Goal: Task Accomplishment & Management: Manage account settings

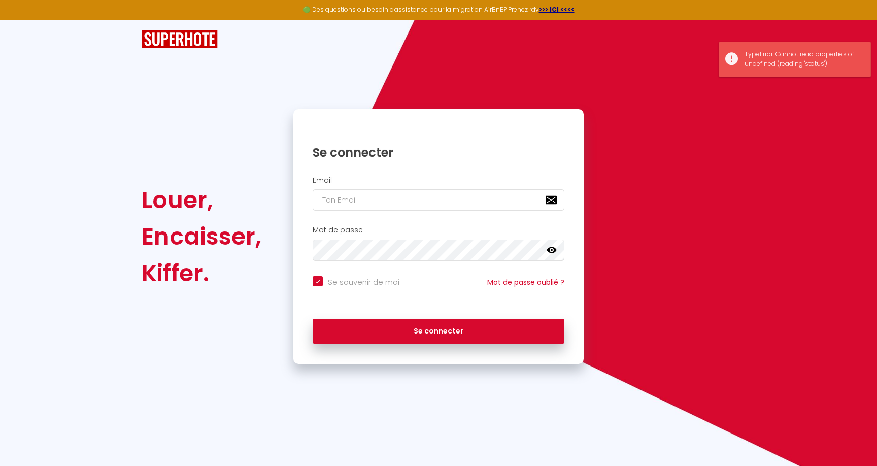
click at [364, 203] on input "email" at bounding box center [438, 199] width 252 height 21
type input "[EMAIL_ADDRESS][DOMAIN_NAME]"
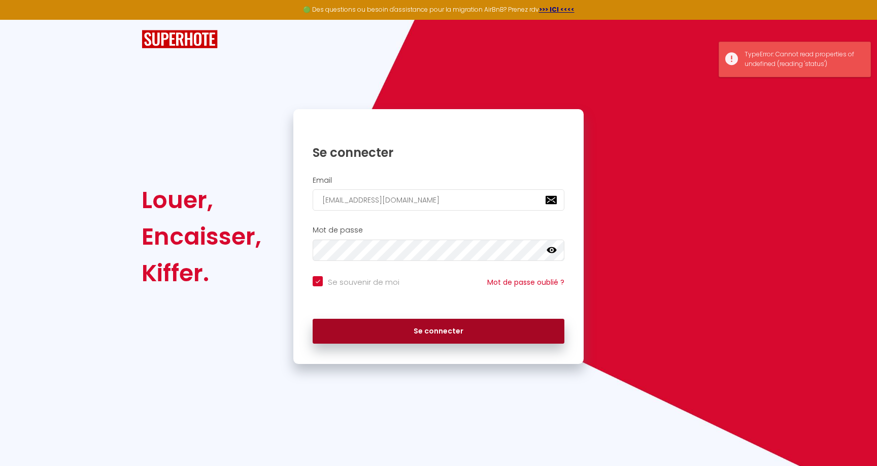
click at [412, 337] on button "Se connecter" at bounding box center [438, 331] width 252 height 25
checkbox input "true"
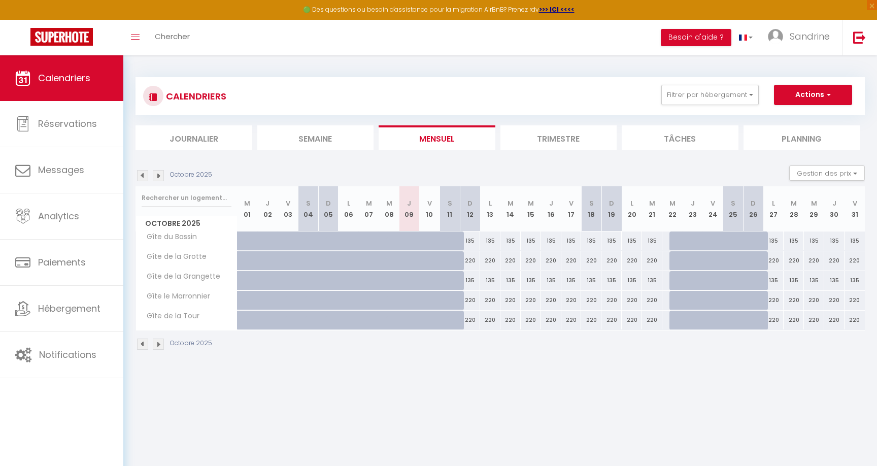
click at [158, 178] on img at bounding box center [158, 175] width 11 height 11
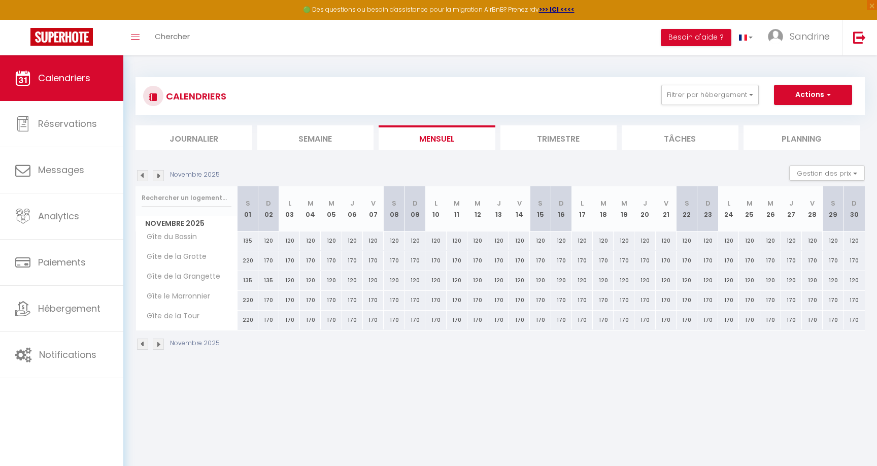
click at [158, 178] on img at bounding box center [158, 175] width 11 height 11
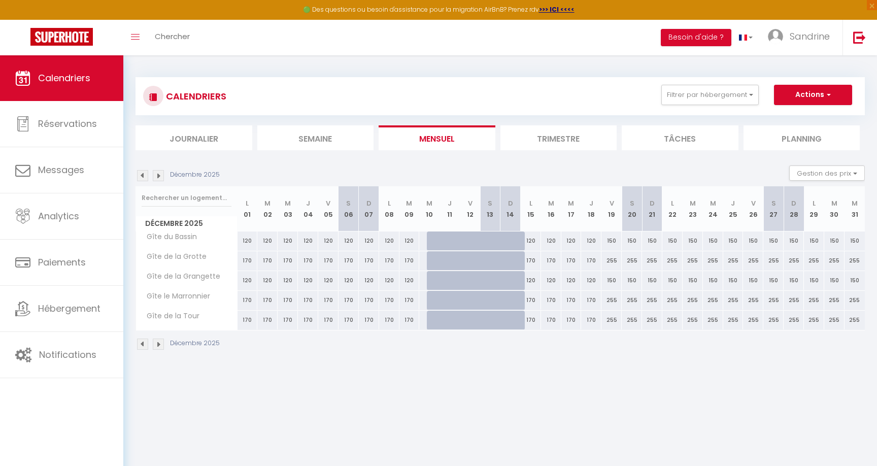
click at [158, 178] on img at bounding box center [158, 175] width 11 height 11
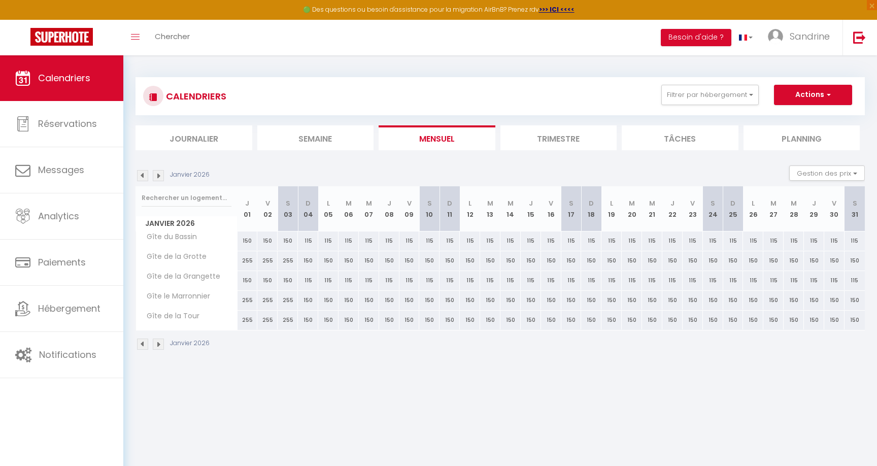
click at [158, 178] on img at bounding box center [158, 175] width 11 height 11
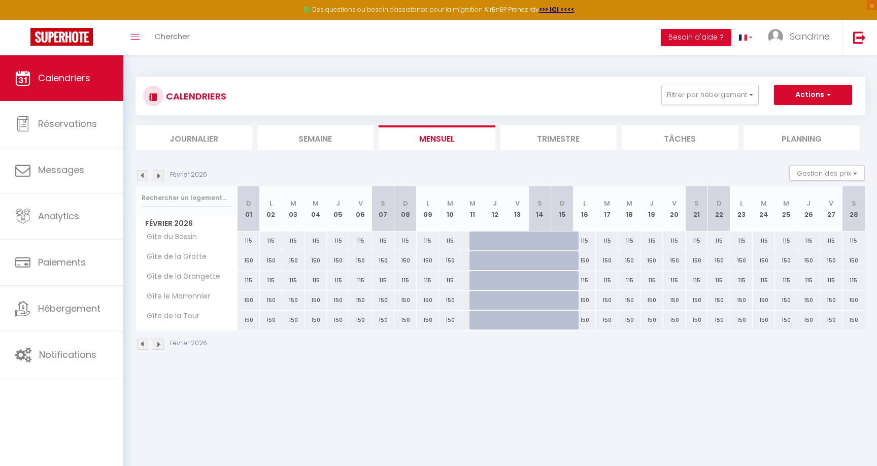
click at [158, 178] on img at bounding box center [158, 175] width 11 height 11
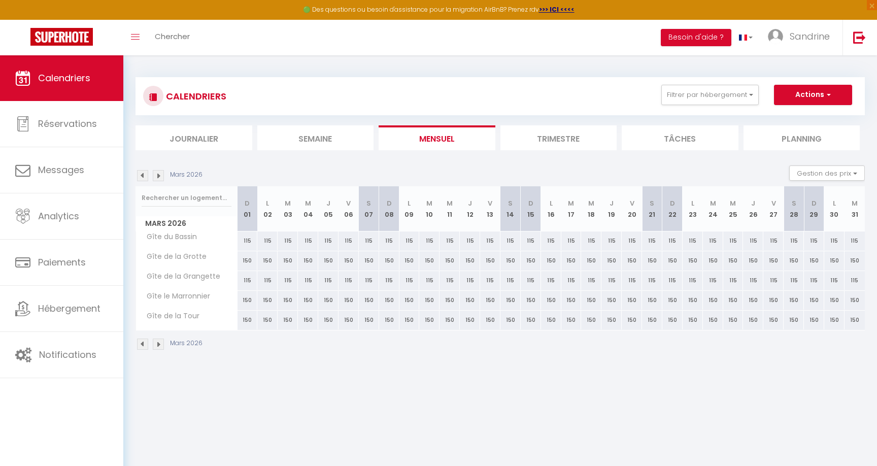
click at [158, 178] on img at bounding box center [158, 175] width 11 height 11
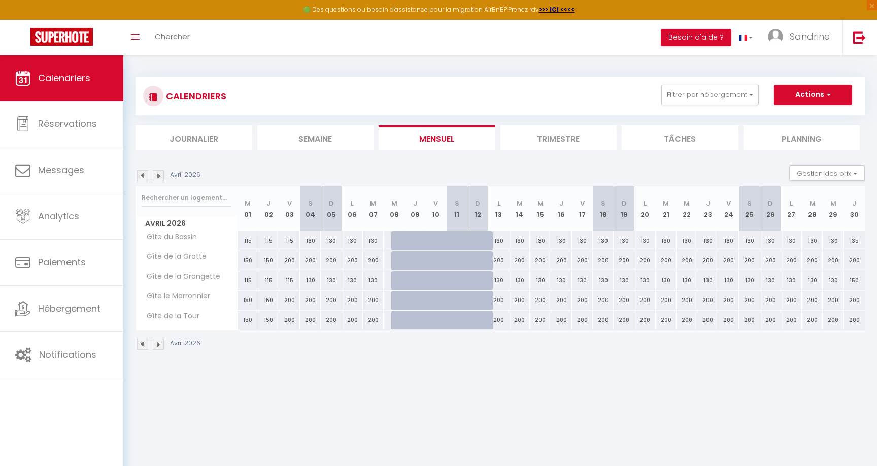
click at [158, 178] on img at bounding box center [158, 175] width 11 height 11
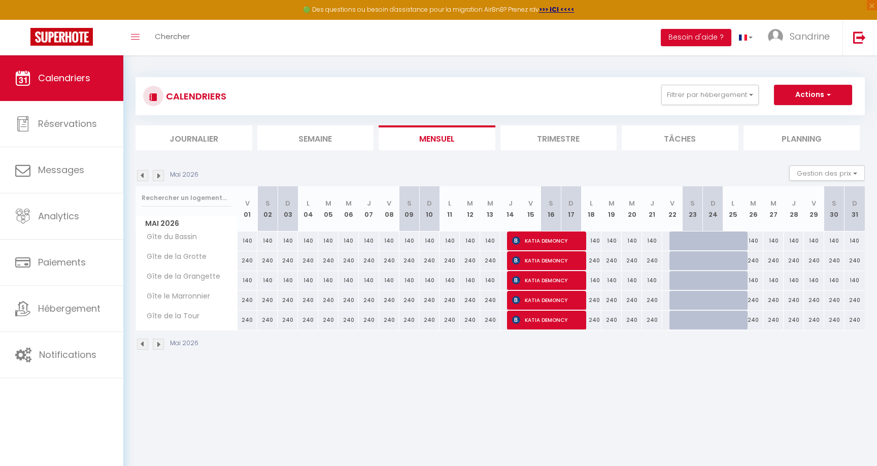
click at [158, 178] on img at bounding box center [158, 175] width 11 height 11
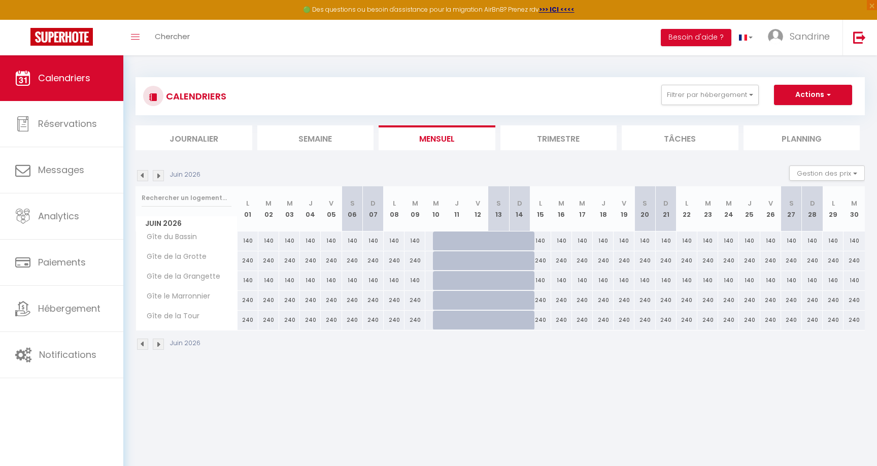
click at [141, 176] on img at bounding box center [142, 175] width 11 height 11
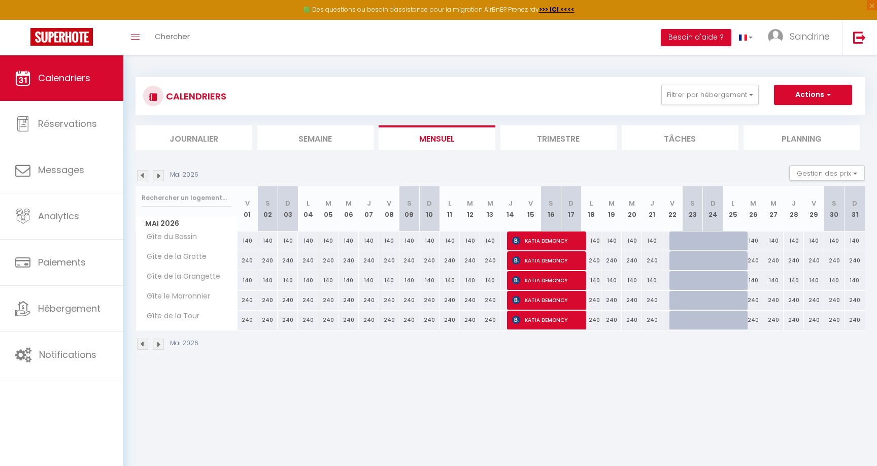
click at [158, 177] on img at bounding box center [158, 175] width 11 height 11
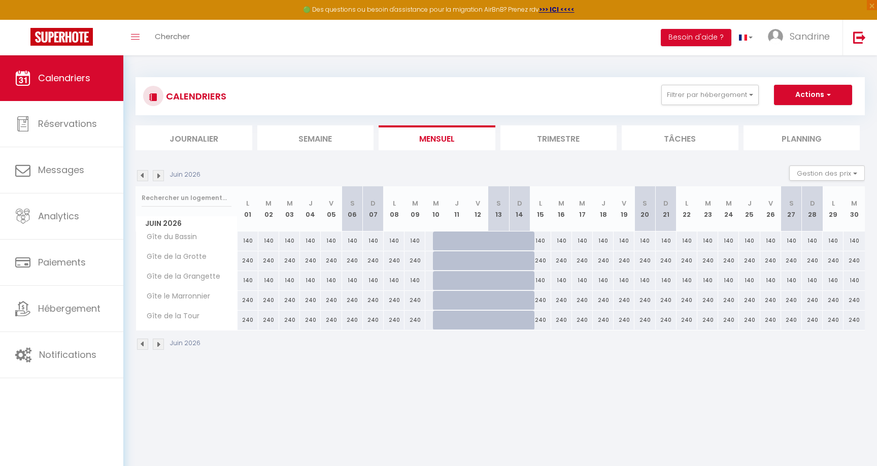
click at [158, 177] on img at bounding box center [158, 175] width 11 height 11
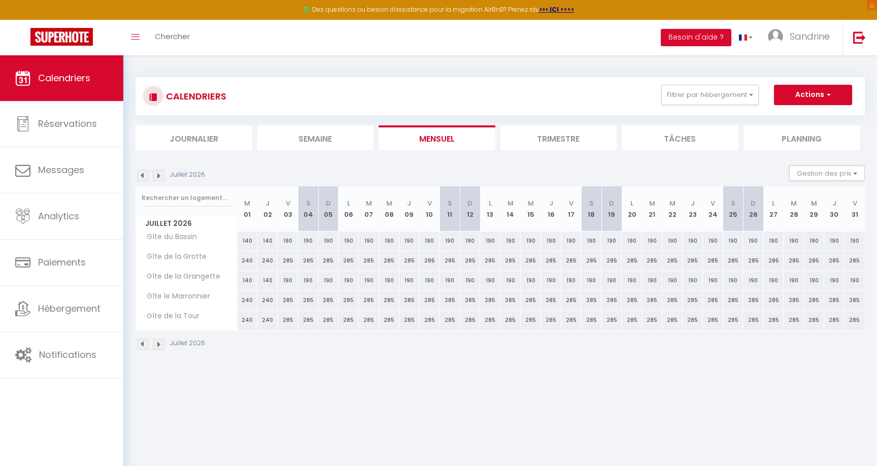
click at [158, 177] on img at bounding box center [158, 175] width 11 height 11
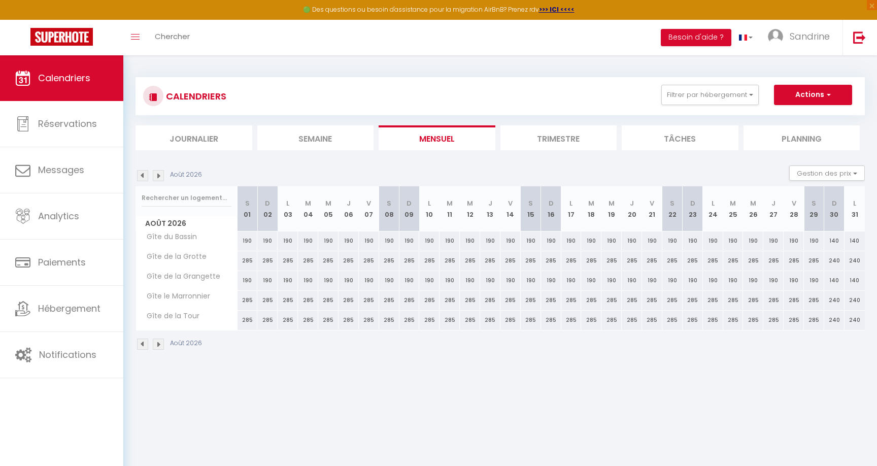
click at [158, 177] on img at bounding box center [158, 175] width 11 height 11
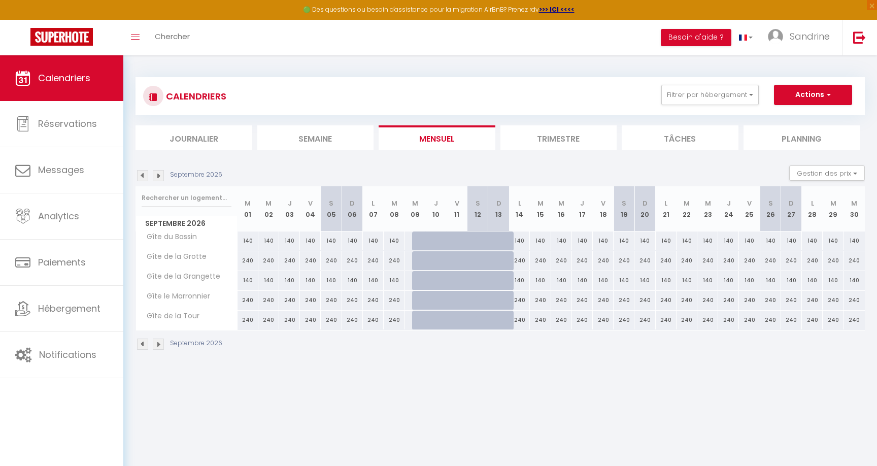
click at [158, 177] on img at bounding box center [158, 175] width 11 height 11
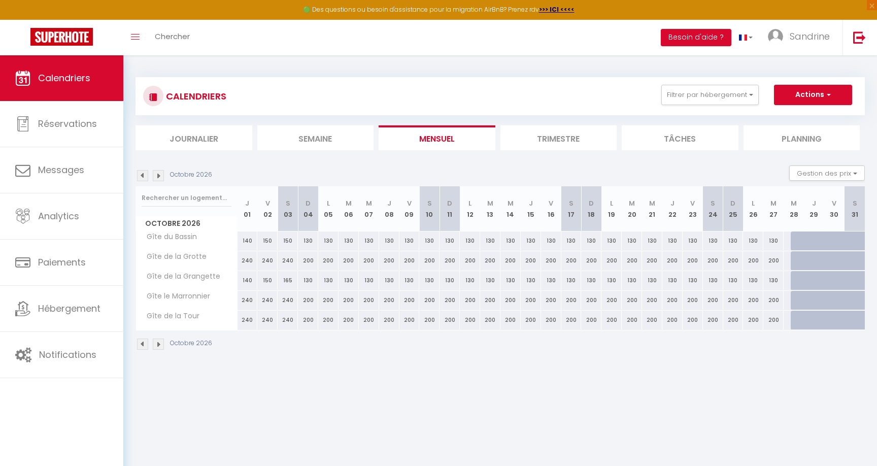
click at [141, 177] on img at bounding box center [142, 175] width 11 height 11
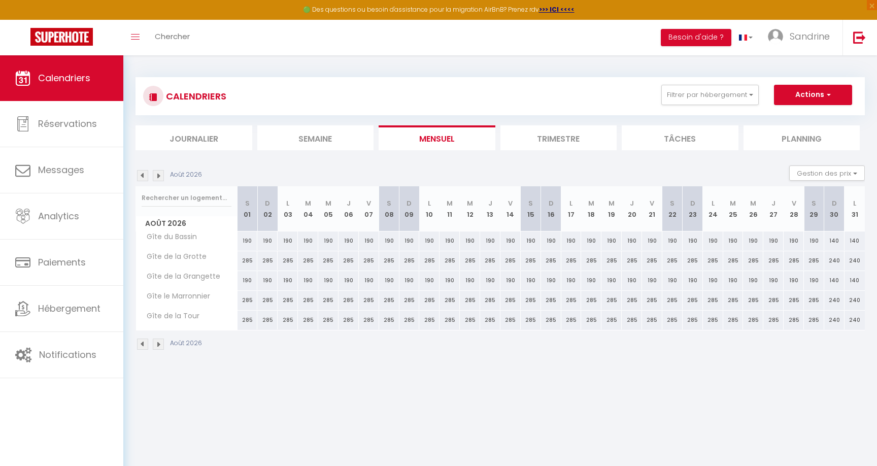
click at [141, 177] on img at bounding box center [142, 175] width 11 height 11
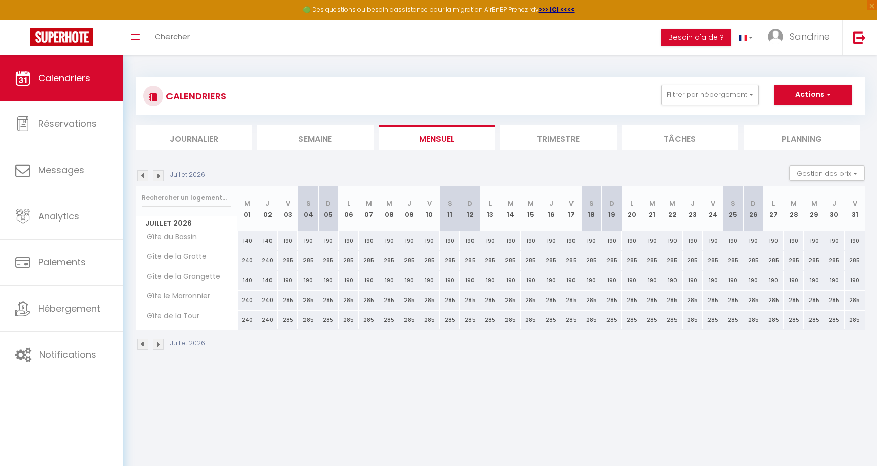
click at [158, 176] on img at bounding box center [158, 175] width 11 height 11
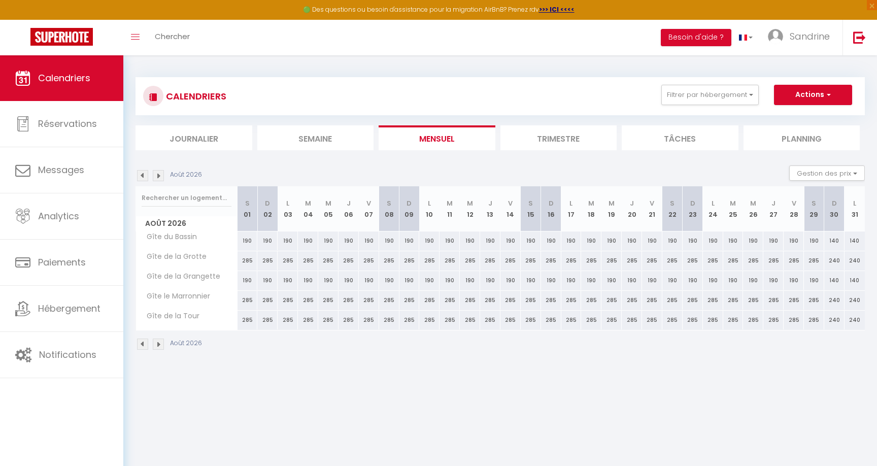
click at [146, 176] on img at bounding box center [142, 175] width 11 height 11
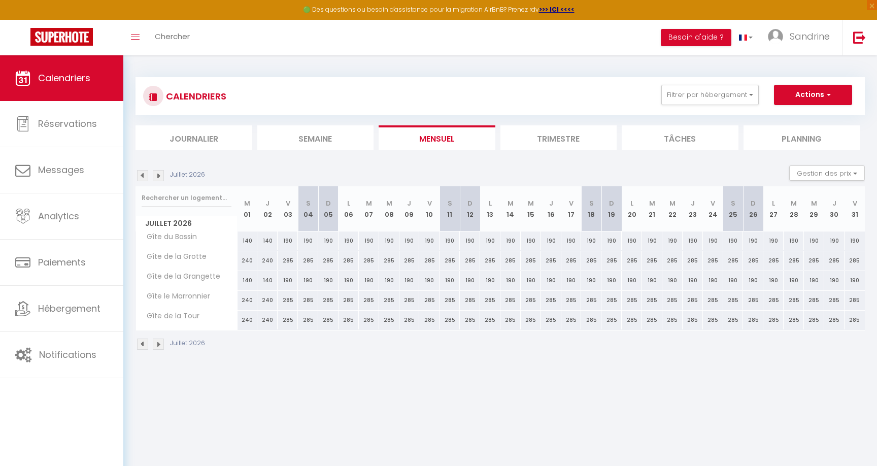
click at [146, 176] on img at bounding box center [142, 175] width 11 height 11
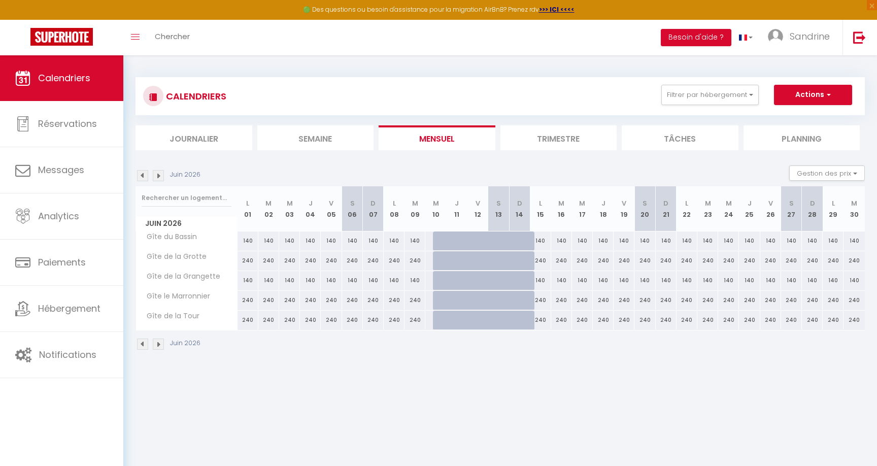
click at [134, 177] on div "CALENDRIERS Filtrer par hébergement Tous Gîte du Bassin Gîte de la Grotte Gîte …" at bounding box center [499, 213] width 753 height 317
click at [140, 177] on img at bounding box center [142, 175] width 11 height 11
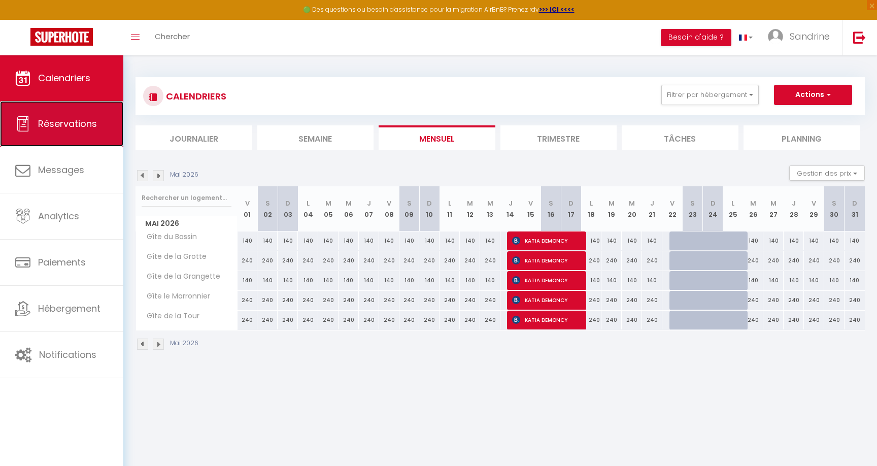
click at [50, 127] on span "Réservations" at bounding box center [67, 123] width 59 height 13
select select "not_cancelled"
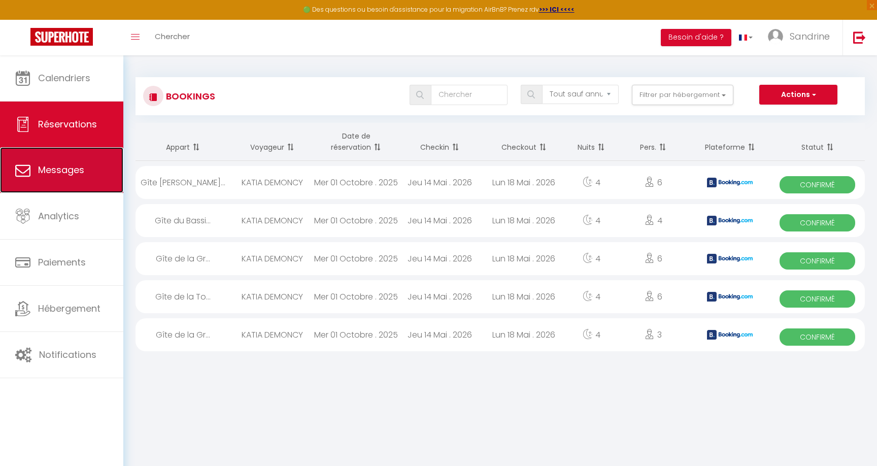
click at [59, 174] on span "Messages" at bounding box center [61, 169] width 46 height 13
select select "message"
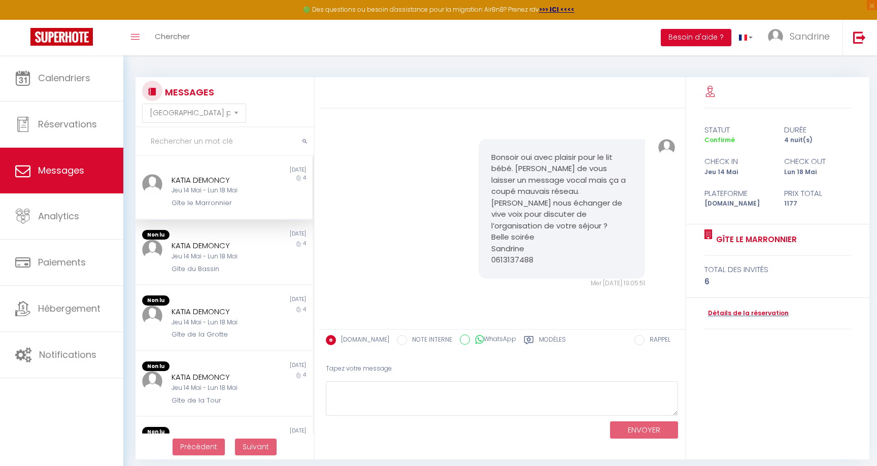
scroll to position [456, 0]
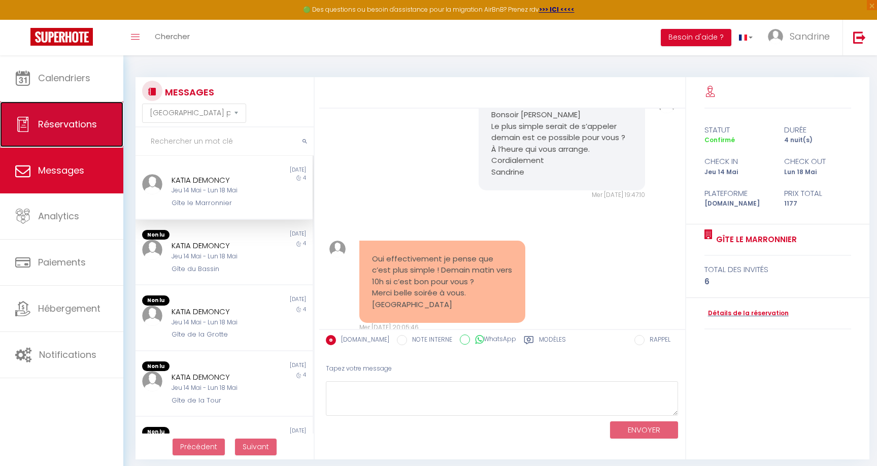
click at [59, 130] on span "Réservations" at bounding box center [67, 124] width 59 height 13
select select "not_cancelled"
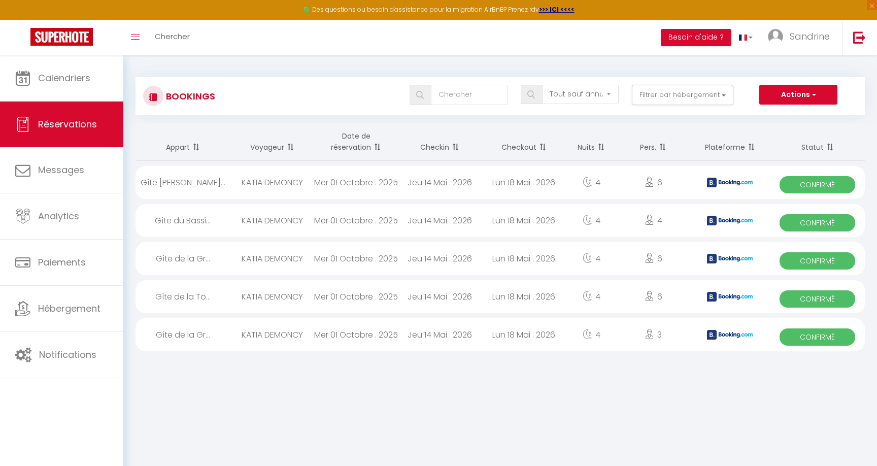
scroll to position [10, 0]
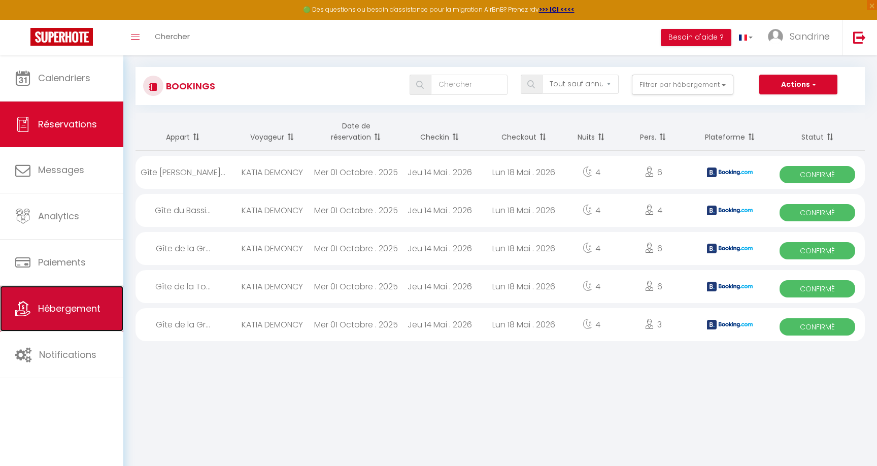
click at [60, 310] on span "Hébergement" at bounding box center [69, 308] width 62 height 13
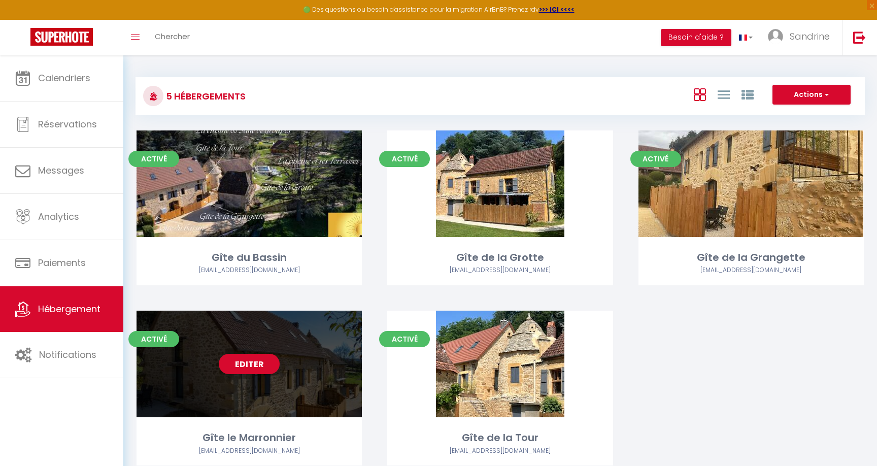
click at [266, 371] on link "Editer" at bounding box center [249, 364] width 61 height 20
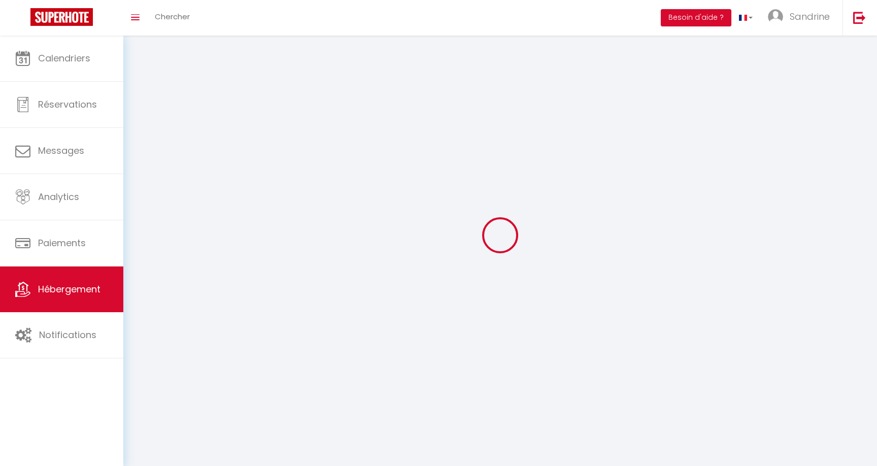
select select "1"
select select
select select "28"
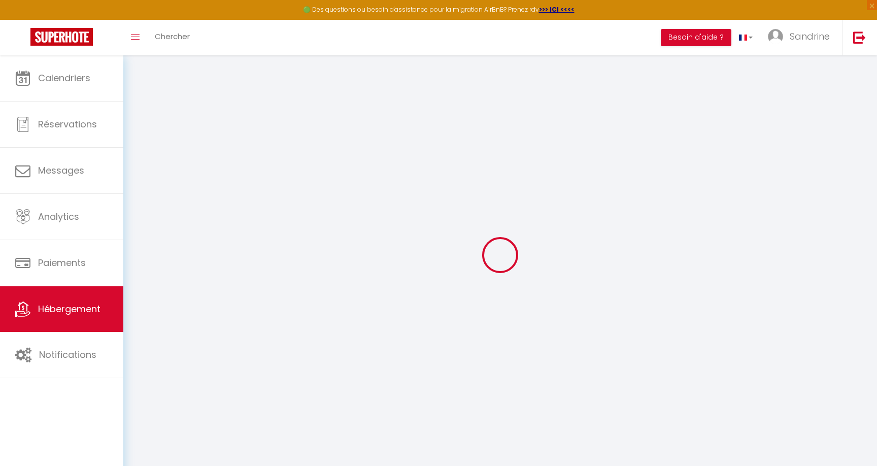
select select
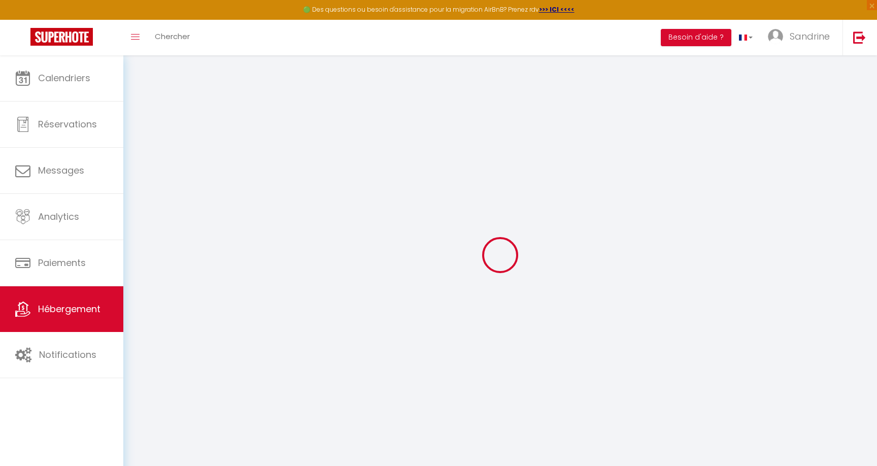
select select
checkbox input "false"
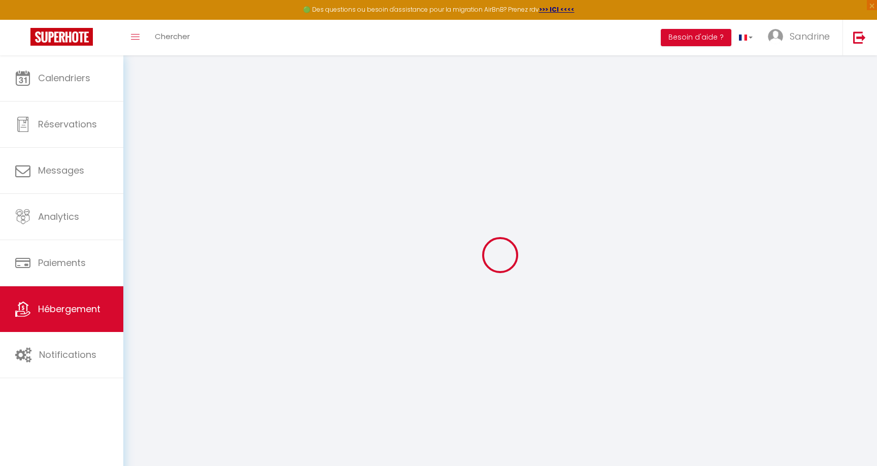
select select
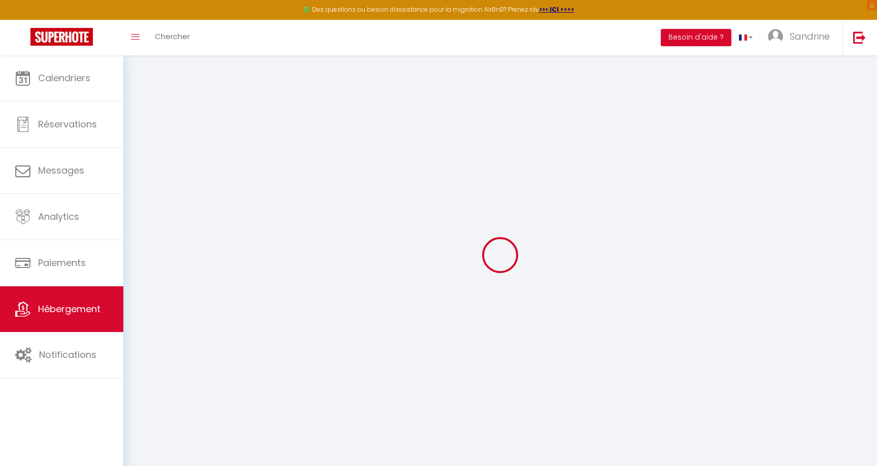
select select
checkbox input "false"
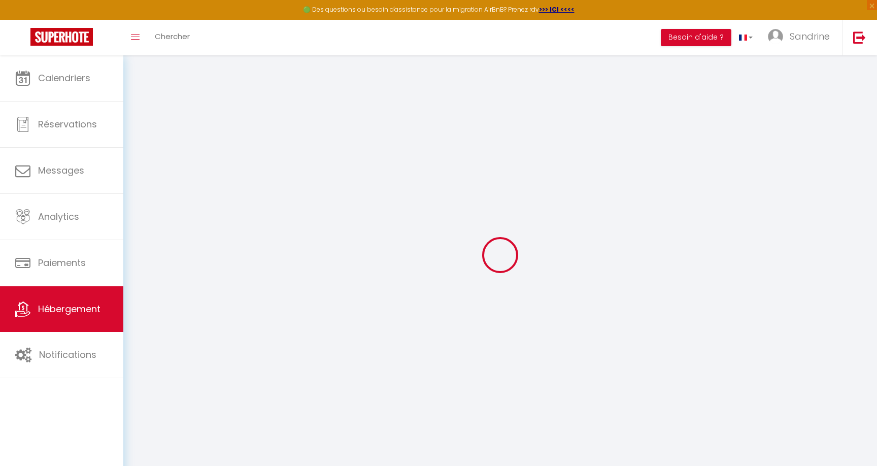
checkbox input "false"
select select
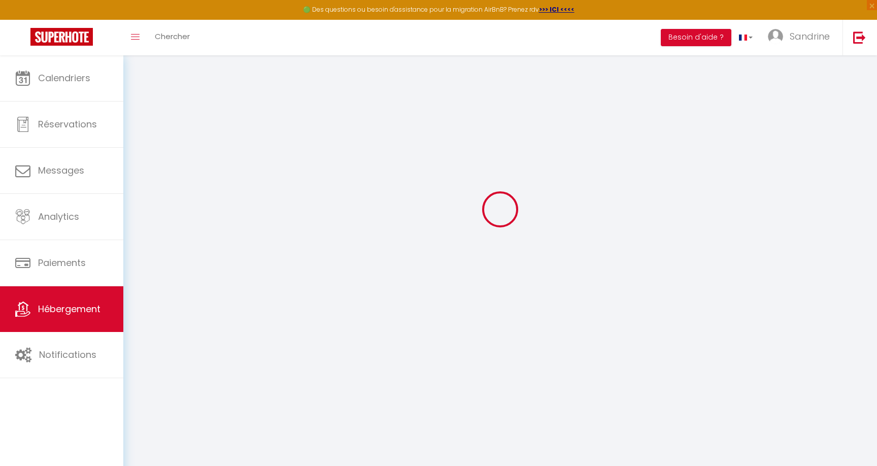
select select
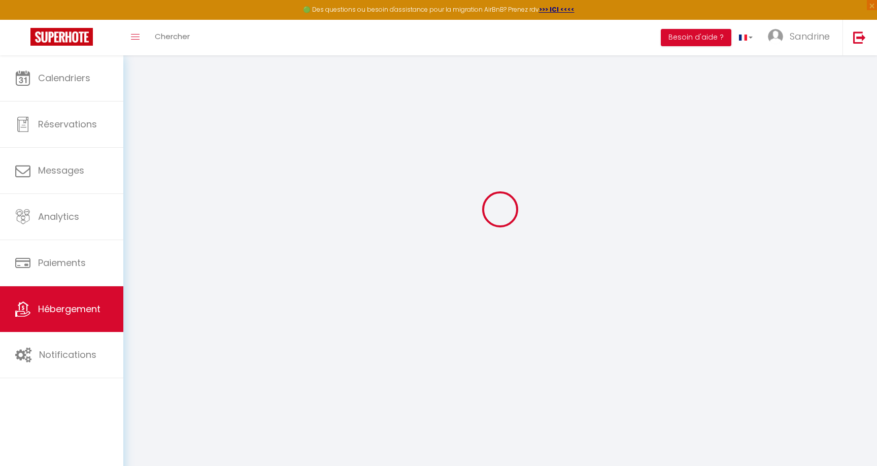
select select
checkbox input "false"
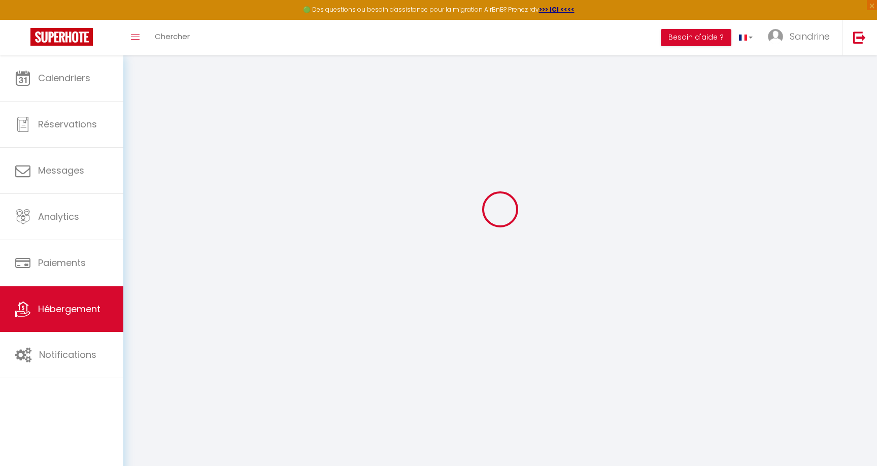
select select
type input "Gîte le Marronnier"
type input "Sandrine"
type input "Houssin"
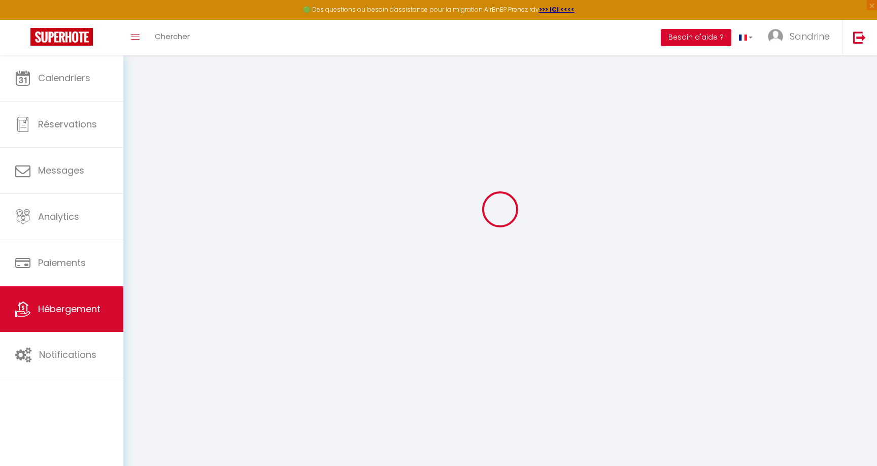
type input "[GEOGRAPHIC_DATA]"
type input "24220"
type input "Castels et Bézenac"
select select "7"
select select "3"
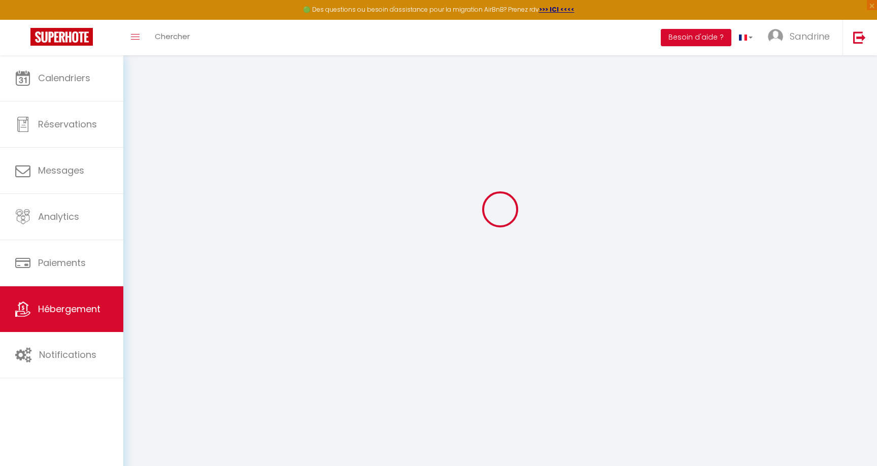
select select "2"
type input "150"
type input "80"
type input "1000"
select select
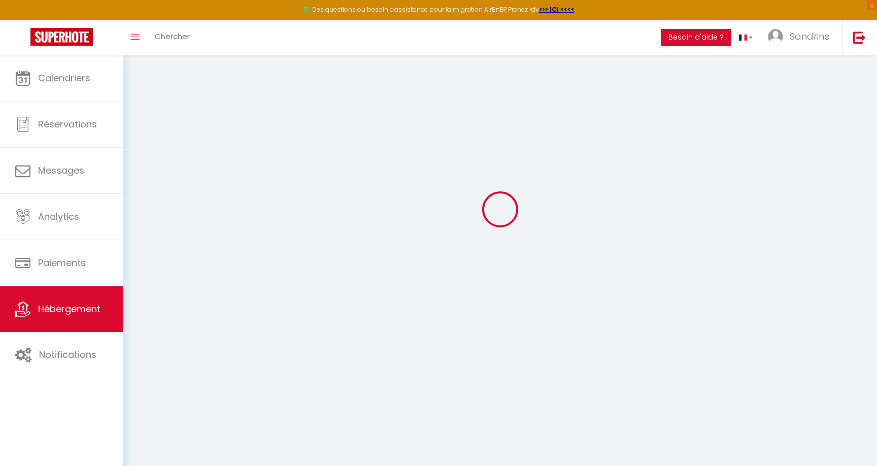
select select
type input "647 Route de la [GEOGRAPHIC_DATA]"
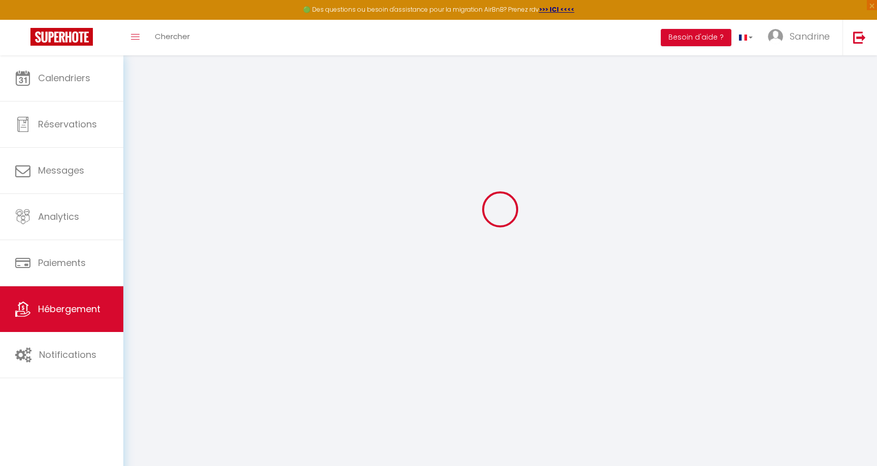
type input "24220"
type input "Castels et Bézenac"
type input "[EMAIL_ADDRESS][DOMAIN_NAME]"
select select
checkbox input "false"
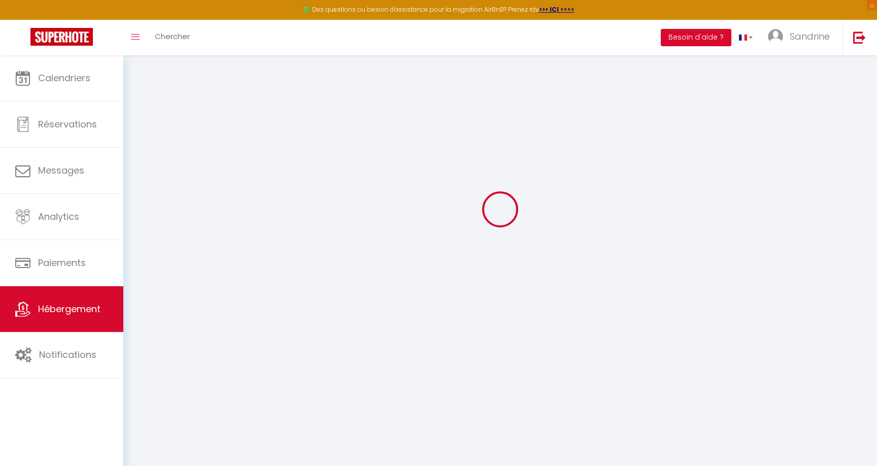
checkbox input "false"
select select
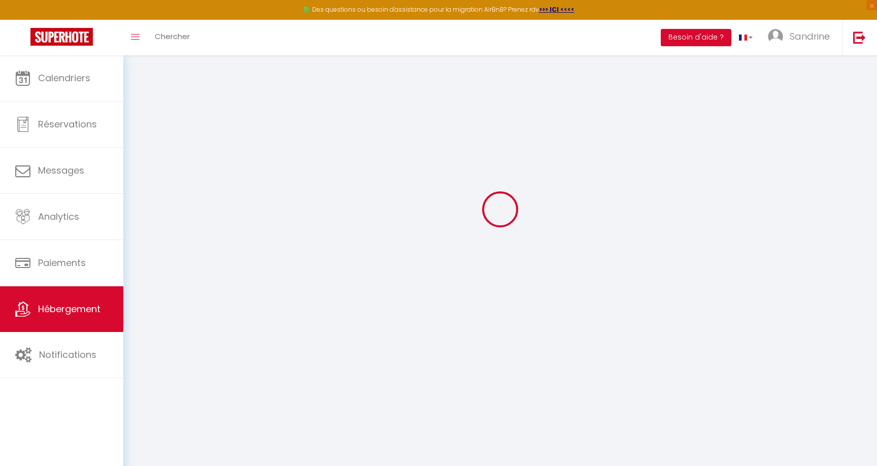
type input "0"
select select
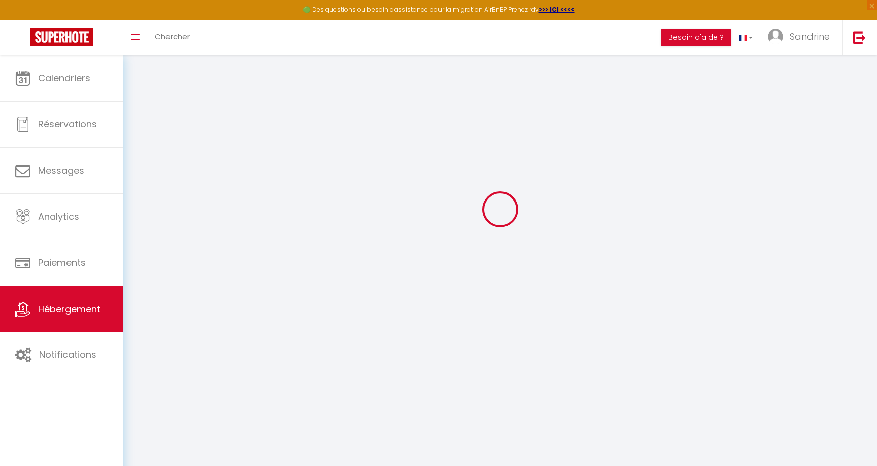
select select
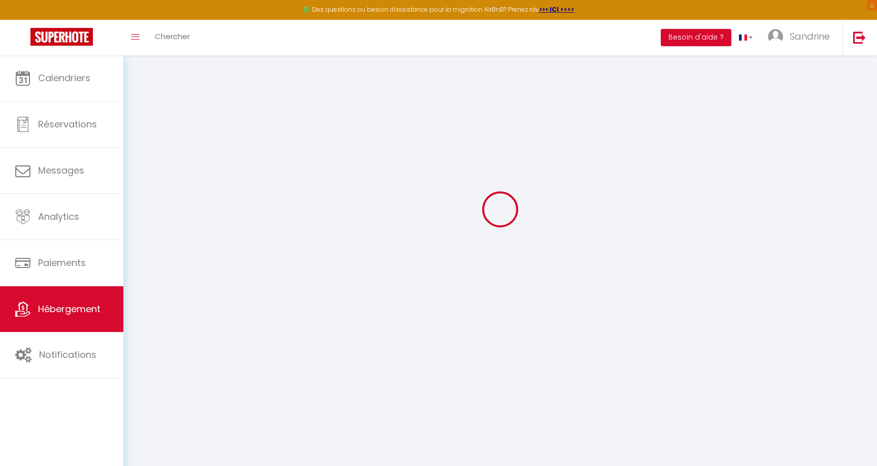
checkbox input "false"
select select
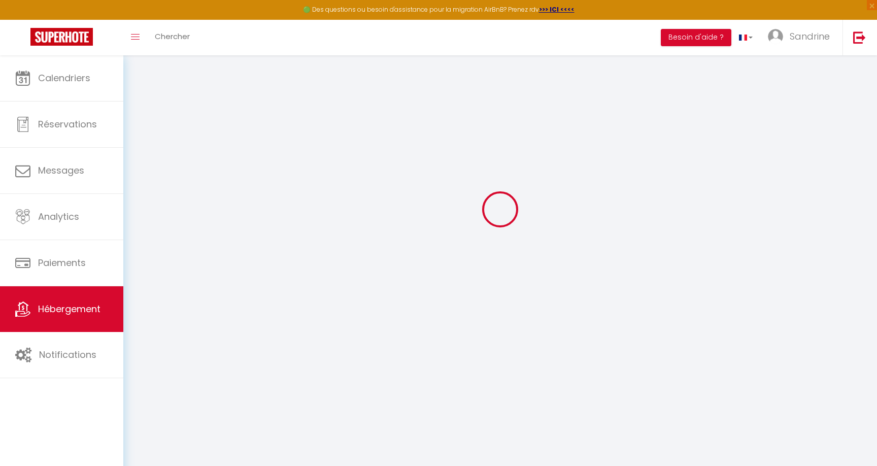
select select
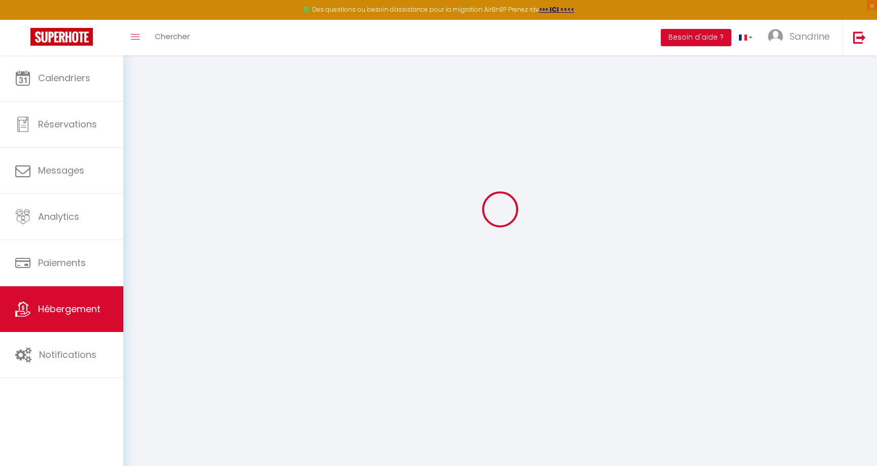
checkbox input "false"
select select
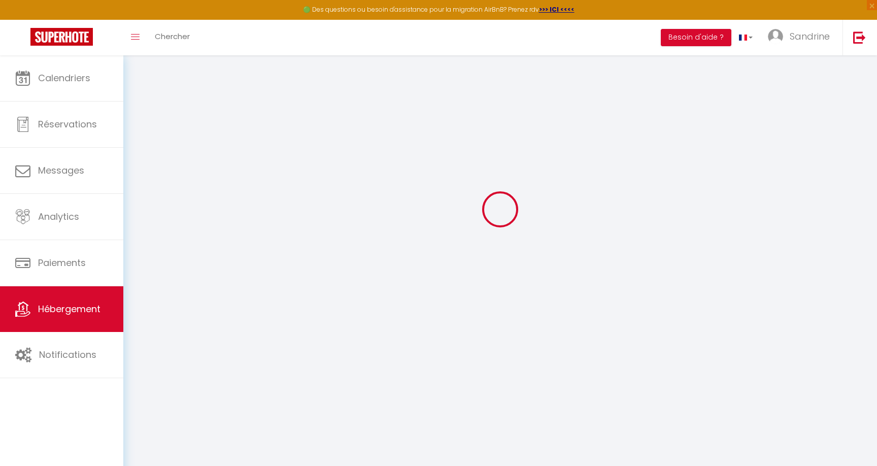
select select
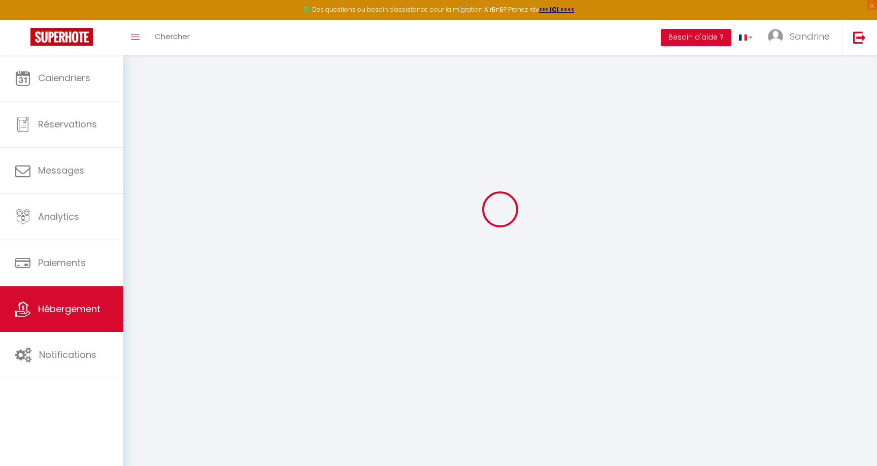
checkbox input "false"
select select
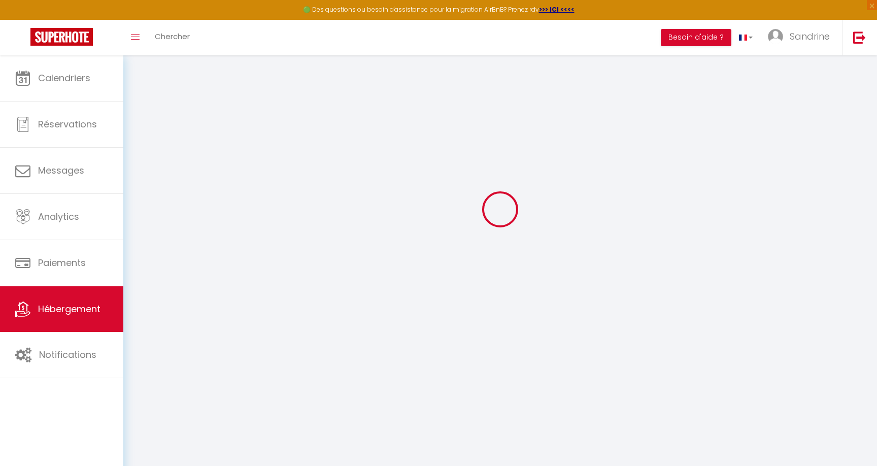
checkbox input "false"
select select
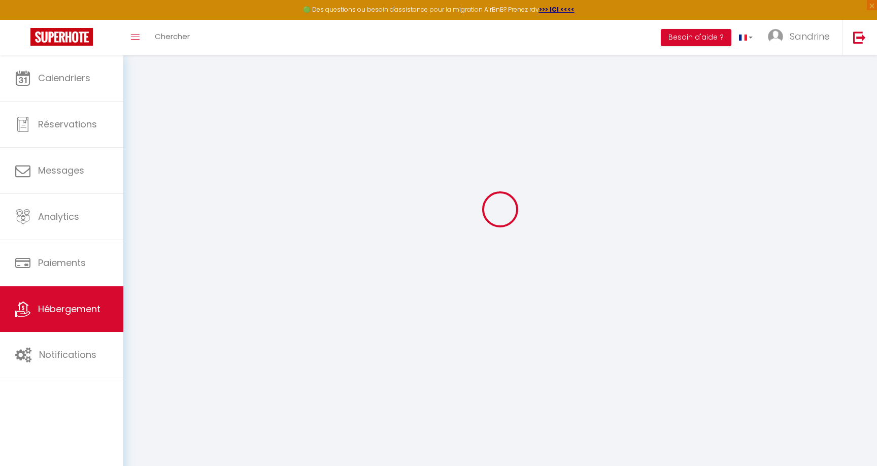
checkbox input "false"
select select "17:00"
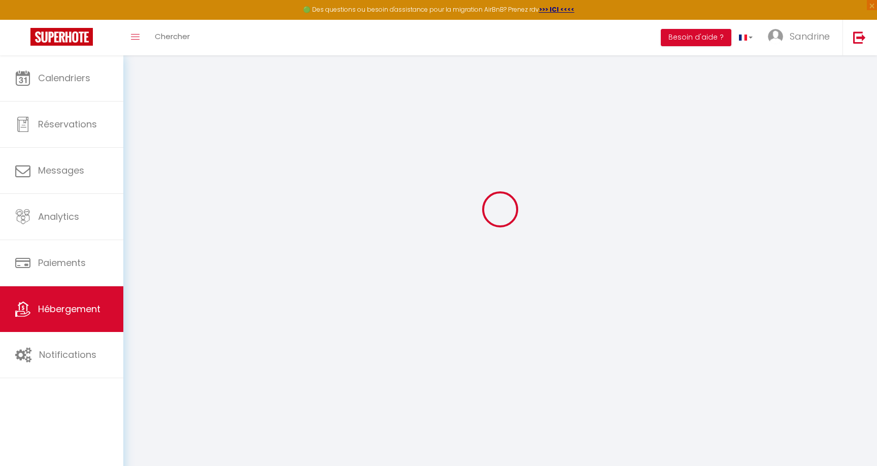
select select "20:00"
select select "10:00"
select select "15"
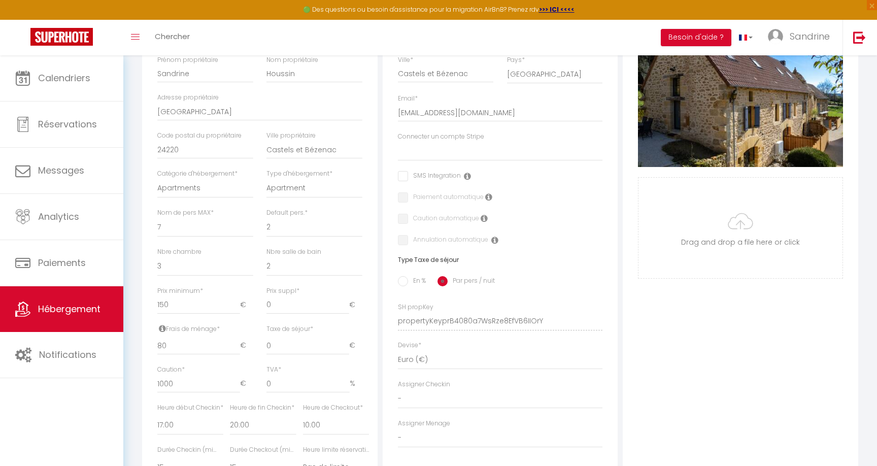
scroll to position [211, 0]
click at [297, 347] on input "0" at bounding box center [307, 347] width 83 height 18
select select
checkbox input "false"
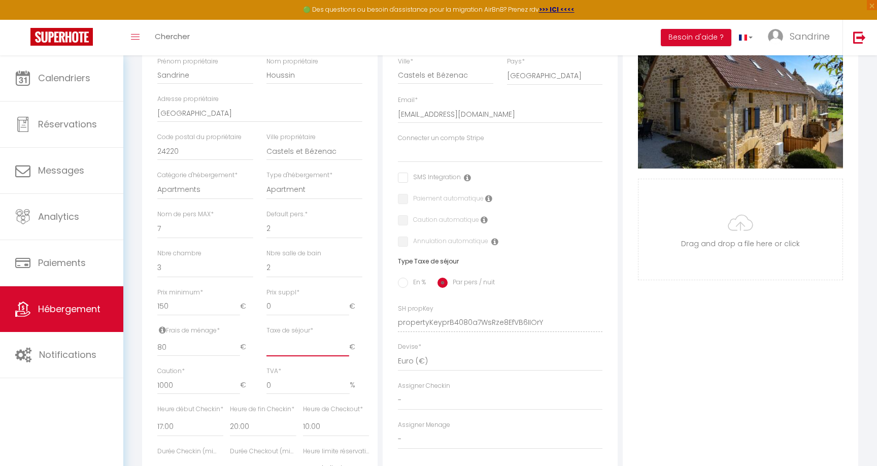
checkbox input "false"
click at [714, 412] on div "Photo Photo Supprimer Drag and drop a file here or click Ooops, something wrong…" at bounding box center [739, 315] width 235 height 684
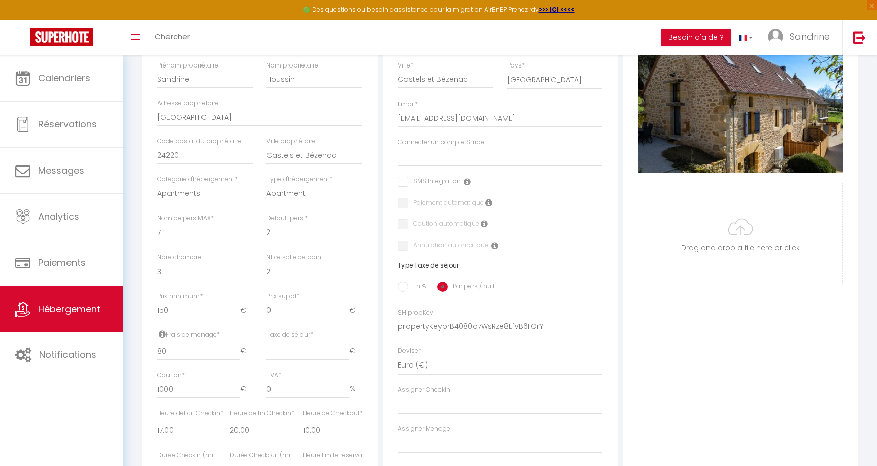
scroll to position [0, 0]
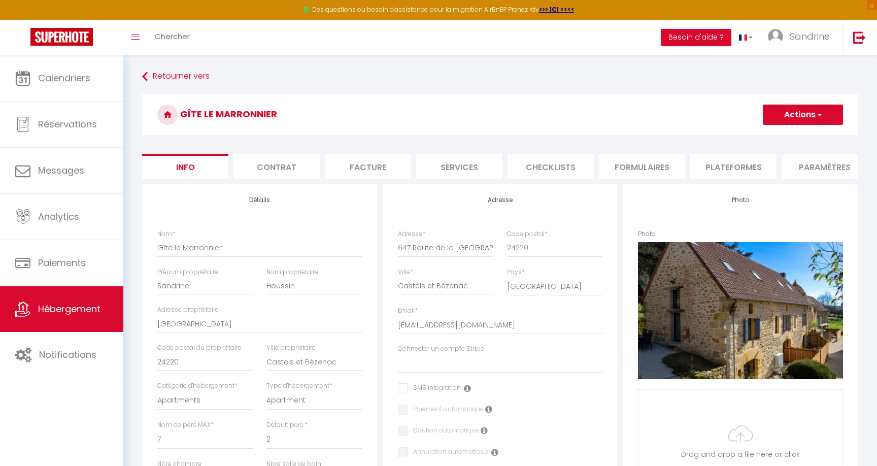
click at [802, 129] on h3 "Gîte le Marronnier" at bounding box center [500, 114] width 716 height 41
click at [811, 119] on button "Actions" at bounding box center [802, 114] width 80 height 20
click at [779, 134] on input "Enregistrer" at bounding box center [763, 137] width 38 height 10
select select
checkbox input "false"
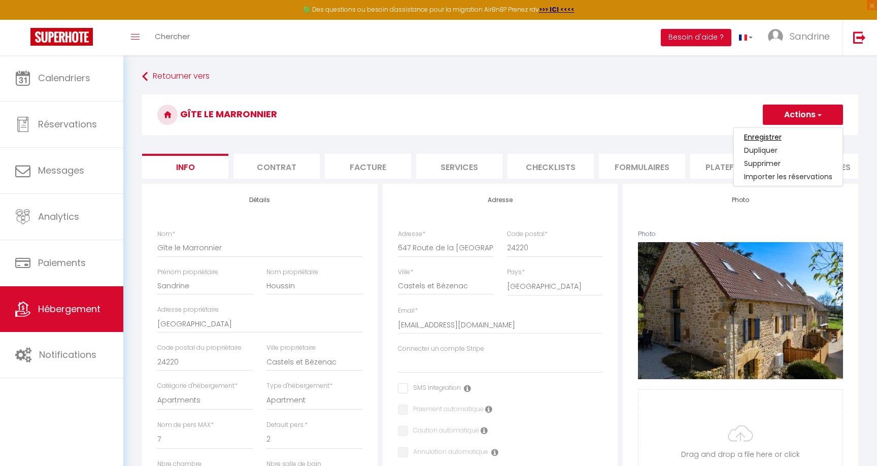
checkbox input "false"
select select
checkbox input "false"
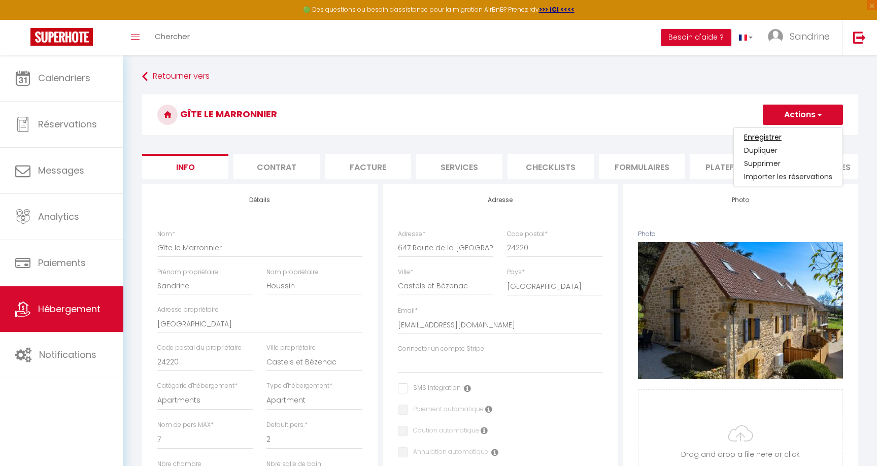
checkbox input "false"
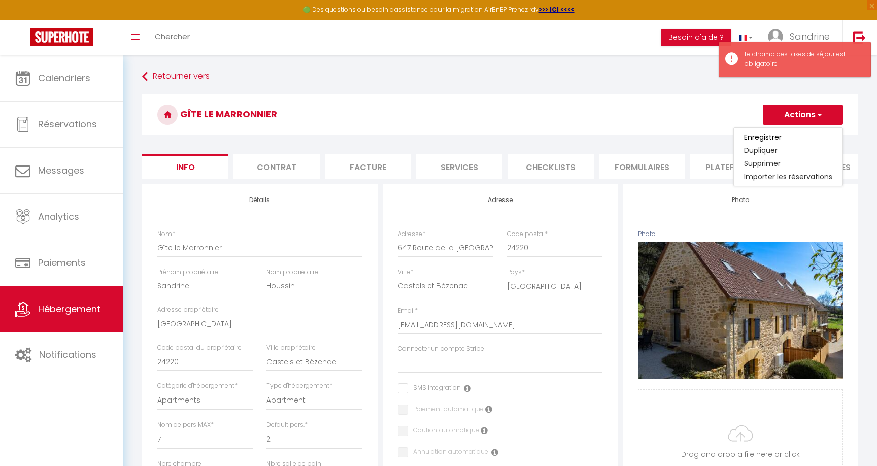
click at [660, 116] on h3 "Gîte le Marronnier" at bounding box center [500, 114] width 716 height 41
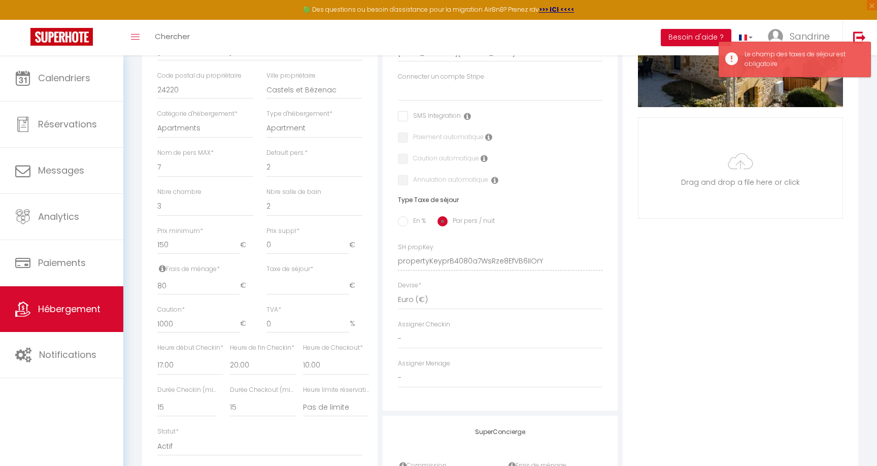
scroll to position [371, 0]
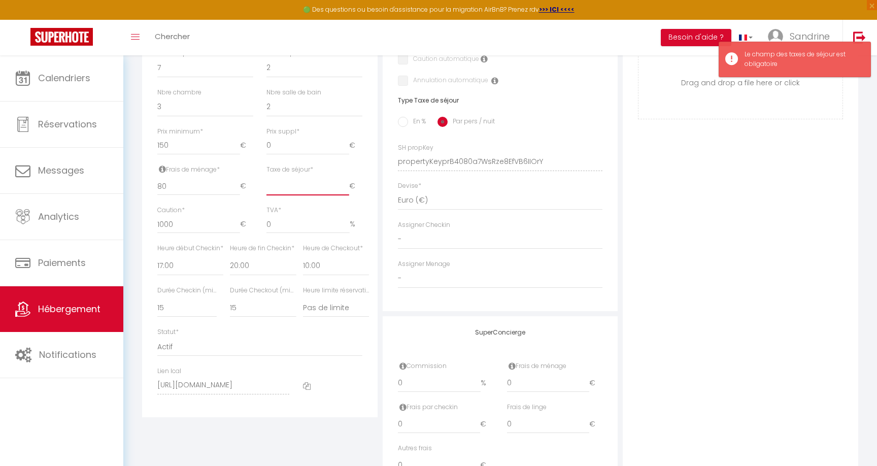
click at [290, 189] on input "Taxe de séjour *" at bounding box center [307, 186] width 83 height 18
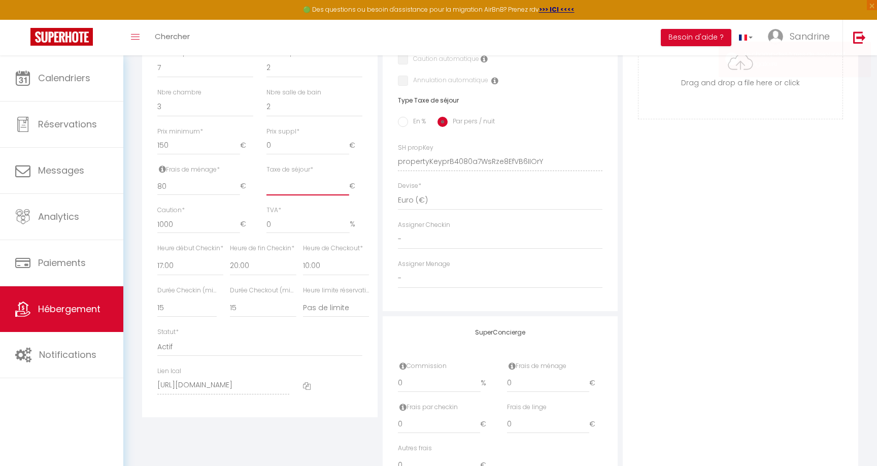
type input "0"
select select
checkbox input "false"
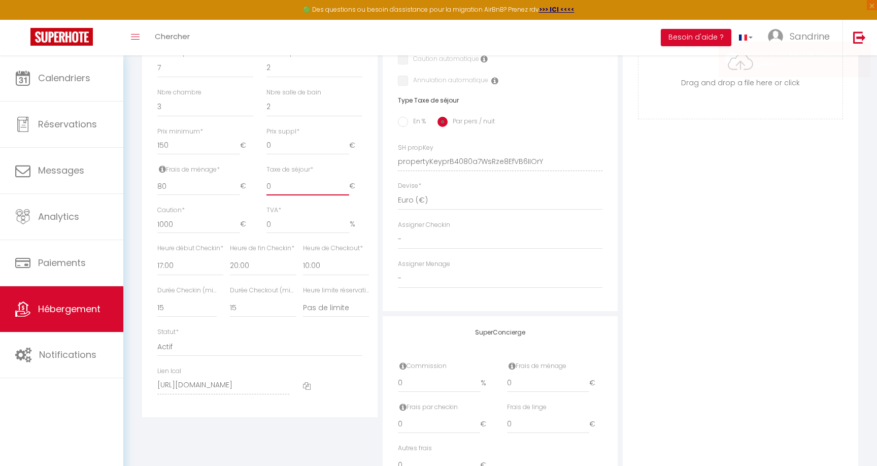
checkbox input "false"
type input "0"
click at [358, 168] on div "Taxe de séjour * 0 €" at bounding box center [314, 180] width 96 height 31
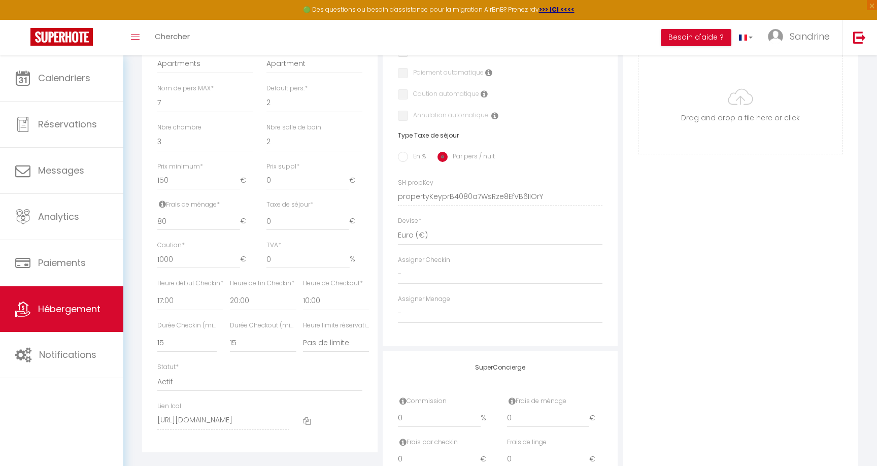
scroll to position [0, 0]
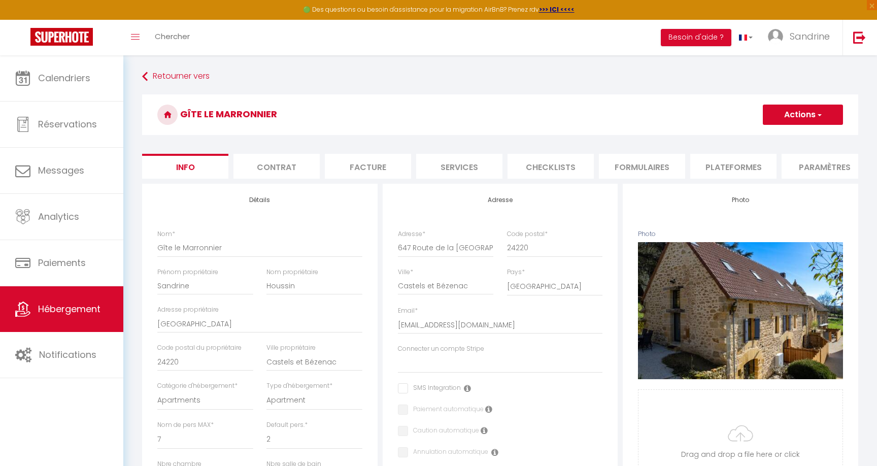
click at [798, 118] on button "Actions" at bounding box center [802, 114] width 80 height 20
click at [787, 135] on link "Enregistrer" at bounding box center [788, 136] width 109 height 13
click at [787, 113] on button "Actions" at bounding box center [802, 114] width 80 height 20
click at [767, 139] on input "Enregistrer" at bounding box center [763, 137] width 38 height 10
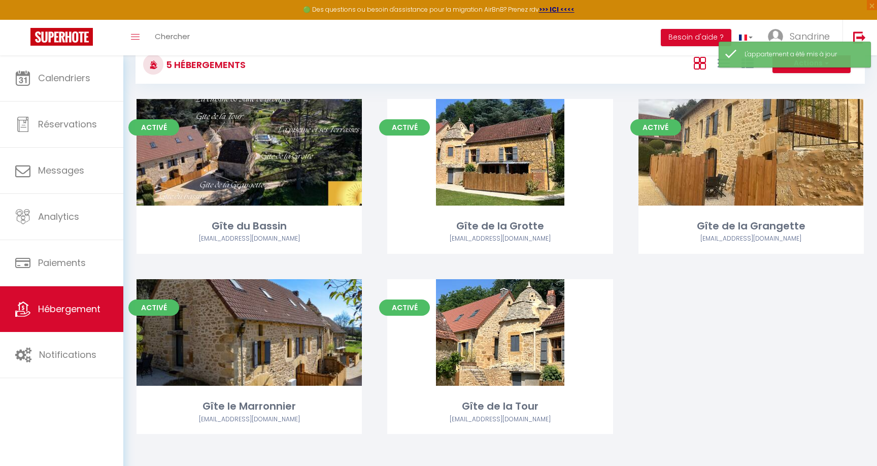
scroll to position [32, 0]
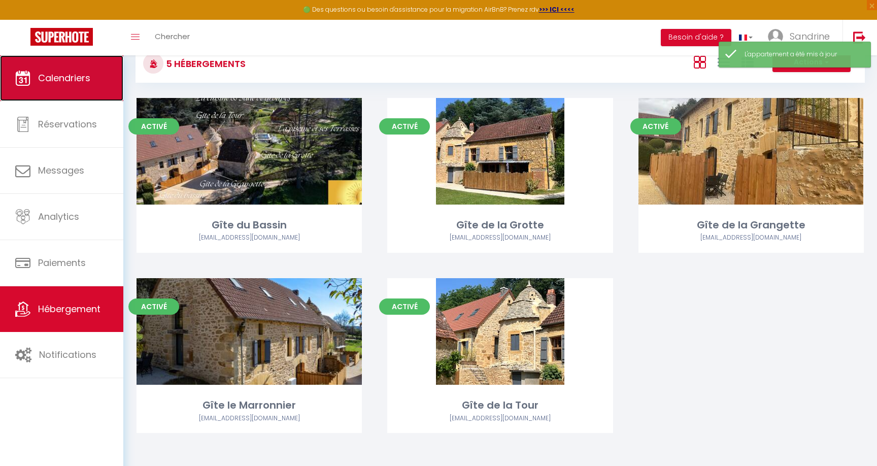
click at [84, 87] on link "Calendriers" at bounding box center [61, 78] width 123 height 46
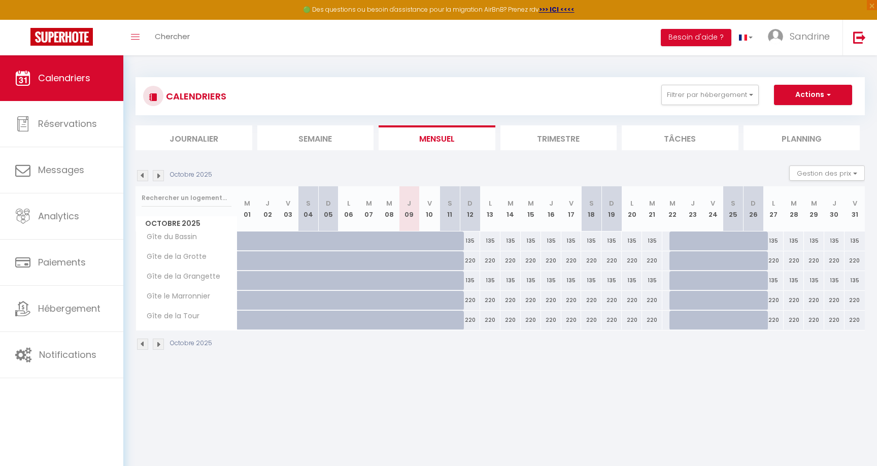
click at [158, 175] on img at bounding box center [158, 175] width 11 height 11
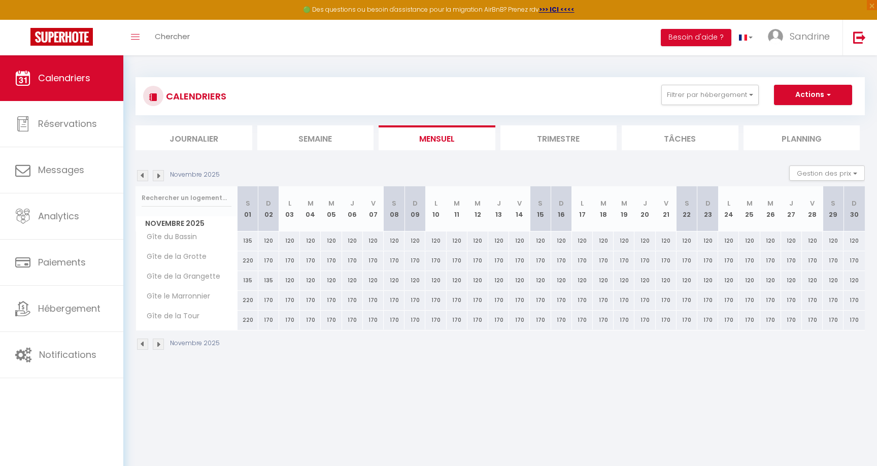
click at [158, 175] on img at bounding box center [158, 175] width 11 height 11
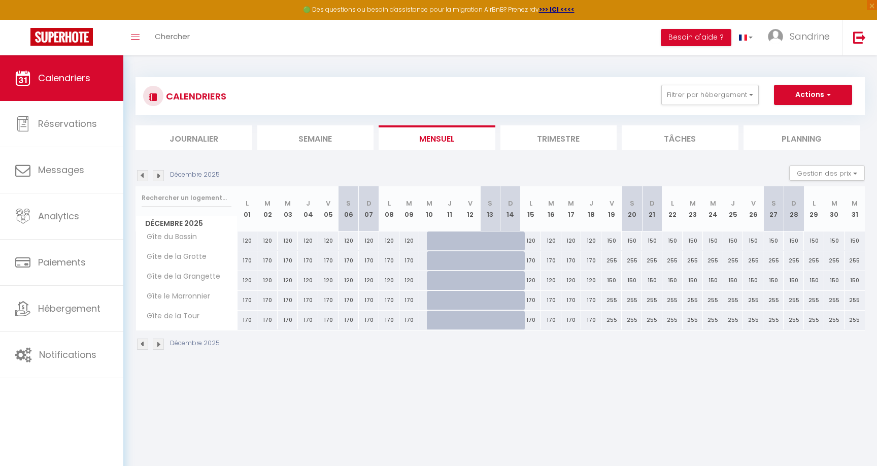
click at [158, 175] on img at bounding box center [158, 175] width 11 height 11
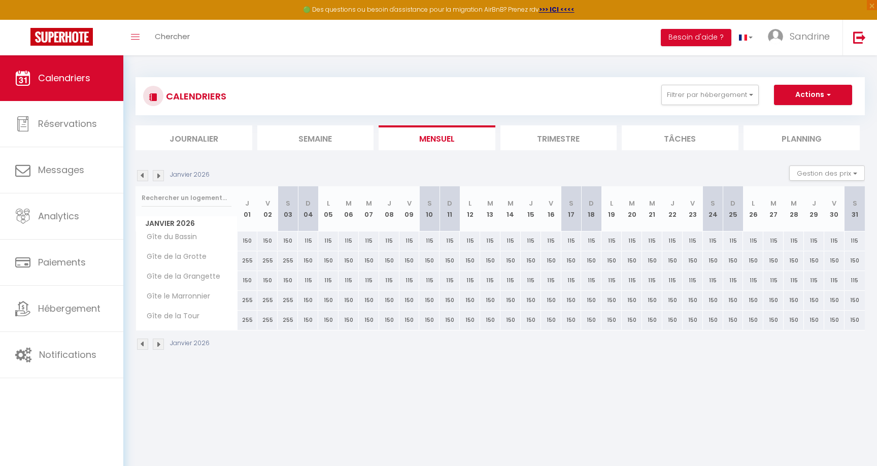
click at [158, 175] on img at bounding box center [158, 175] width 11 height 11
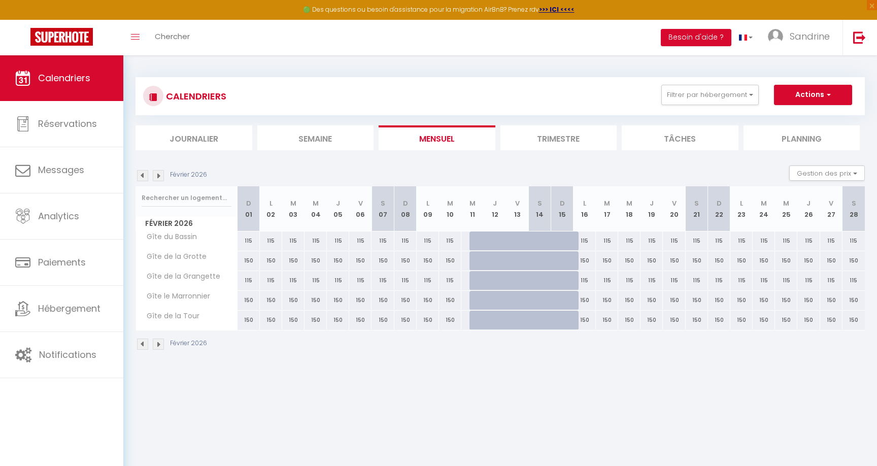
click at [158, 175] on img at bounding box center [158, 175] width 11 height 11
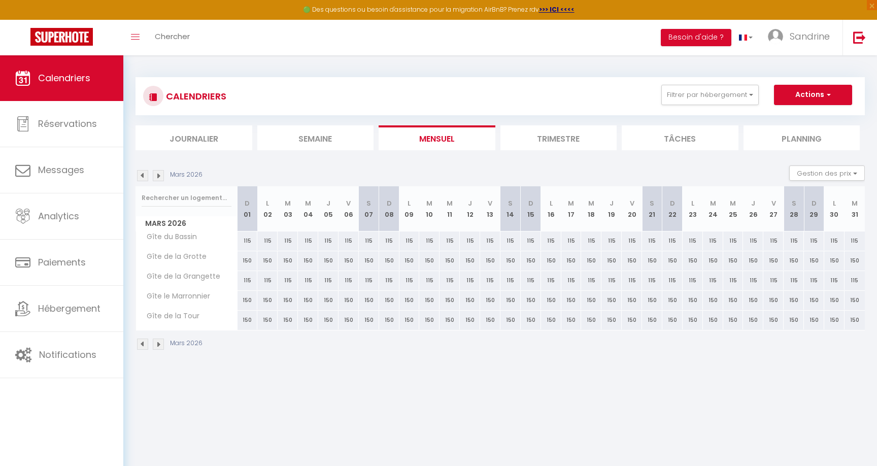
click at [158, 175] on img at bounding box center [158, 175] width 11 height 11
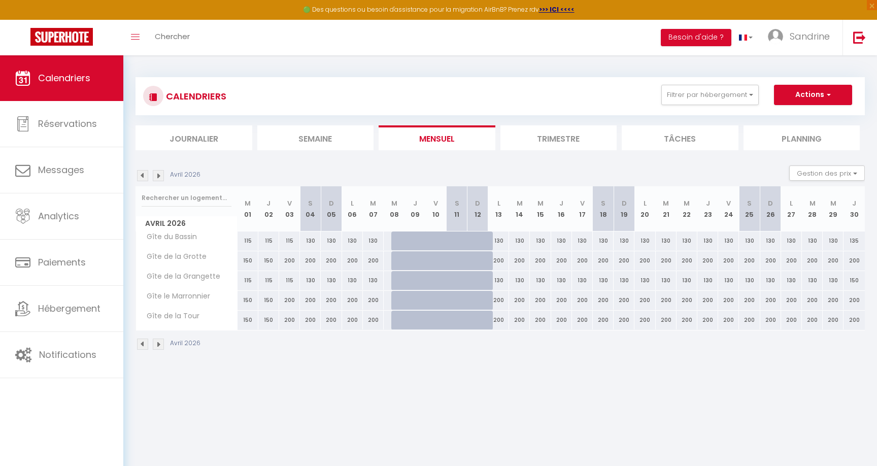
click at [158, 175] on img at bounding box center [158, 175] width 11 height 11
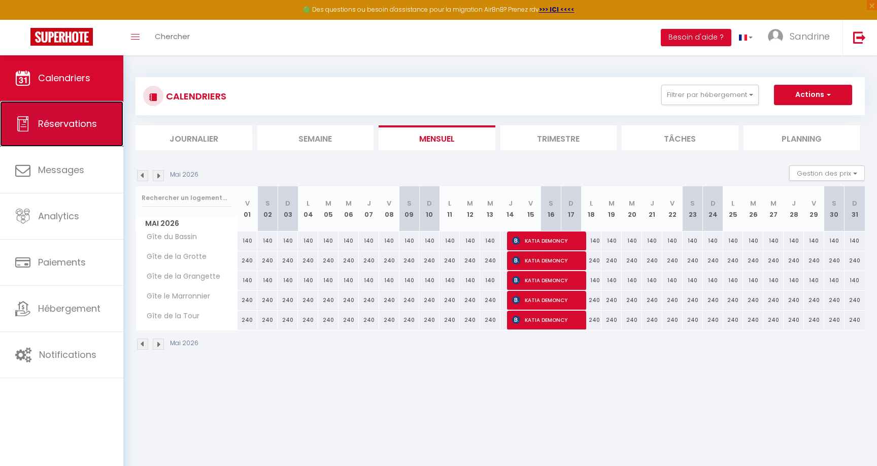
click at [61, 143] on link "Réservations" at bounding box center [61, 124] width 123 height 46
select select "not_cancelled"
select select
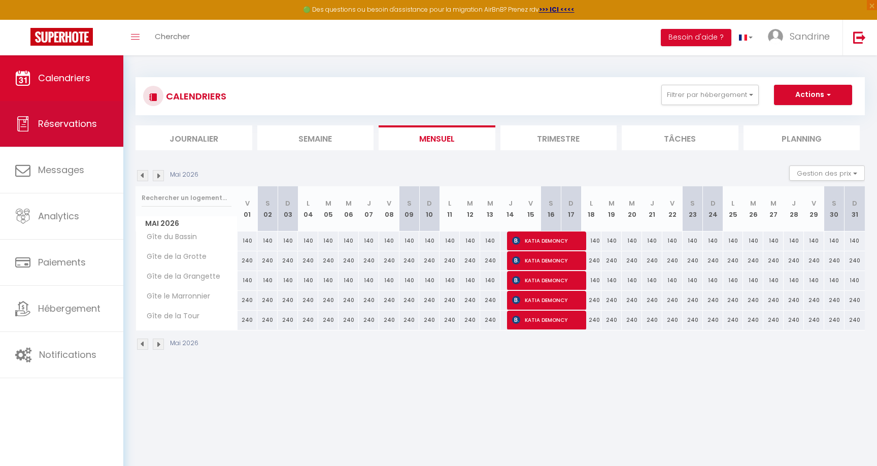
select select
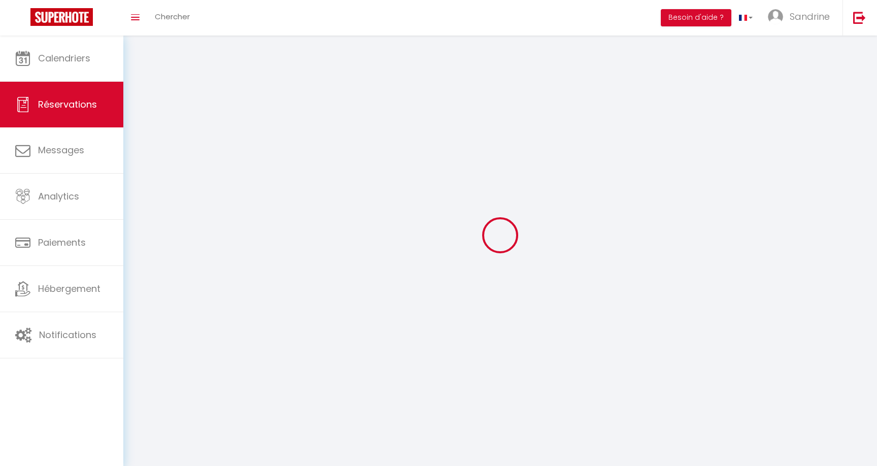
select select
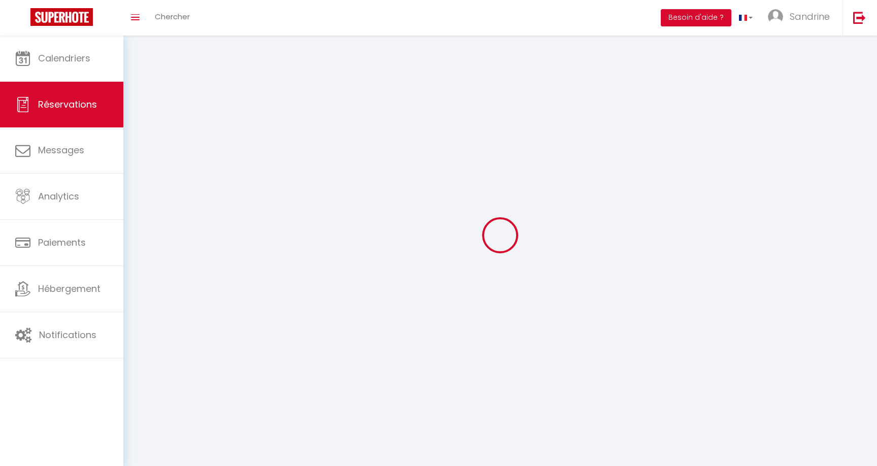
select select
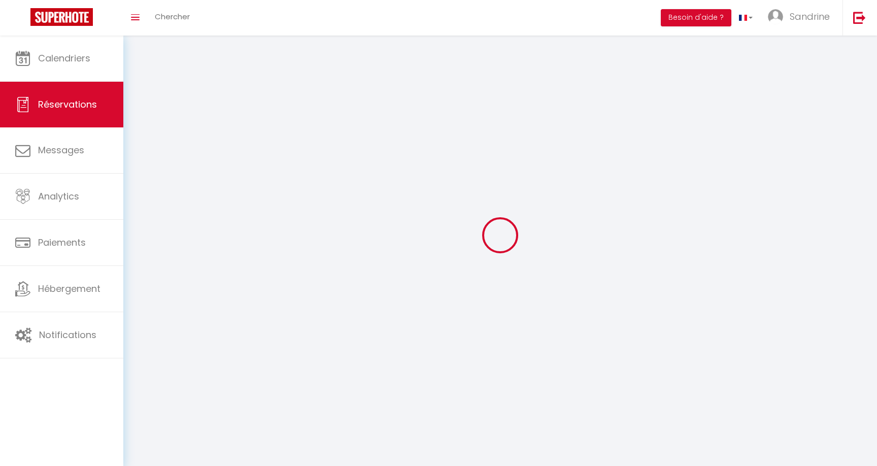
select select
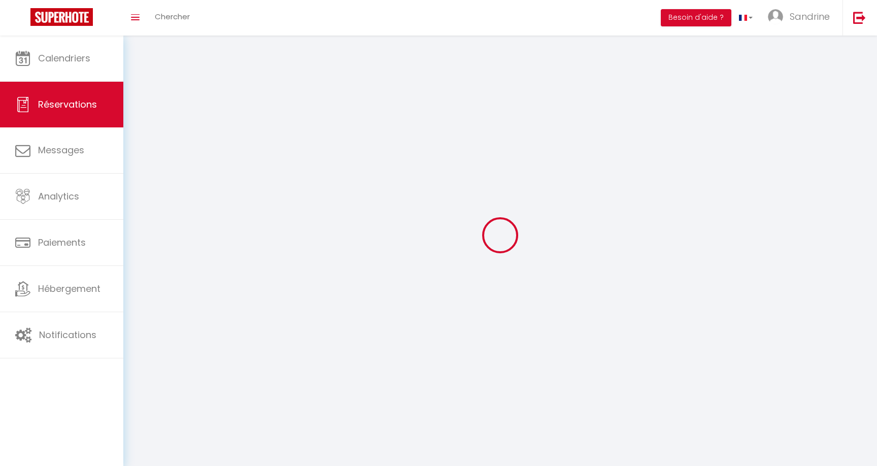
select select
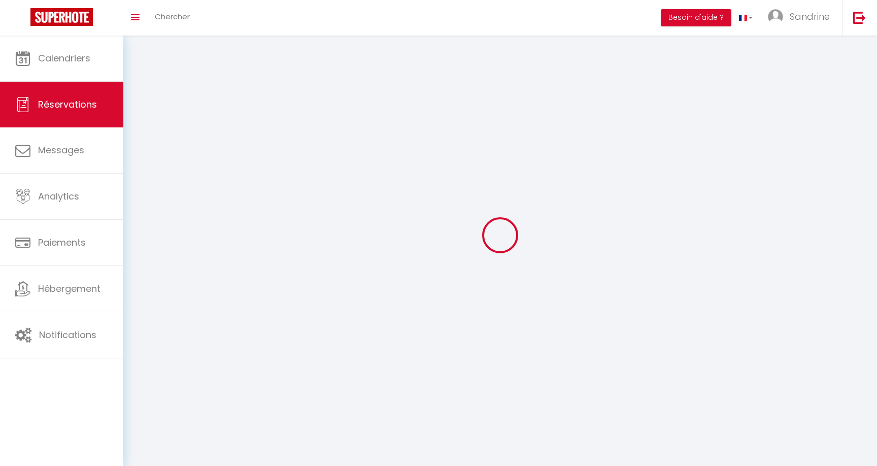
select select
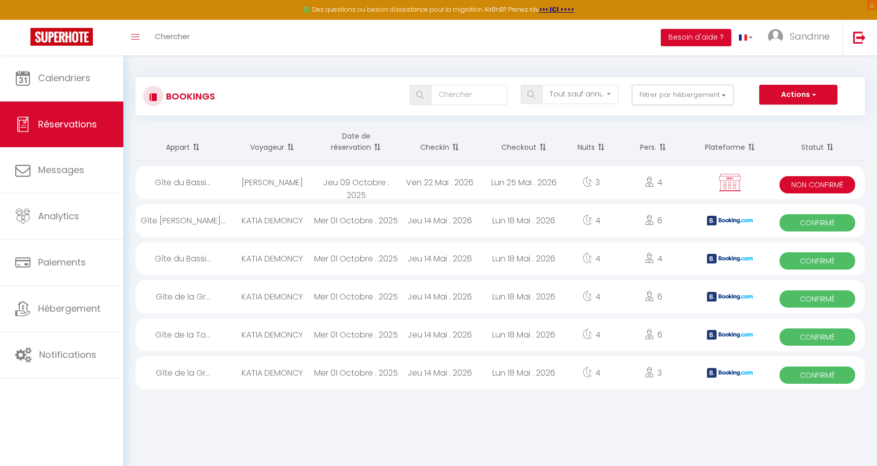
click at [259, 178] on div "[PERSON_NAME]" at bounding box center [272, 182] width 84 height 33
select select "KO"
select select "0"
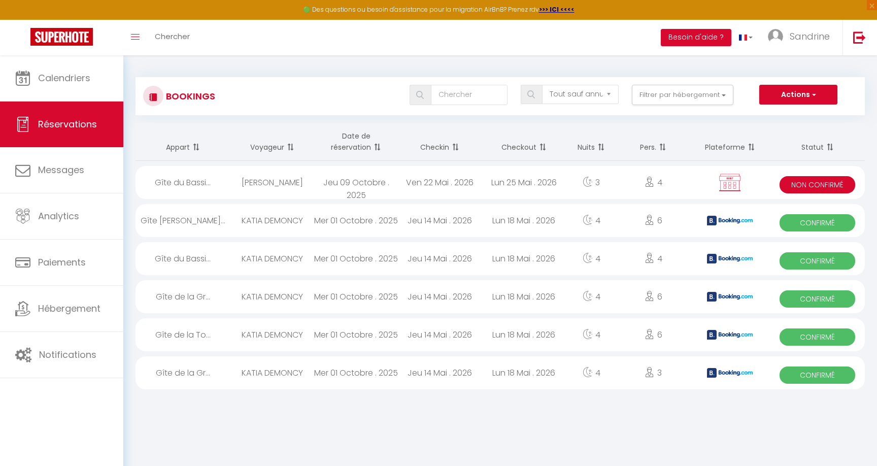
select select "0"
select select
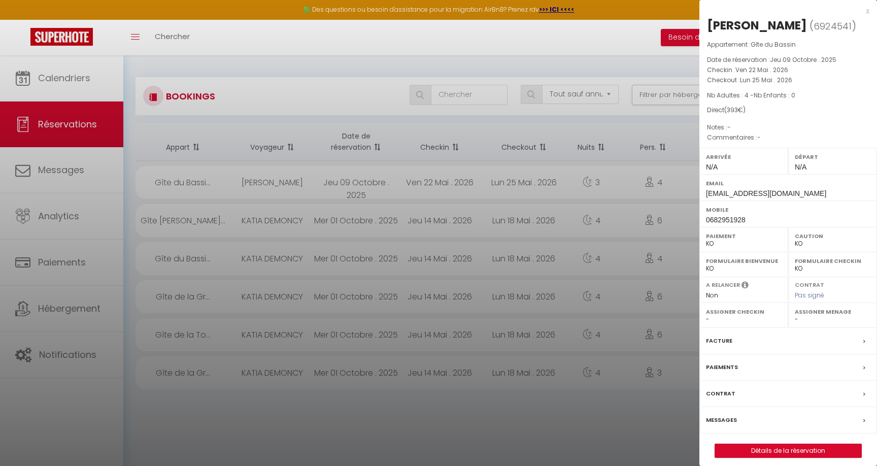
click at [857, 339] on div "Facture" at bounding box center [788, 341] width 178 height 26
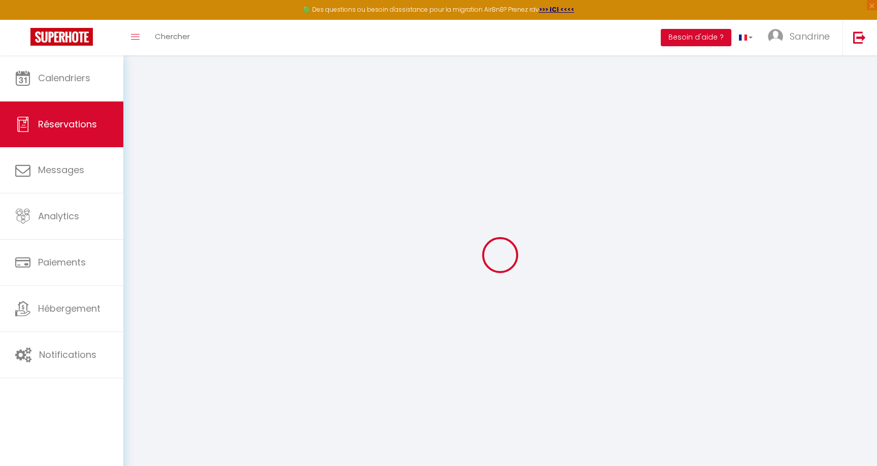
select select "not_cancelled"
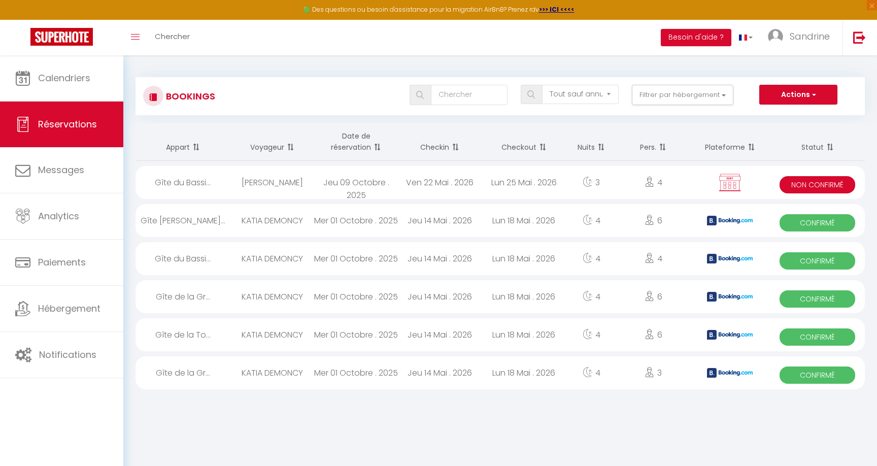
click at [307, 178] on div "[PERSON_NAME]" at bounding box center [272, 182] width 84 height 33
select select "KO"
select select "0"
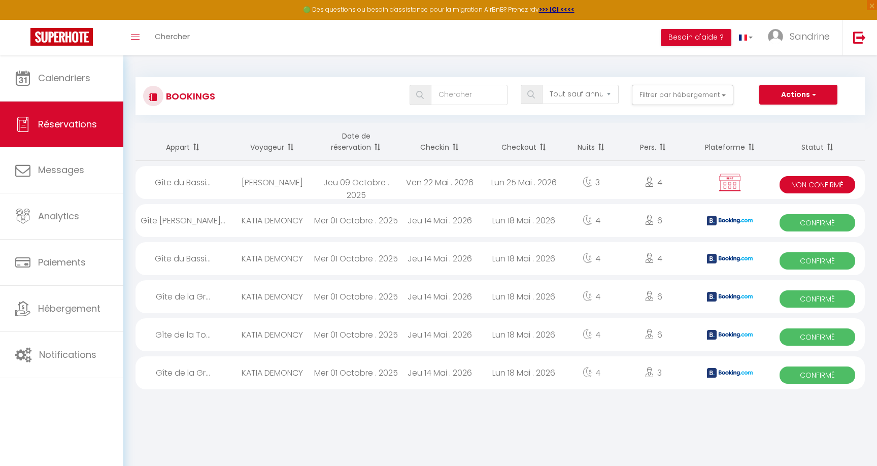
select select "0"
select select
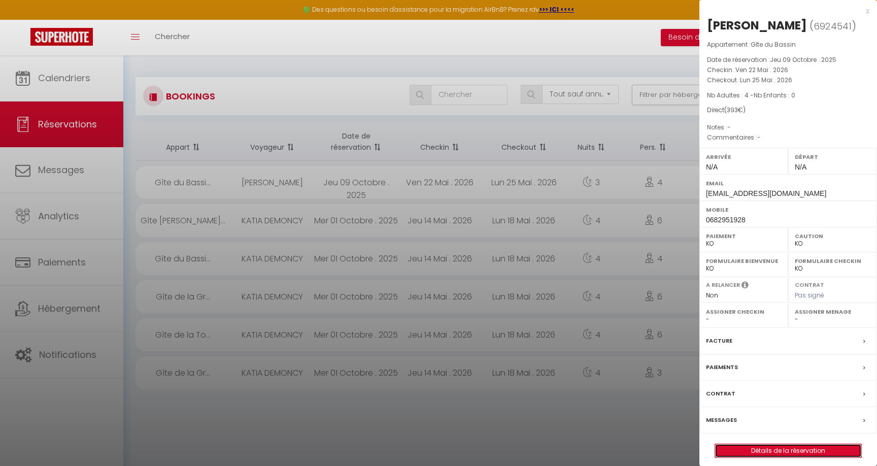
click at [800, 449] on link "Détails de la réservation" at bounding box center [788, 450] width 146 height 13
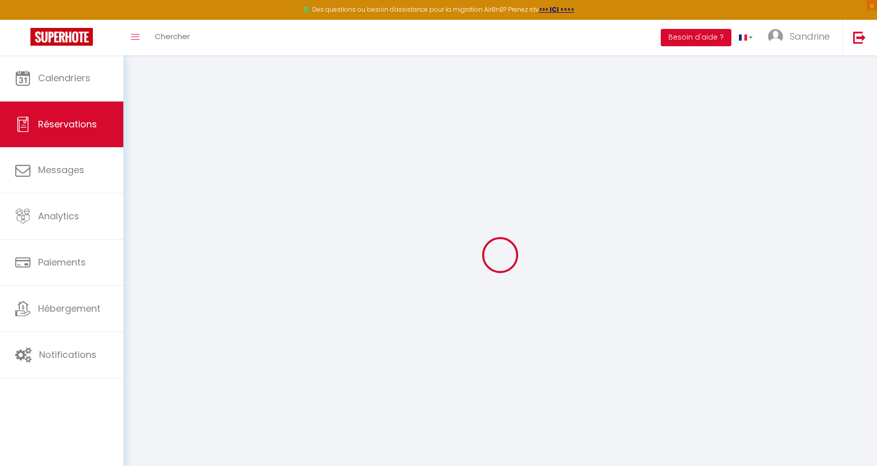
type input "[PERSON_NAME]"
type input "[EMAIL_ADDRESS][DOMAIN_NAME]"
type input "0682951928"
select select "FR"
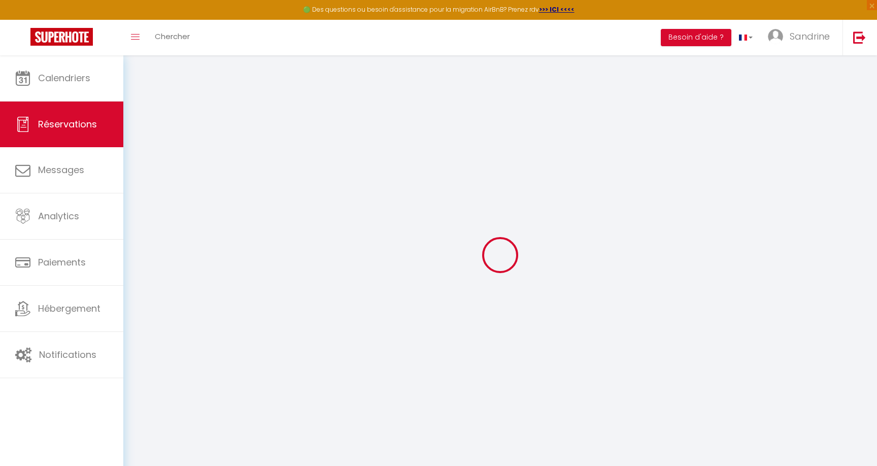
select select "77639"
select select "2"
type input "Ven 22 Mai 2026"
select select
type input "Lun 25 Mai 2026"
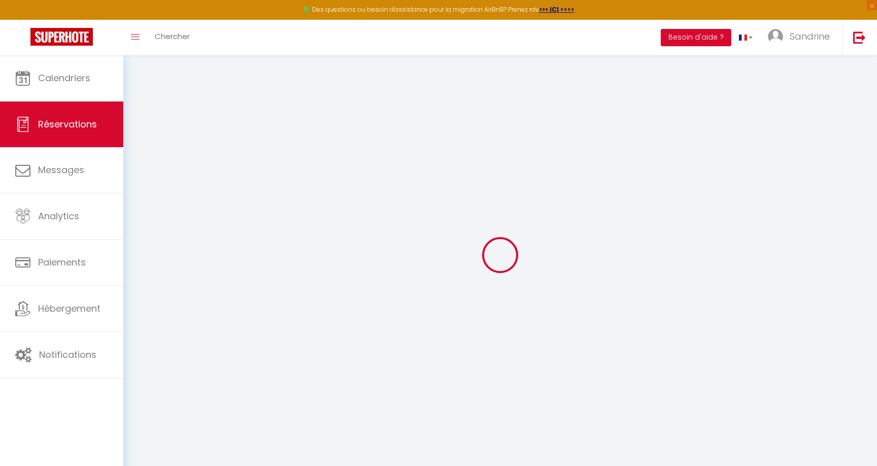
select select
type input "4"
select select "10"
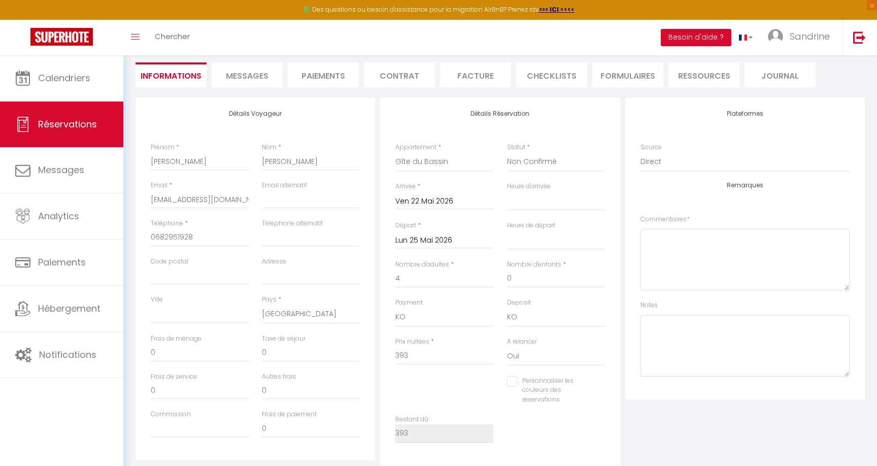
scroll to position [99, 0]
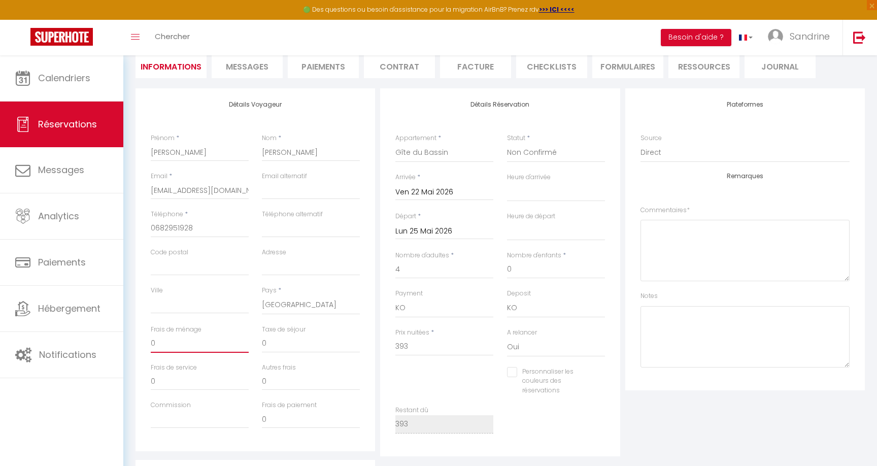
click at [162, 346] on input "0" at bounding box center [200, 343] width 98 height 18
click at [152, 342] on input "0" at bounding box center [200, 343] width 98 height 18
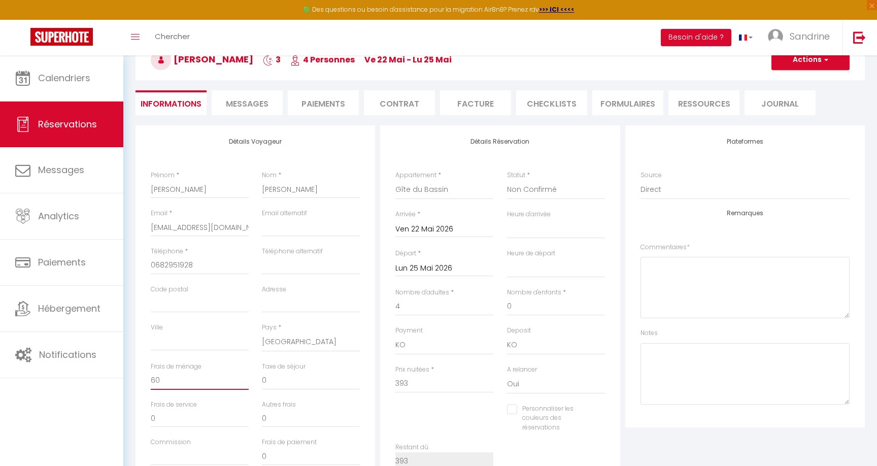
scroll to position [0, 0]
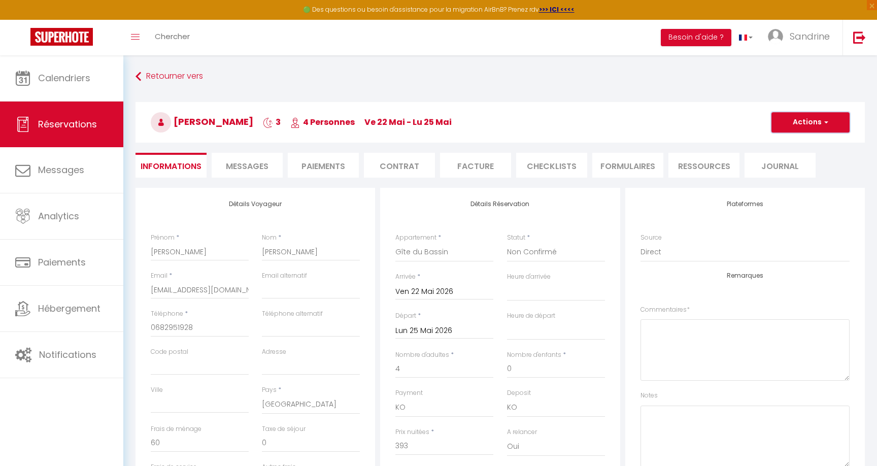
click at [816, 120] on button "Actions" at bounding box center [810, 122] width 78 height 20
click at [807, 141] on link "Enregistrer" at bounding box center [800, 144] width 80 height 13
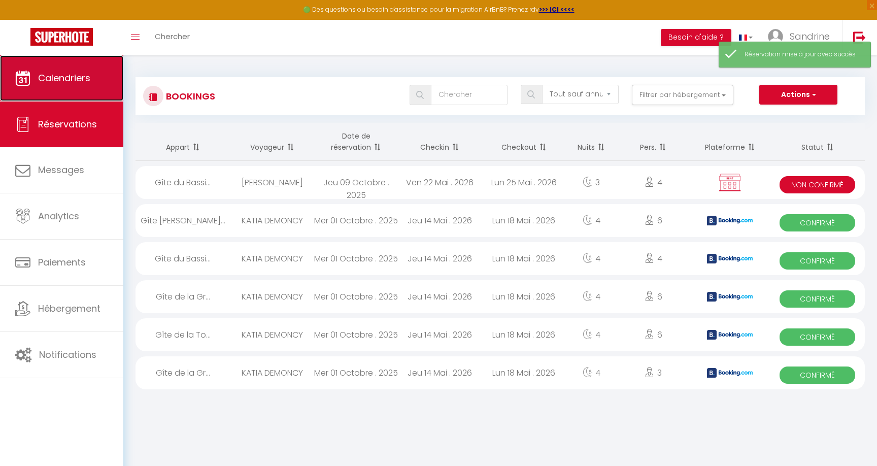
click at [81, 87] on link "Calendriers" at bounding box center [61, 78] width 123 height 46
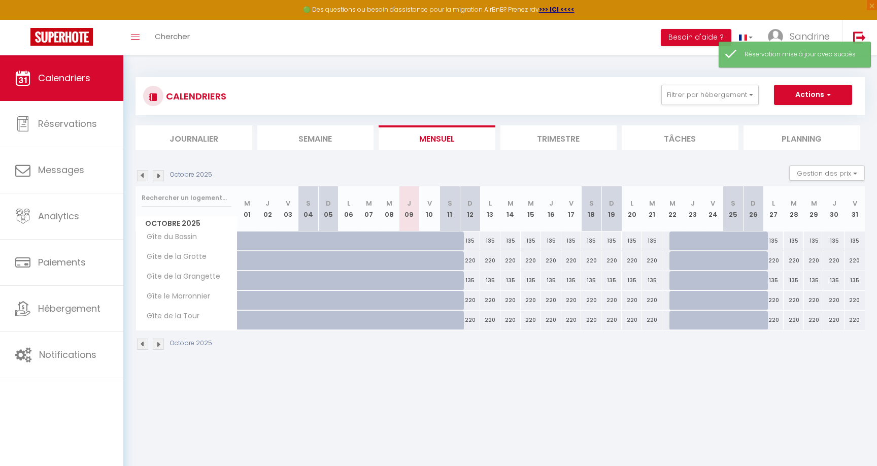
click at [194, 173] on p "Octobre 2025" at bounding box center [191, 175] width 42 height 10
click at [205, 176] on p "Octobre 2025" at bounding box center [191, 175] width 42 height 10
click at [157, 177] on img at bounding box center [158, 175] width 11 height 11
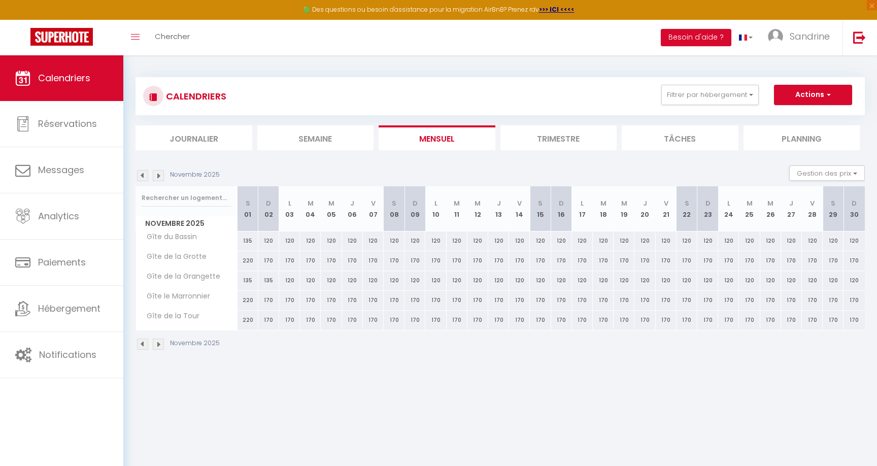
click at [157, 178] on img at bounding box center [158, 175] width 11 height 11
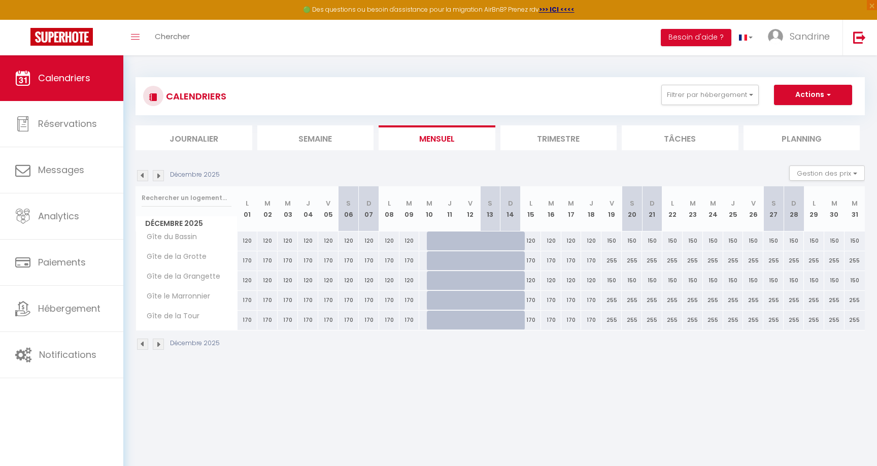
click at [157, 178] on img at bounding box center [158, 175] width 11 height 11
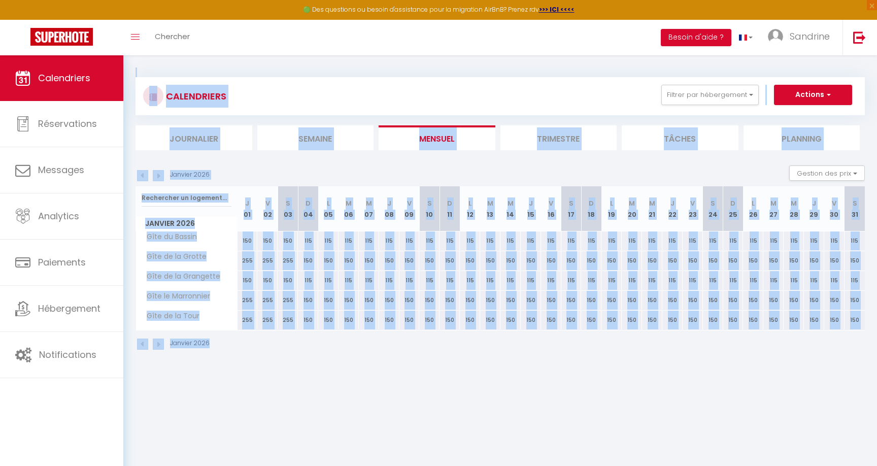
click at [157, 178] on img at bounding box center [158, 175] width 11 height 11
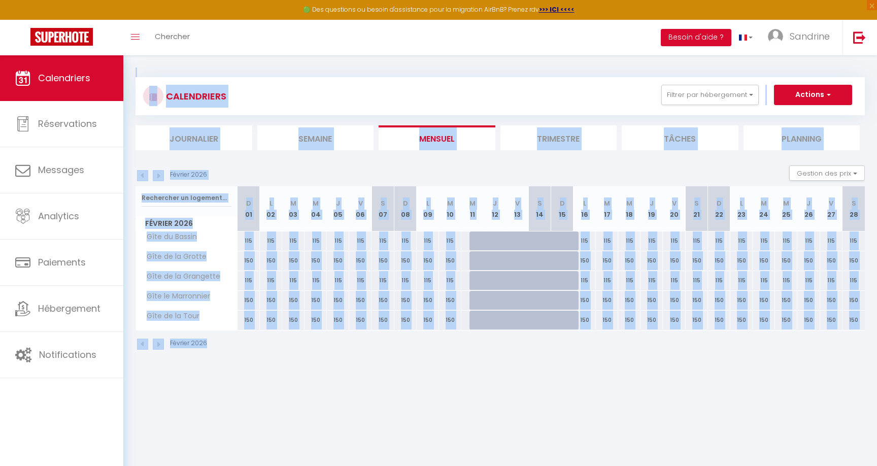
click at [157, 178] on img at bounding box center [158, 175] width 11 height 11
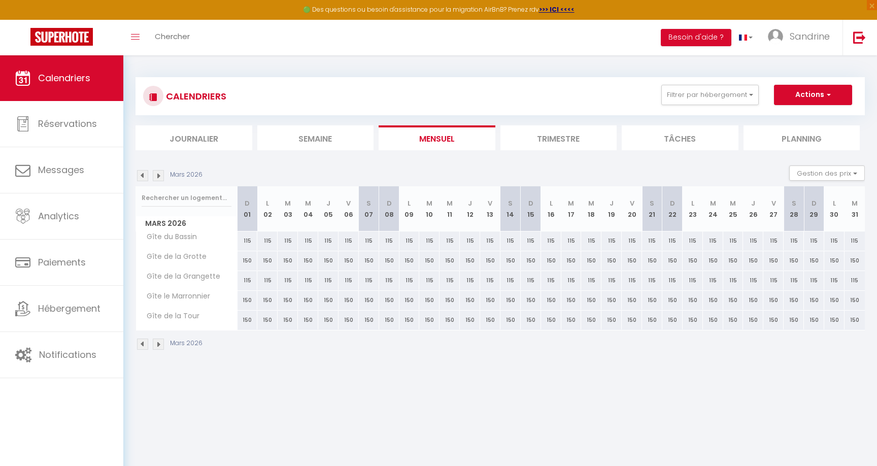
click at [157, 178] on img at bounding box center [158, 175] width 11 height 11
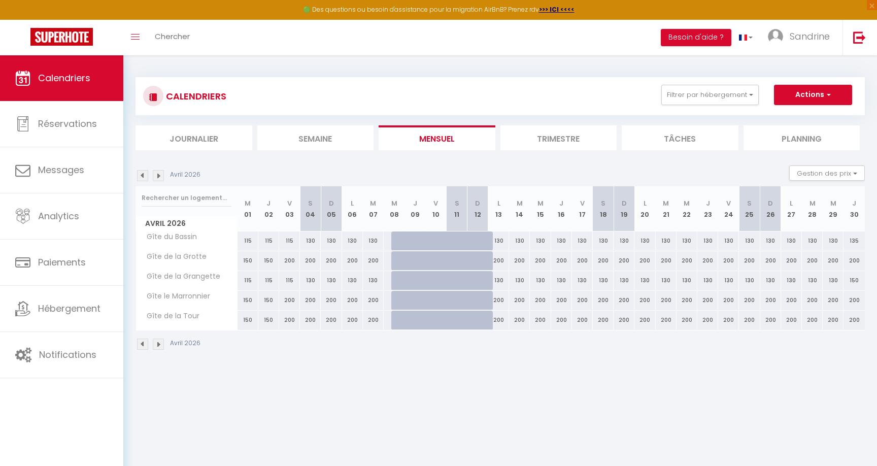
click at [157, 178] on img at bounding box center [158, 175] width 11 height 11
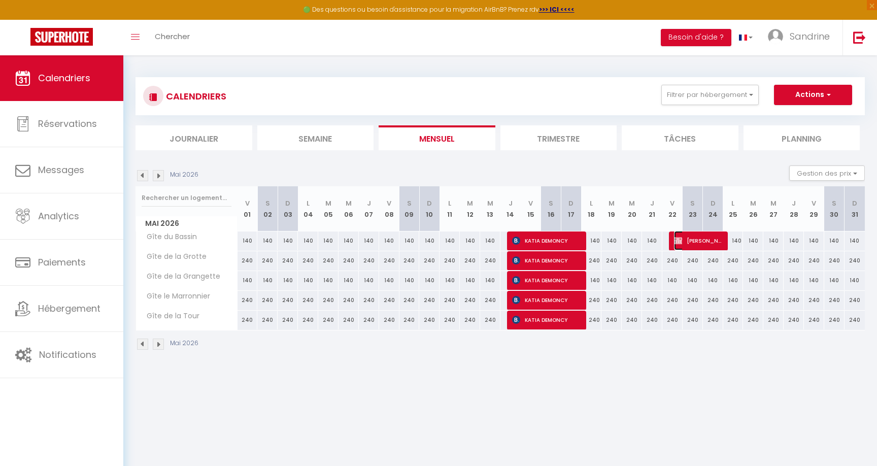
click at [690, 238] on span "[PERSON_NAME]" at bounding box center [697, 240] width 47 height 19
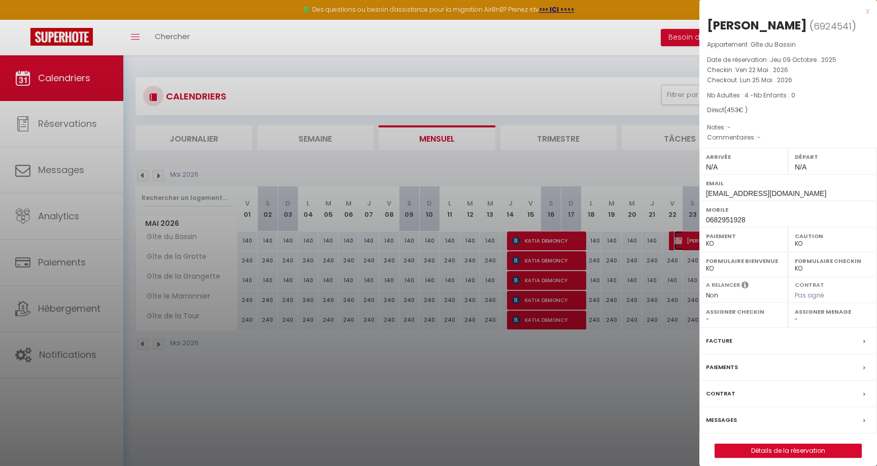
scroll to position [55, 0]
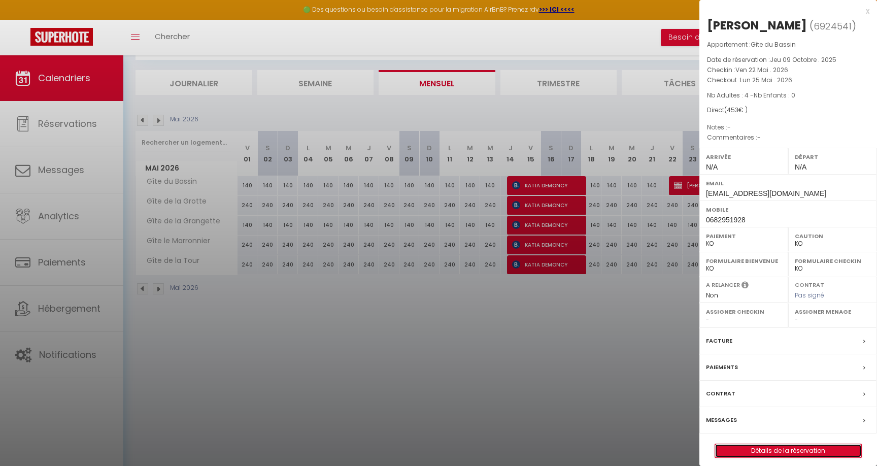
click at [790, 451] on link "Détails de la réservation" at bounding box center [788, 450] width 146 height 13
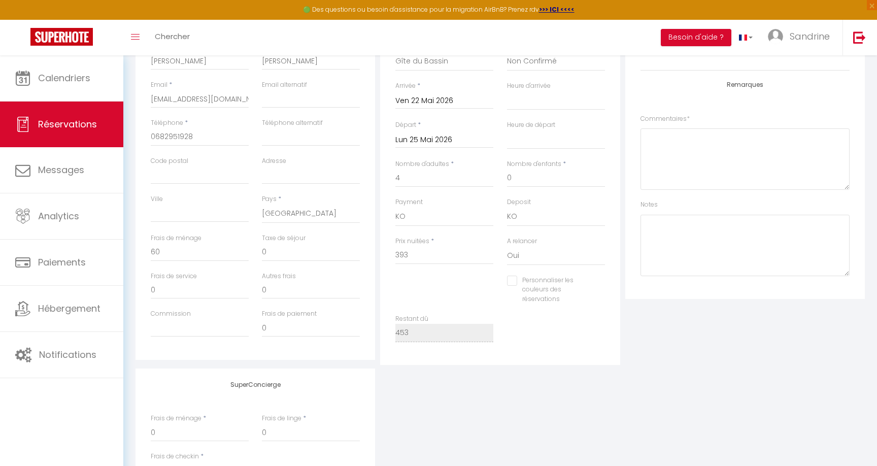
scroll to position [223, 0]
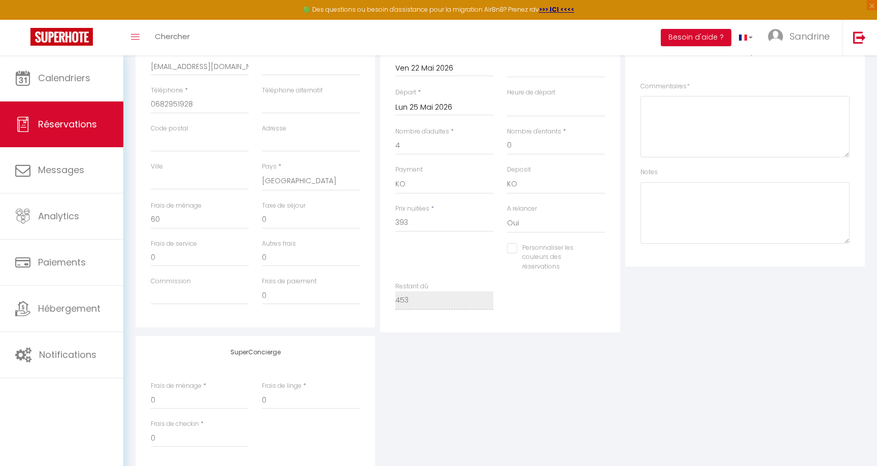
click at [508, 250] on input "Personnaliser les couleurs des réservations" at bounding box center [549, 248] width 85 height 10
click at [601, 259] on span at bounding box center [601, 256] width 8 height 8
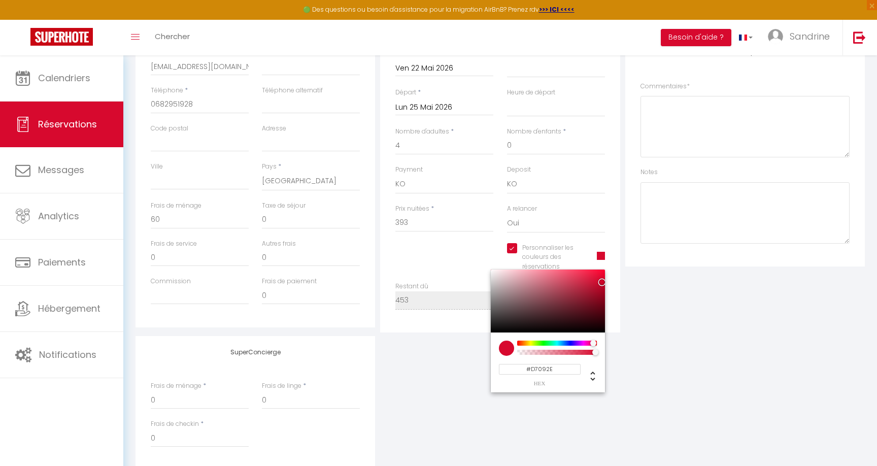
click at [548, 371] on input "#D7092E" at bounding box center [540, 369] width 82 height 11
drag, startPoint x: 558, startPoint y: 371, endPoint x: 533, endPoint y: 371, distance: 25.4
click at [533, 371] on input "#D7092E" at bounding box center [540, 369] width 82 height 11
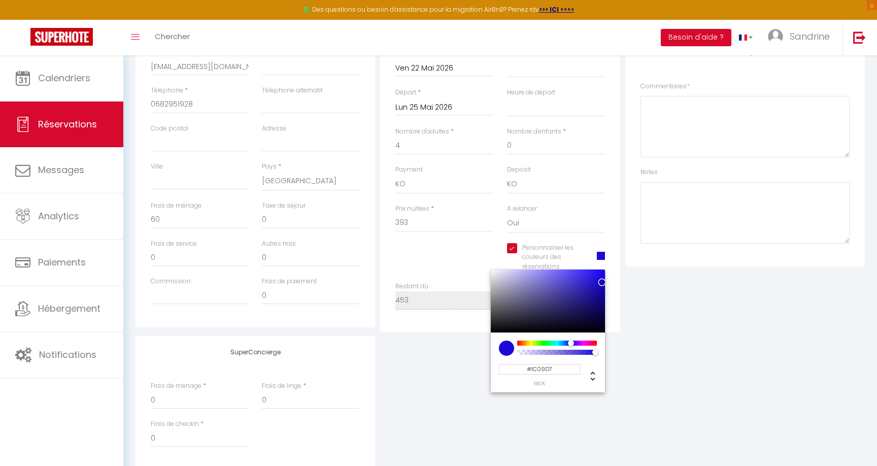
click at [558, 365] on input "#1C09D7" at bounding box center [540, 369] width 82 height 11
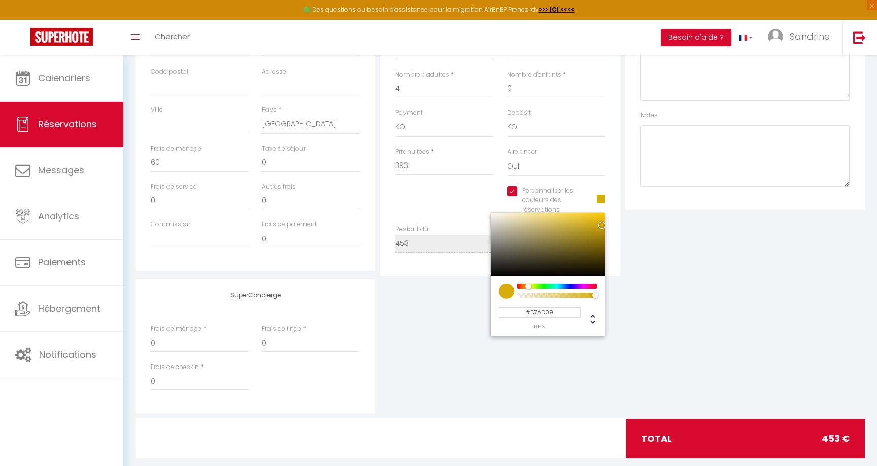
scroll to position [283, 0]
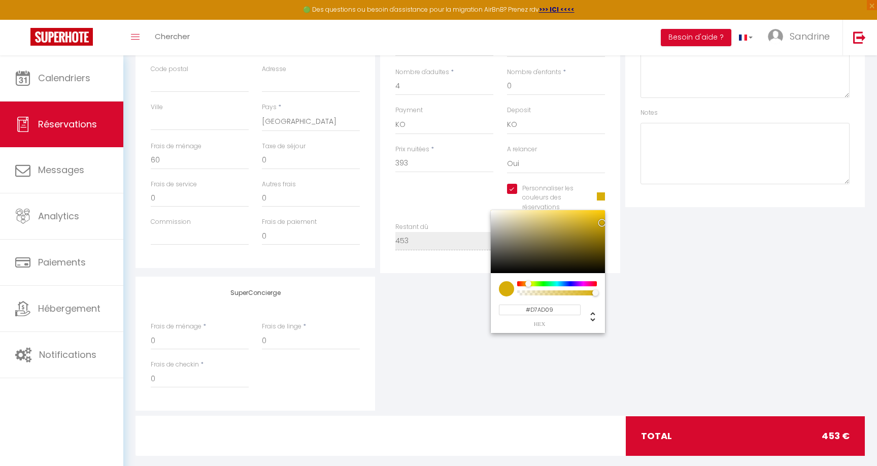
click at [670, 360] on div "SuperConcierge Frais de ménage * 0 Frais de linge * 0 Frais de checkin * 0" at bounding box center [500, 343] width 734 height 134
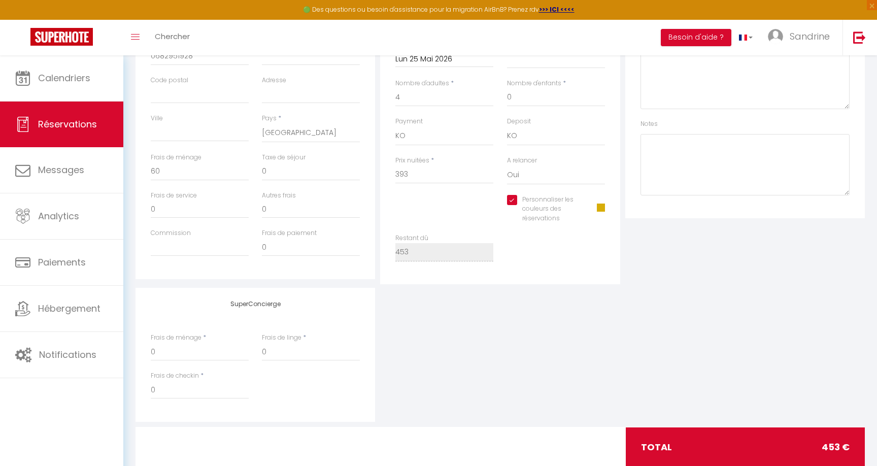
scroll to position [0, 0]
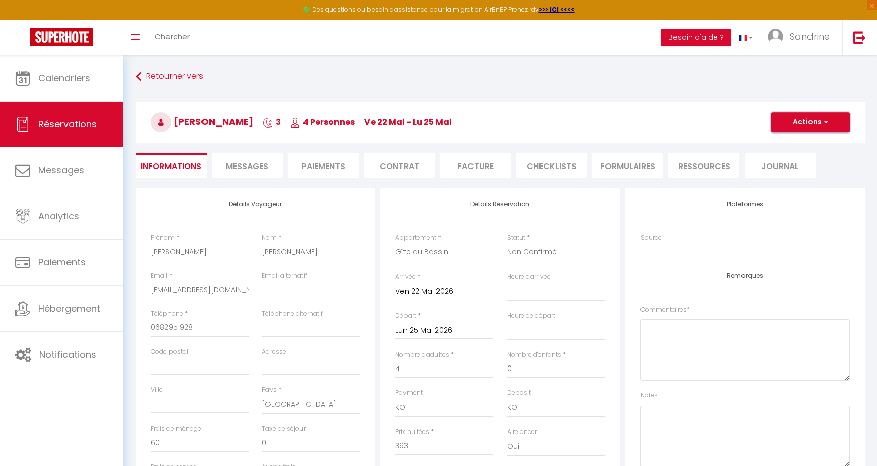
click at [798, 115] on button "Actions" at bounding box center [810, 122] width 78 height 20
click at [795, 141] on link "Enregistrer" at bounding box center [800, 144] width 80 height 13
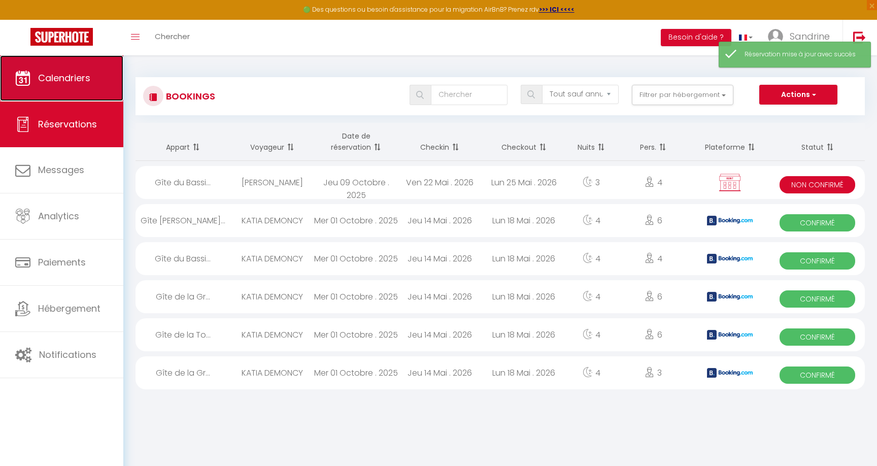
click at [64, 79] on span "Calendriers" at bounding box center [64, 78] width 52 height 13
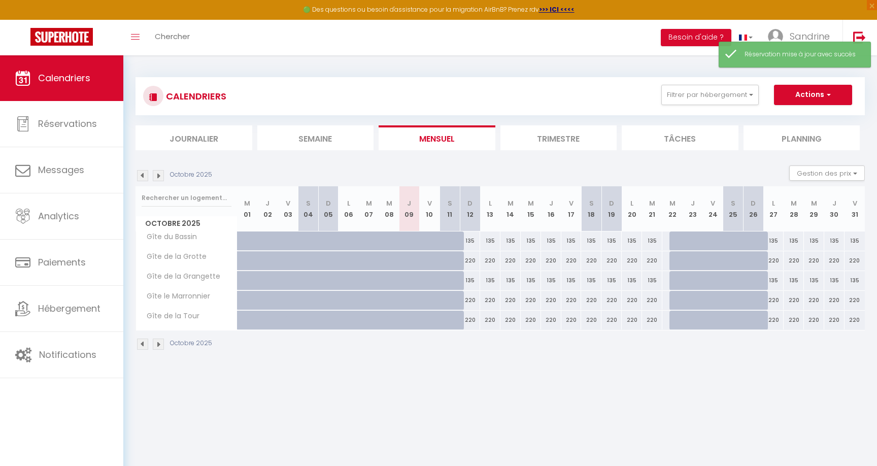
click at [161, 172] on img at bounding box center [158, 175] width 11 height 11
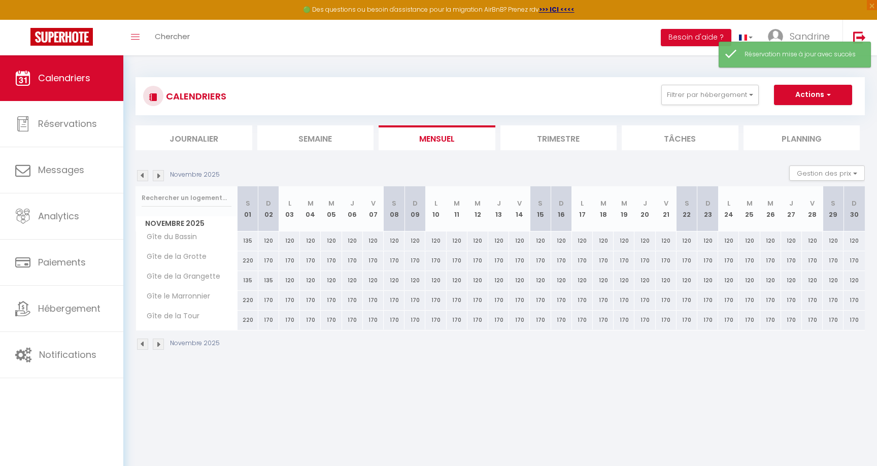
click at [161, 172] on img at bounding box center [158, 175] width 11 height 11
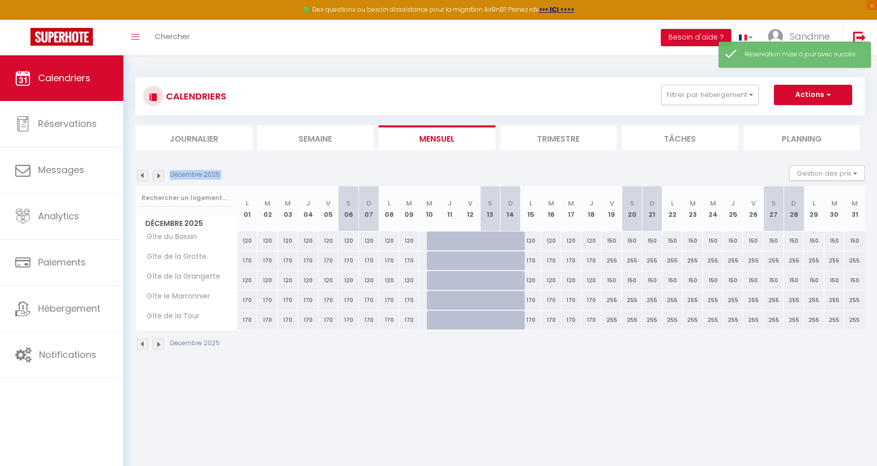
click at [161, 172] on div "Décembre 2025" at bounding box center [178, 175] width 87 height 11
click at [161, 172] on img at bounding box center [158, 175] width 11 height 11
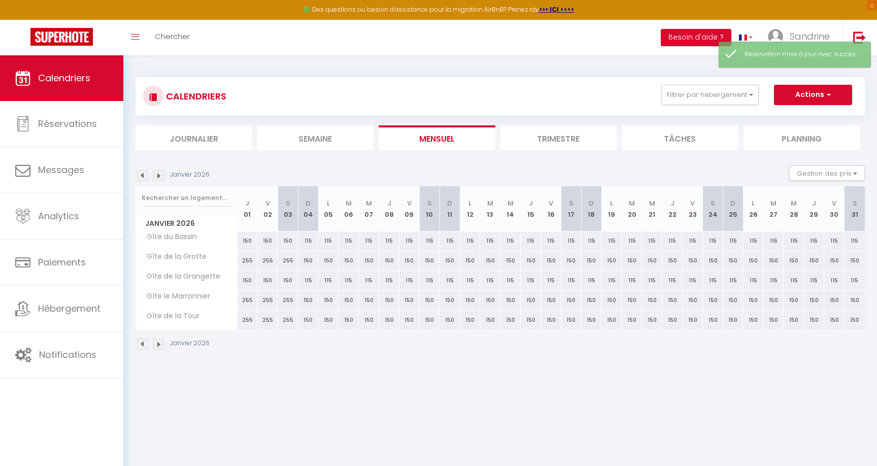
click at [161, 172] on img at bounding box center [158, 175] width 11 height 11
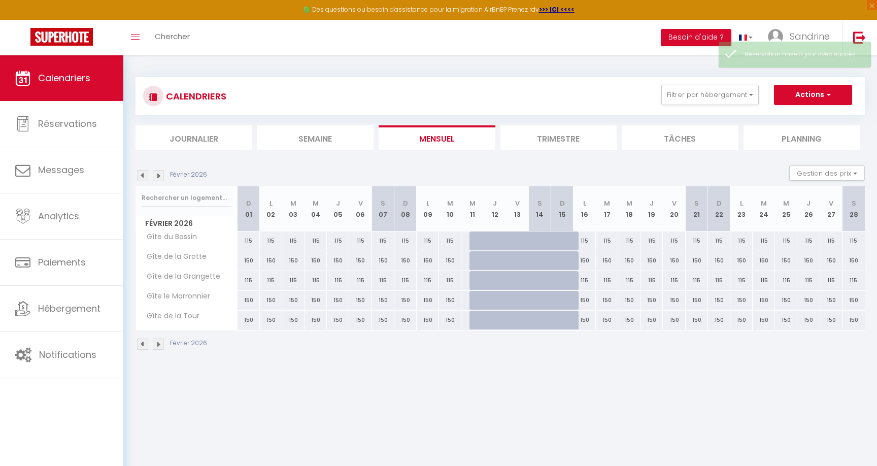
click at [161, 172] on img at bounding box center [158, 175] width 11 height 11
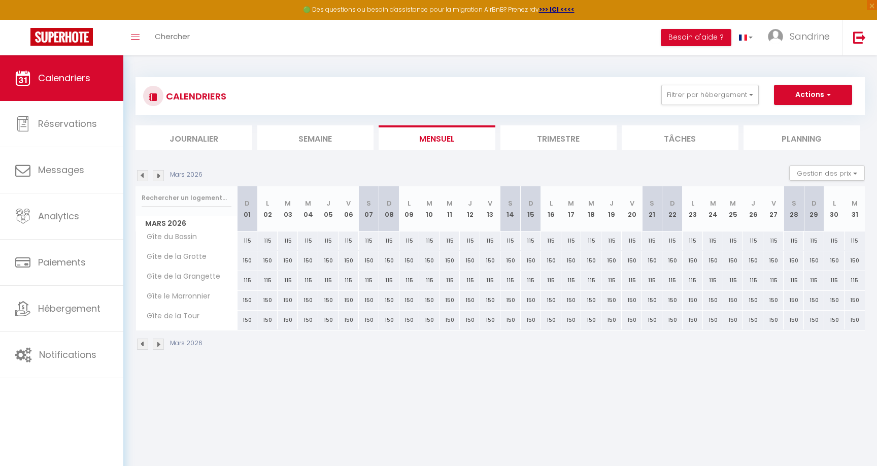
click at [161, 172] on img at bounding box center [158, 175] width 11 height 11
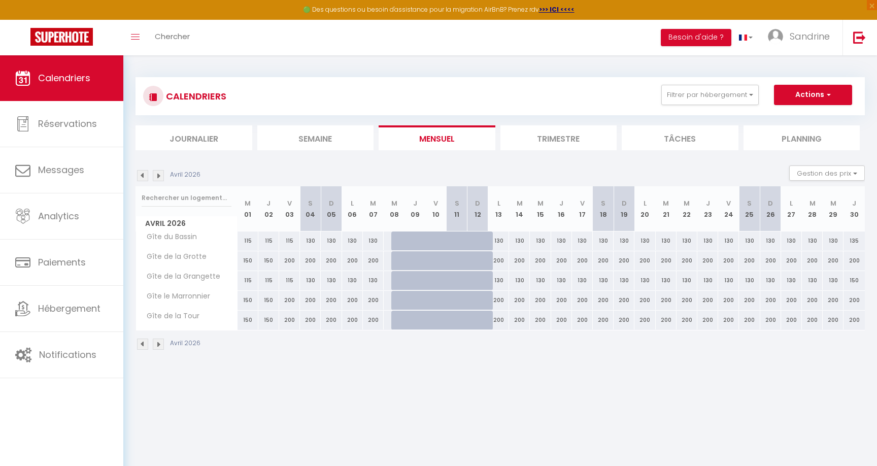
click at [161, 172] on img at bounding box center [158, 175] width 11 height 11
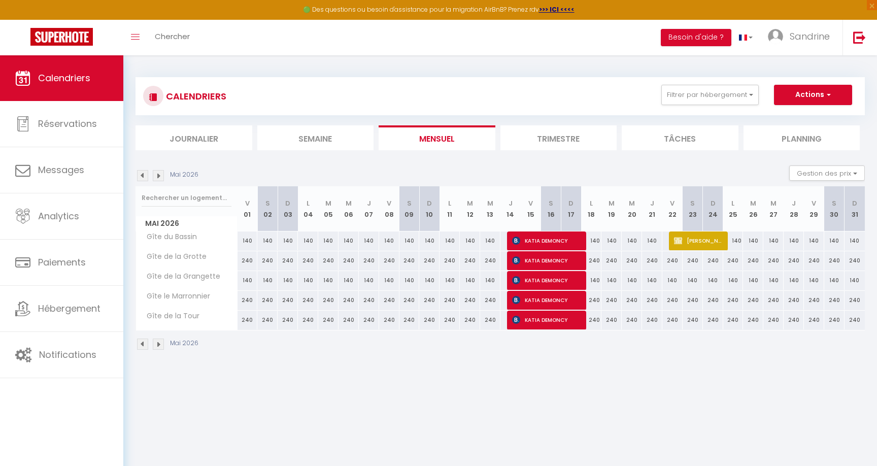
click at [223, 65] on div "CALENDRIERS Filtrer par hébergement Tous Gîte du Bassin Gîte de la Grotte Gîte …" at bounding box center [499, 213] width 753 height 317
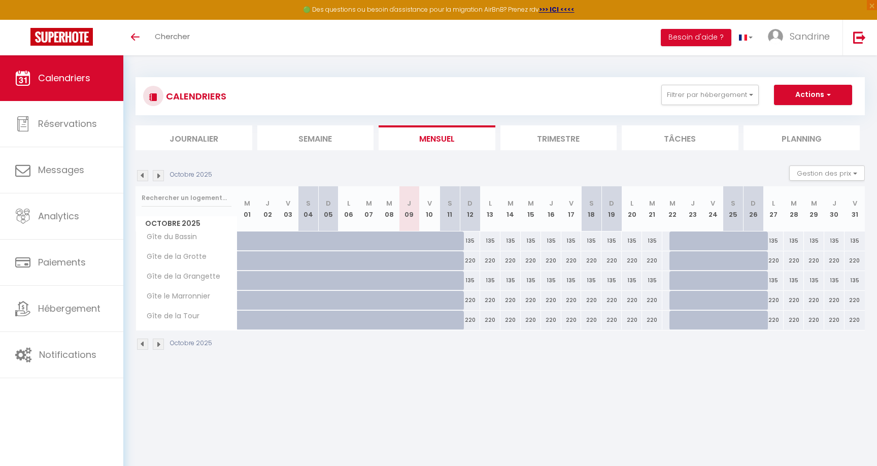
click at [179, 170] on p "Octobre 2025" at bounding box center [191, 175] width 42 height 10
click at [608, 141] on li "Trimestre" at bounding box center [558, 137] width 117 height 25
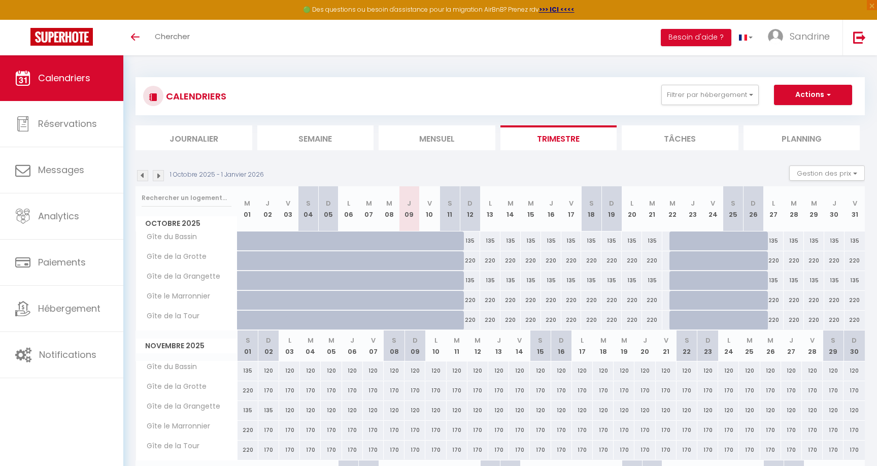
click at [158, 174] on img at bounding box center [158, 175] width 11 height 11
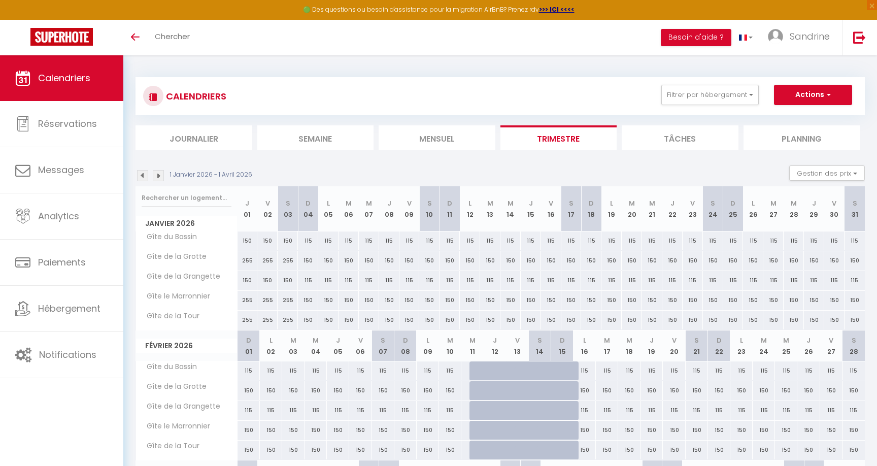
click at [158, 174] on img at bounding box center [158, 175] width 11 height 11
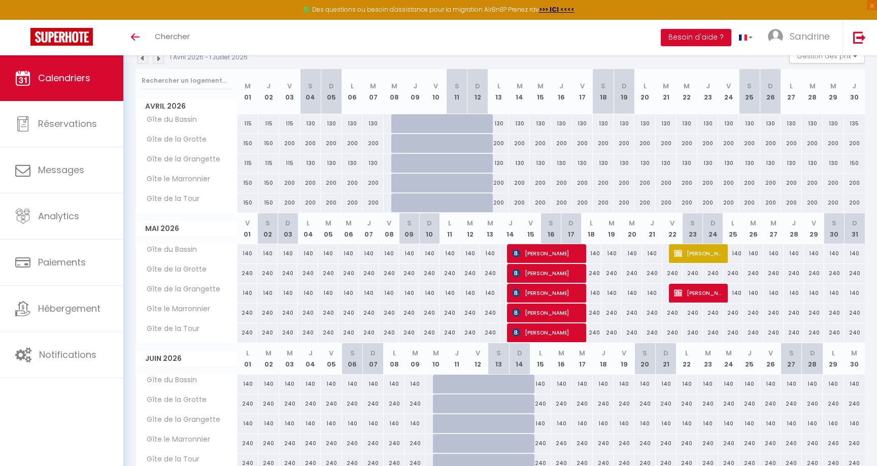
scroll to position [141, 0]
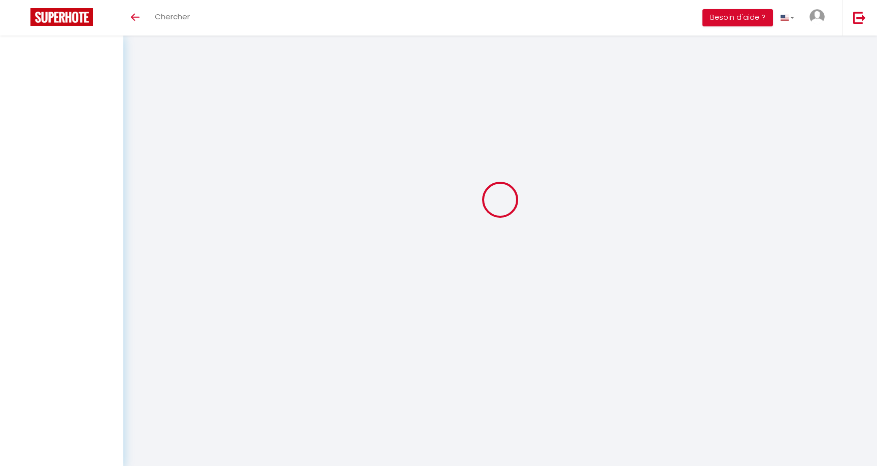
scroll to position [55, 0]
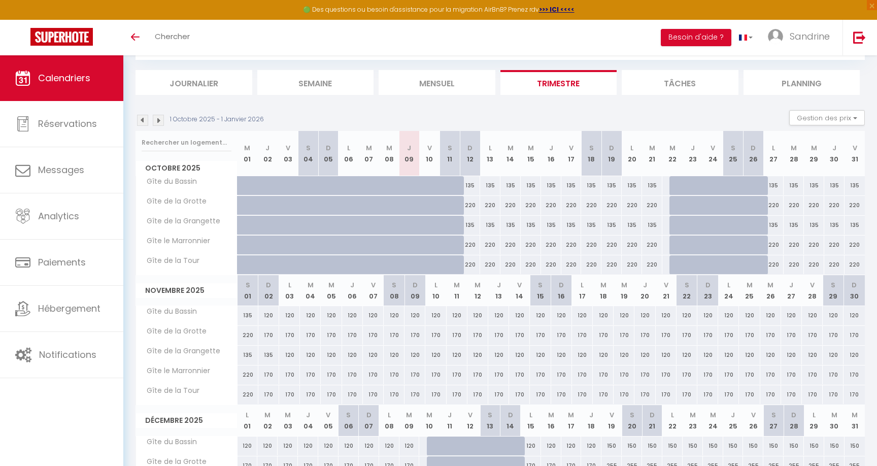
click at [161, 120] on img at bounding box center [158, 120] width 11 height 11
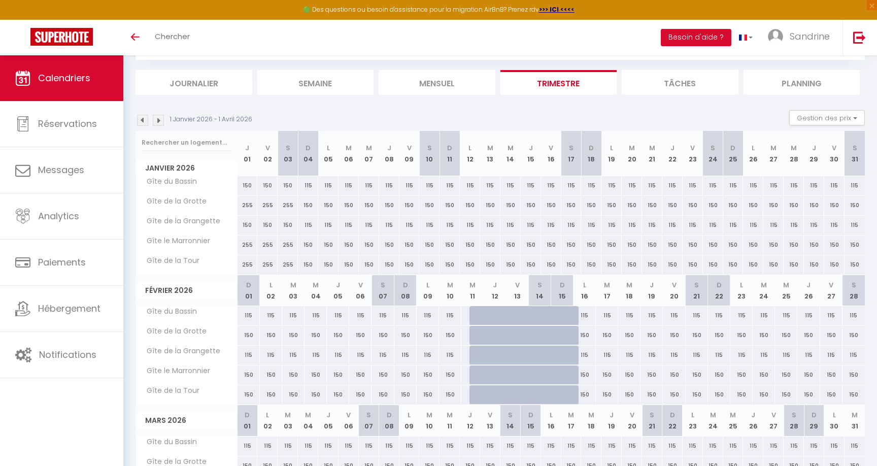
click at [161, 120] on img at bounding box center [158, 120] width 11 height 11
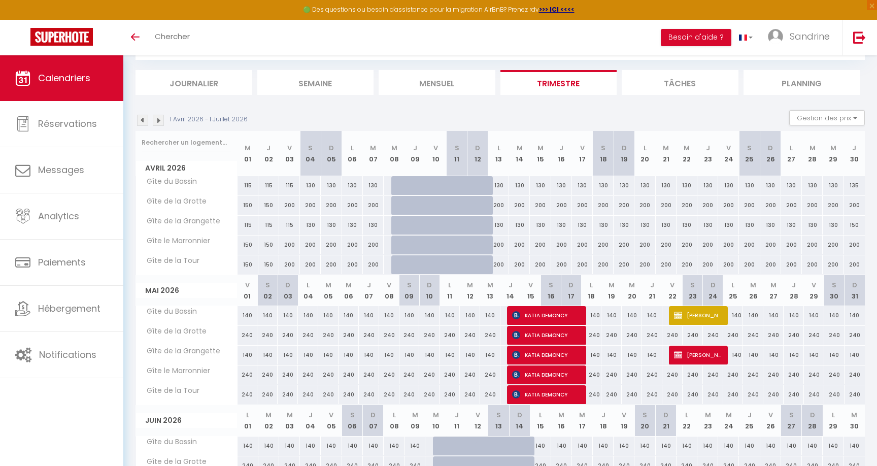
click at [701, 364] on td at bounding box center [692, 355] width 20 height 20
type input "140"
type input "[PERSON_NAME] 23 Mai 2026"
type input "Dim 24 Mai 2026"
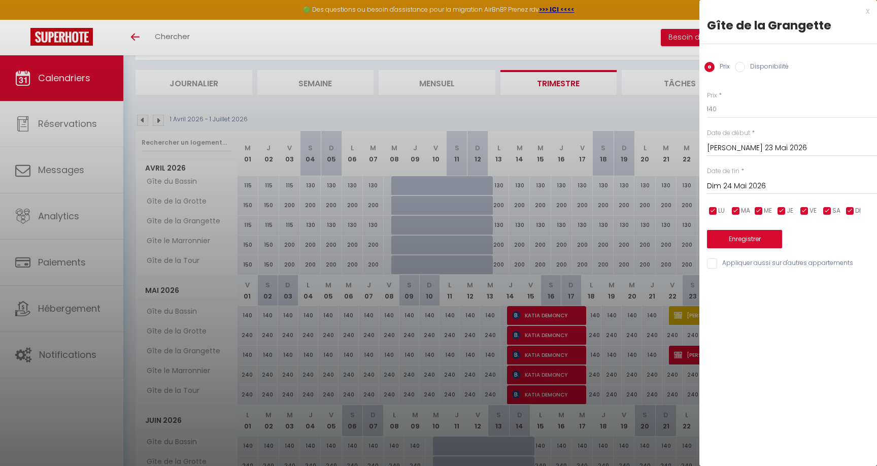
click at [866, 9] on div "x" at bounding box center [784, 11] width 170 height 12
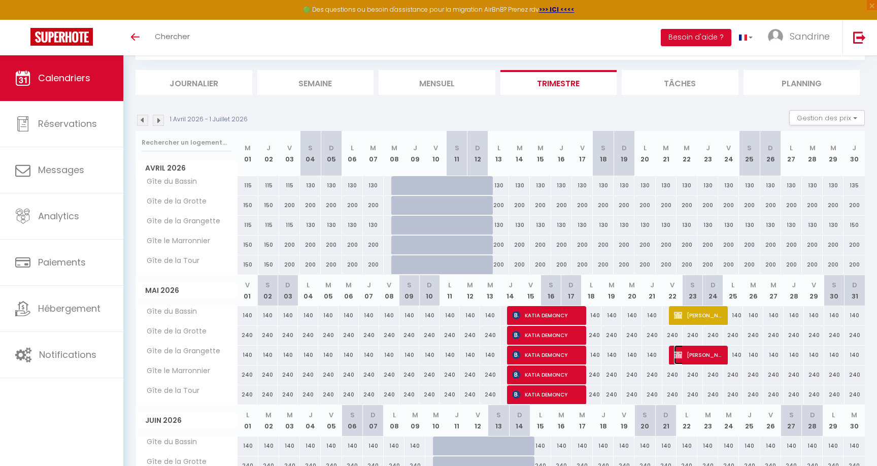
click at [675, 355] on img at bounding box center [678, 355] width 8 height 8
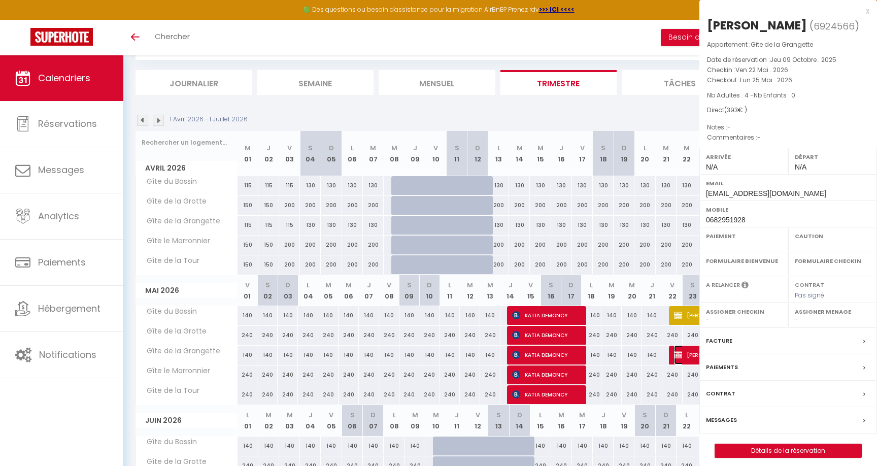
select select "KO"
select select "0"
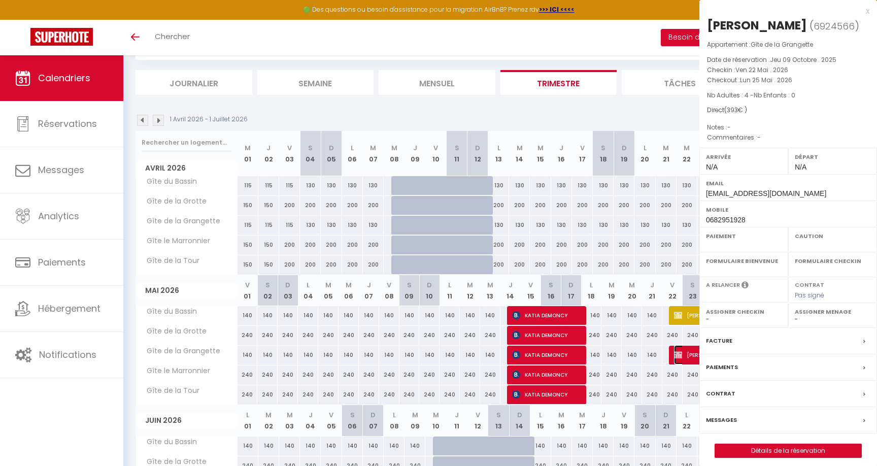
select select
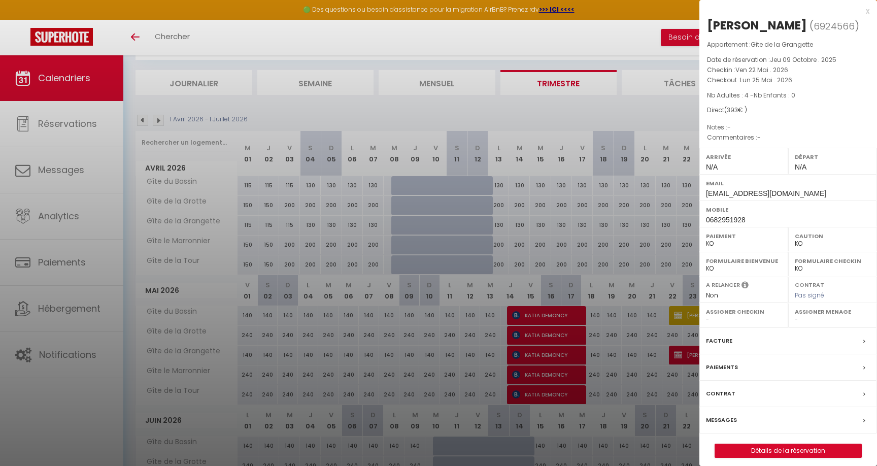
click at [675, 355] on div at bounding box center [438, 233] width 877 height 466
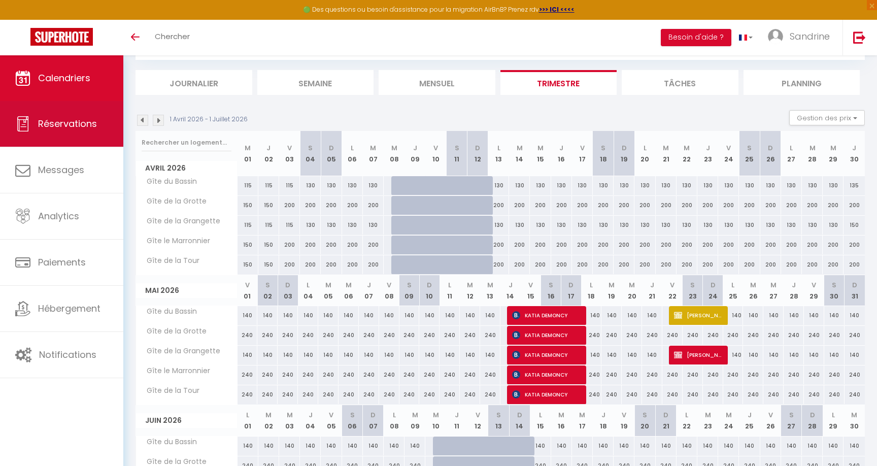
click at [39, 127] on span "Réservations" at bounding box center [67, 123] width 59 height 13
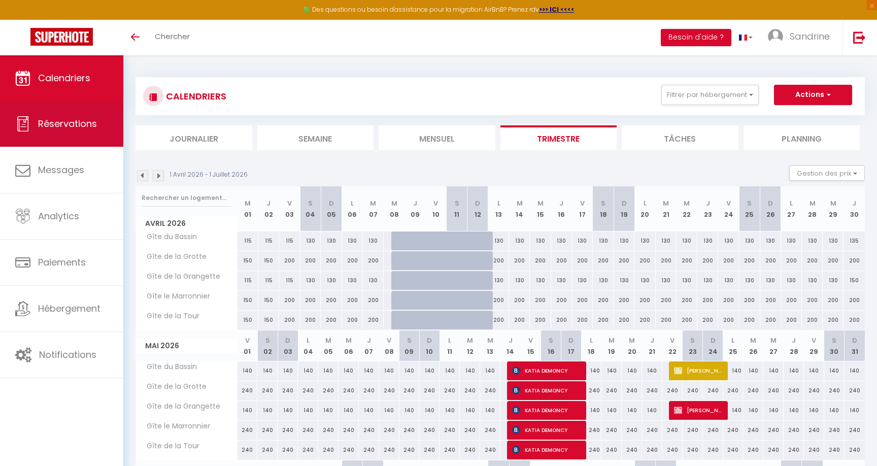
select select "not_cancelled"
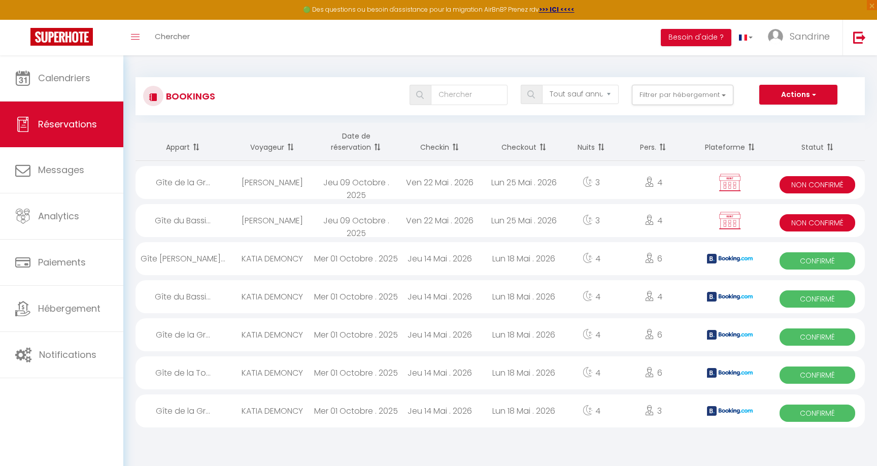
click at [461, 221] on div "Ven 22 Mai . 2026" at bounding box center [440, 220] width 84 height 33
select select "KO"
select select "0"
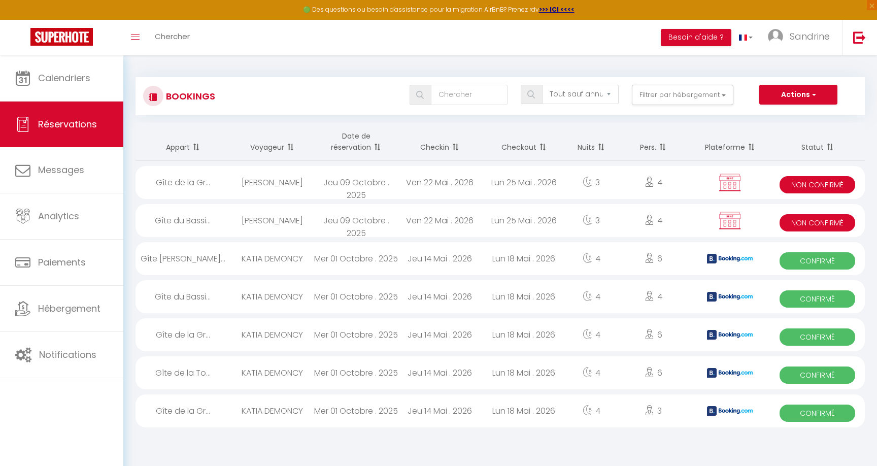
select select "0"
select select
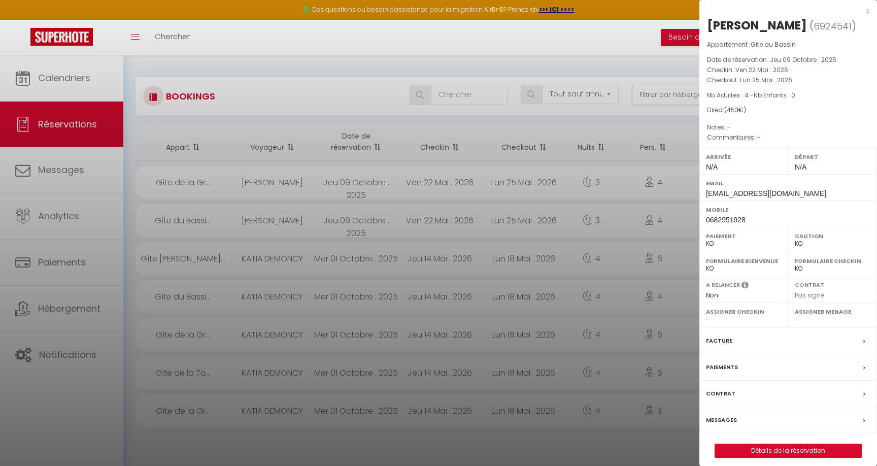
click at [867, 14] on div "x" at bounding box center [784, 11] width 170 height 12
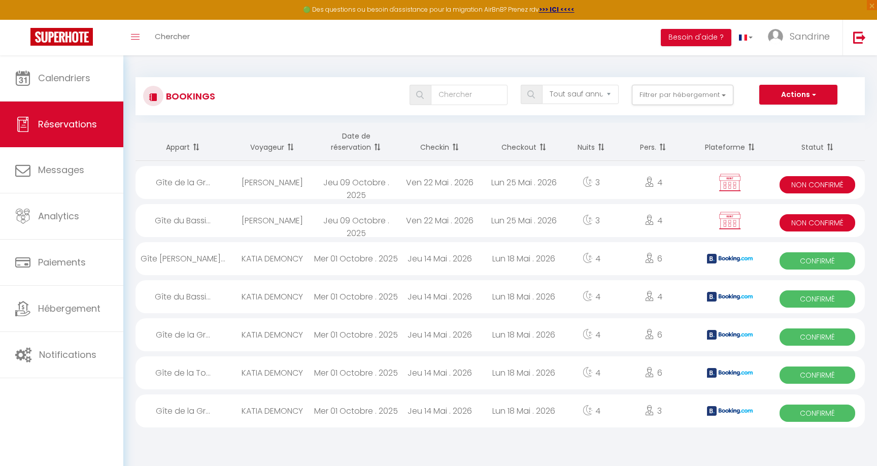
click at [398, 229] on div "Ven 22 Mai . 2026" at bounding box center [440, 220] width 84 height 33
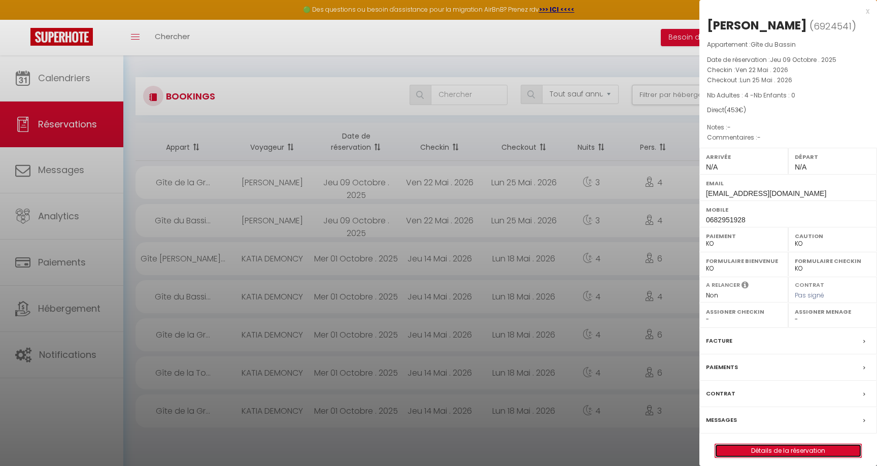
click at [770, 450] on link "Détails de la réservation" at bounding box center [788, 450] width 146 height 13
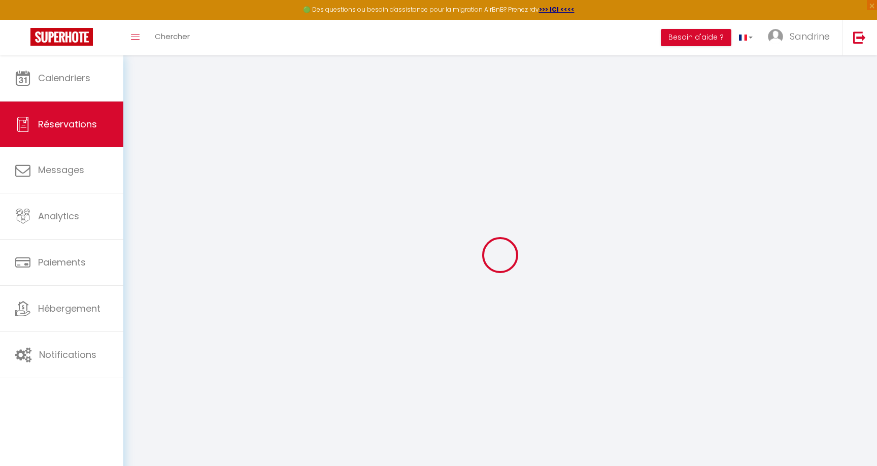
select select
checkbox input "true"
type input "60"
select select
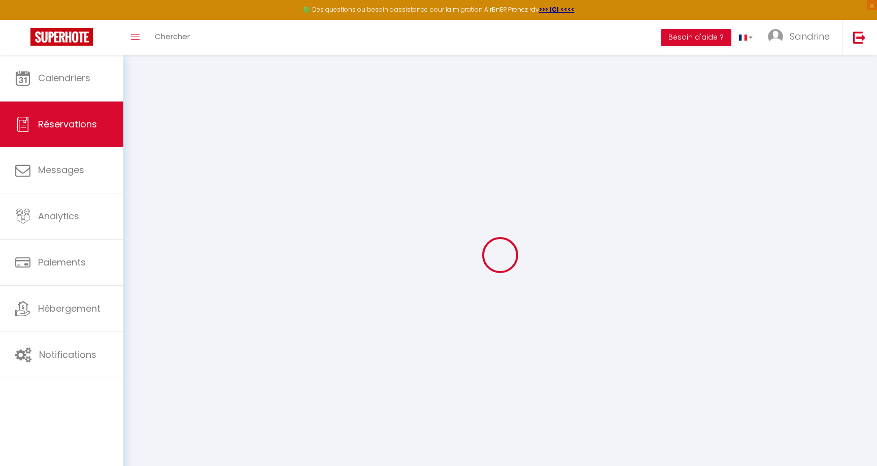
select select
checkbox input "true"
select select
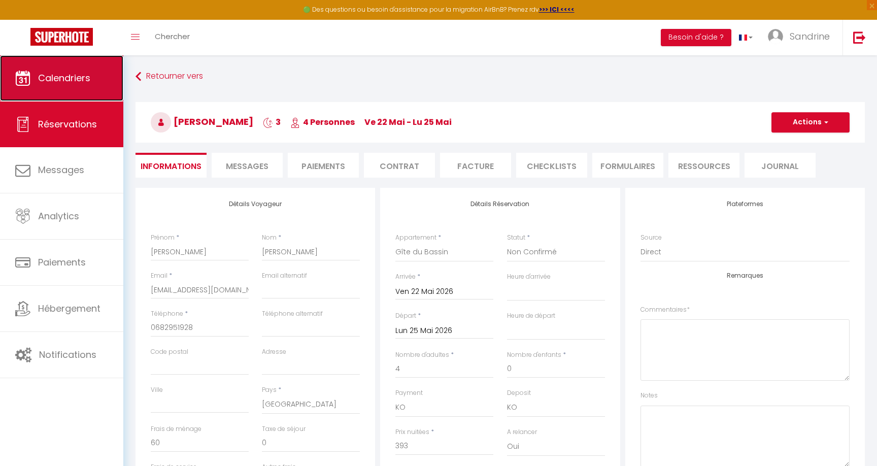
click at [79, 82] on span "Calendriers" at bounding box center [64, 78] width 52 height 13
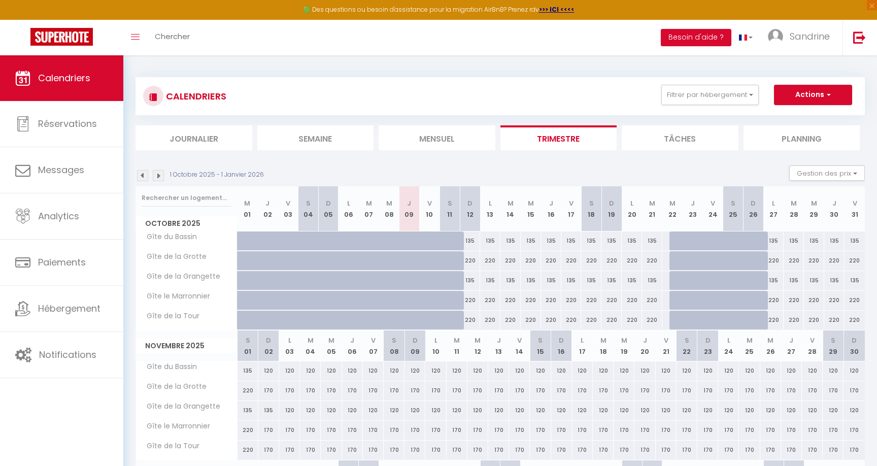
click at [159, 174] on img at bounding box center [158, 175] width 11 height 11
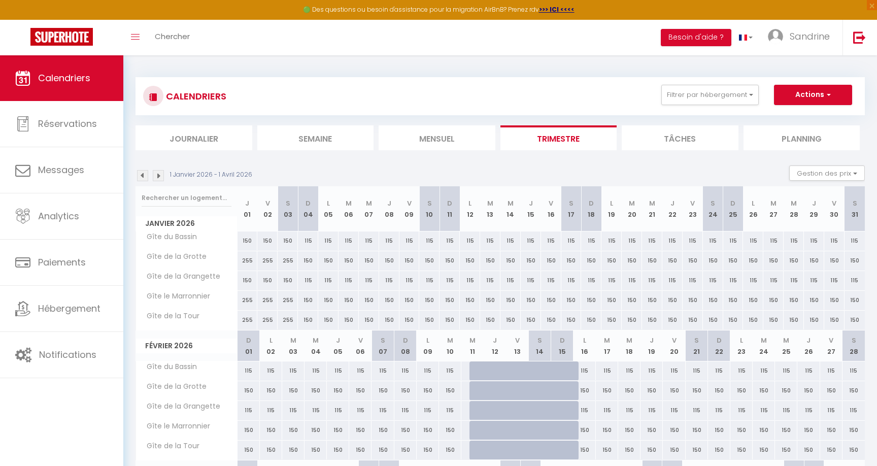
click at [159, 174] on img at bounding box center [158, 175] width 11 height 11
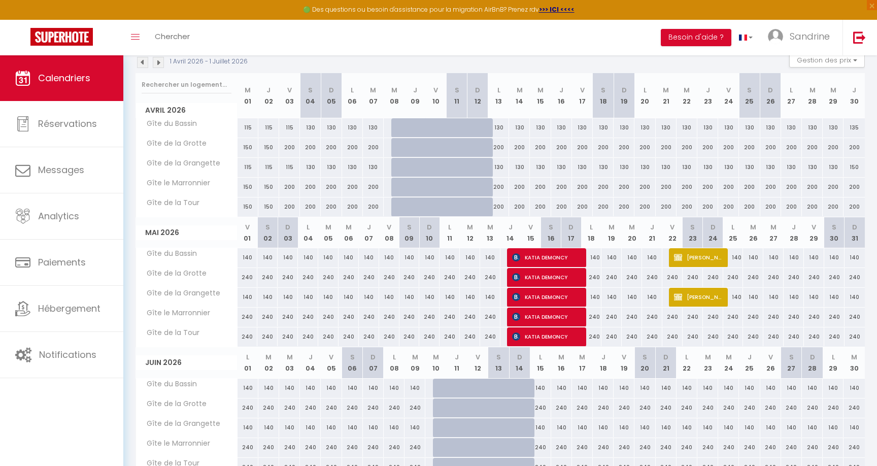
scroll to position [113, 0]
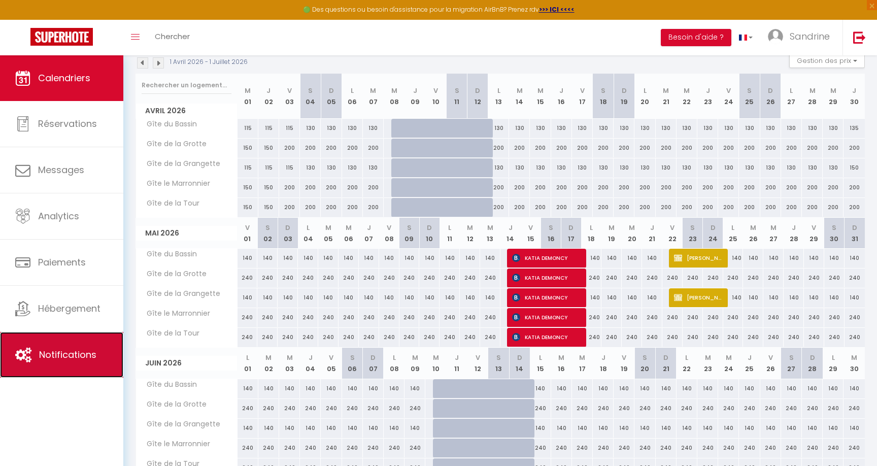
click at [42, 355] on span "Notifications" at bounding box center [67, 354] width 57 height 13
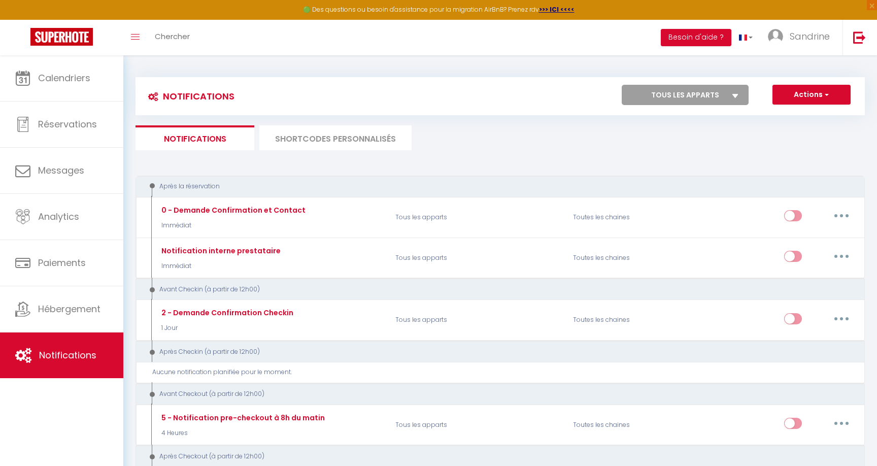
scroll to position [21, 0]
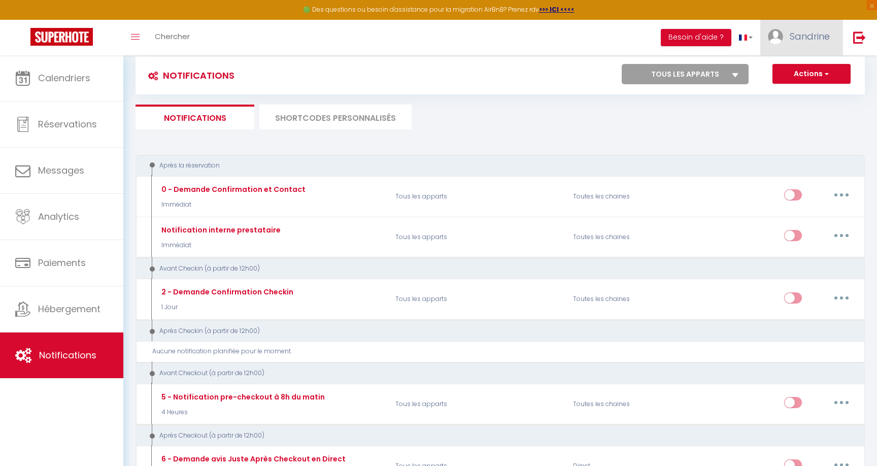
click at [794, 38] on span "Sandrine" at bounding box center [809, 36] width 40 height 13
click at [798, 67] on link "Paramètres" at bounding box center [801, 70] width 75 height 17
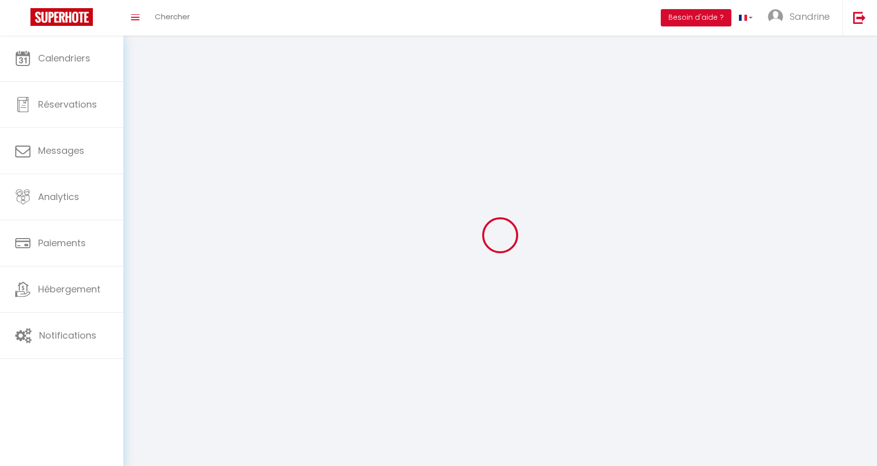
type input "Sandrine"
type input "Houssin"
type input "[PHONE_NUMBER]"
type input "[GEOGRAPHIC_DATA]"
type input "24220"
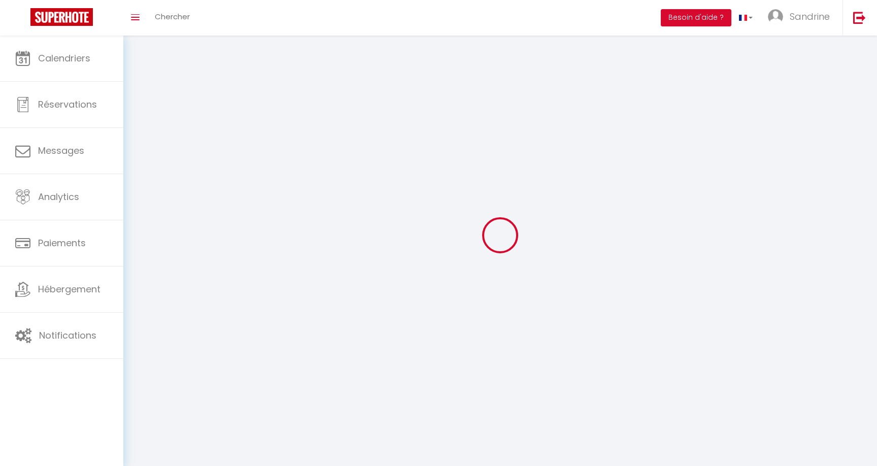
type input "Castels et Bézenac"
type input "XeE5PP5v6jMcj1zdxR92PonwY"
type input "IRS4VPKpzBwHxPfG6Dj6XiVNn"
type input "XeE5PP5v6jMcj1zdxR92PonwY"
type input "IRS4VPKpzBwHxPfG6Dj6XiVNn"
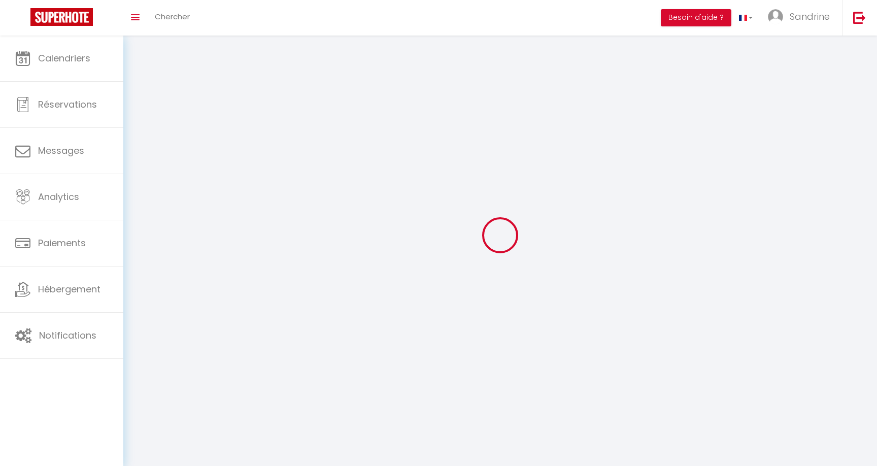
type input "[URL][DOMAIN_NAME]"
select select "28"
select select "fr"
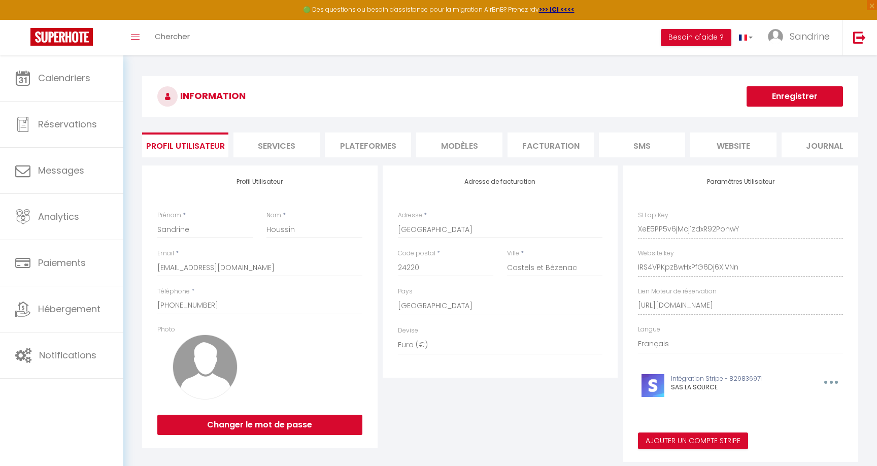
click at [369, 153] on li "Plateformes" at bounding box center [368, 144] width 86 height 25
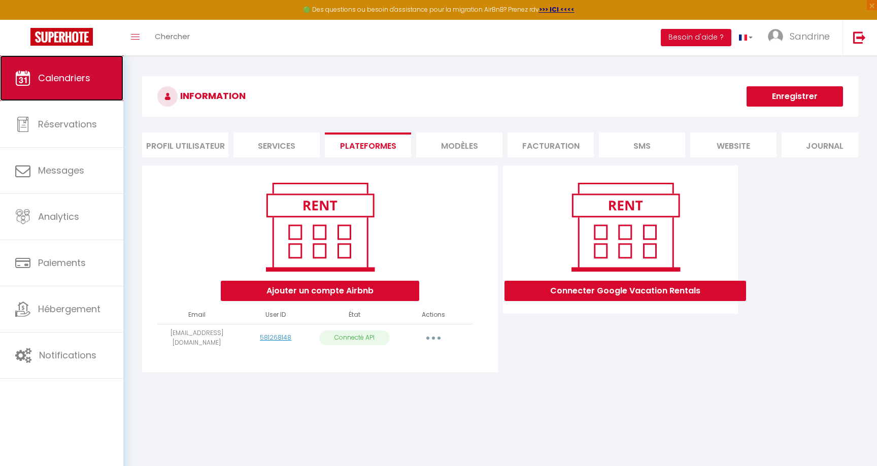
click at [87, 98] on link "Calendriers" at bounding box center [61, 78] width 123 height 46
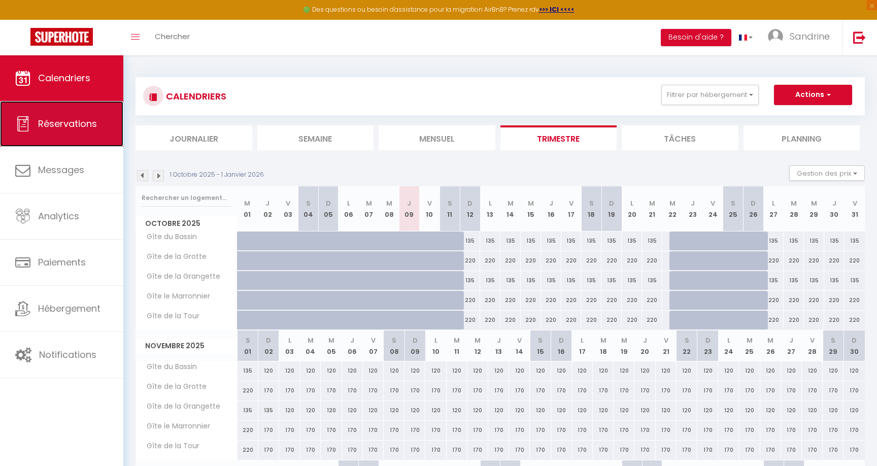
click at [97, 134] on link "Réservations" at bounding box center [61, 124] width 123 height 46
select select "not_cancelled"
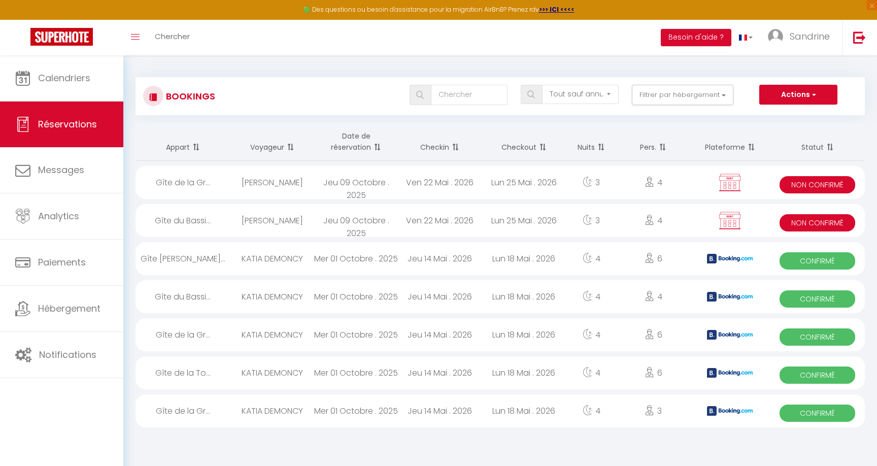
click at [323, 187] on div "Jeu 09 Octobre . 2025" at bounding box center [356, 182] width 84 height 33
select select "KO"
select select "0"
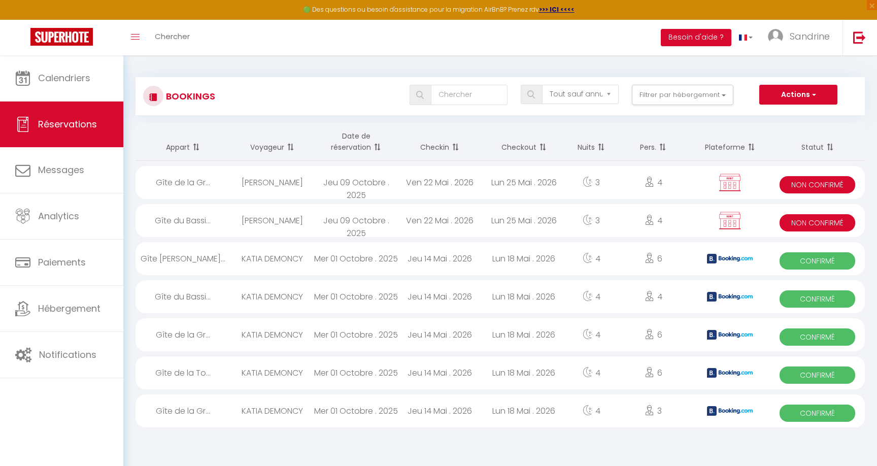
select select "0"
select select
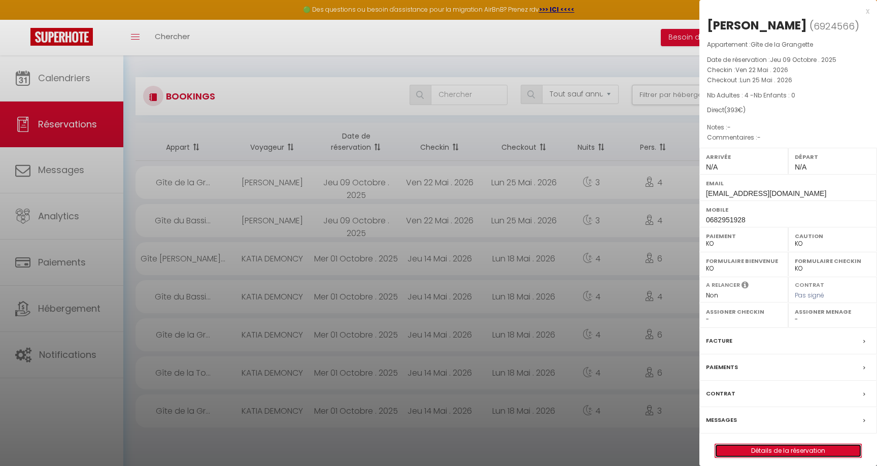
click at [795, 452] on link "Détails de la réservation" at bounding box center [788, 450] width 146 height 13
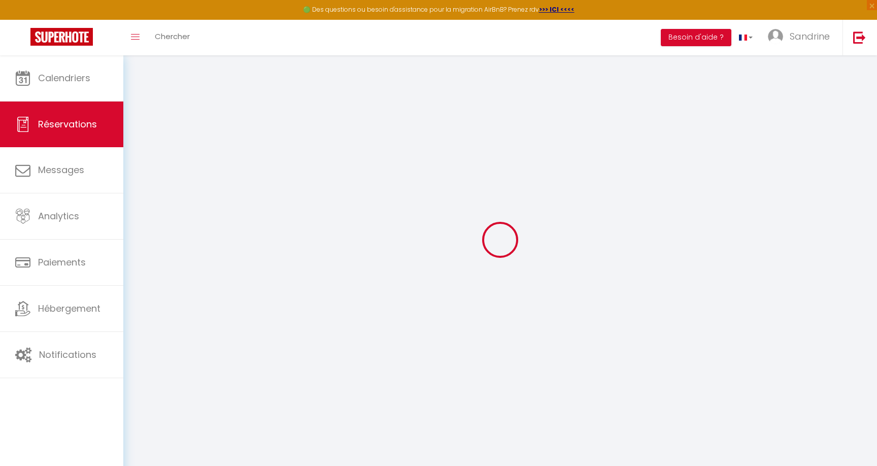
scroll to position [16, 0]
type input "[PERSON_NAME]"
type input "[EMAIL_ADDRESS][DOMAIN_NAME]"
type input "0682951928"
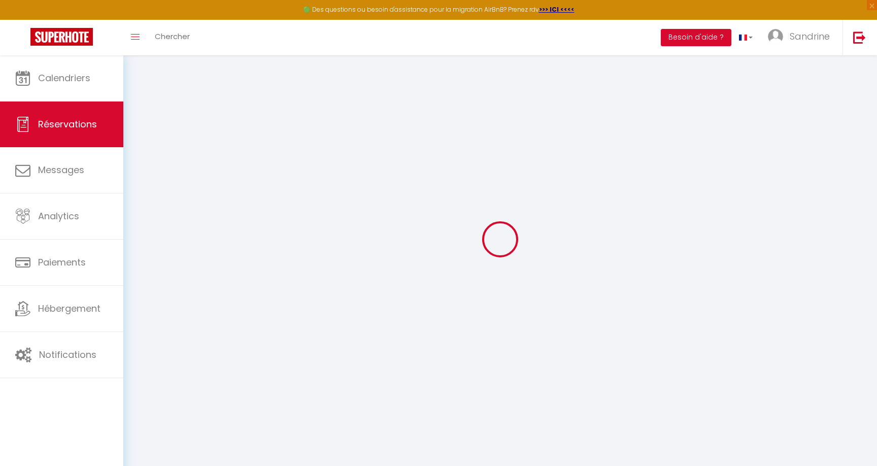
select select "FR"
select select "77641"
select select "2"
type input "Ven 22 Mai 2026"
select select
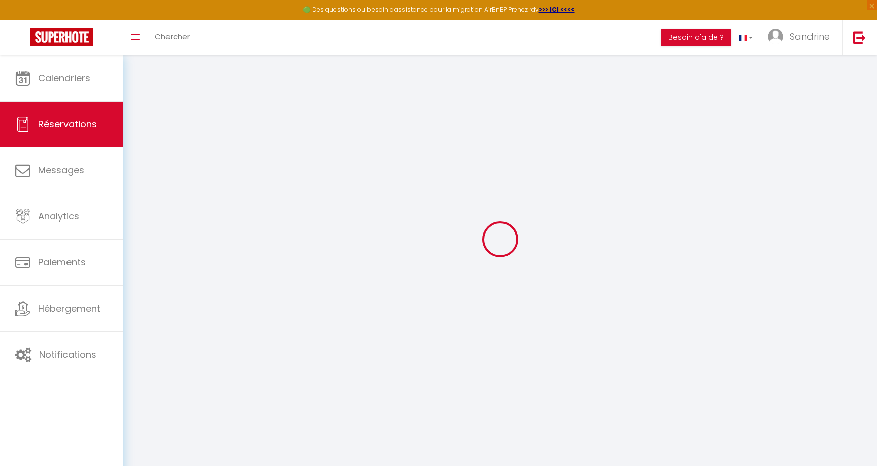
type input "Lun 25 Mai 2026"
select select
type input "4"
select select "10"
select select
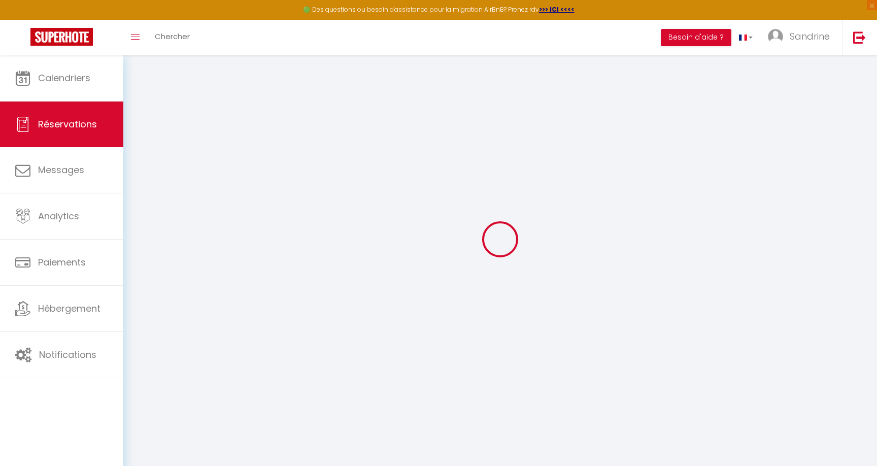
type input "393"
checkbox input "true"
type input "393"
type input "0"
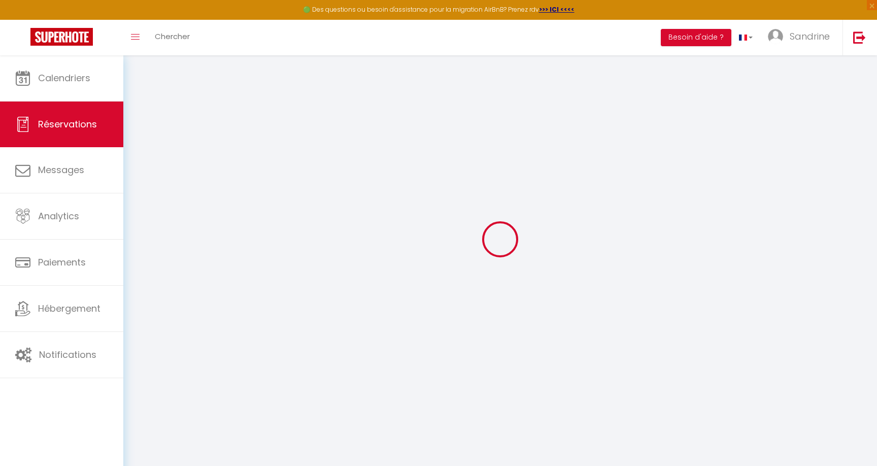
type input "0"
select select
select select "14"
checkbox input "true"
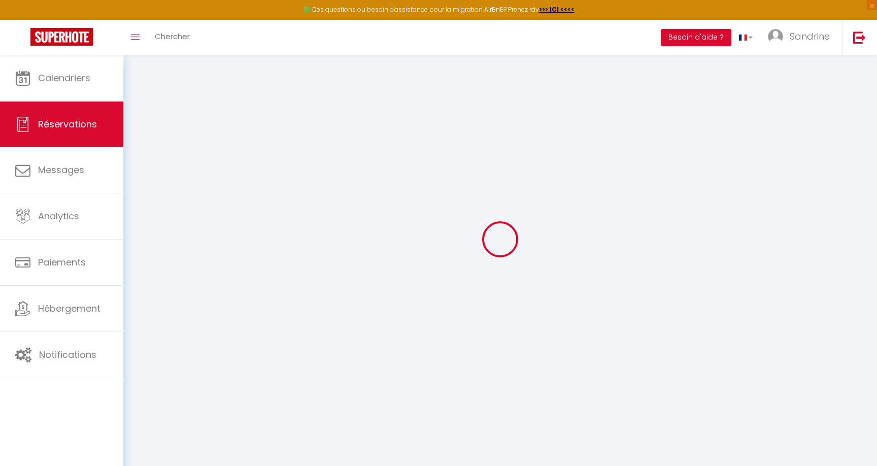
select select
checkbox input "true"
select select
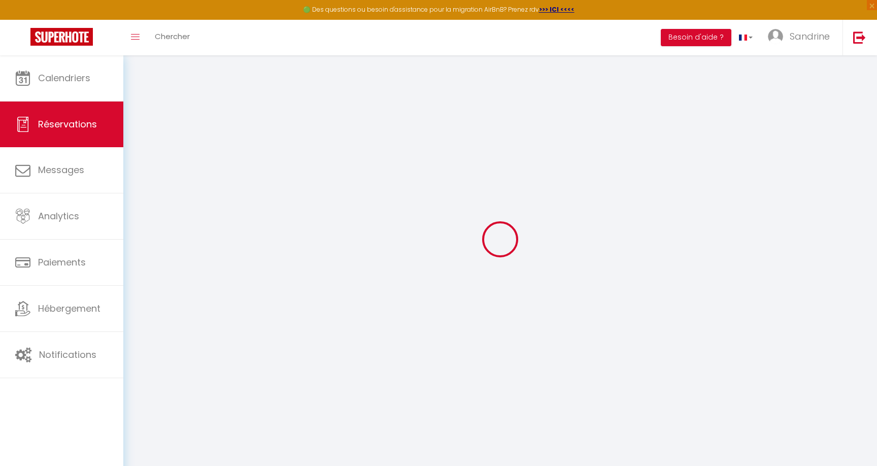
checkbox input "true"
select select
checkbox input "true"
select select
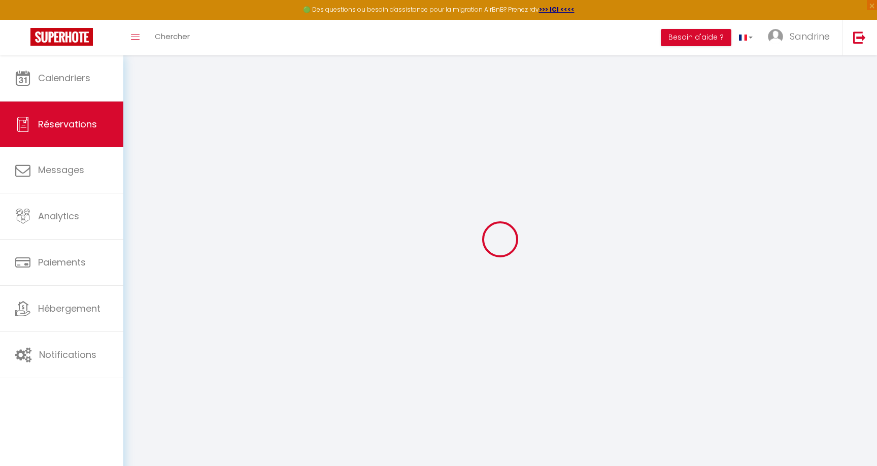
select select
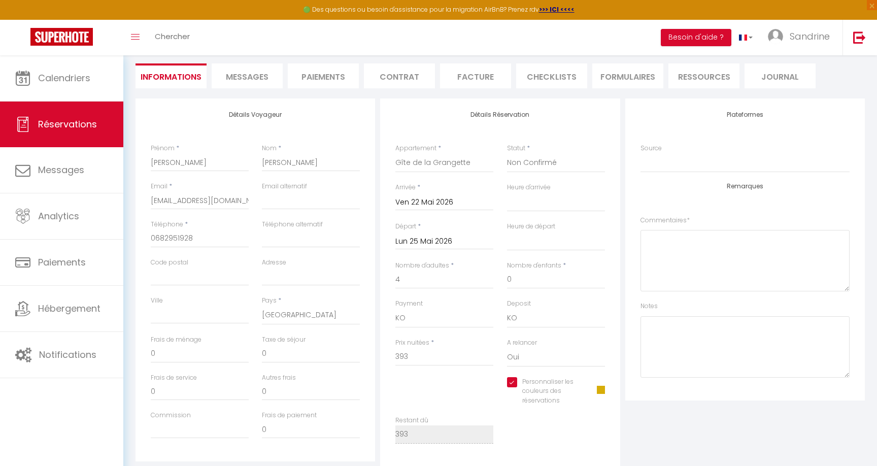
scroll to position [89, 0]
click at [599, 392] on span at bounding box center [601, 390] width 8 height 8
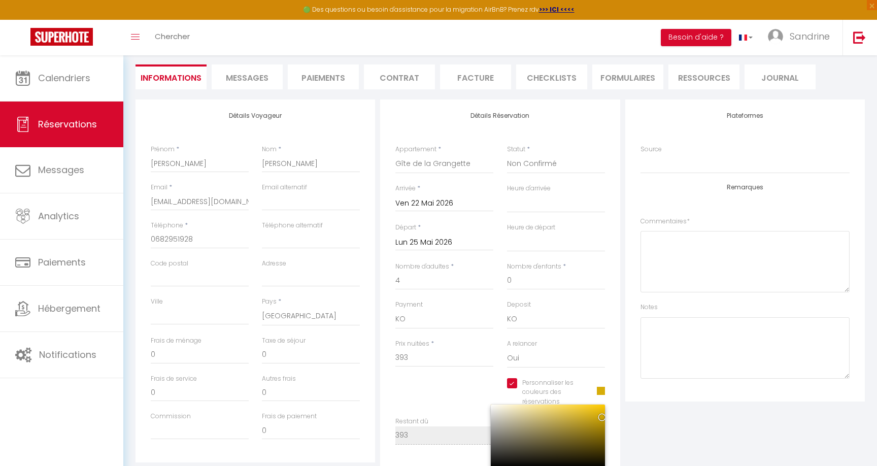
scroll to position [88, 0]
click at [447, 167] on select "Gîte du Bassin Gîte de [PERSON_NAME] Gîte de la Grangette Gîte le Marronnier Gî…" at bounding box center [444, 164] width 98 height 19
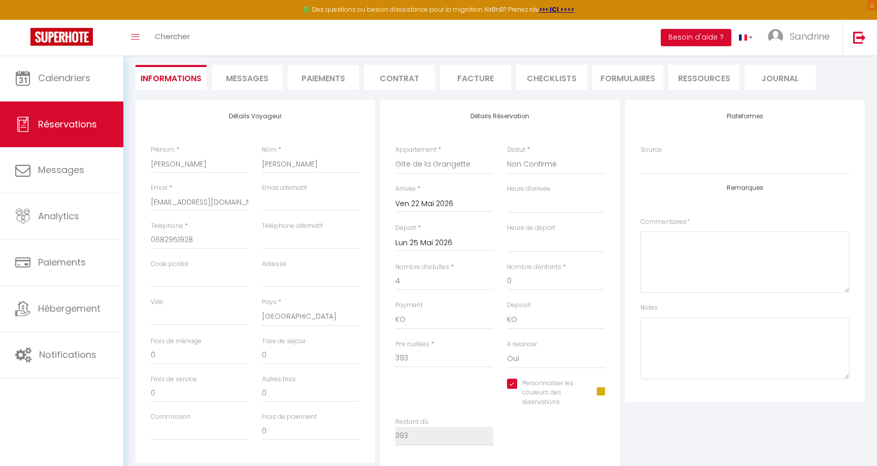
click at [602, 394] on span at bounding box center [601, 391] width 8 height 8
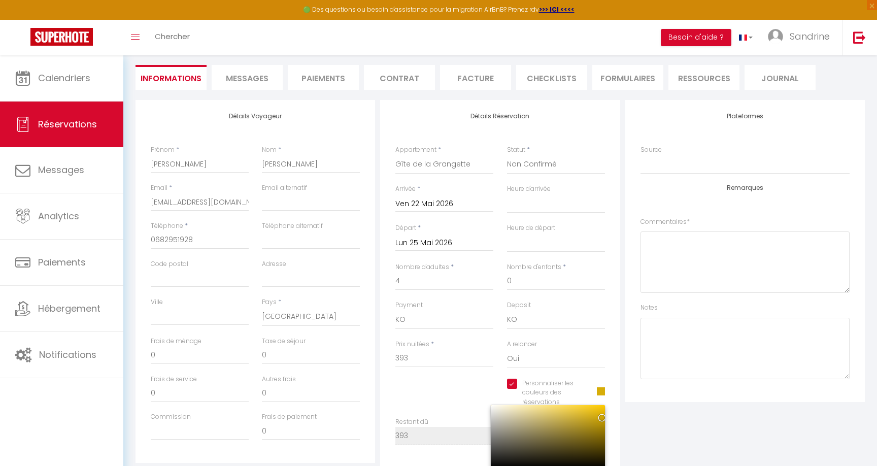
scroll to position [0, 0]
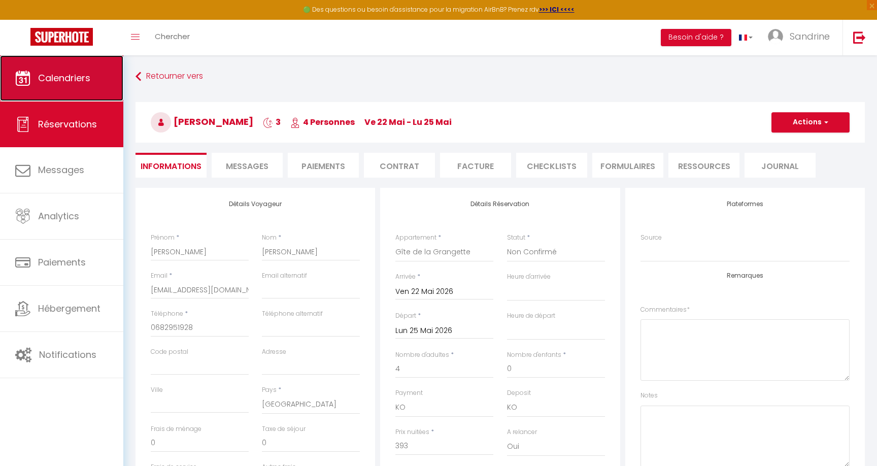
click at [54, 81] on span "Calendriers" at bounding box center [64, 78] width 52 height 13
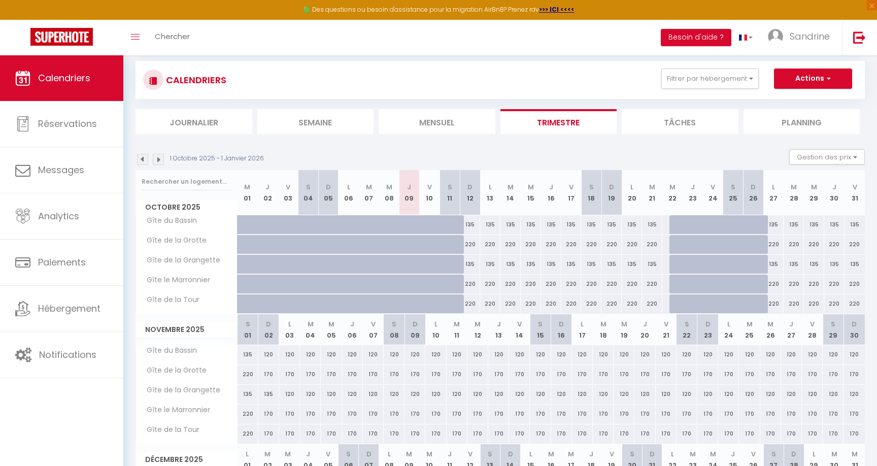
scroll to position [22, 0]
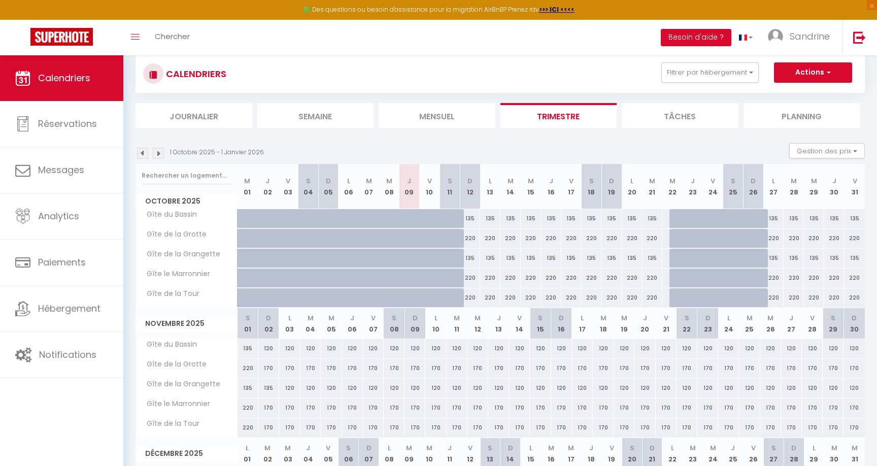
click at [157, 152] on img at bounding box center [158, 153] width 11 height 11
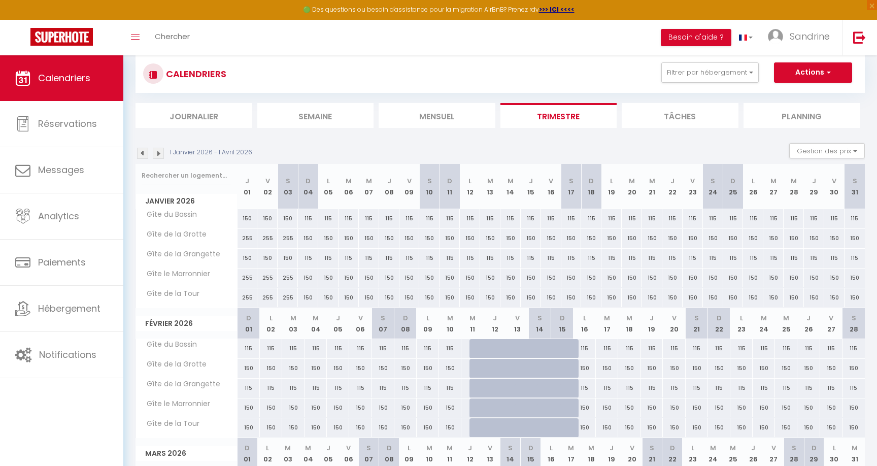
click at [157, 152] on img at bounding box center [158, 153] width 11 height 11
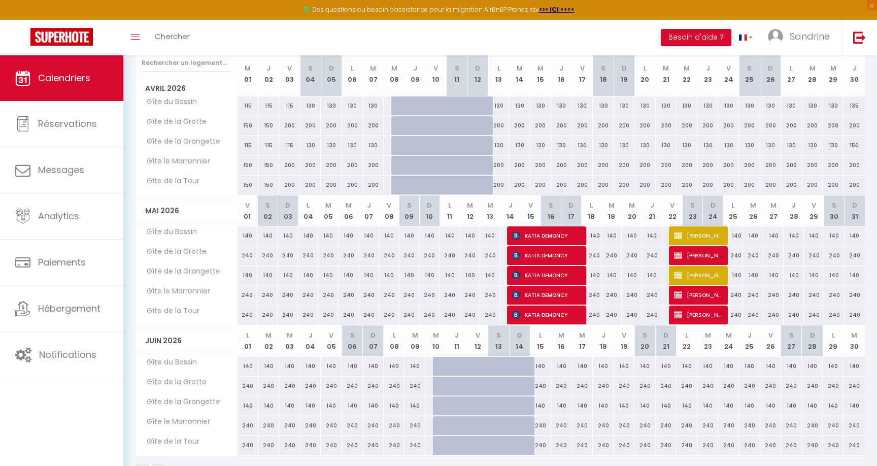
scroll to position [137, 0]
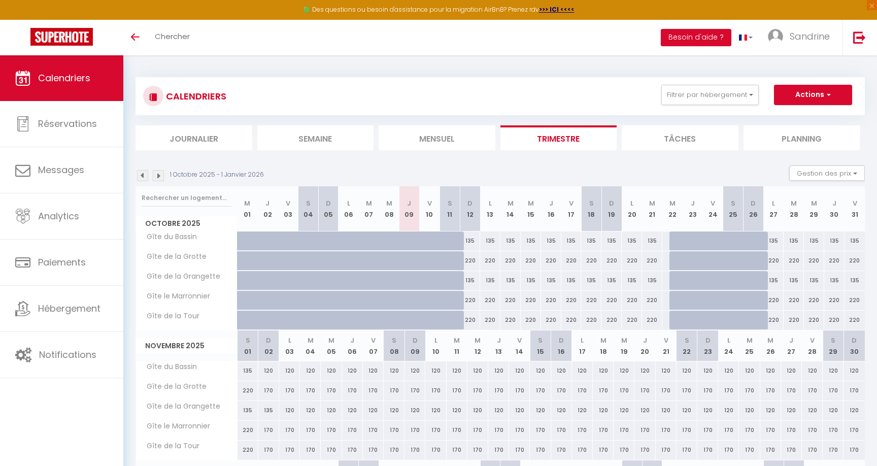
click at [161, 174] on img at bounding box center [158, 175] width 11 height 11
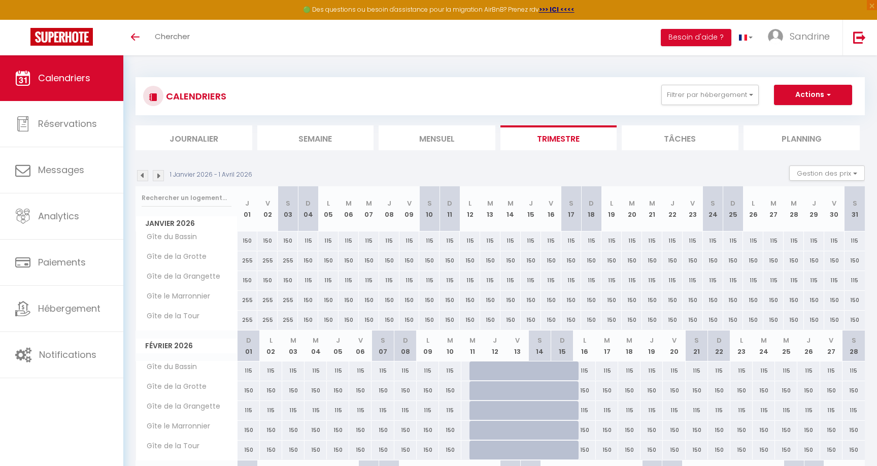
click at [161, 174] on img at bounding box center [158, 175] width 11 height 11
select select
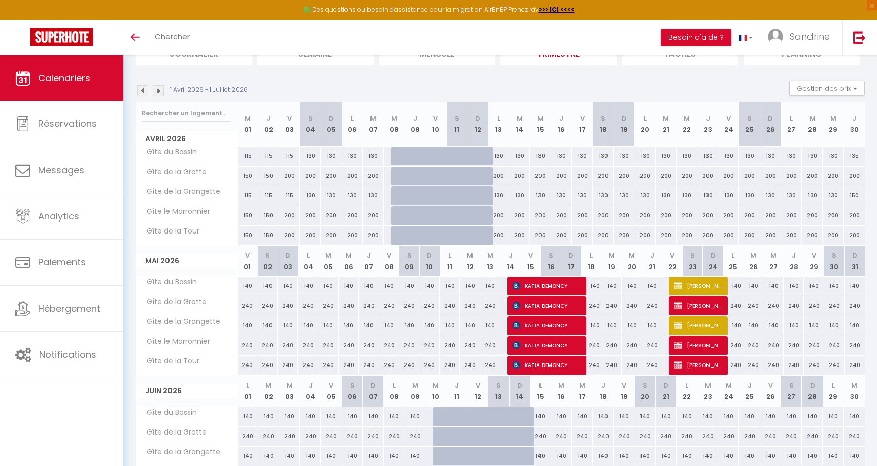
scroll to position [100, 0]
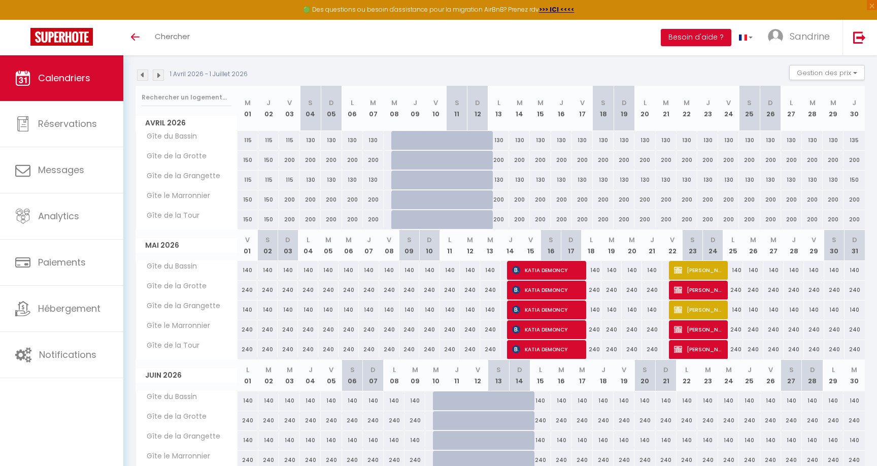
click at [738, 273] on div "140" at bounding box center [733, 270] width 20 height 19
type input "140"
select select "1"
type input "Lun 25 Mai 2026"
type input "Mar 26 Mai 2026"
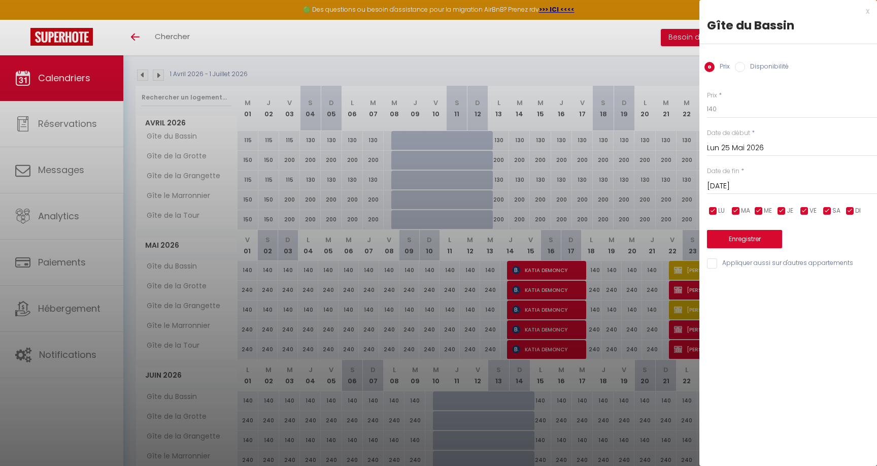
click at [714, 263] on input "Appliquer aussi sur d'autres appartements" at bounding box center [792, 263] width 170 height 10
checkbox input "true"
click at [735, 239] on button "Enregistrer" at bounding box center [744, 239] width 75 height 18
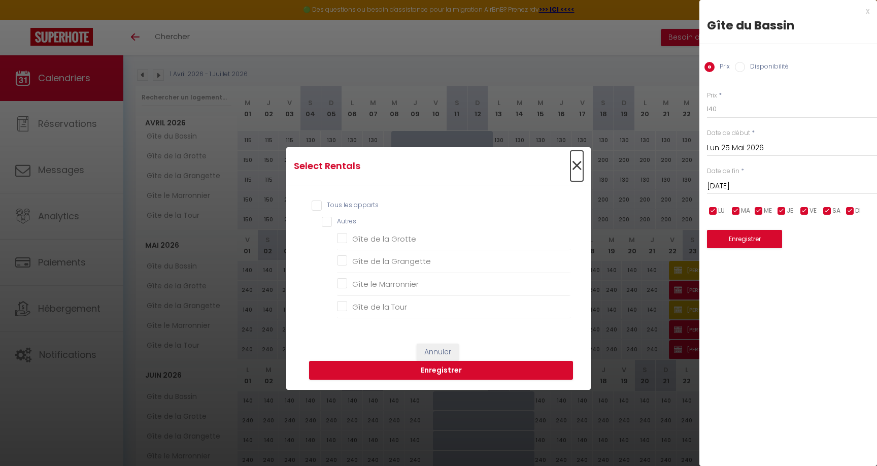
click at [577, 163] on span "×" at bounding box center [576, 166] width 13 height 30
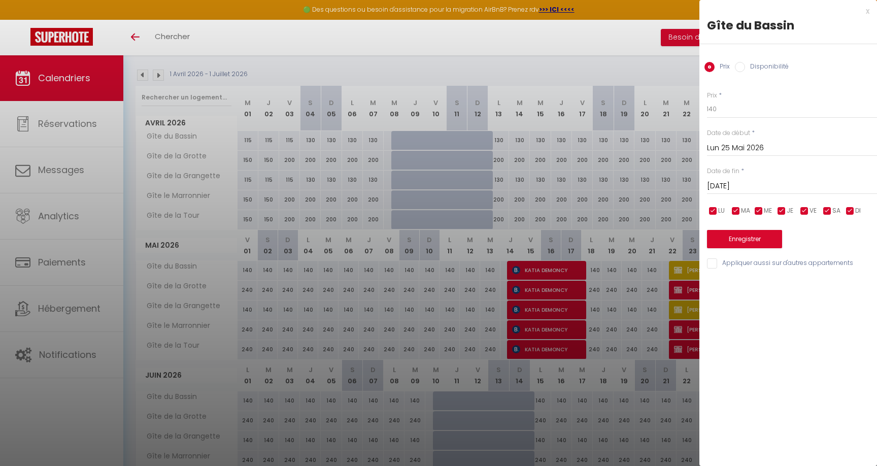
click at [740, 69] on input "Disponibilité" at bounding box center [740, 67] width 10 height 10
radio input "true"
radio input "false"
click at [717, 258] on div "Prix * 140 Statut * Disponible Indisponible Date de début * Lun 25 Mai 2026 < M…" at bounding box center [788, 174] width 178 height 193
click at [714, 263] on input "Appliquer aussi sur d'autres appartements" at bounding box center [792, 264] width 170 height 10
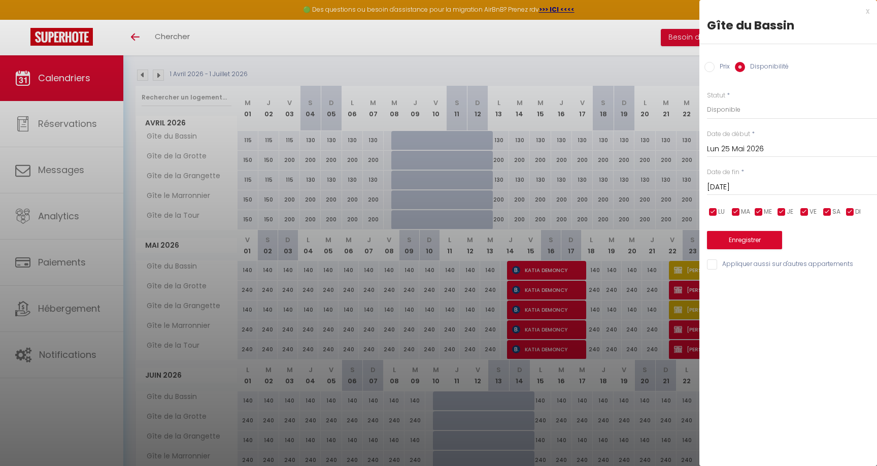
checkbox input "true"
click at [738, 247] on button "Enregistrer" at bounding box center [744, 240] width 75 height 18
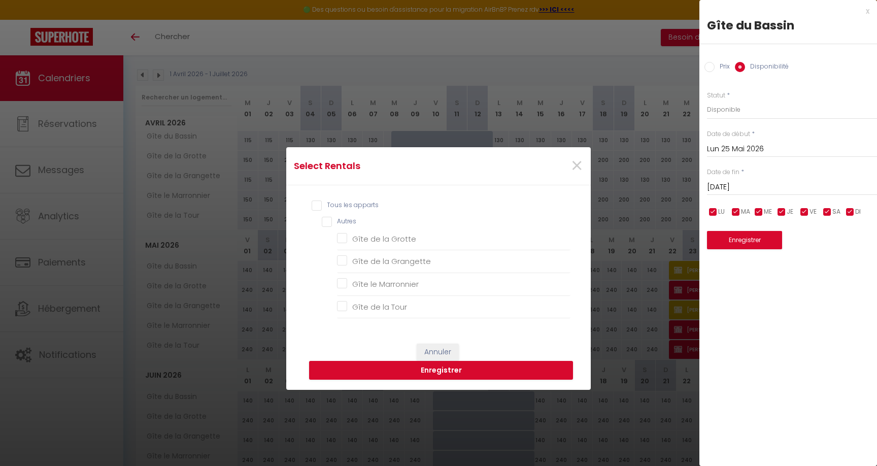
click at [316, 198] on div "Tous les apparts Autres Gîte de la Grotte Gîte de la Grangette Gîte le Marronni…" at bounding box center [438, 259] width 264 height 128
click at [317, 209] on input "Tous les apparts" at bounding box center [440, 205] width 259 height 10
checkbox input "true"
checkbox Grotte "true"
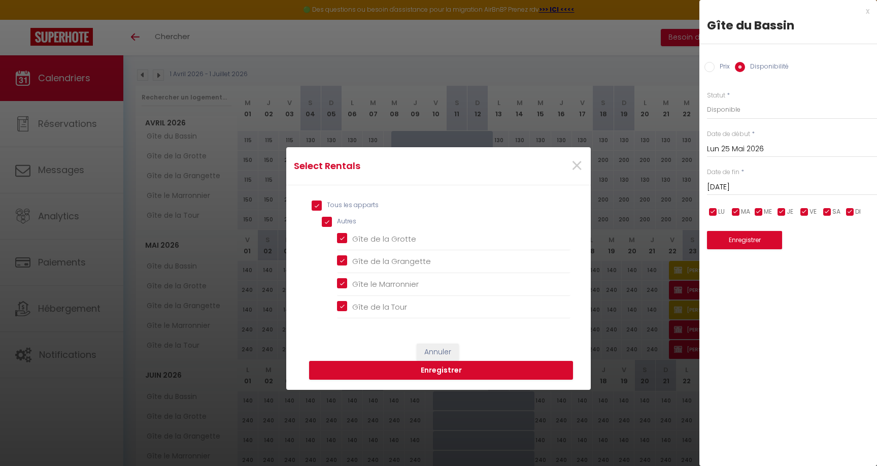
checkbox Grangette "true"
checkbox Marronnier "true"
checkbox Tour "true"
click at [579, 159] on span "×" at bounding box center [576, 166] width 13 height 30
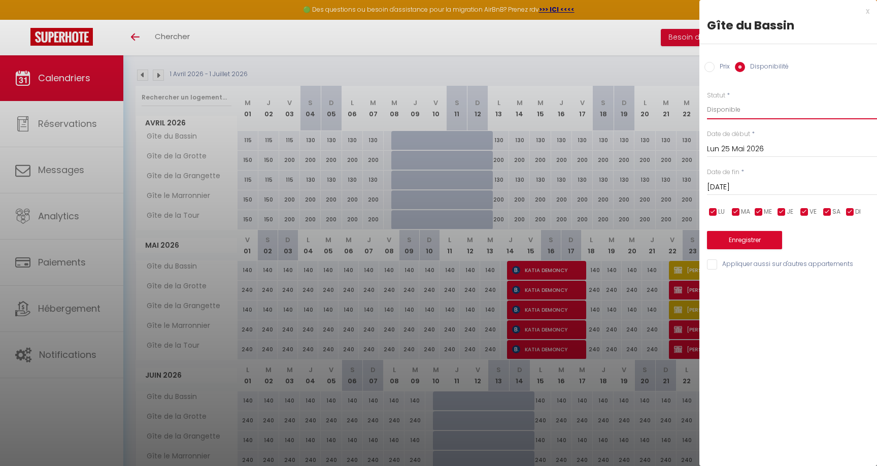
click at [734, 106] on select "Disponible Indisponible" at bounding box center [792, 109] width 170 height 19
select select "0"
click at [707, 100] on select "Disponible Indisponible" at bounding box center [792, 109] width 170 height 19
click at [713, 263] on input "Appliquer aussi sur d'autres appartements" at bounding box center [792, 264] width 170 height 10
checkbox input "true"
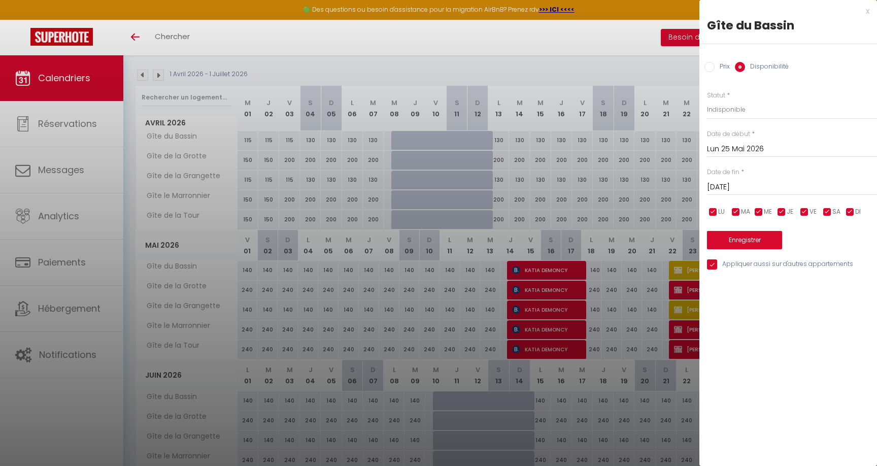
click at [724, 250] on div "Prix * 140 Statut * Disponible Indisponible Date de début * Lun 25 Mai 2026 < M…" at bounding box center [788, 174] width 178 height 193
click at [723, 241] on button "Enregistrer" at bounding box center [744, 240] width 75 height 18
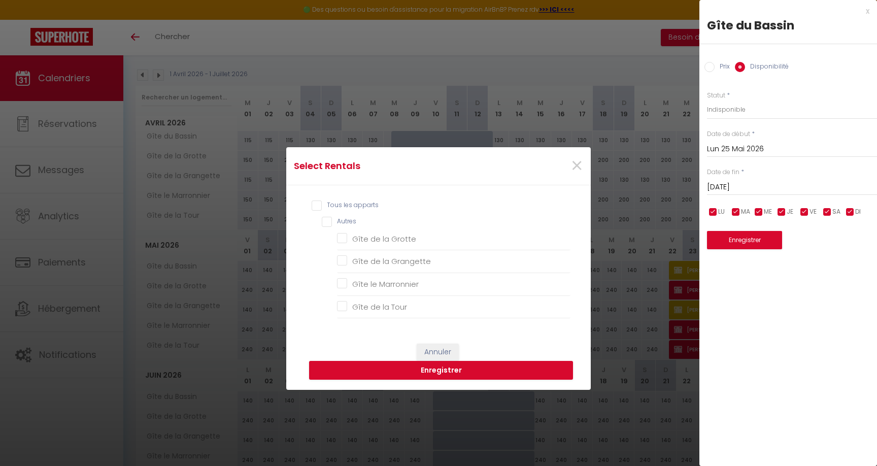
click at [313, 204] on input "Tous les apparts" at bounding box center [440, 205] width 259 height 10
checkbox input "true"
checkbox Grotte "true"
checkbox Grangette "true"
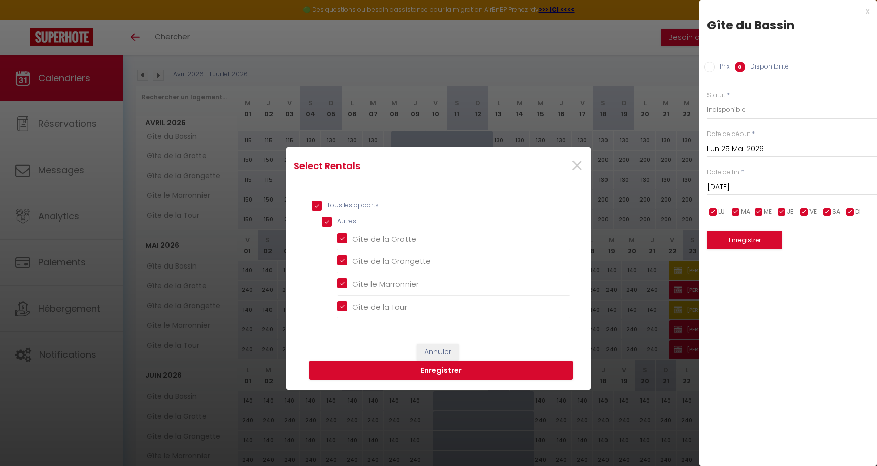
checkbox Marronnier "true"
checkbox Tour "true"
click at [376, 373] on button "Enregistrer" at bounding box center [441, 370] width 264 height 19
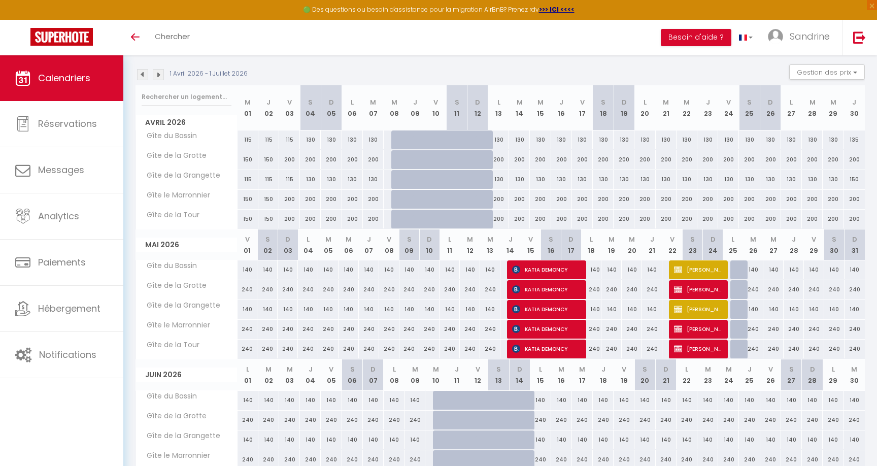
scroll to position [0, 0]
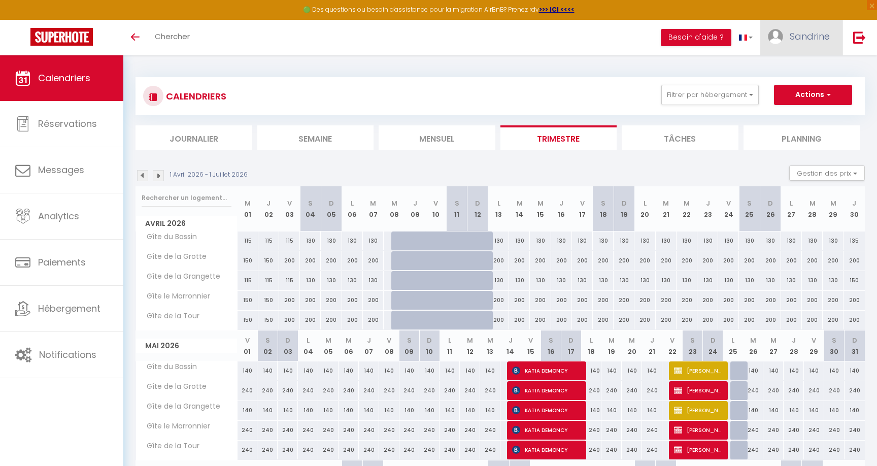
click at [820, 43] on link "Sandrine" at bounding box center [801, 38] width 82 height 36
click at [790, 70] on link "Paramètres" at bounding box center [801, 70] width 75 height 17
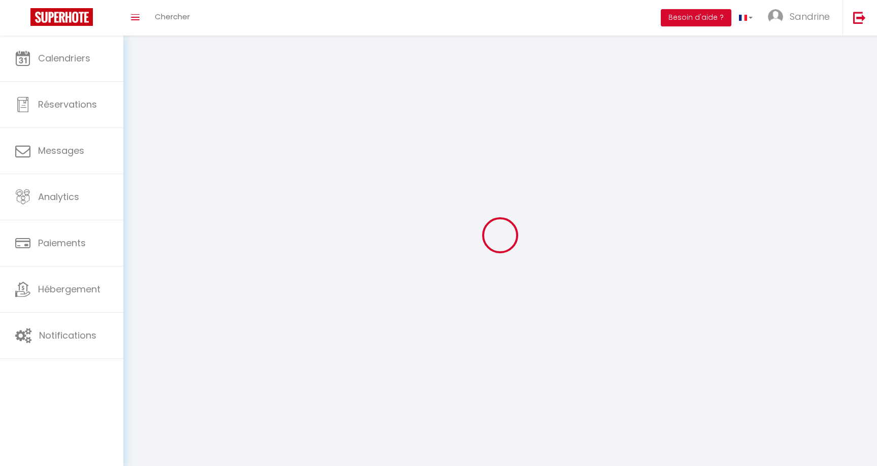
type input "Sandrine"
type input "Houssin"
type input "[PHONE_NUMBER]"
type input "[GEOGRAPHIC_DATA]"
type input "24220"
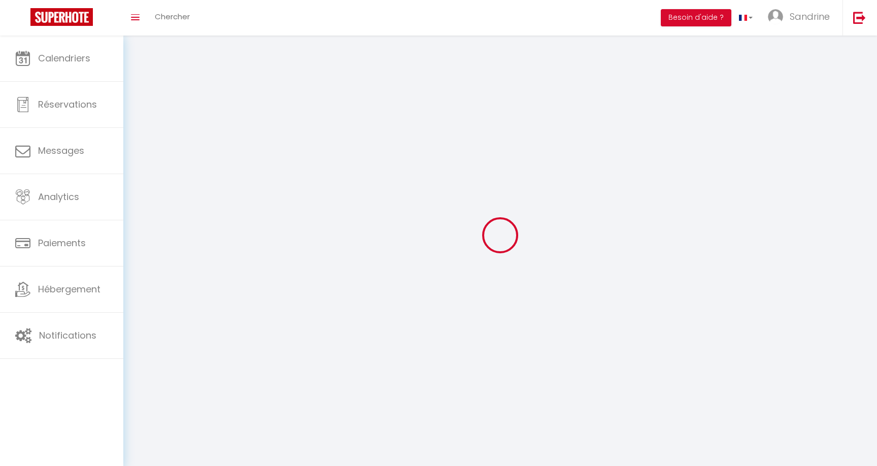
type input "Castels et Bézenac"
type input "XeE5PP5v6jMcj1zdxR92PonwY"
type input "IRS4VPKpzBwHxPfG6Dj6XiVNn"
type input "XeE5PP5v6jMcj1zdxR92PonwY"
type input "IRS4VPKpzBwHxPfG6Dj6XiVNn"
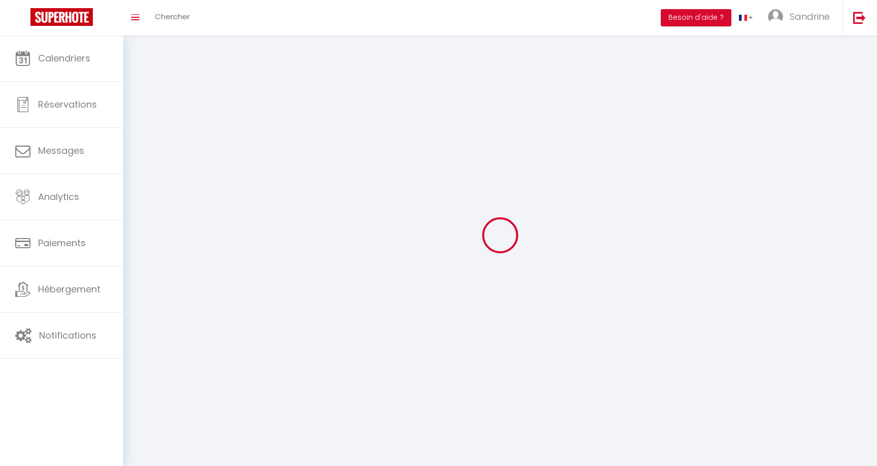
type input "[URL][DOMAIN_NAME]"
select select "28"
select select "fr"
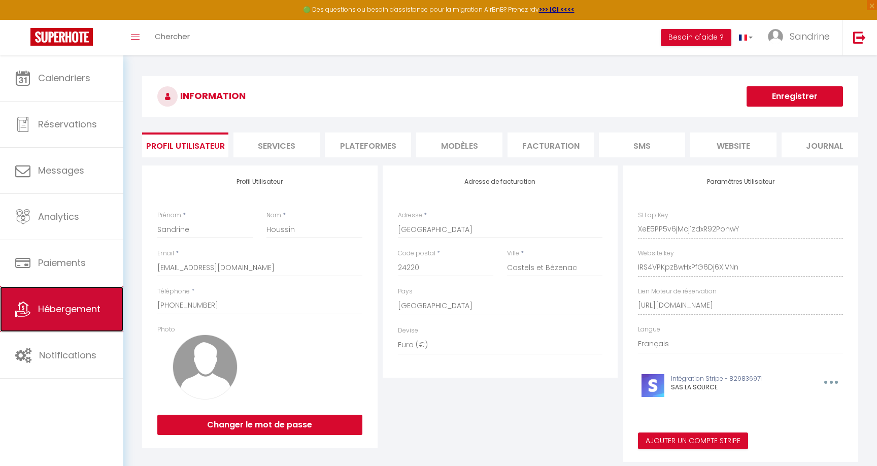
click at [93, 304] on span "Hébergement" at bounding box center [69, 308] width 62 height 13
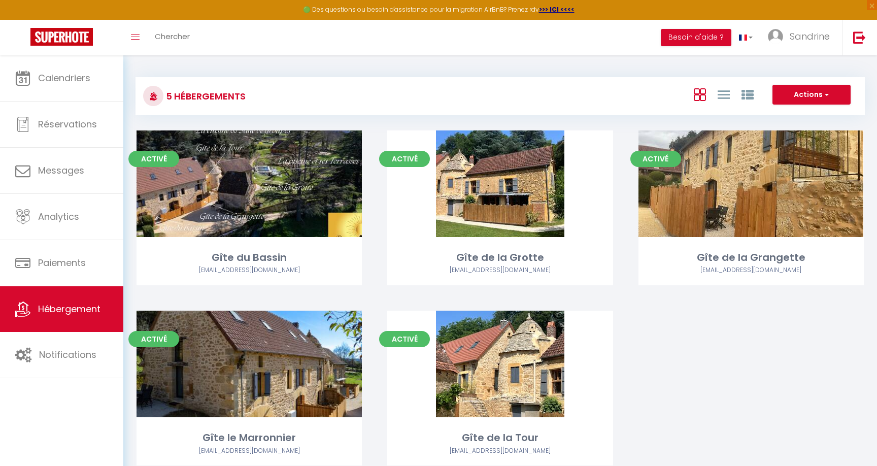
scroll to position [55, 0]
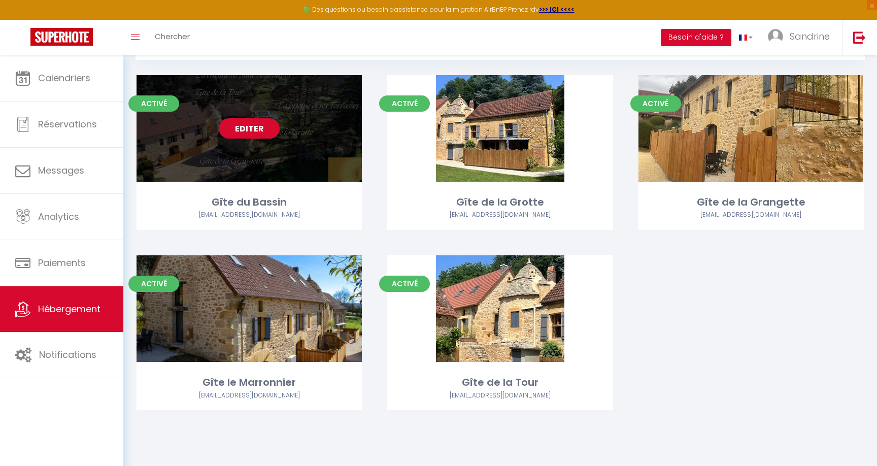
click at [278, 163] on div "Editer" at bounding box center [248, 128] width 225 height 107
select select "3"
select select "2"
select select "1"
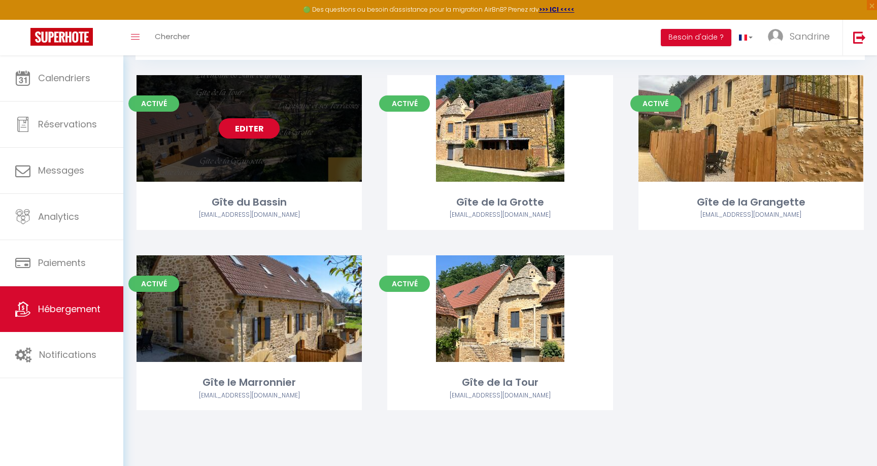
select select
select select "28"
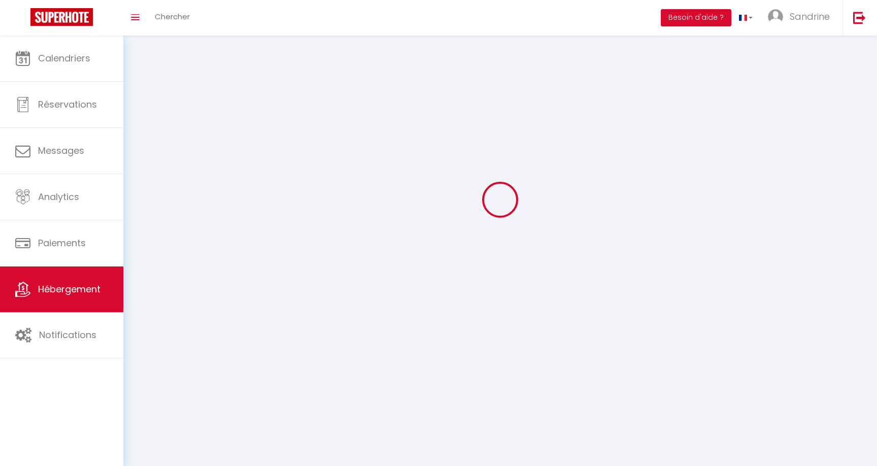
select select
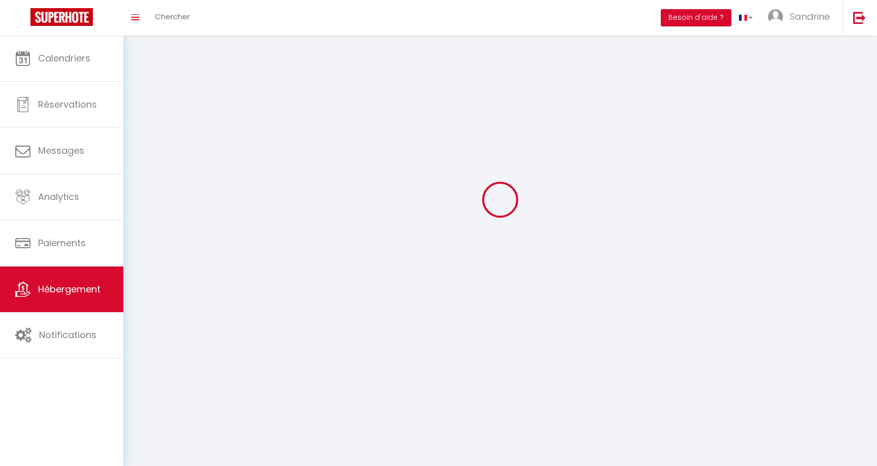
select select
checkbox input "false"
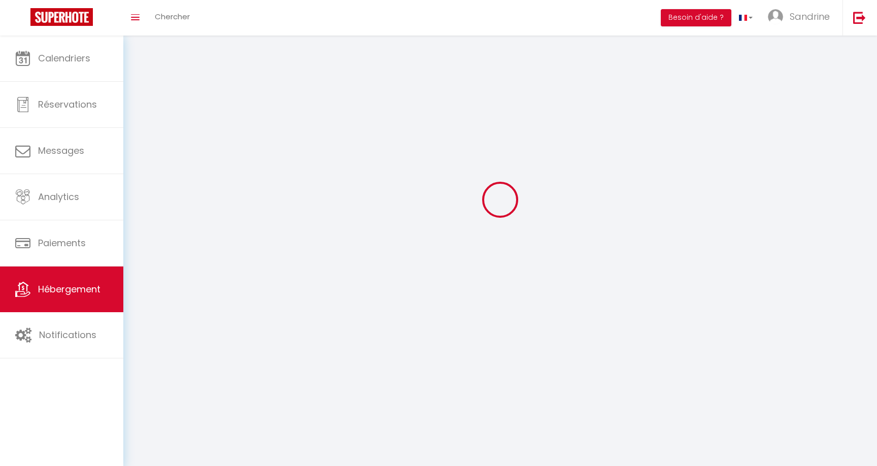
select select
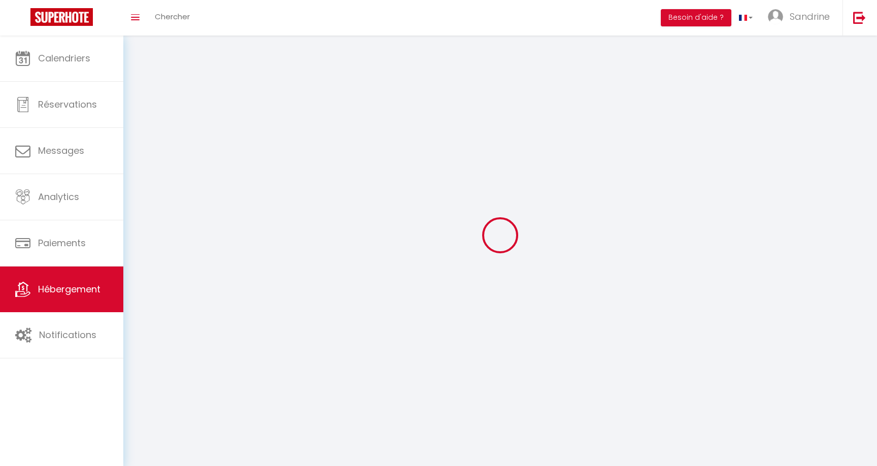
select select
checkbox input "false"
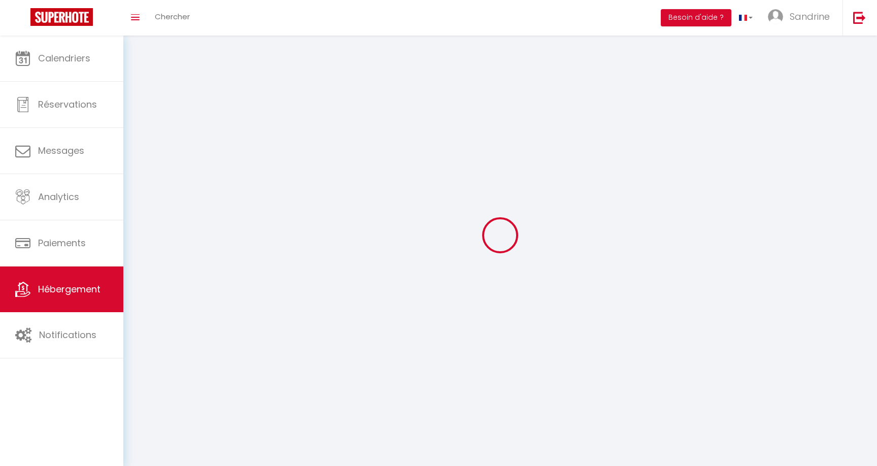
checkbox input "false"
select select
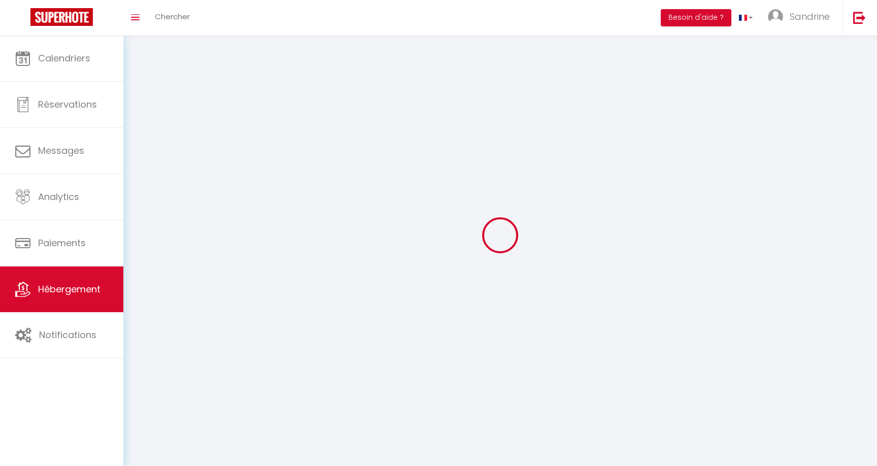
select select
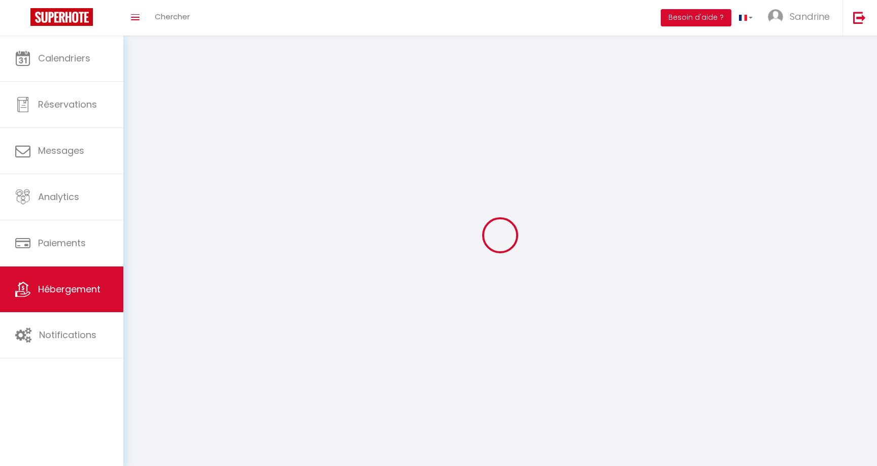
checkbox input "false"
select select
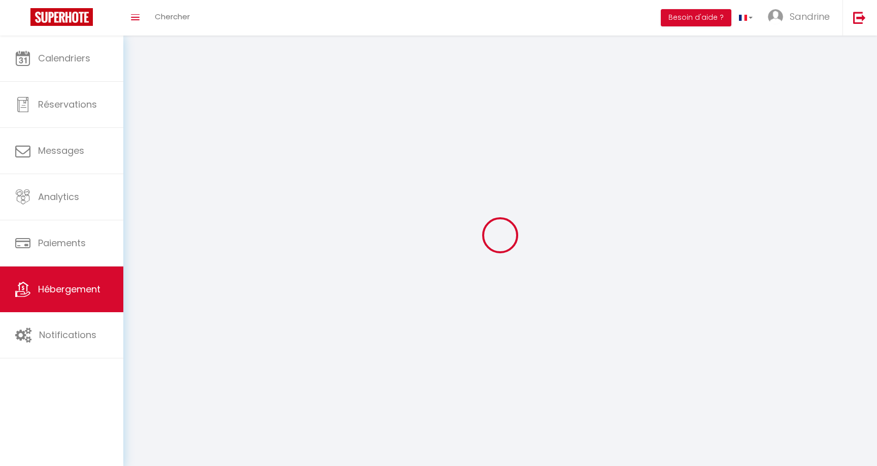
select select
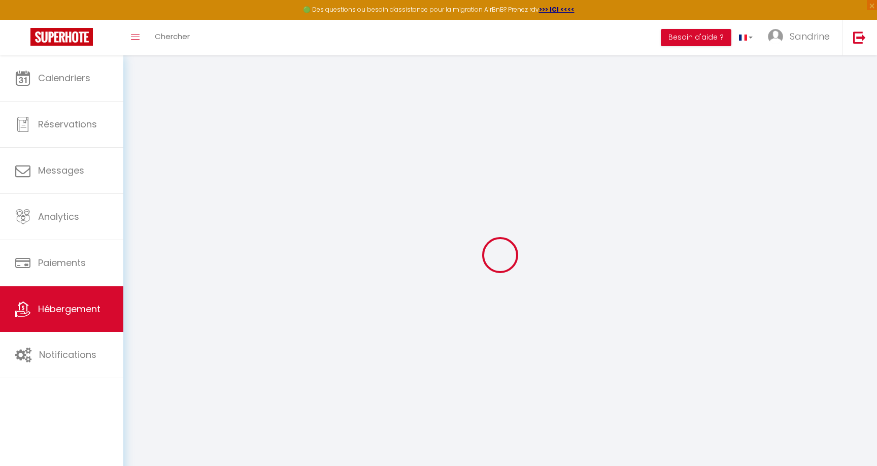
select select
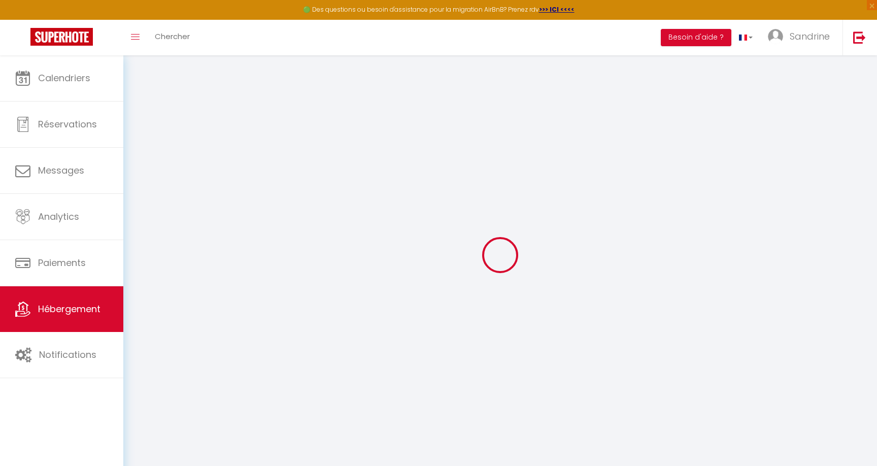
select select
checkbox input "false"
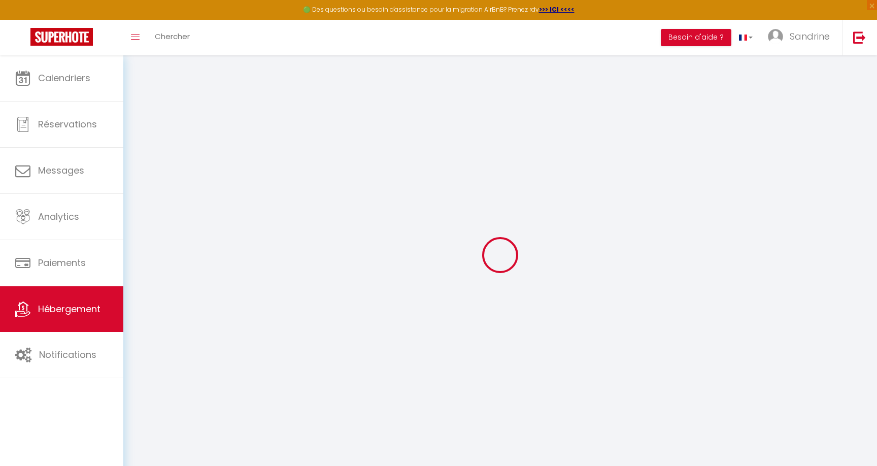
select select
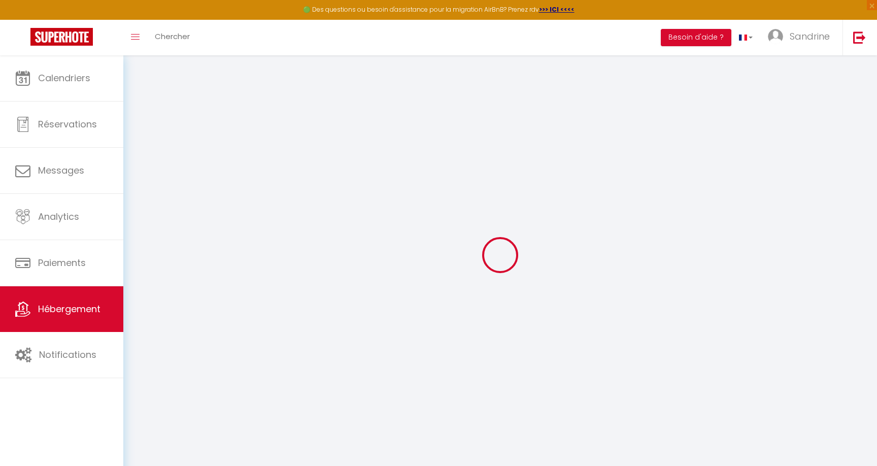
select select
checkbox input "false"
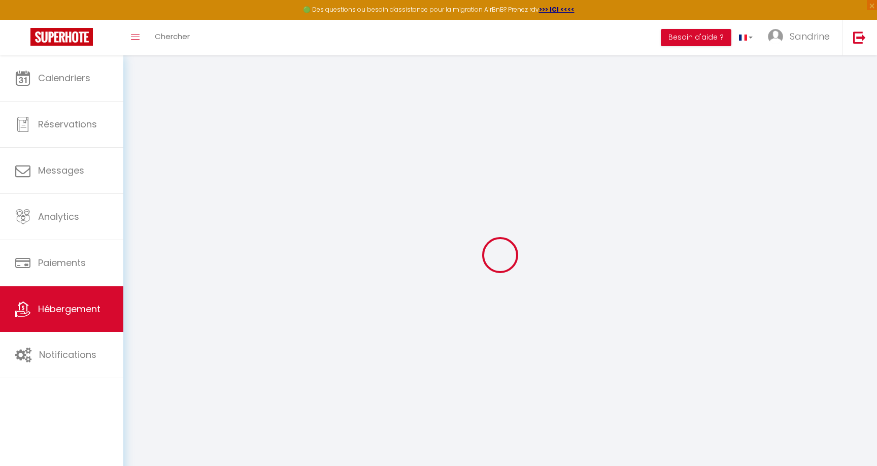
checkbox input "false"
select select
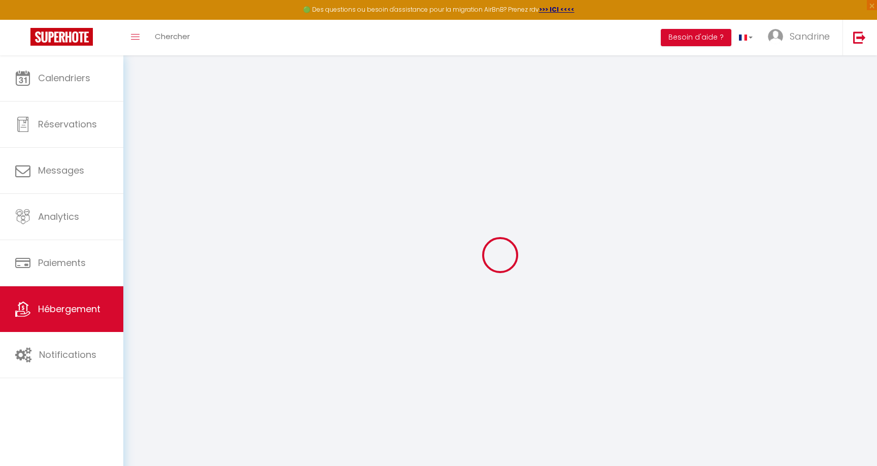
select select
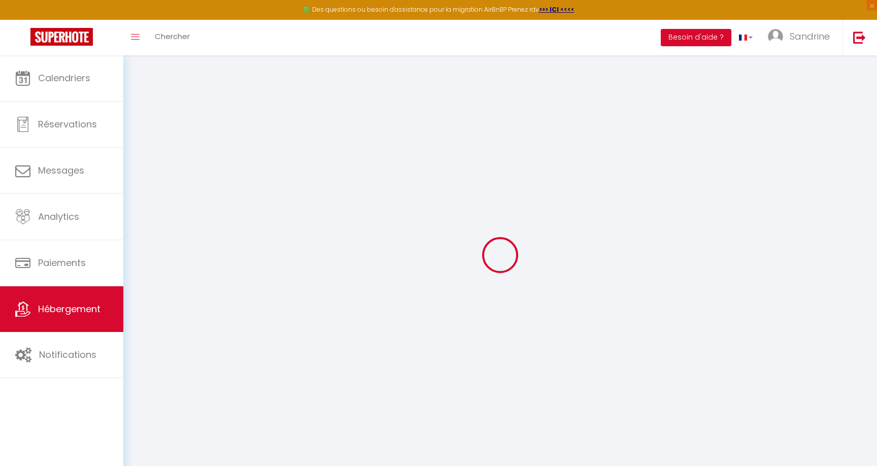
checkbox input "false"
select select
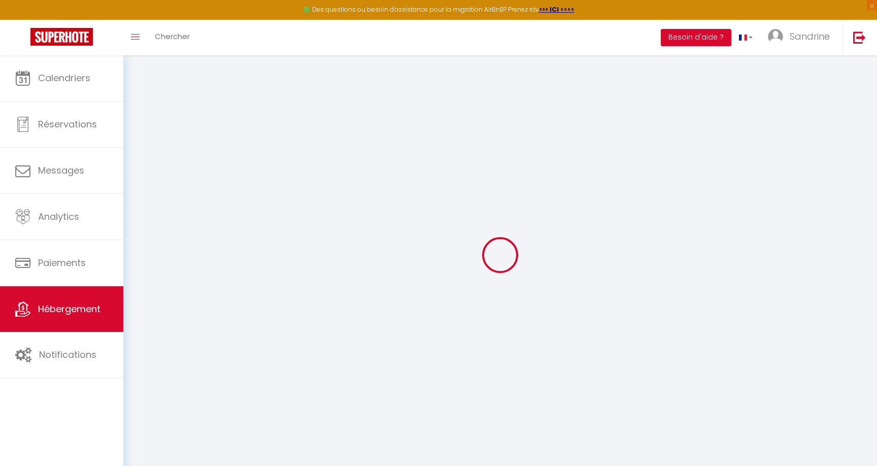
select select
type input "Gîte du Bassin"
type input "647 route de la salle des fêtes"
type input "24220"
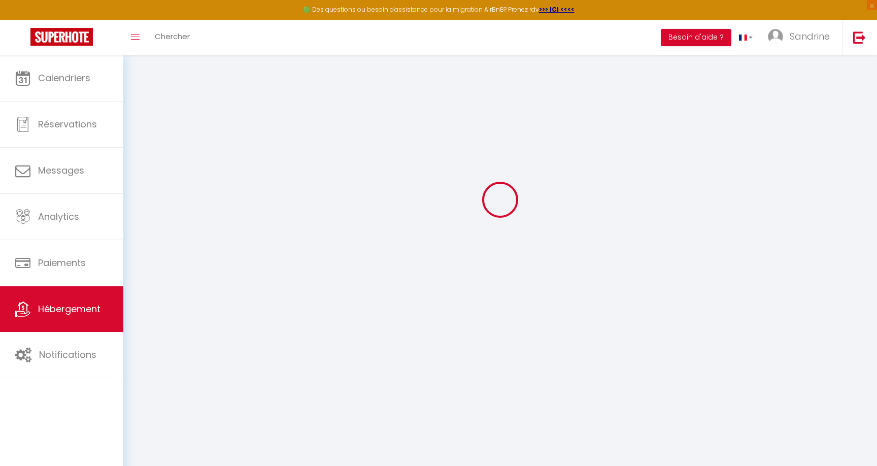
type input "CASTELS ET BEZENAC"
select select "2"
type input "115"
type input "60"
type input "1000"
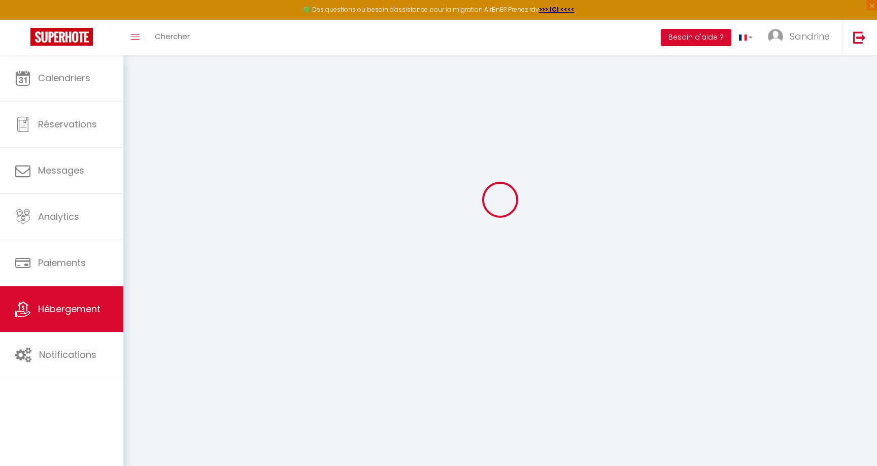
select select
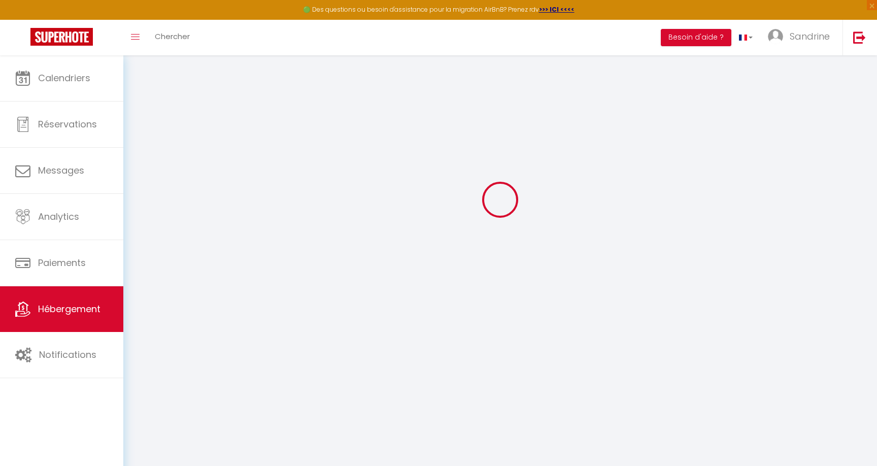
type input "647 Route de la [GEOGRAPHIC_DATA]"
type input "24220"
type input "Castels et Bézenac"
type input "[EMAIL_ADDRESS][DOMAIN_NAME]"
select select
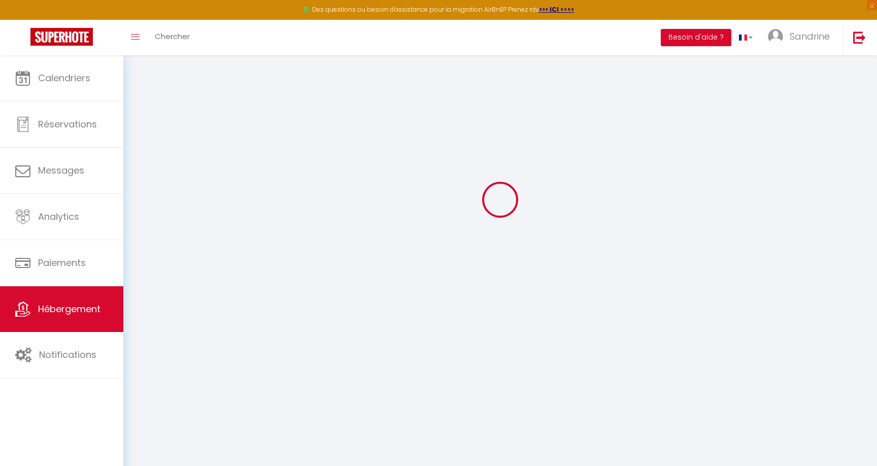
checkbox input "false"
select select
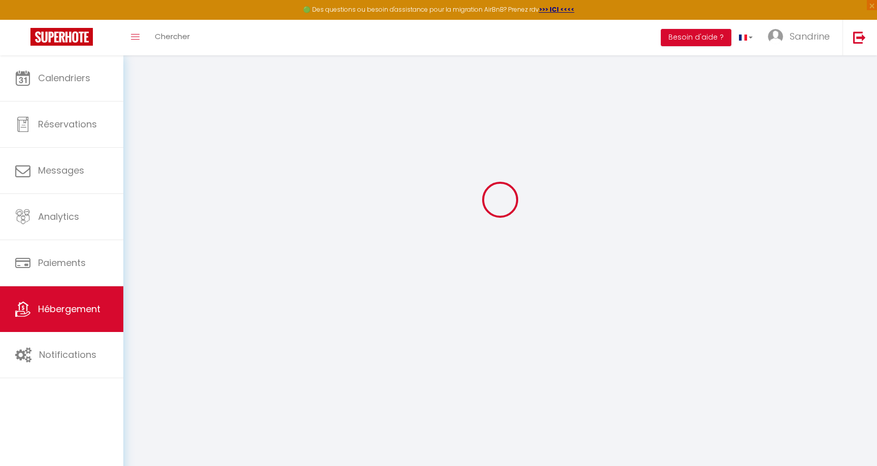
select select
type input "0"
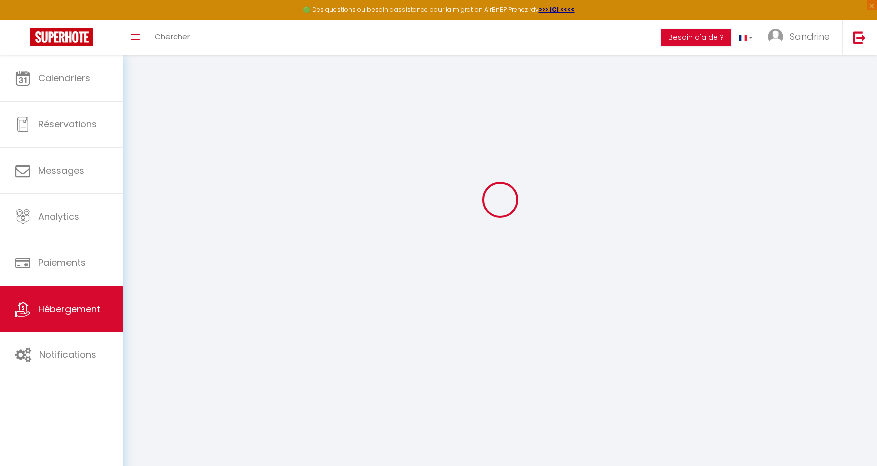
select select
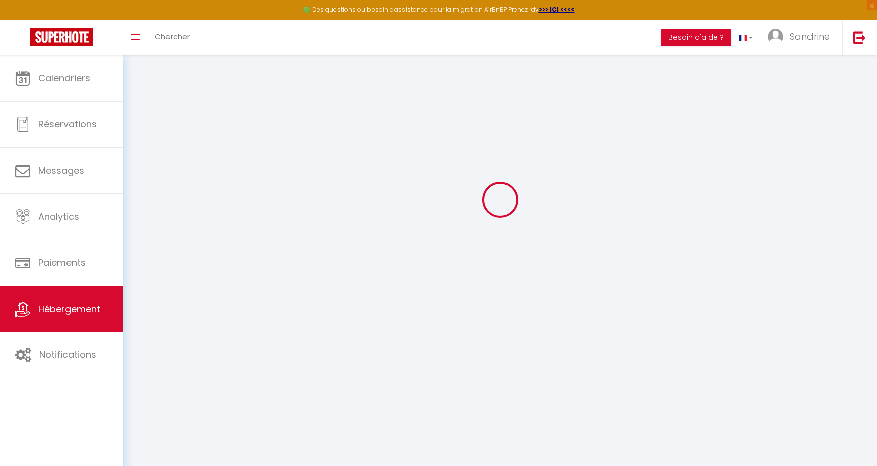
select select
checkbox input "false"
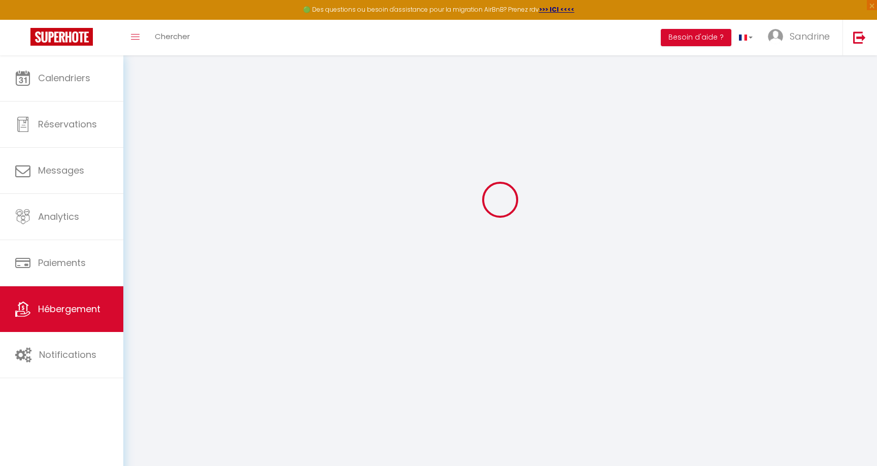
select select
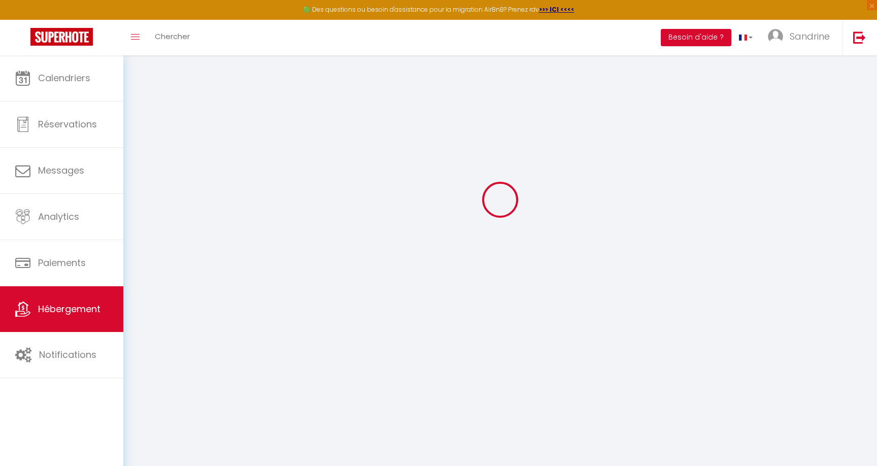
select select
checkbox input "false"
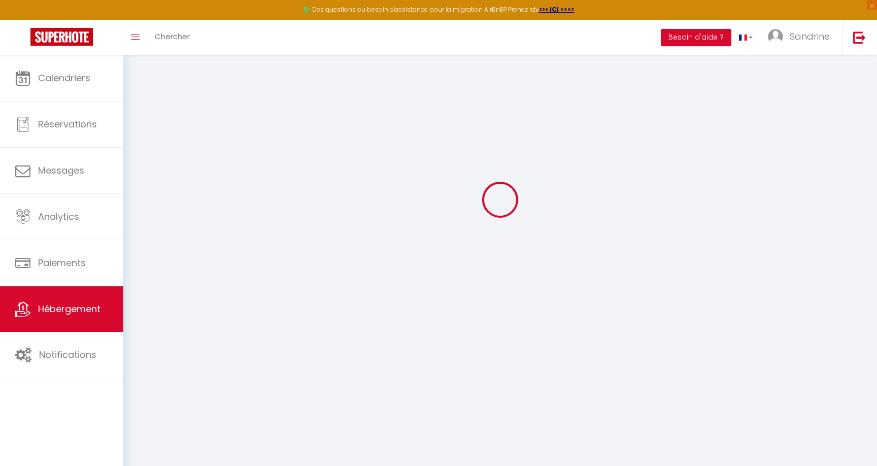
select select
checkbox input "false"
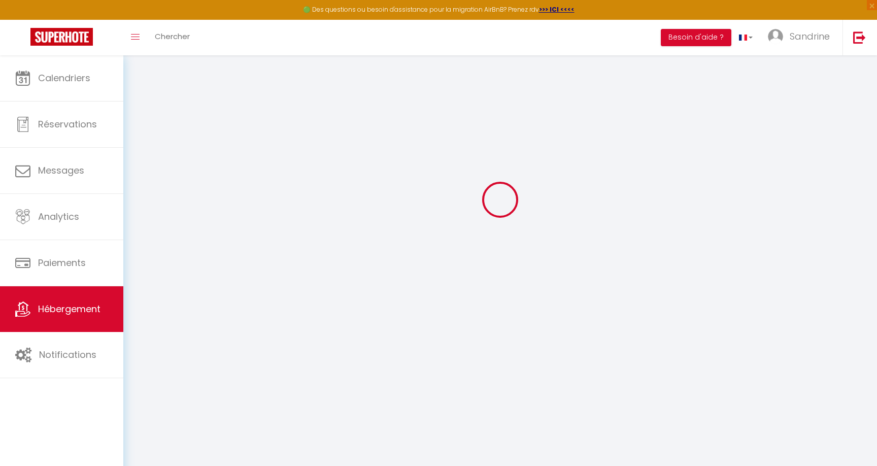
select select "17:00"
select select "20:00"
select select "10:00"
select select "15"
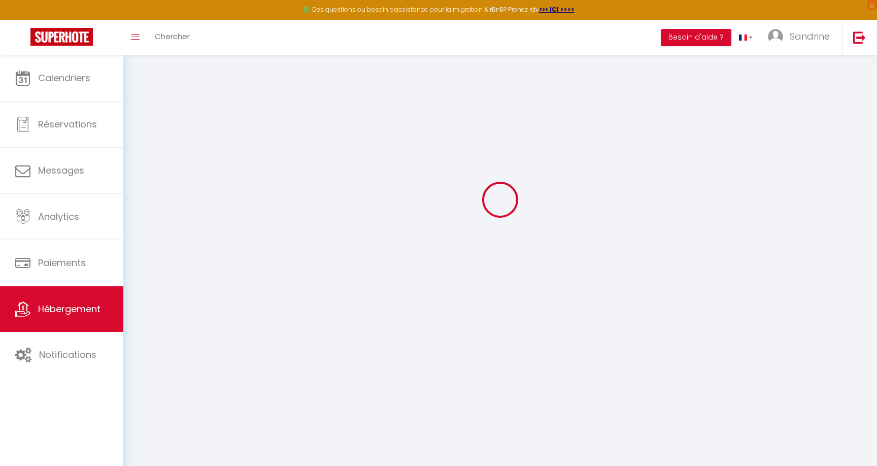
select select
checkbox input "false"
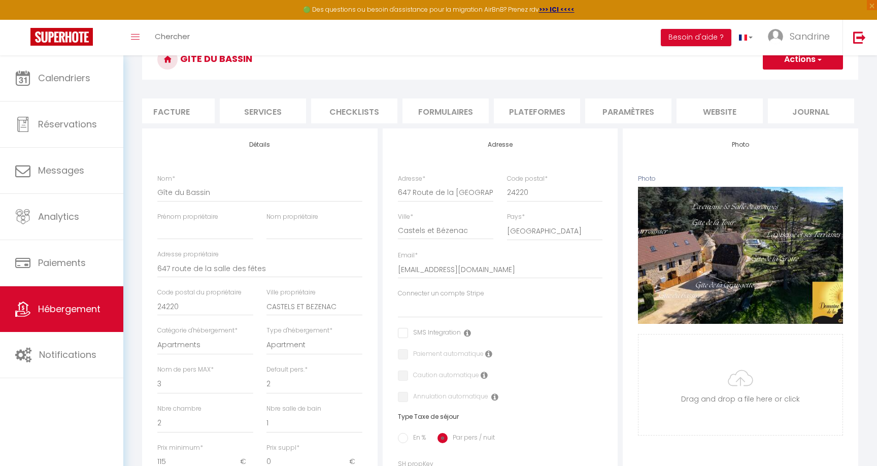
scroll to position [0, 197]
click at [727, 110] on li "website" at bounding box center [718, 110] width 86 height 25
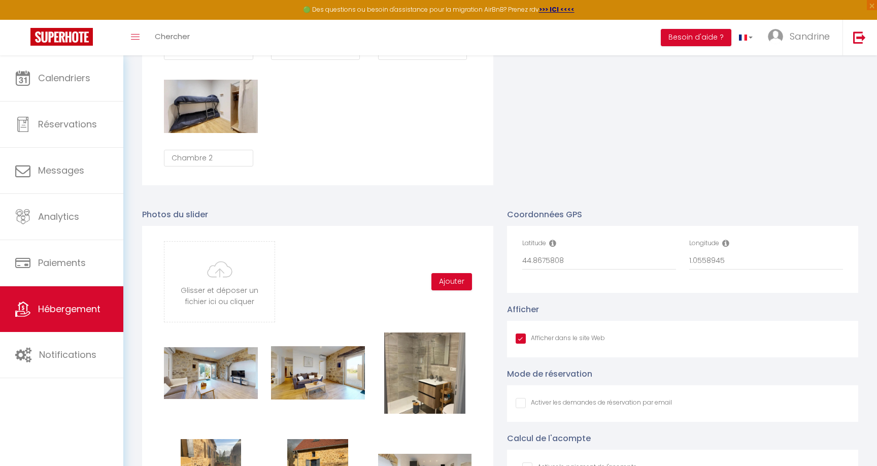
scroll to position [1079, 0]
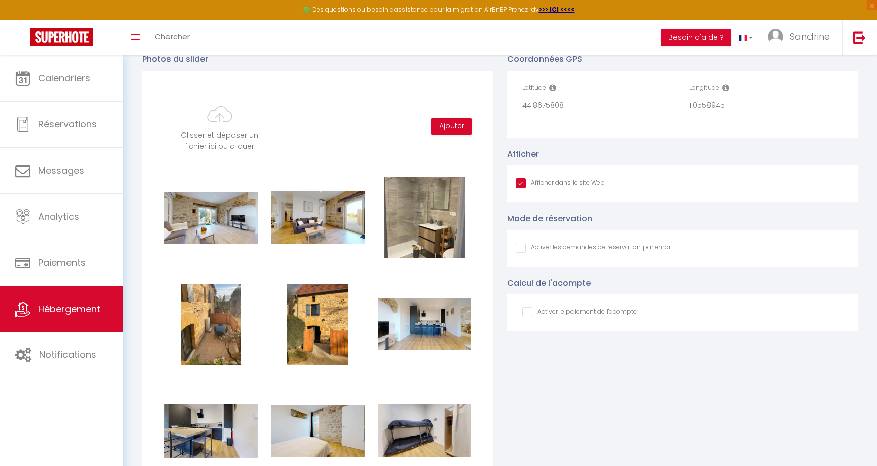
click at [527, 313] on input "checkbox" at bounding box center [579, 312] width 115 height 10
checkbox input "true"
checkbox input "false"
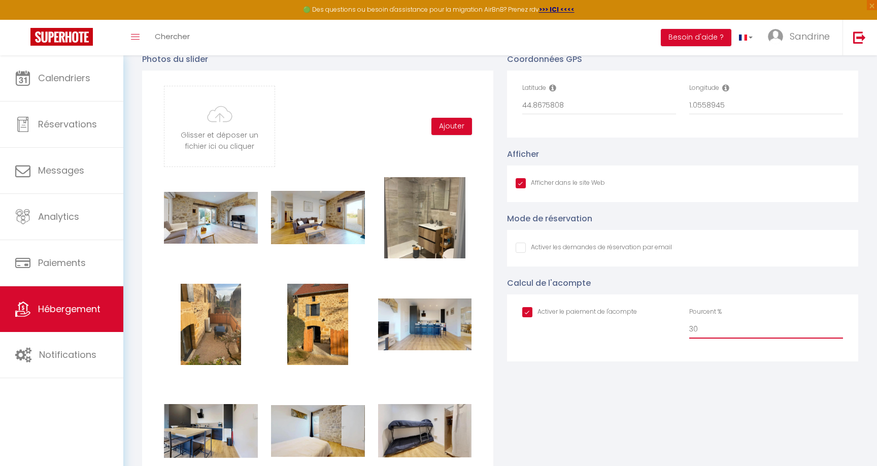
click at [706, 322] on input "30" at bounding box center [766, 329] width 154 height 18
type input "0"
checkbox input "true"
checkbox input "false"
type input "50"
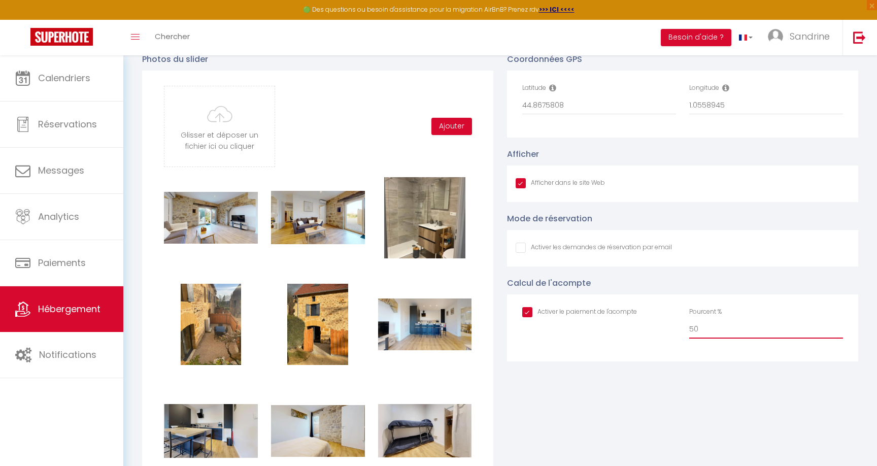
checkbox input "true"
checkbox input "false"
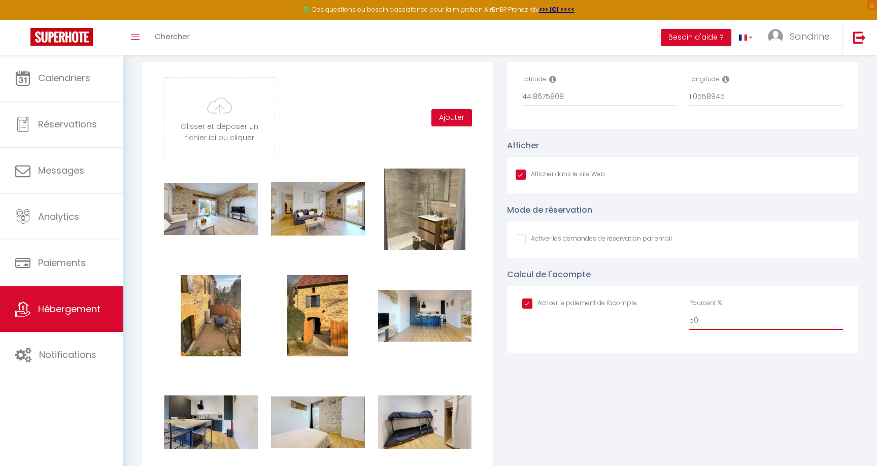
scroll to position [1087, 0]
type input "50"
click at [521, 243] on input "Afficher dans le site Web" at bounding box center [593, 239] width 156 height 10
checkbox input "true"
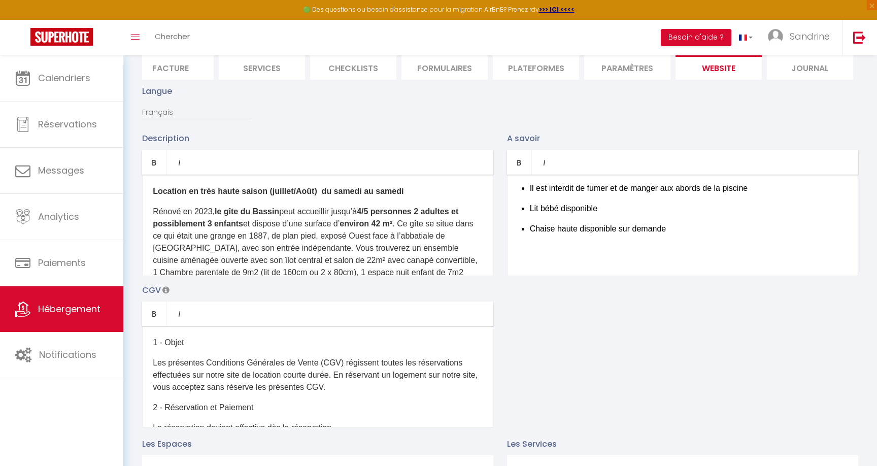
scroll to position [0, 0]
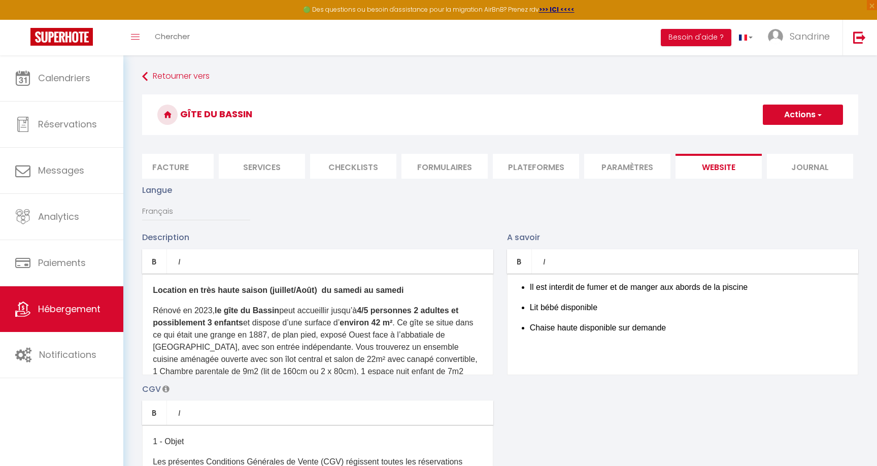
click at [804, 125] on h3 "Gîte du Bassin" at bounding box center [500, 114] width 716 height 41
click at [805, 115] on button "Actions" at bounding box center [802, 114] width 80 height 20
click at [791, 137] on input "Enregistrer" at bounding box center [791, 137] width 38 height 10
checkbox input "true"
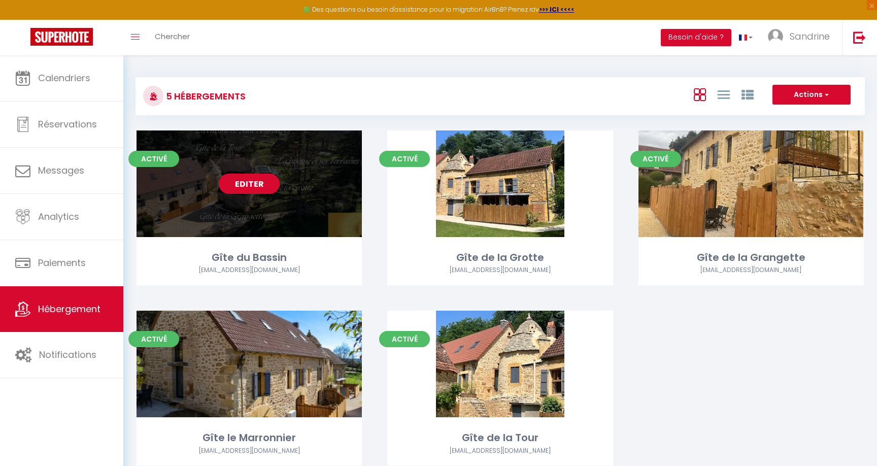
click at [254, 177] on link "Editer" at bounding box center [249, 183] width 61 height 20
select select "3"
select select "2"
select select "1"
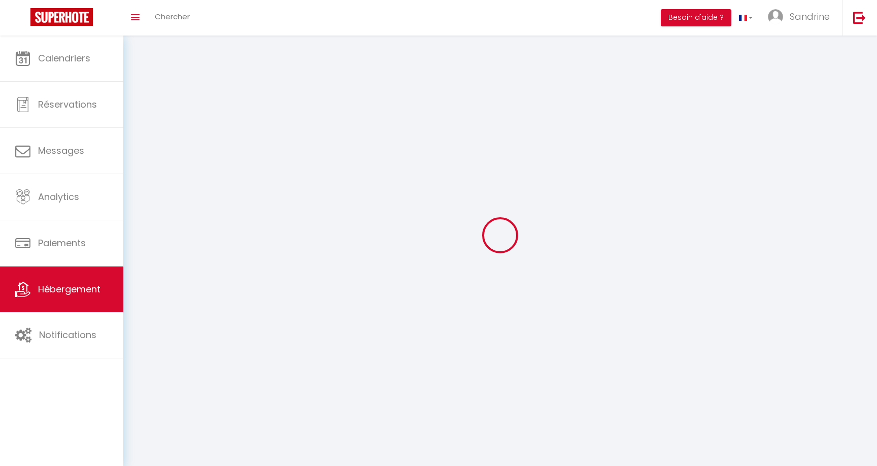
select select
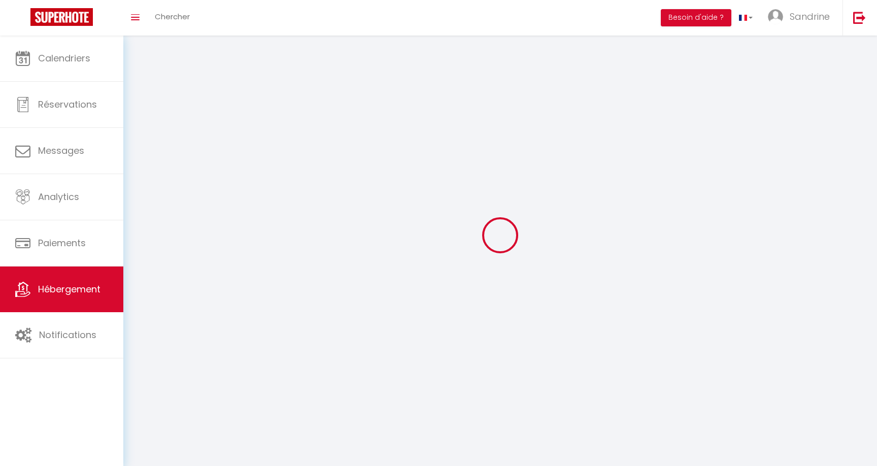
select select
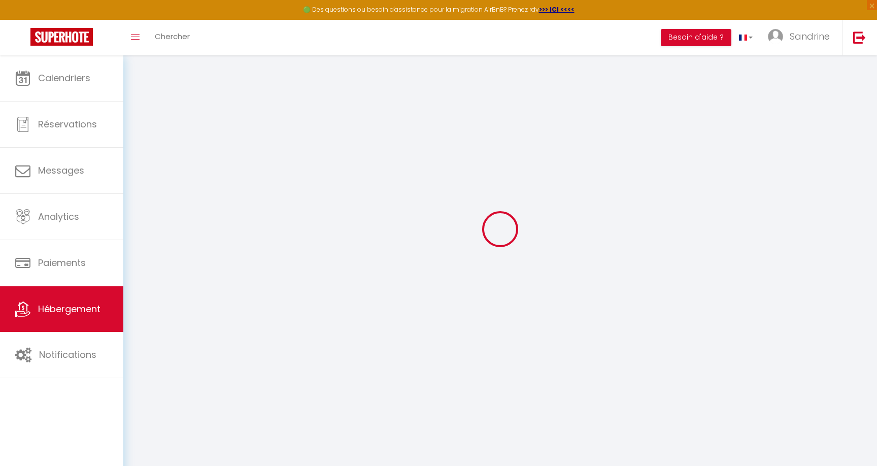
scroll to position [55, 0]
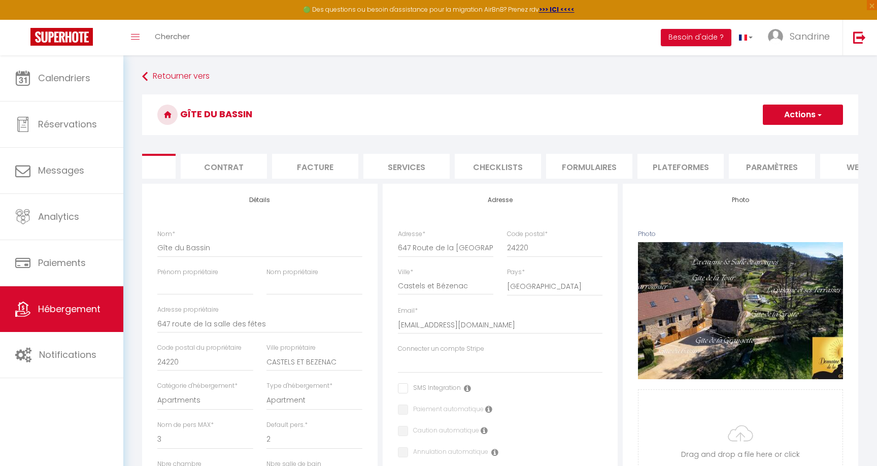
scroll to position [0, 197]
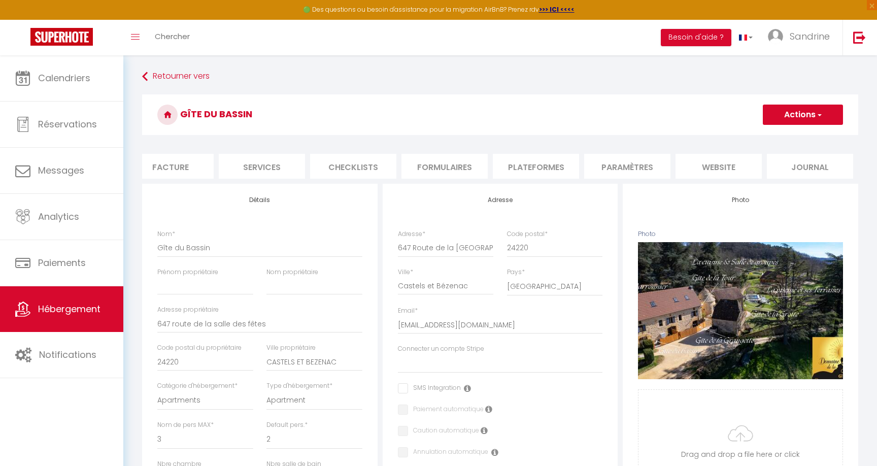
click at [734, 164] on li "website" at bounding box center [718, 166] width 86 height 25
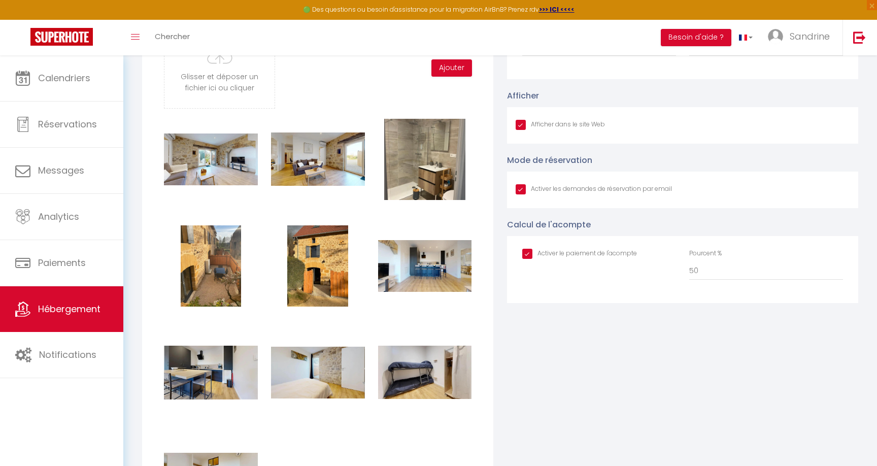
scroll to position [1052, 0]
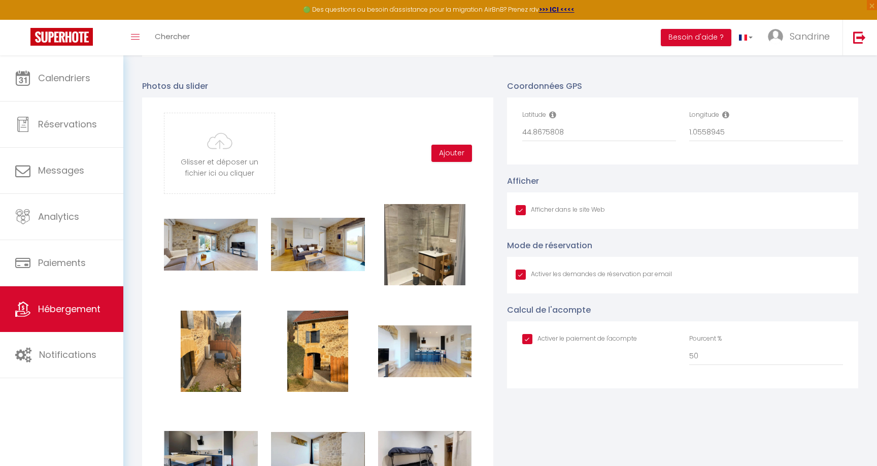
click at [518, 273] on input "Afficher dans le site Web" at bounding box center [593, 274] width 156 height 10
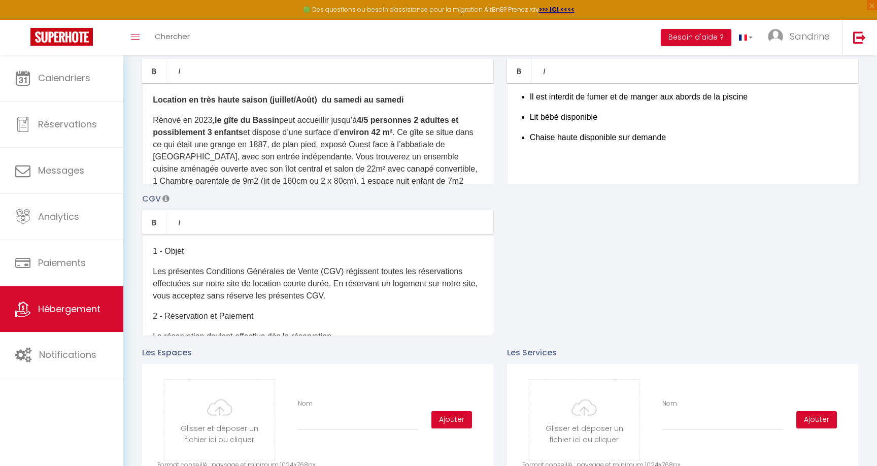
scroll to position [0, 0]
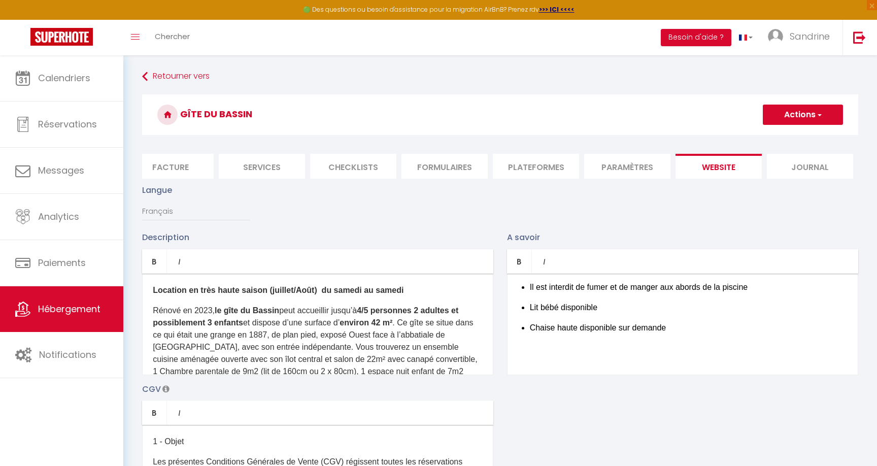
click at [821, 116] on button "Actions" at bounding box center [802, 114] width 80 height 20
click at [790, 141] on input "Enregistrer" at bounding box center [791, 137] width 38 height 10
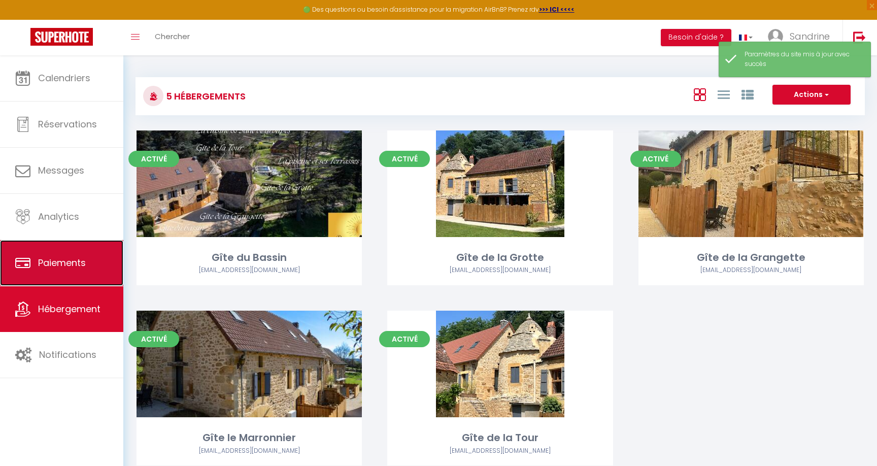
click at [68, 269] on link "Paiements" at bounding box center [61, 263] width 123 height 46
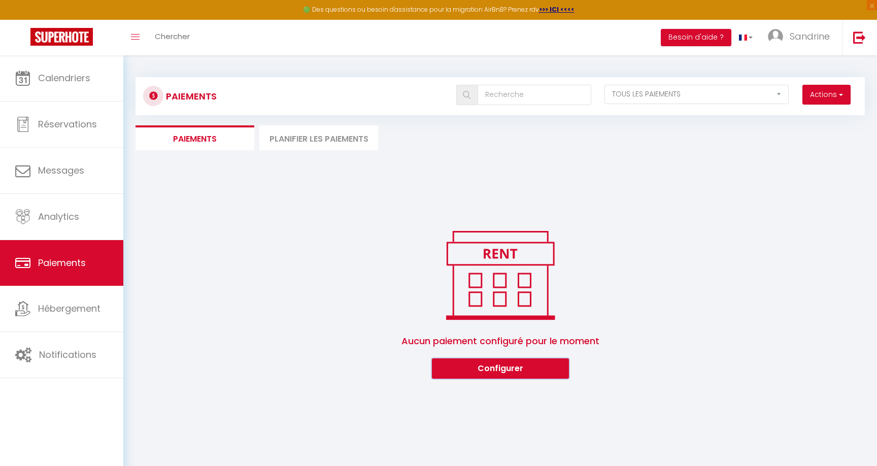
click at [474, 369] on button "Configurer" at bounding box center [500, 368] width 137 height 20
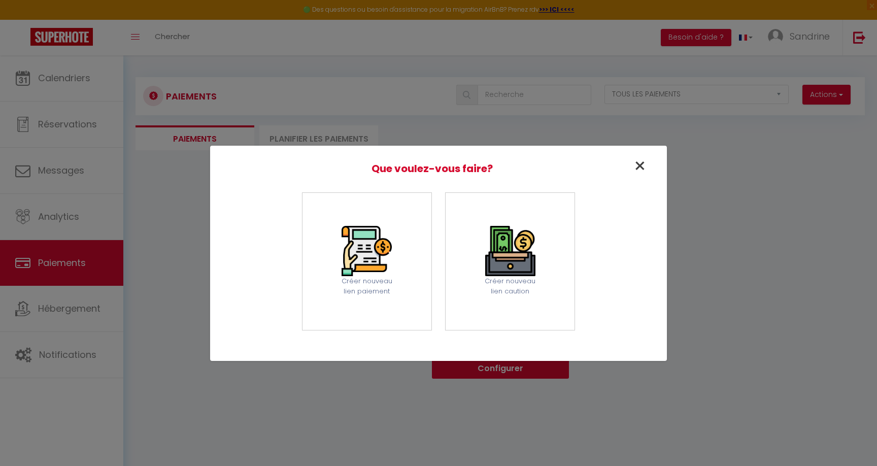
click at [642, 162] on span "×" at bounding box center [639, 166] width 13 height 28
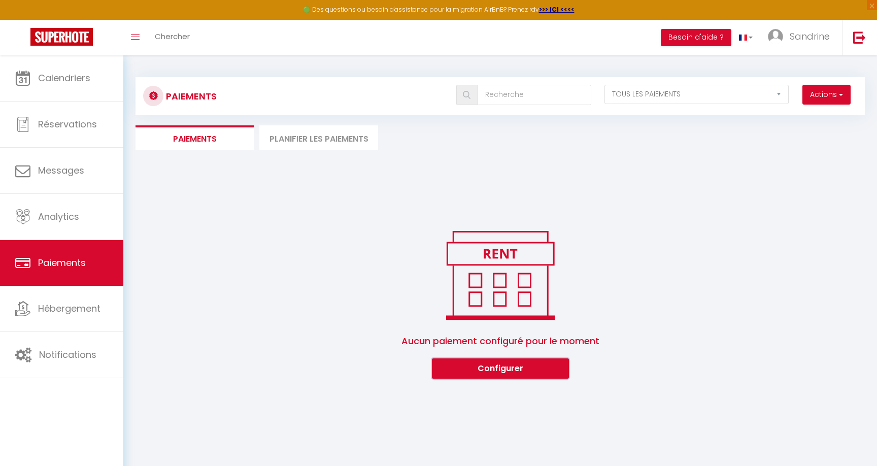
click at [510, 369] on button "Configurer" at bounding box center [500, 368] width 137 height 20
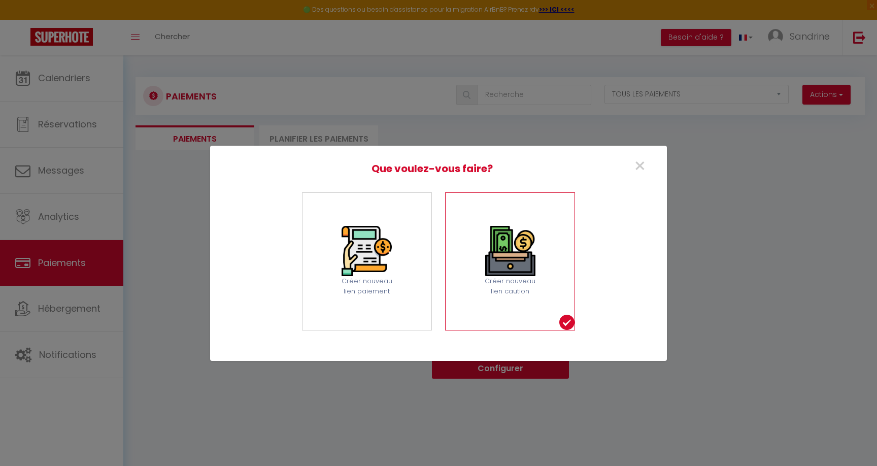
click at [531, 290] on div "Créer nouveau lien caution" at bounding box center [509, 286] width 63 height 21
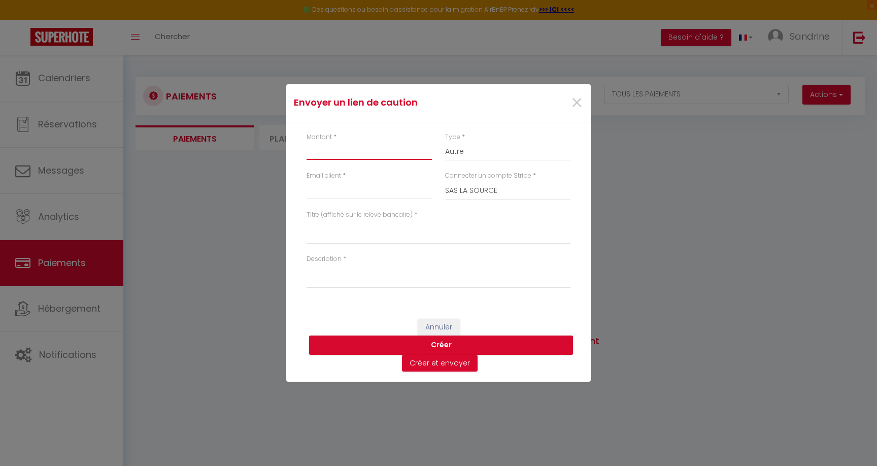
click at [358, 149] on input "Montant" at bounding box center [368, 151] width 125 height 18
click at [470, 150] on select "Nuits Frais de ménage Taxe de séjour Autre" at bounding box center [507, 151] width 125 height 19
click at [445, 142] on select "Nuits Frais de ménage Taxe de séjour Autre" at bounding box center [507, 151] width 125 height 19
click at [337, 185] on input "Email client" at bounding box center [368, 190] width 125 height 18
click at [366, 240] on textarea "Titre (affiché sur le relevé bancaire)" at bounding box center [438, 232] width 264 height 24
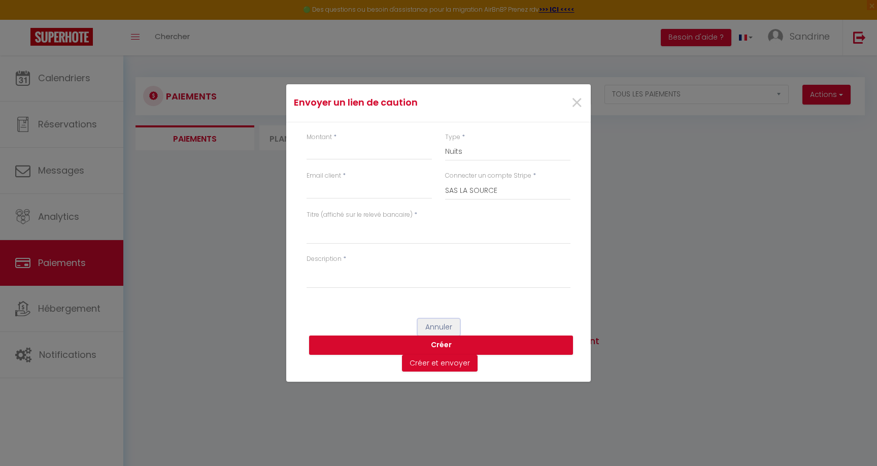
click at [432, 324] on button "Annuler" at bounding box center [438, 327] width 42 height 17
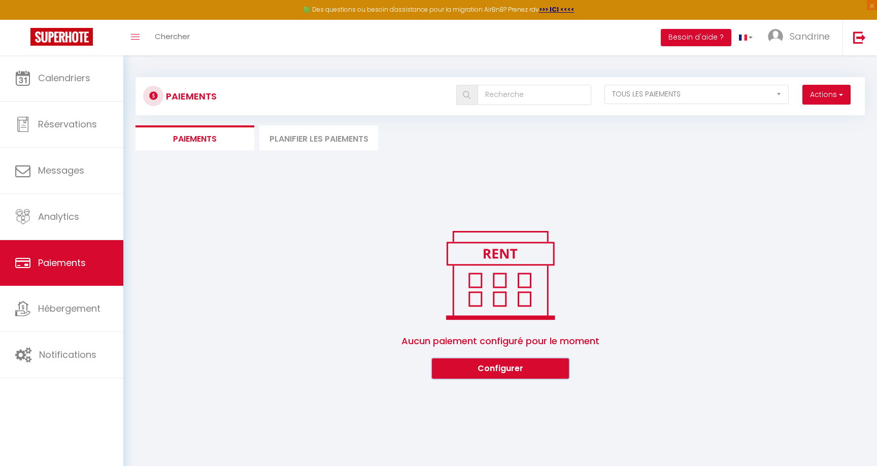
click at [476, 370] on button "Configurer" at bounding box center [500, 368] width 137 height 20
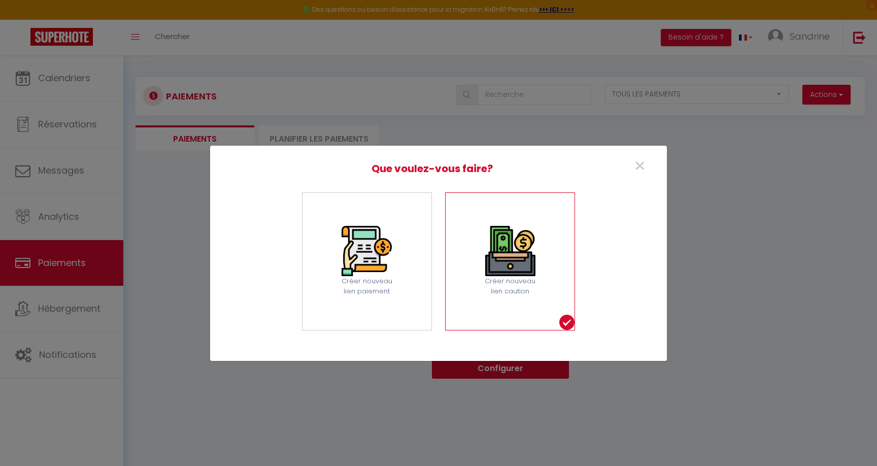
click at [517, 273] on img at bounding box center [510, 251] width 50 height 50
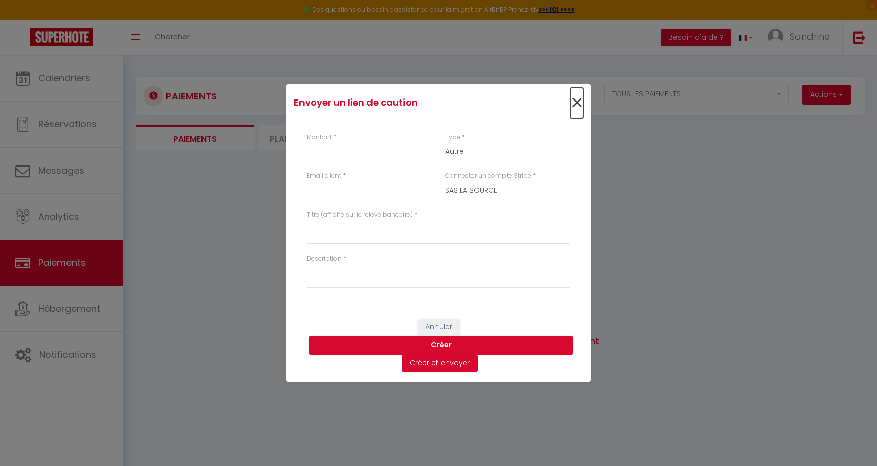
click at [576, 106] on span "×" at bounding box center [576, 103] width 13 height 30
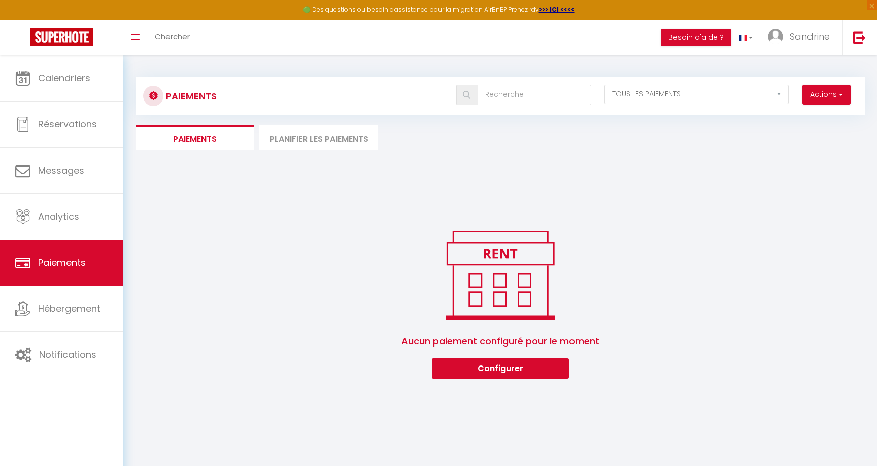
click at [516, 378] on div "Paiements Actions Créer nouveau lien paiement Créer nouveau lien caution EN ATT…" at bounding box center [499, 222] width 753 height 335
click at [503, 364] on button "Configurer" at bounding box center [500, 368] width 137 height 20
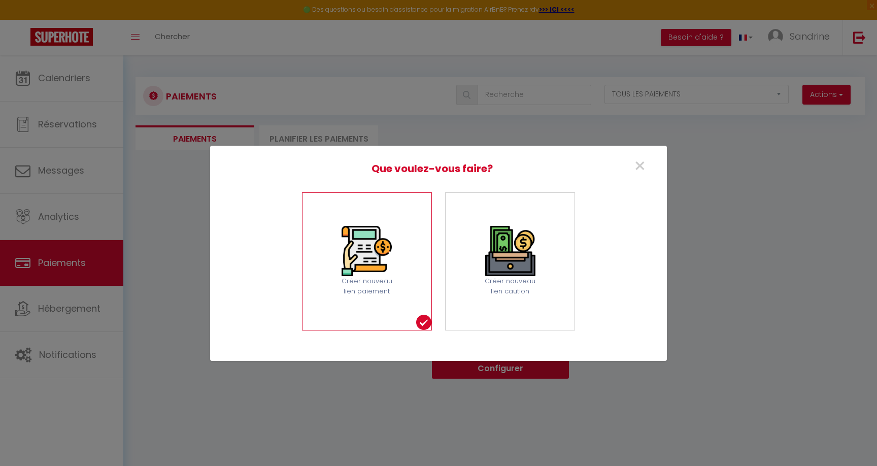
click at [406, 292] on div "Créer nouveau lien paiement" at bounding box center [367, 261] width 130 height 138
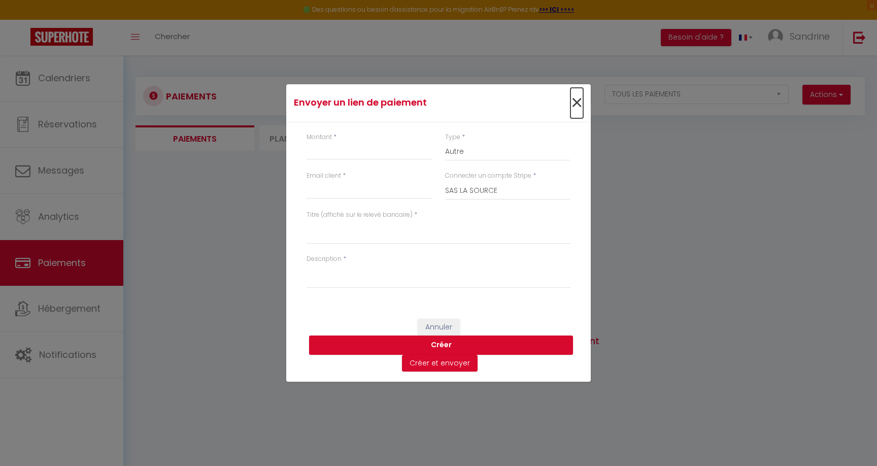
click at [579, 104] on span "×" at bounding box center [576, 103] width 13 height 30
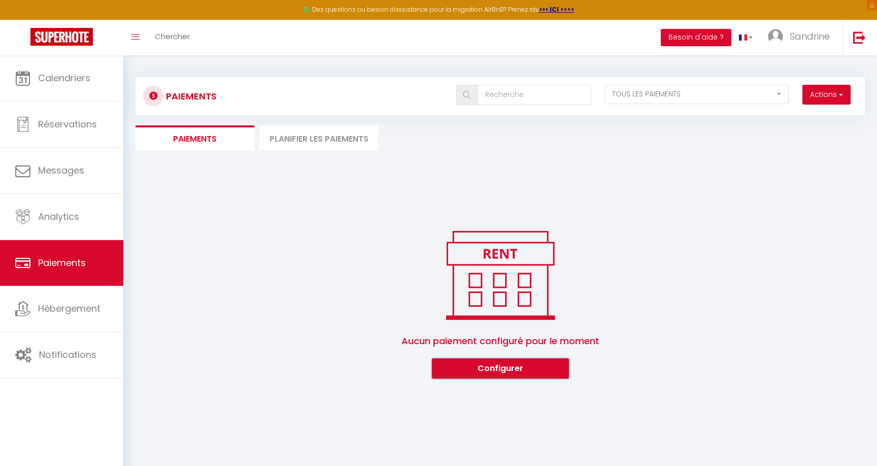
click at [475, 374] on button "Configurer" at bounding box center [500, 368] width 137 height 20
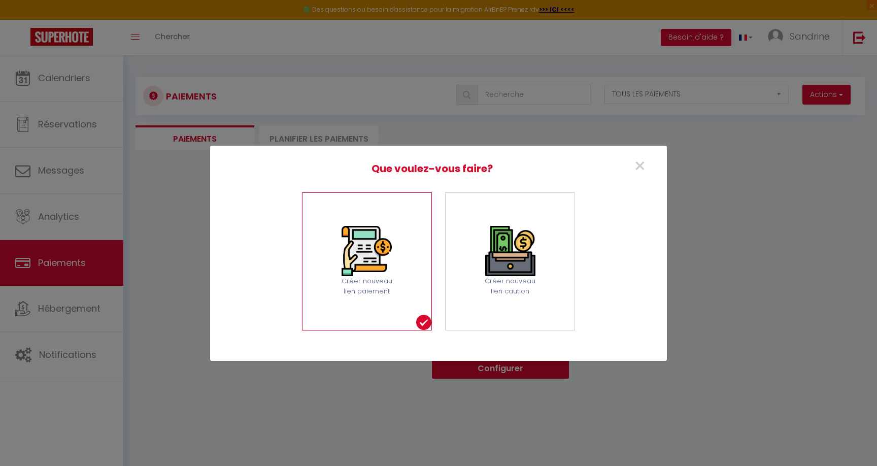
click at [347, 262] on img at bounding box center [366, 251] width 50 height 50
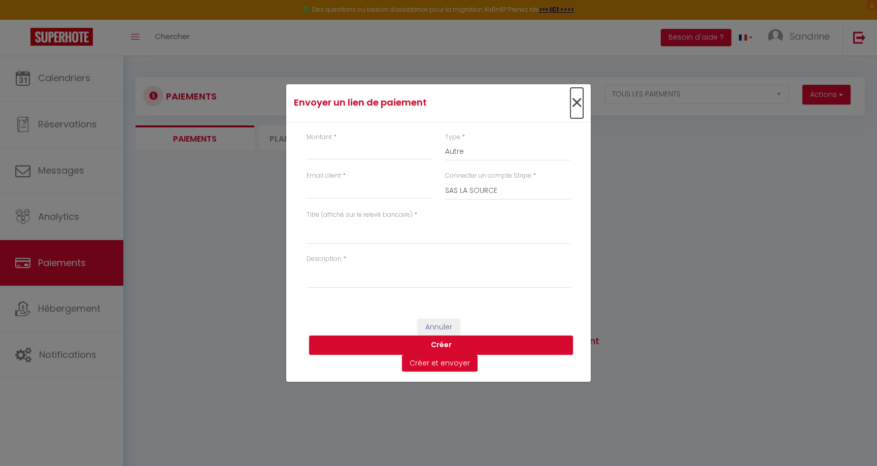
click at [580, 107] on span "×" at bounding box center [576, 103] width 13 height 30
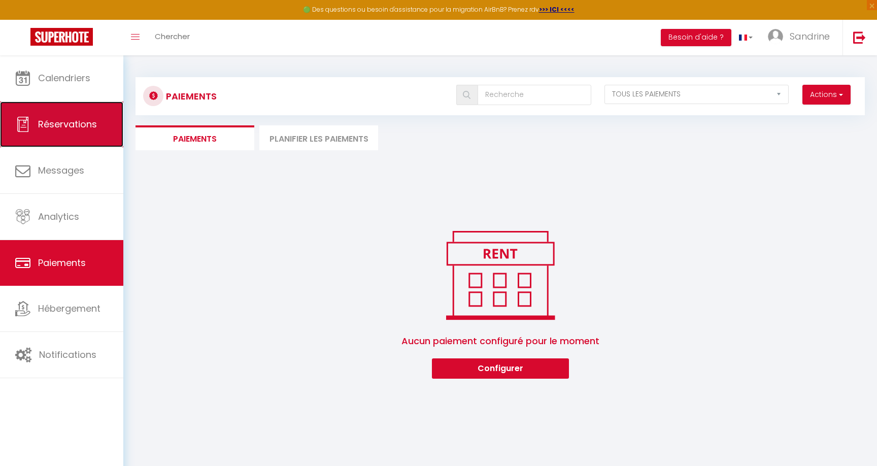
click at [63, 133] on link "Réservations" at bounding box center [61, 124] width 123 height 46
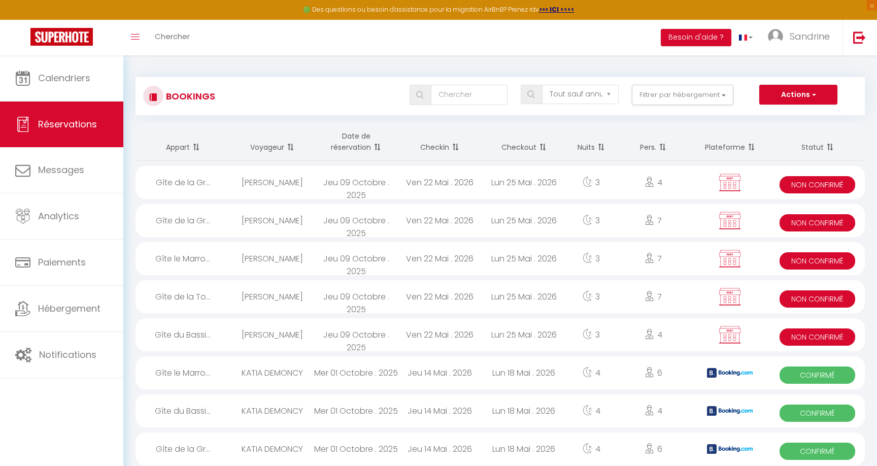
click at [332, 224] on div "Jeu 09 Octobre . 2025" at bounding box center [356, 220] width 84 height 33
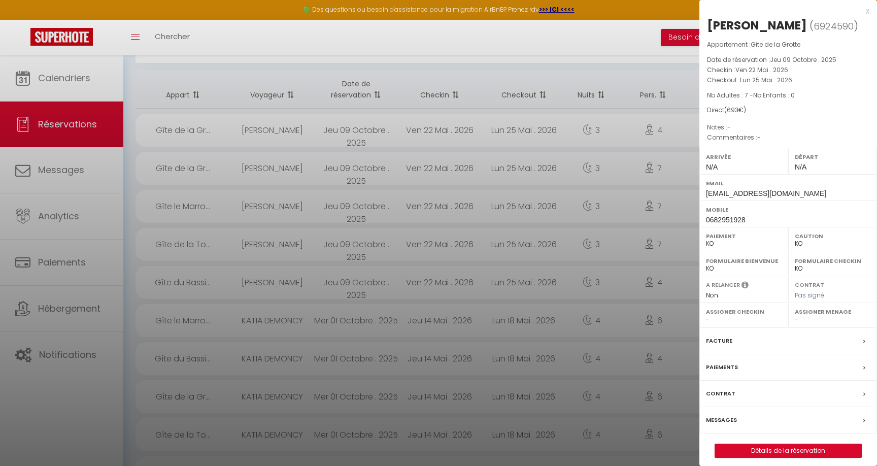
scroll to position [95, 0]
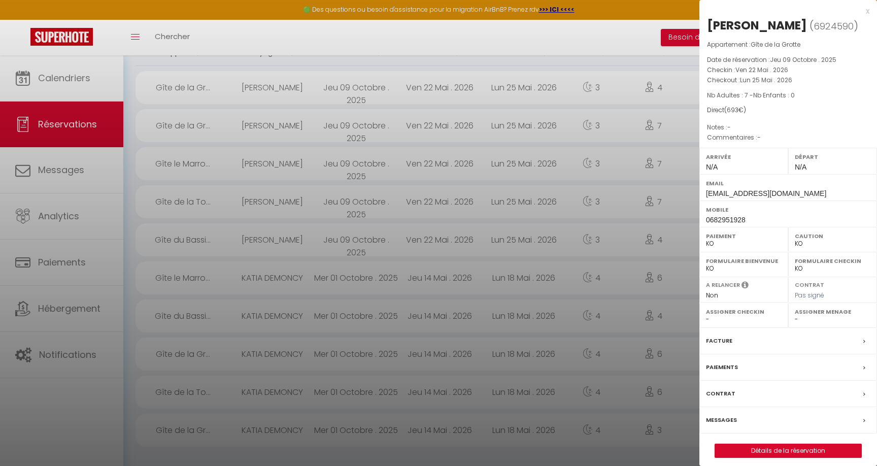
click at [864, 367] on icon at bounding box center [864, 368] width 2 height 6
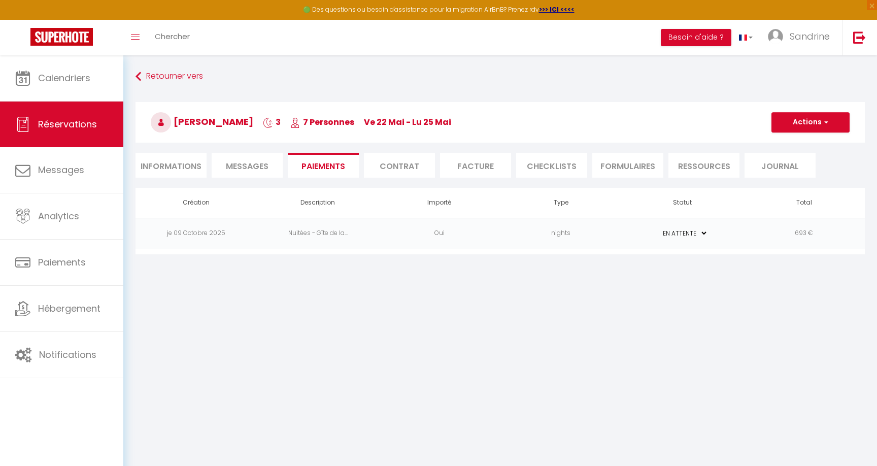
click at [702, 233] on select "PAYÉ EN ATTENTE" at bounding box center [682, 233] width 51 height 10
click at [808, 115] on button "Actions" at bounding box center [810, 122] width 78 height 20
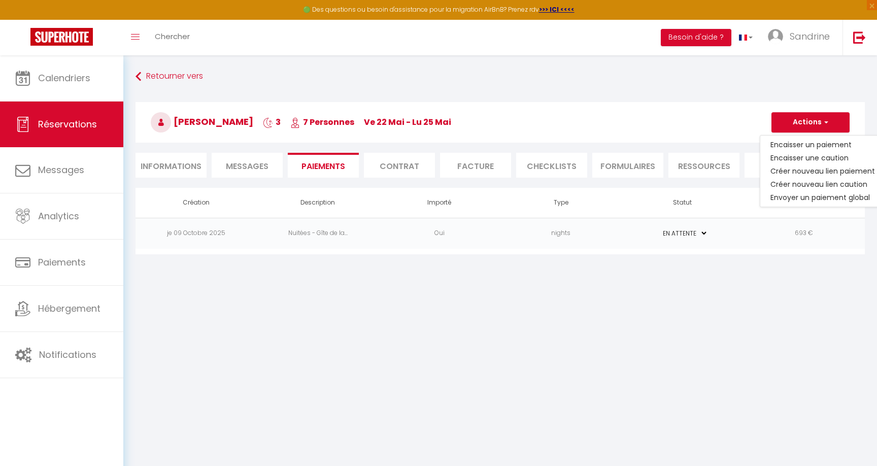
click at [719, 378] on body "🟢 Des questions ou besoin d'assistance pour la migration AirBnB? Prenez rdv >>>…" at bounding box center [438, 288] width 877 height 466
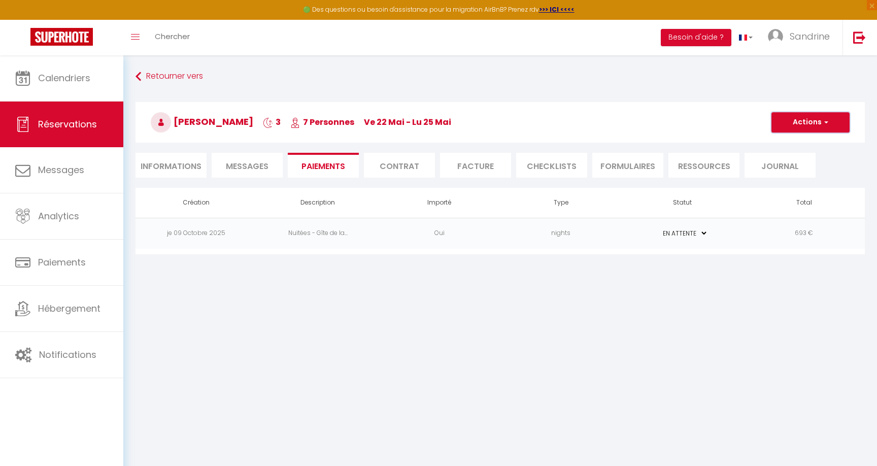
click at [804, 120] on button "Actions" at bounding box center [810, 122] width 78 height 20
click at [64, 121] on span "Réservations" at bounding box center [67, 124] width 59 height 13
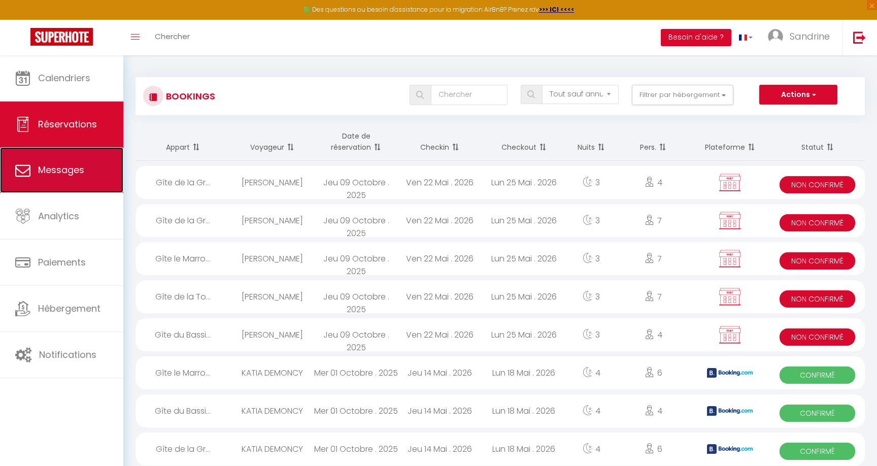
click at [84, 165] on link "Messages" at bounding box center [61, 170] width 123 height 46
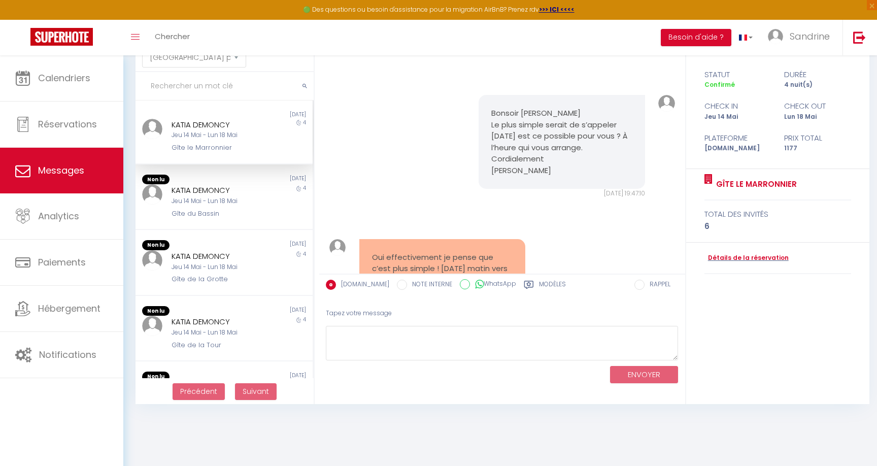
scroll to position [456, 0]
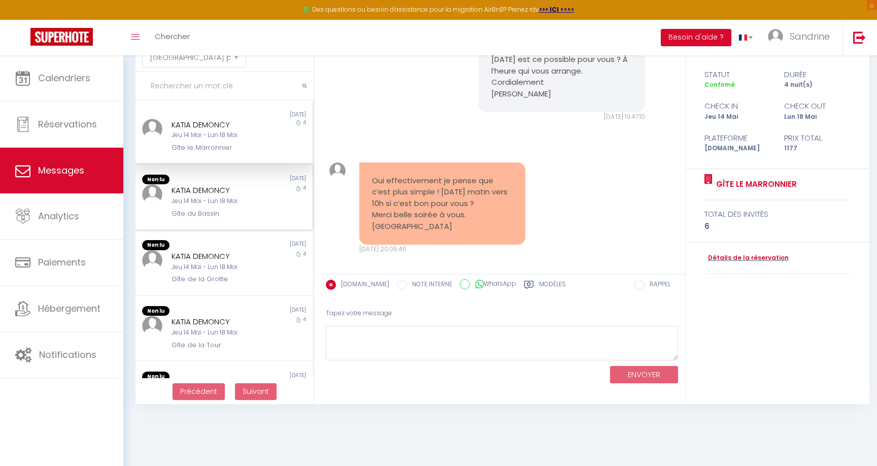
click at [222, 217] on div "Gîte du Bassin" at bounding box center [216, 213] width 90 height 10
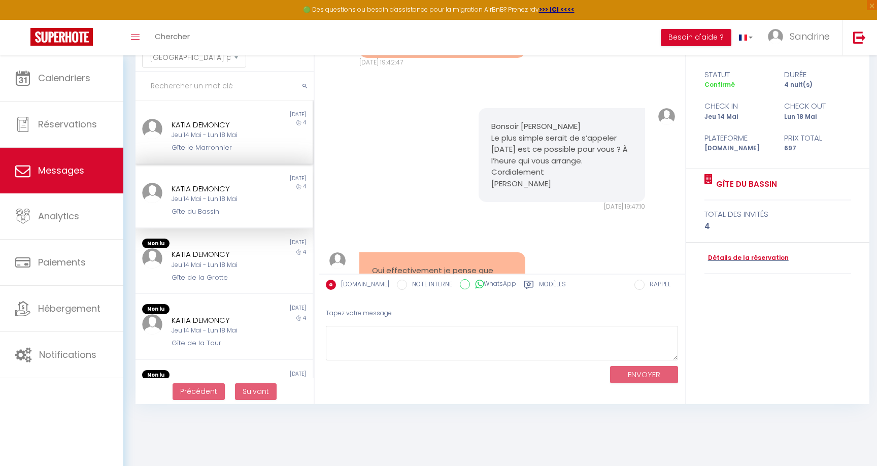
click at [244, 126] on div "KATIA DEMONCY" at bounding box center [216, 125] width 90 height 12
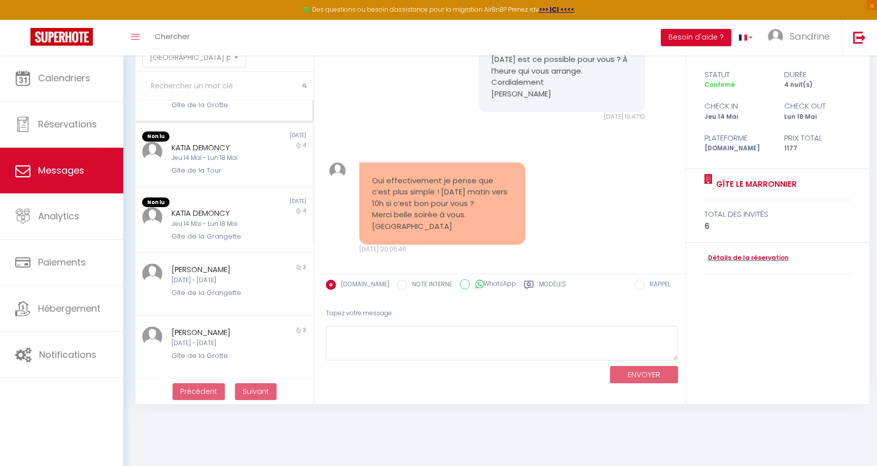
scroll to position [176, 0]
click at [201, 238] on div "Non lu 1 week ago KATIA DEMONCY Jeu 14 Mai - Lun 18 Mai Gîte de la Grangette 4" at bounding box center [223, 217] width 177 height 66
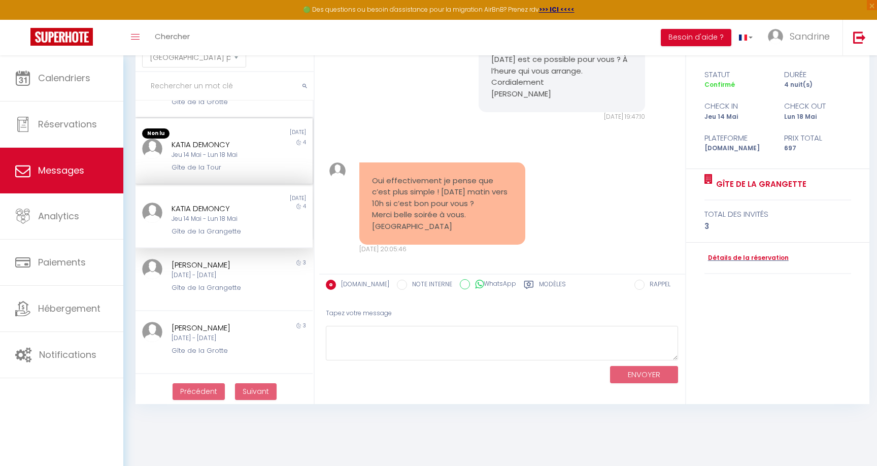
click at [201, 172] on div "Gîte de la Tour" at bounding box center [216, 167] width 90 height 10
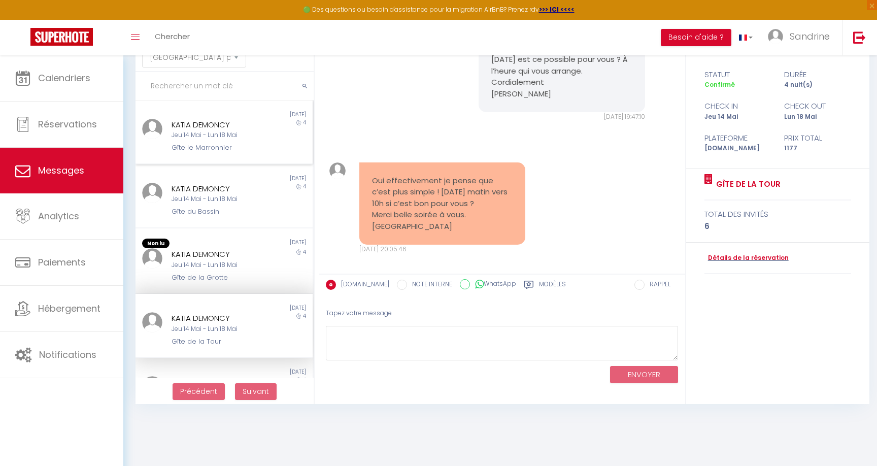
click at [202, 142] on div "KATIA DEMONCY Jeu 14 Mai - Lun 18 Mai Gîte le Marronnier" at bounding box center [216, 136] width 103 height 34
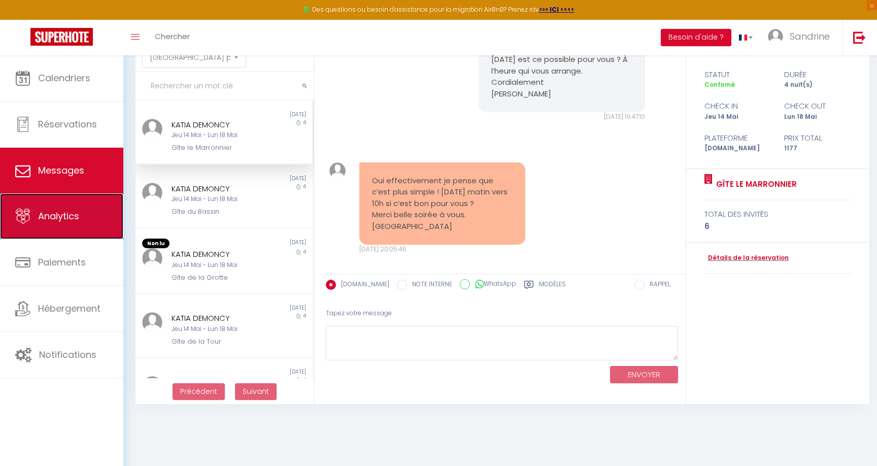
click at [64, 203] on link "Analytics" at bounding box center [61, 216] width 123 height 46
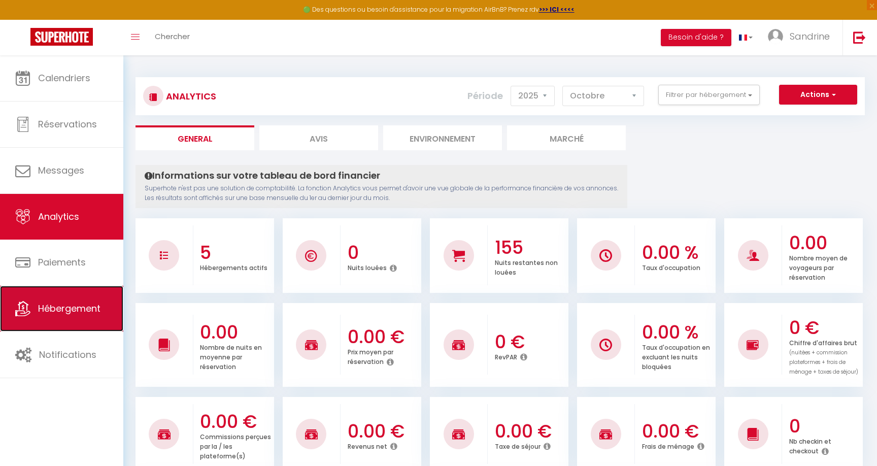
click at [87, 303] on span "Hébergement" at bounding box center [69, 308] width 62 height 13
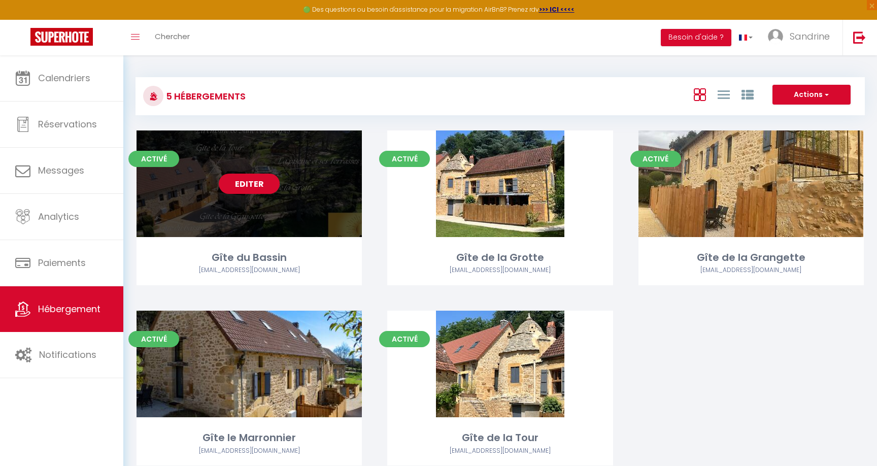
click at [252, 187] on link "Editer" at bounding box center [249, 183] width 61 height 20
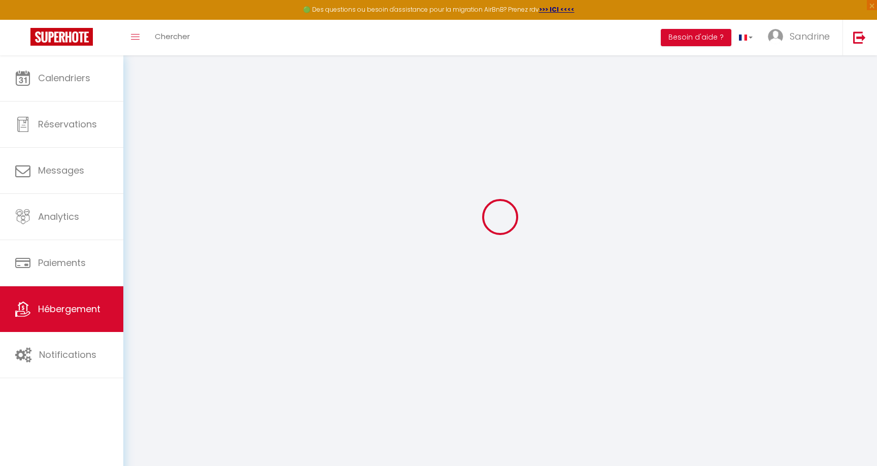
scroll to position [39, 0]
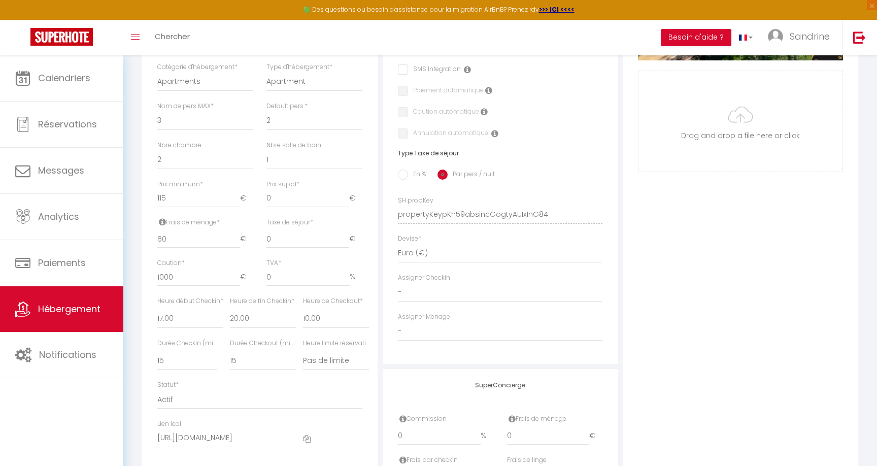
scroll to position [320, 0]
click at [278, 196] on input "0" at bounding box center [307, 197] width 83 height 18
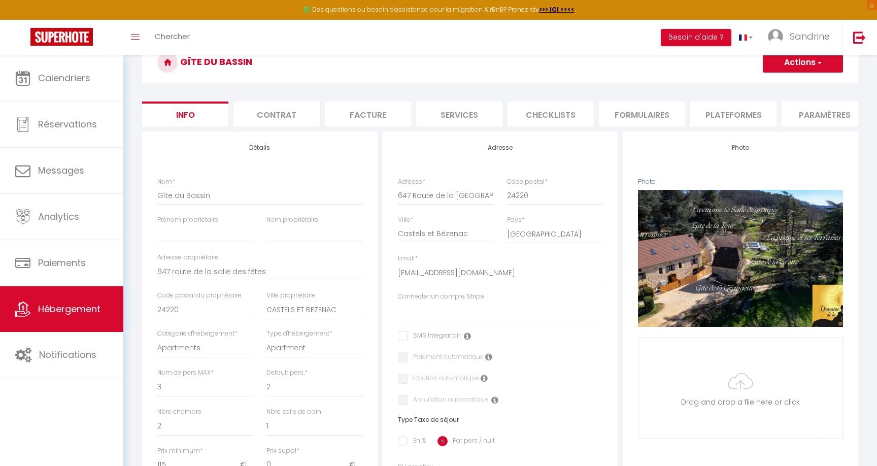
scroll to position [428, 0]
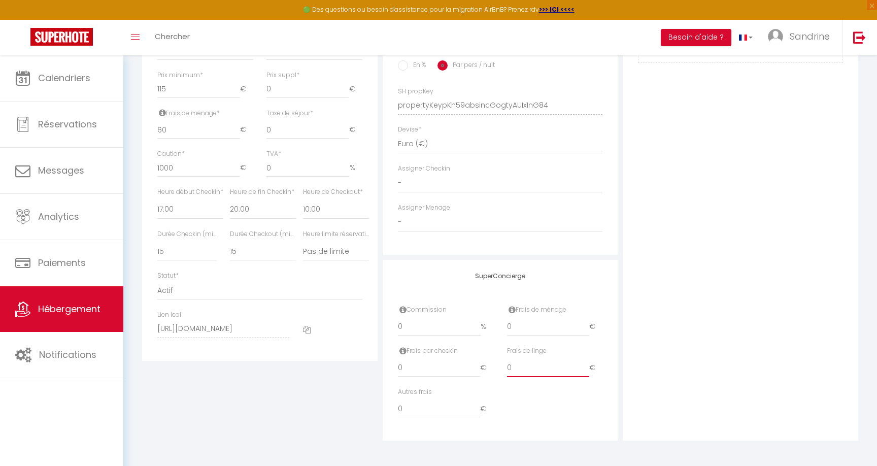
click at [511, 372] on input "0" at bounding box center [548, 368] width 83 height 18
click at [516, 367] on input "0" at bounding box center [548, 368] width 83 height 18
click input "Enregistrer" at bounding box center [0, 0] width 0 height 0
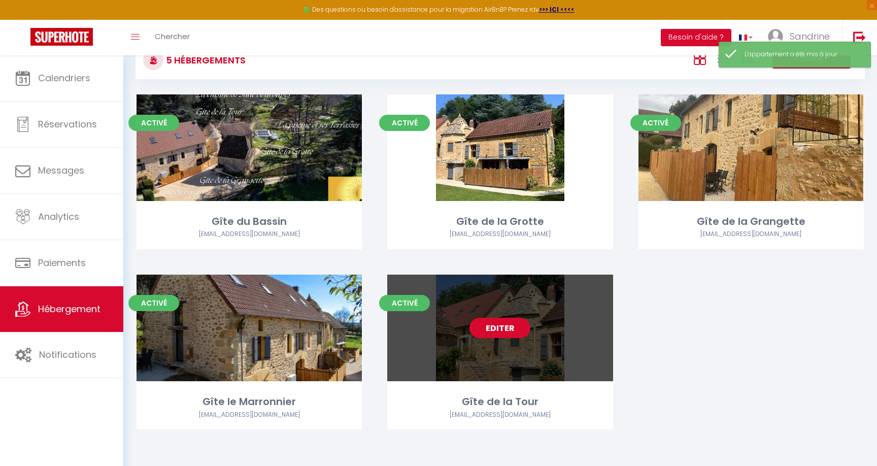
scroll to position [33, 0]
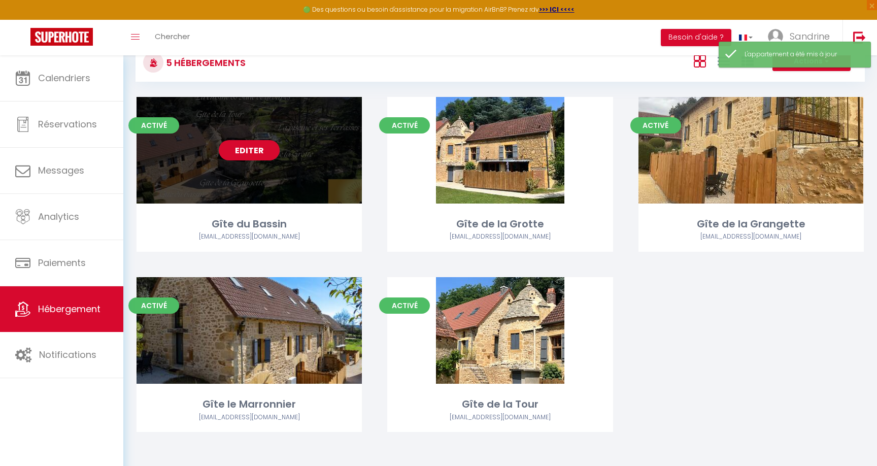
click at [245, 157] on link "Editer" at bounding box center [249, 150] width 61 height 20
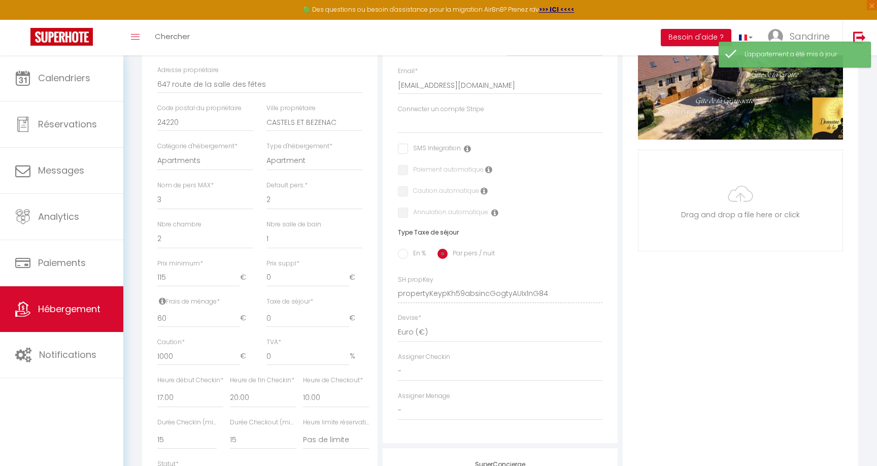
scroll to position [428, 0]
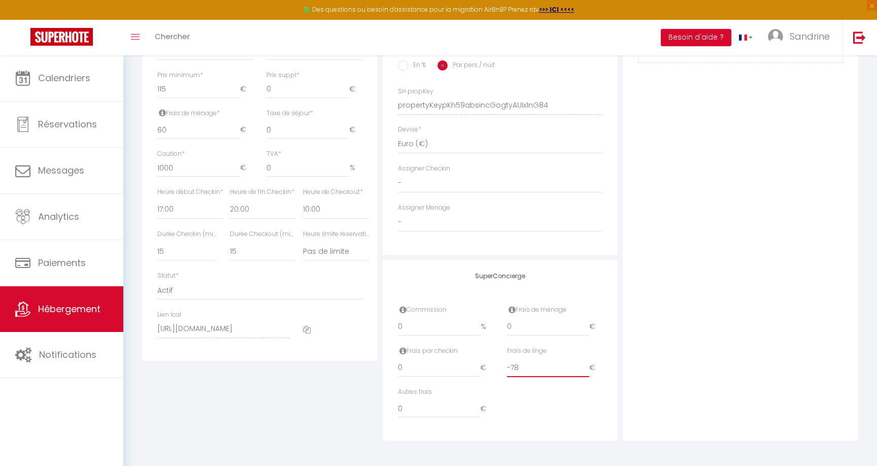
drag, startPoint x: 521, startPoint y: 369, endPoint x: 495, endPoint y: 369, distance: 26.4
click at [495, 369] on div "Frais par checkin 0 € Frais de linge -78 €" at bounding box center [500, 366] width 218 height 41
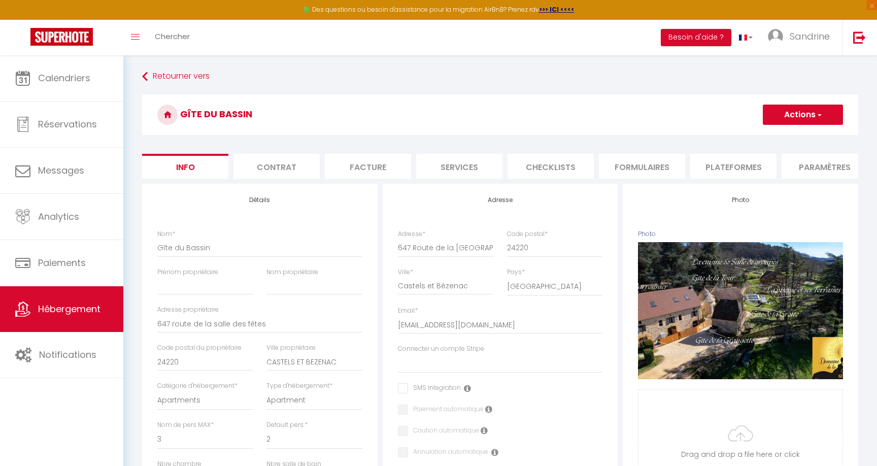
click at [806, 109] on button "Actions" at bounding box center [802, 114] width 80 height 20
click at [779, 134] on input "Enregistrer" at bounding box center [763, 137] width 38 height 10
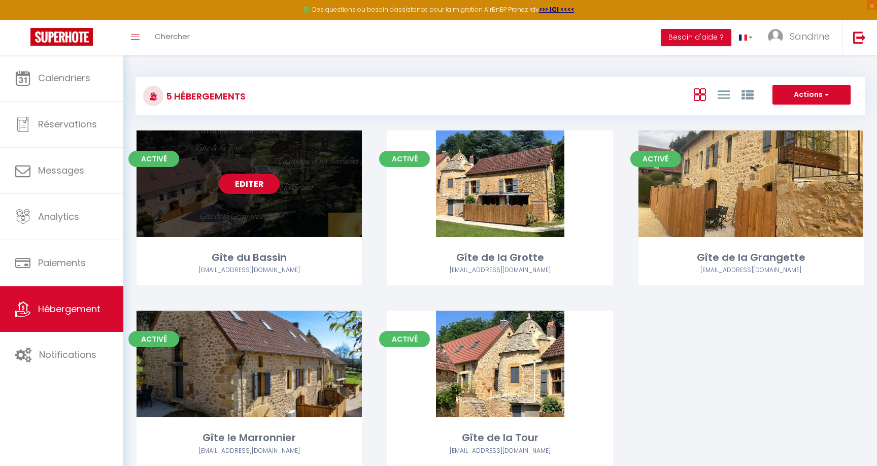
click at [243, 185] on link "Editer" at bounding box center [249, 183] width 61 height 20
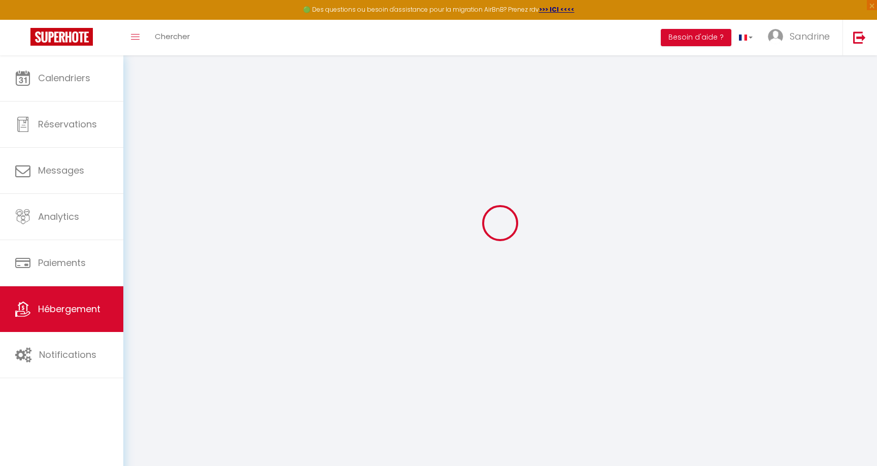
scroll to position [32, 0]
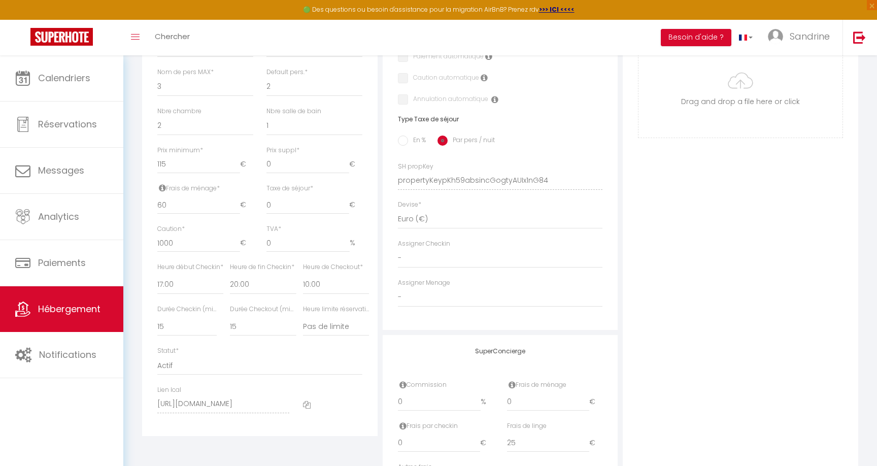
scroll to position [428, 0]
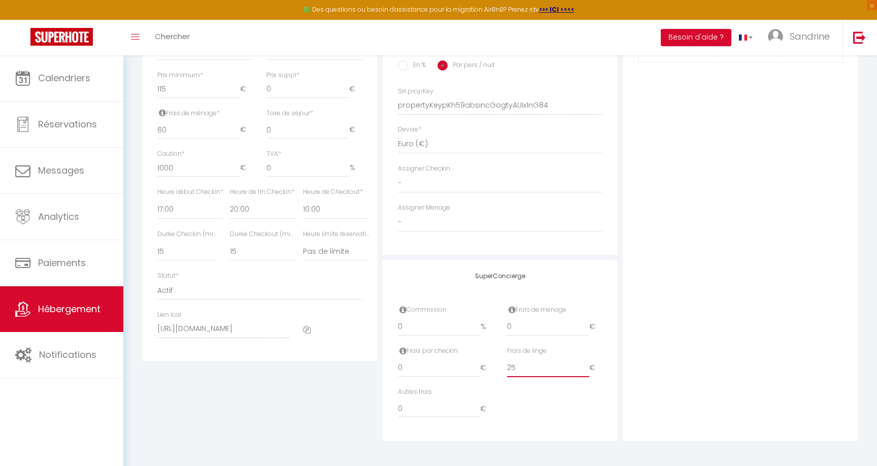
click at [536, 363] on input "25" at bounding box center [548, 368] width 83 height 18
click at [543, 394] on div "Autres frais 0 €" at bounding box center [500, 407] width 218 height 41
click at [509, 274] on h4 "SuperConcierge" at bounding box center [500, 275] width 205 height 7
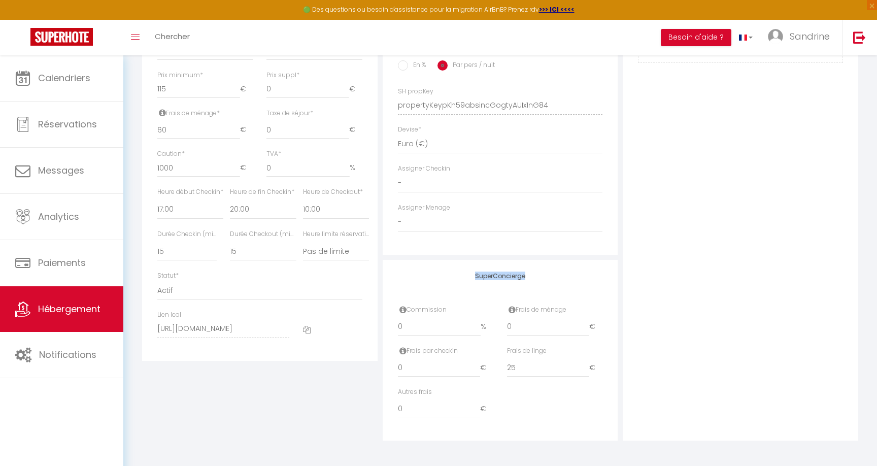
click at [509, 274] on h4 "SuperConcierge" at bounding box center [500, 275] width 205 height 7
click at [510, 367] on input "25" at bounding box center [548, 368] width 83 height 18
click at [519, 390] on div "Autres frais 0 €" at bounding box center [500, 407] width 218 height 41
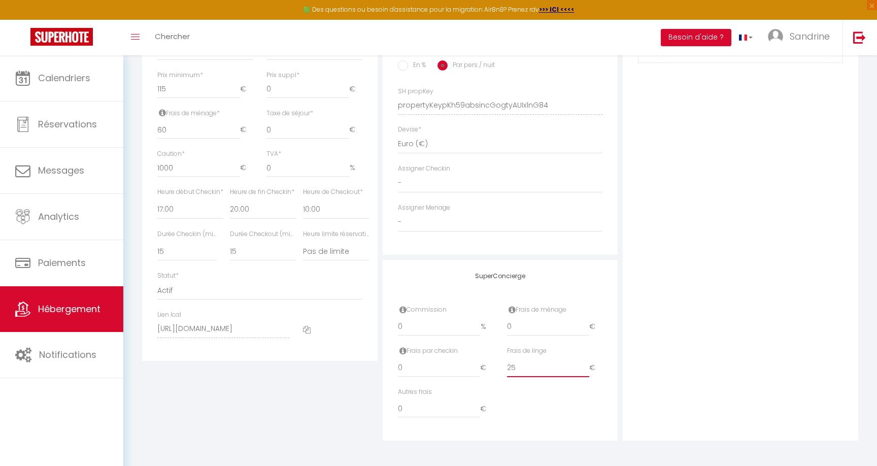
click at [514, 368] on input "25" at bounding box center [548, 368] width 83 height 18
click at [580, 390] on div "Autres frais 0 €" at bounding box center [500, 407] width 218 height 41
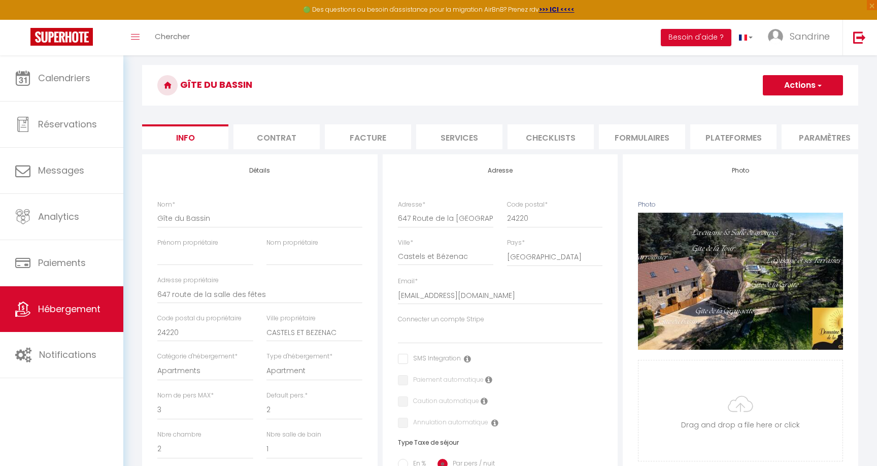
scroll to position [0, 0]
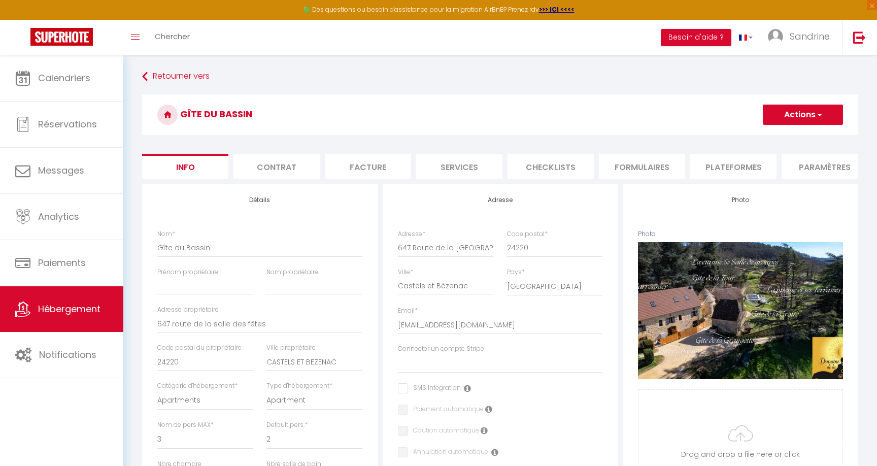
click at [818, 121] on button "Actions" at bounding box center [802, 114] width 80 height 20
click at [763, 135] on input "Enregistrer" at bounding box center [763, 137] width 38 height 10
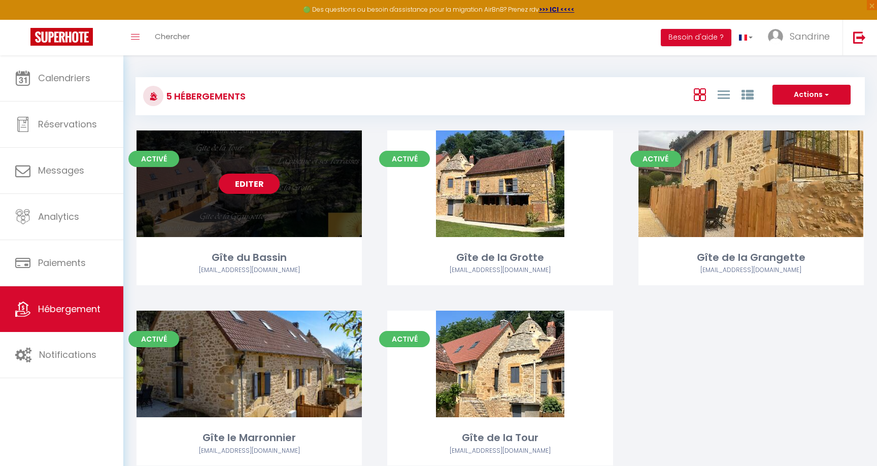
click at [250, 184] on link "Editer" at bounding box center [249, 183] width 61 height 20
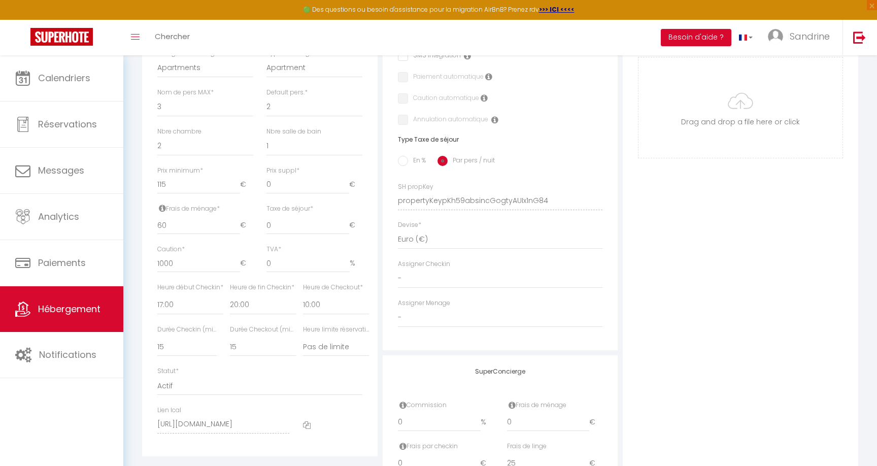
scroll to position [100, 0]
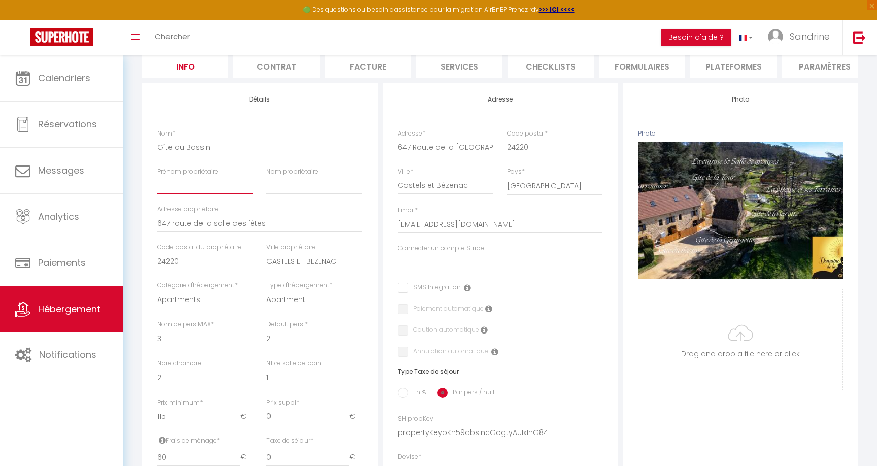
click at [182, 184] on input "Prénom propriétaire" at bounding box center [205, 185] width 96 height 18
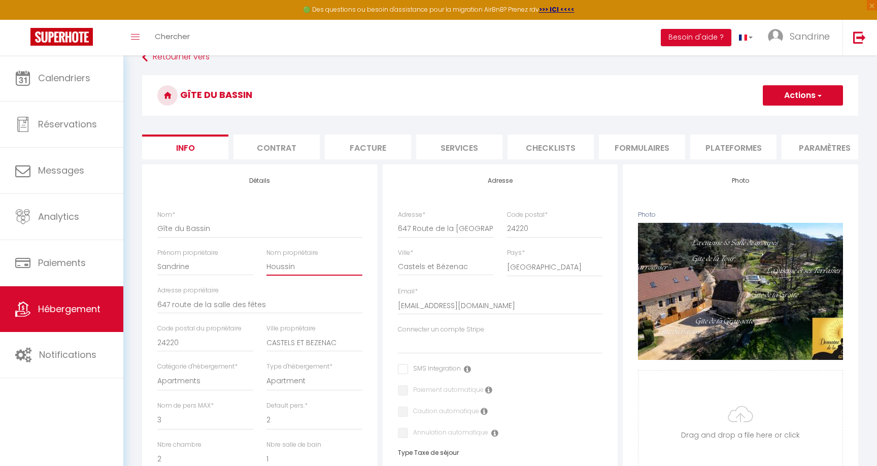
scroll to position [0, 0]
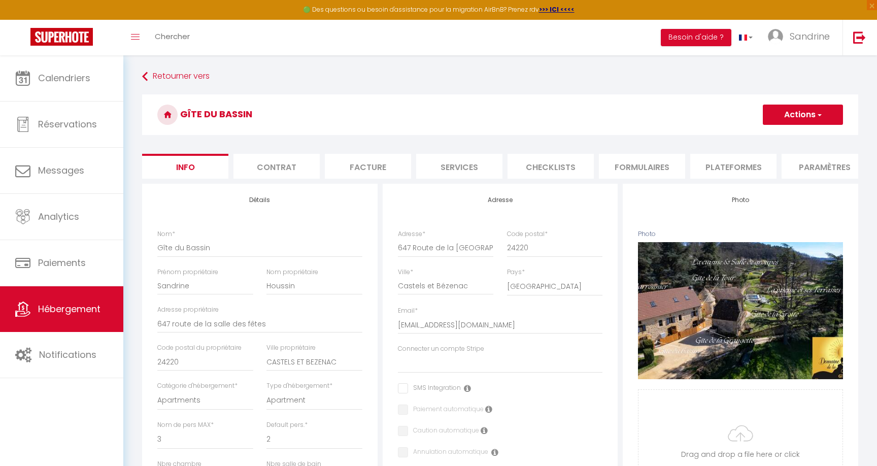
click at [830, 127] on h3 "Gîte du Bassin" at bounding box center [500, 114] width 716 height 41
click at [816, 114] on span "button" at bounding box center [818, 115] width 7 height 10
click at [773, 139] on input "Enregistrer" at bounding box center [763, 137] width 38 height 10
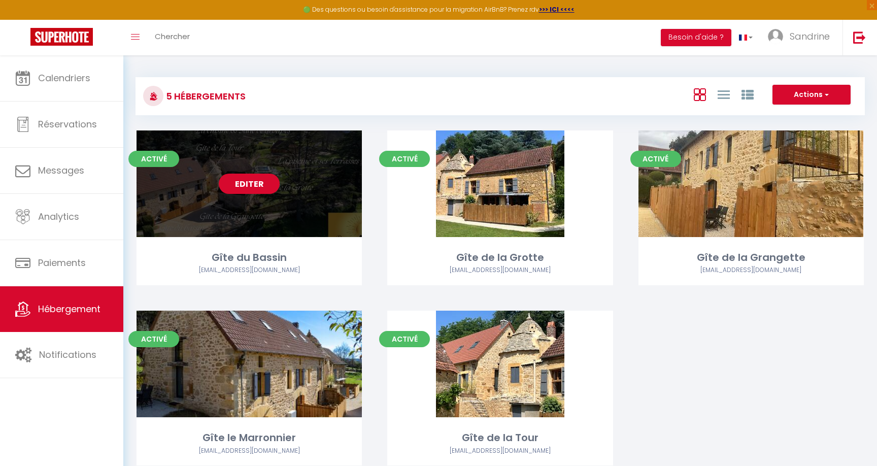
click at [244, 184] on link "Editer" at bounding box center [249, 183] width 61 height 20
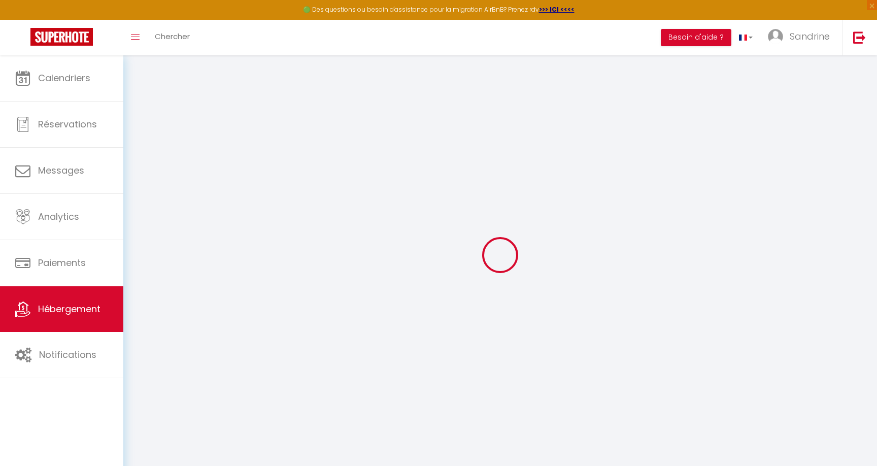
scroll to position [55, 0]
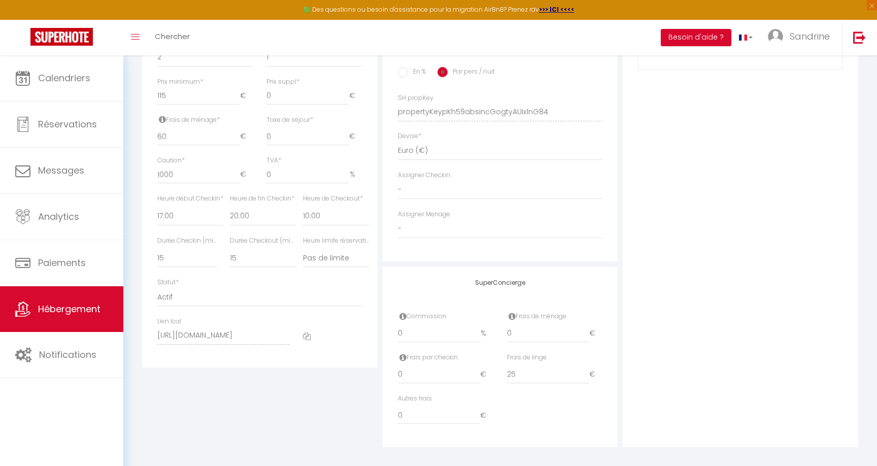
scroll to position [422, 0]
drag, startPoint x: 510, startPoint y: 334, endPoint x: 503, endPoint y: 334, distance: 7.1
click at [503, 334] on div "Frais de ménage 0 €" at bounding box center [554, 330] width 109 height 41
click at [539, 427] on div "Autres frais 0 €" at bounding box center [500, 413] width 218 height 41
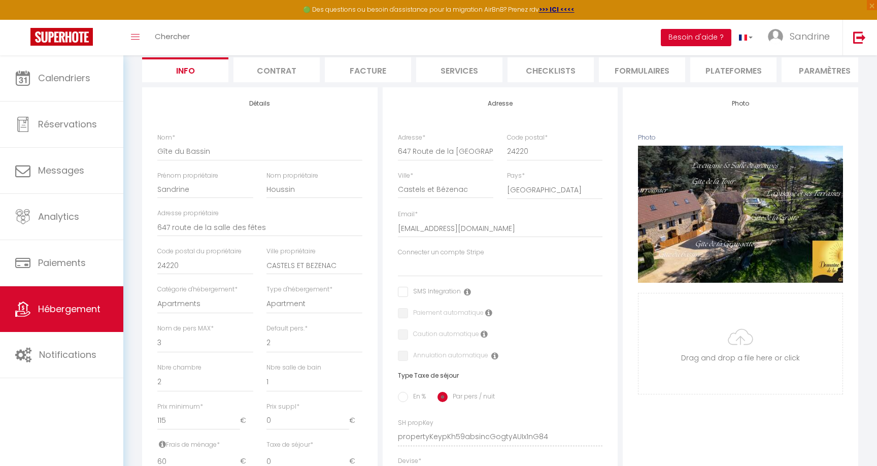
scroll to position [0, 0]
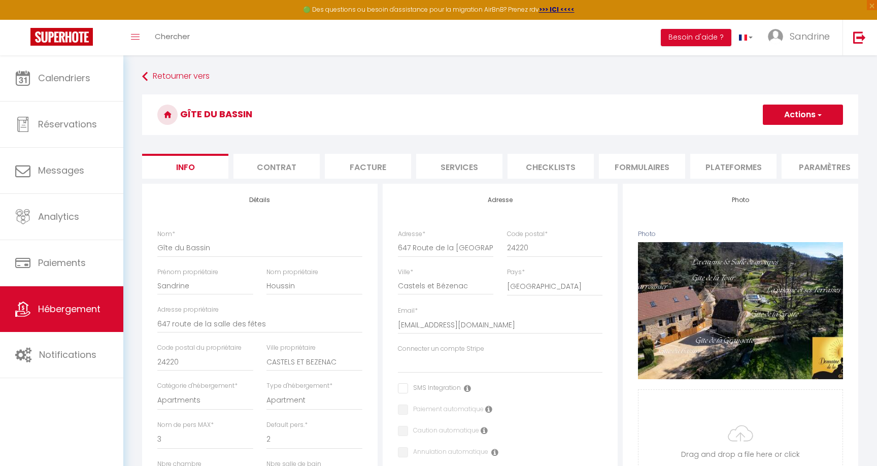
click at [808, 117] on button "Actions" at bounding box center [802, 114] width 80 height 20
click at [774, 134] on input "Enregistrer" at bounding box center [763, 137] width 38 height 10
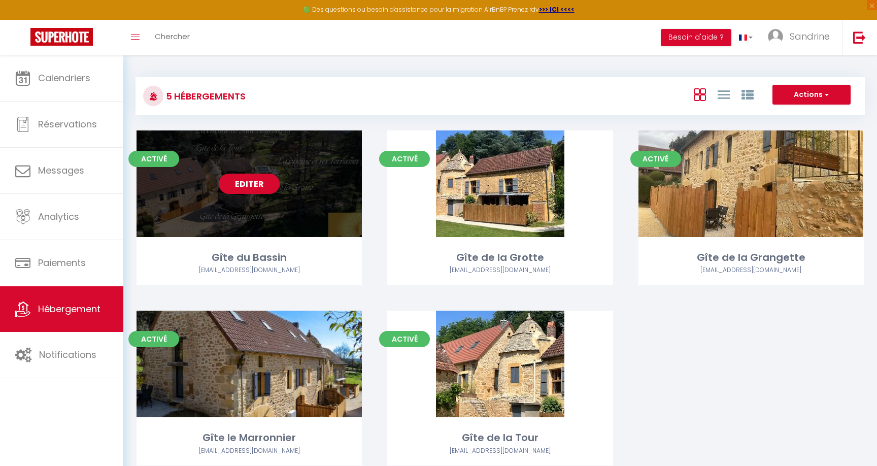
click at [261, 183] on link "Editer" at bounding box center [249, 183] width 61 height 20
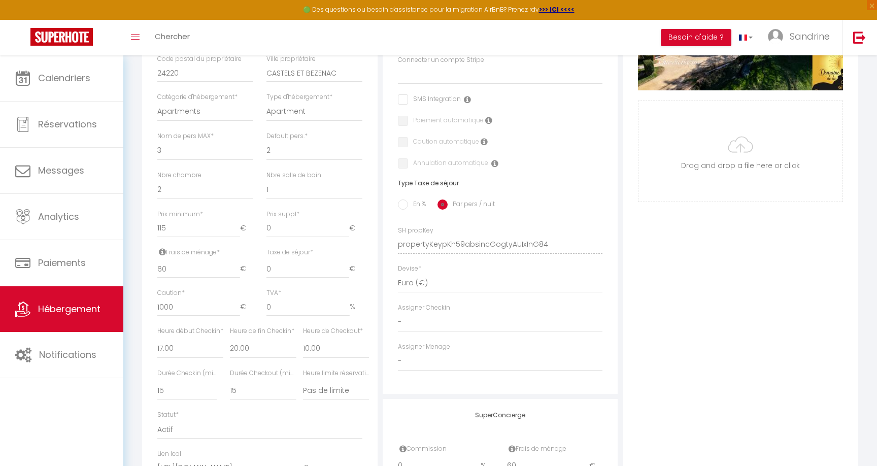
scroll to position [428, 0]
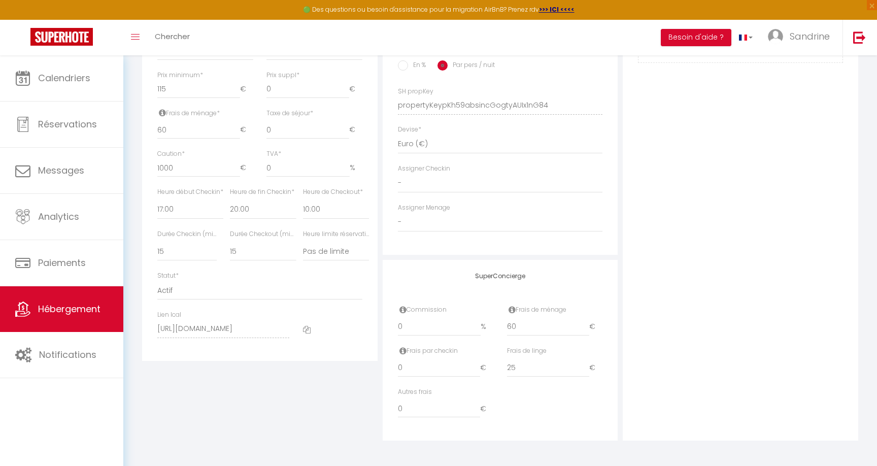
click at [573, 404] on div "Autres frais 0 €" at bounding box center [500, 407] width 218 height 41
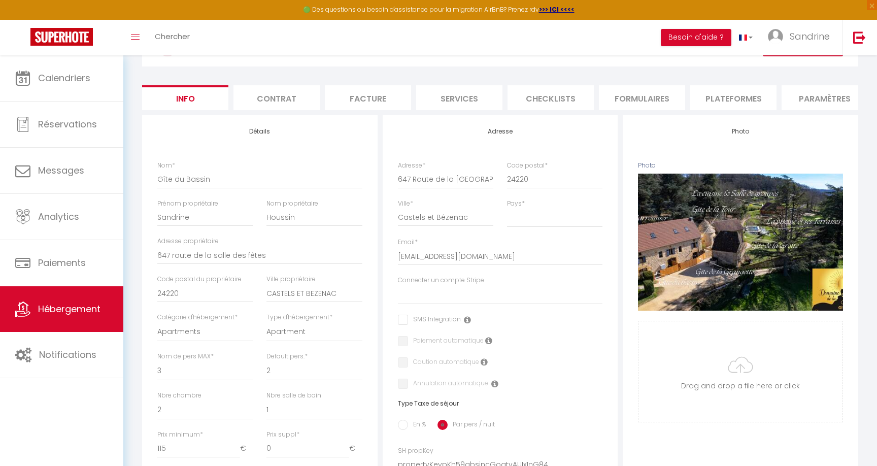
scroll to position [66, 0]
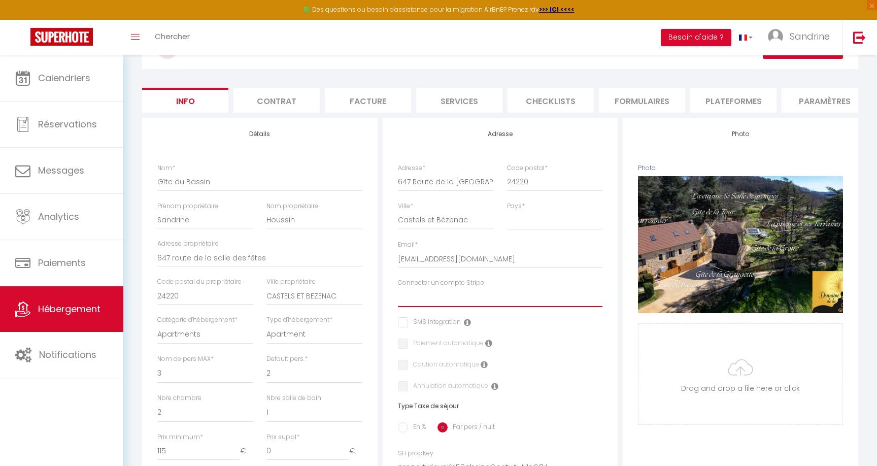
click at [465, 298] on select "SAS LA SOURCE" at bounding box center [500, 297] width 205 height 19
click at [398, 288] on select "SAS LA SOURCE" at bounding box center [500, 297] width 205 height 19
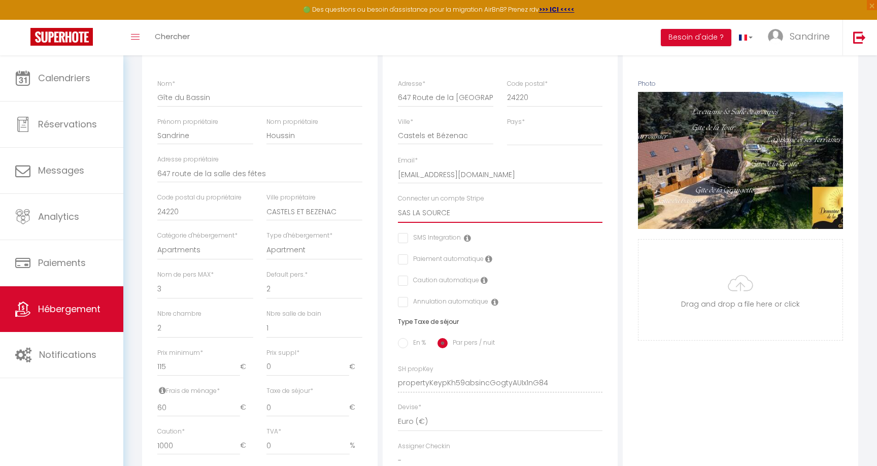
scroll to position [0, 0]
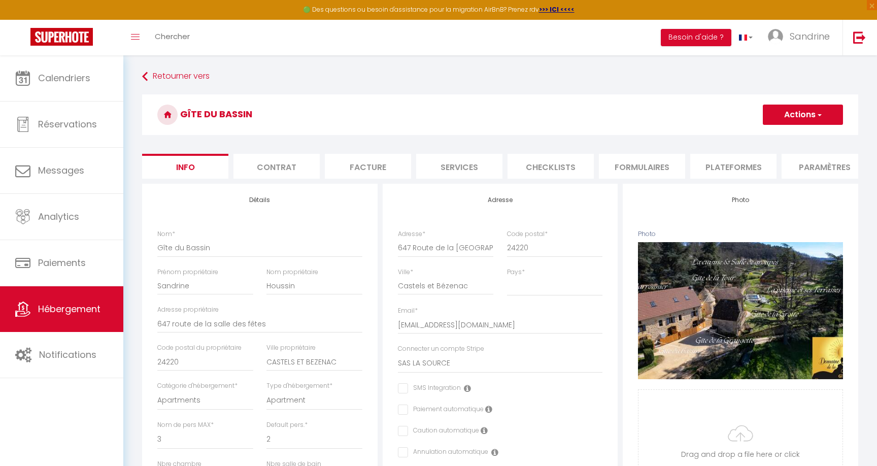
click at [789, 108] on button "Actions" at bounding box center [802, 114] width 80 height 20
click at [767, 133] on input "Enregistrer" at bounding box center [763, 137] width 38 height 10
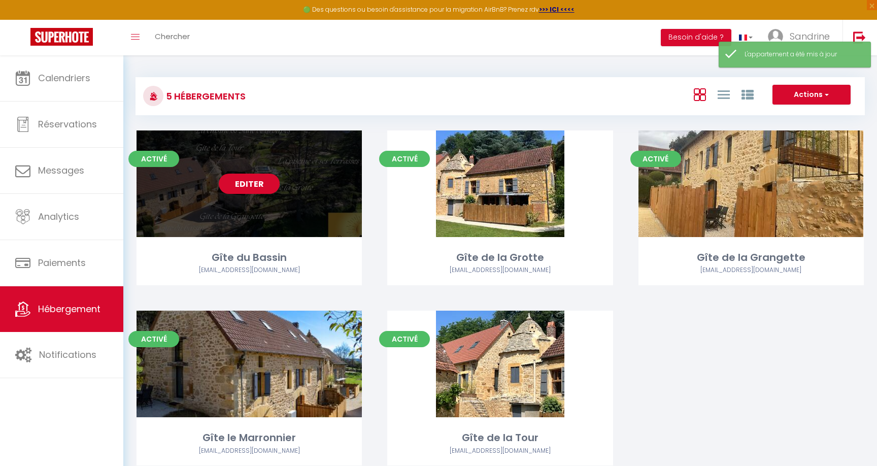
click at [262, 180] on link "Editer" at bounding box center [249, 183] width 61 height 20
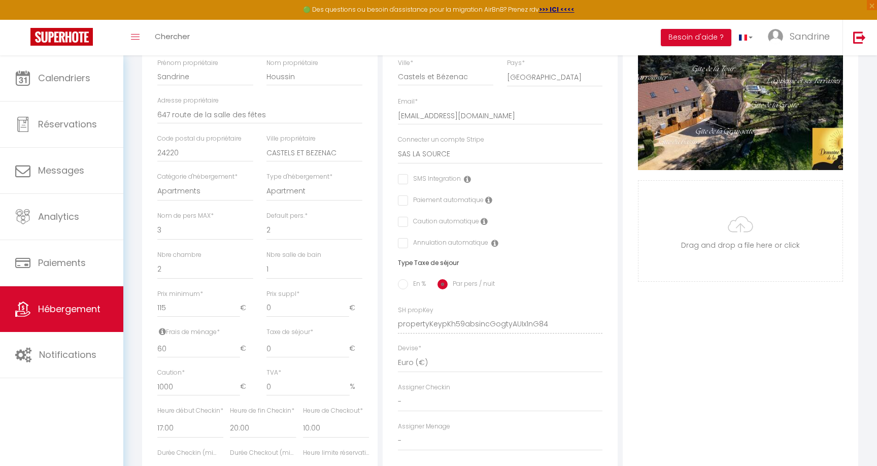
scroll to position [213, 0]
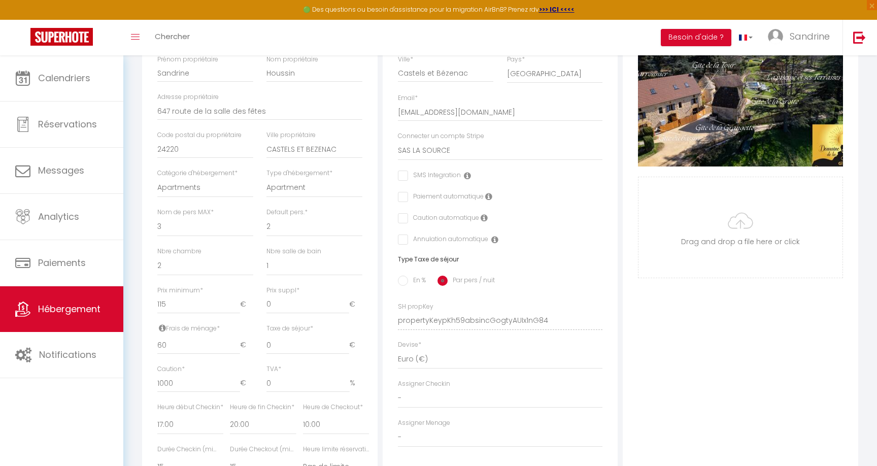
click at [484, 218] on icon at bounding box center [483, 218] width 7 height 8
click at [489, 195] on icon at bounding box center [488, 196] width 7 height 8
click at [483, 218] on icon at bounding box center [483, 218] width 7 height 8
click at [467, 177] on icon at bounding box center [467, 175] width 7 height 8
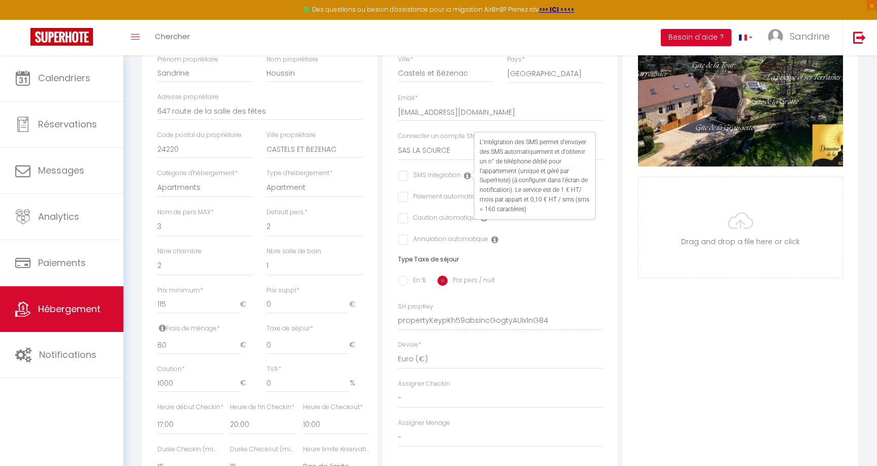
click at [467, 177] on icon at bounding box center [467, 175] width 7 height 8
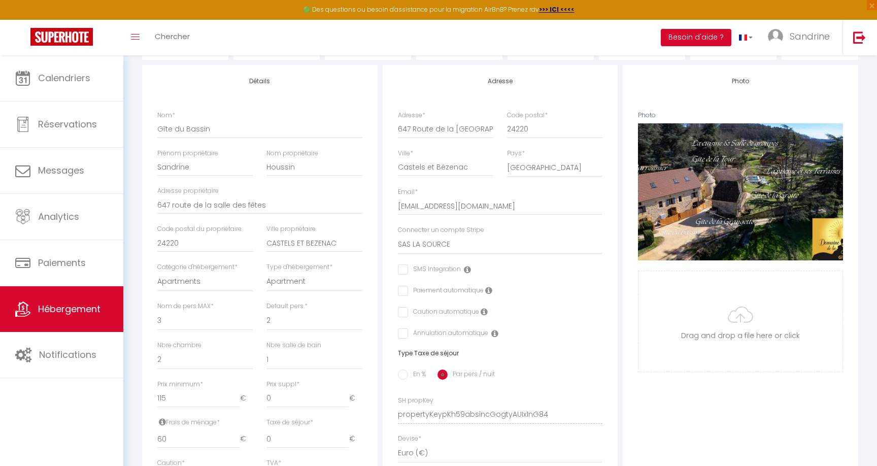
scroll to position [0, 0]
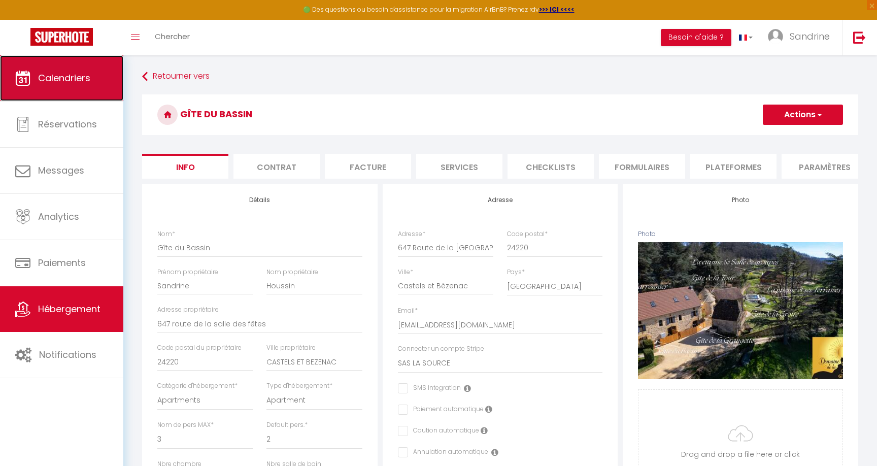
click at [65, 82] on span "Calendriers" at bounding box center [64, 78] width 52 height 13
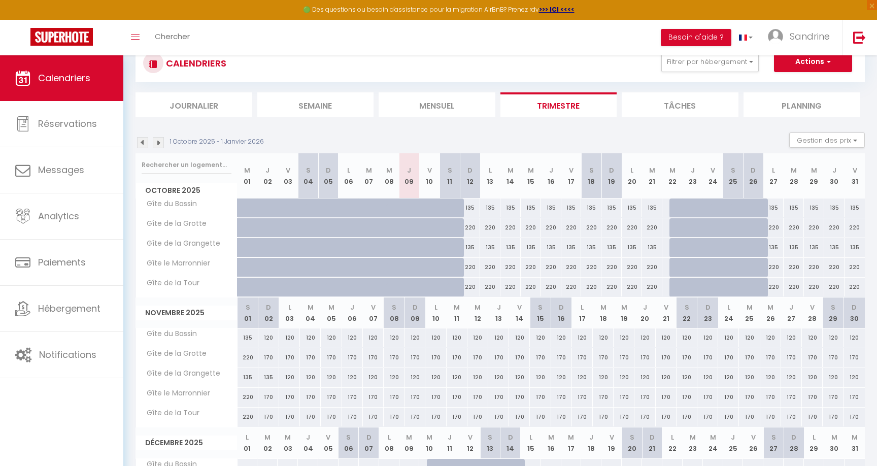
scroll to position [39, 0]
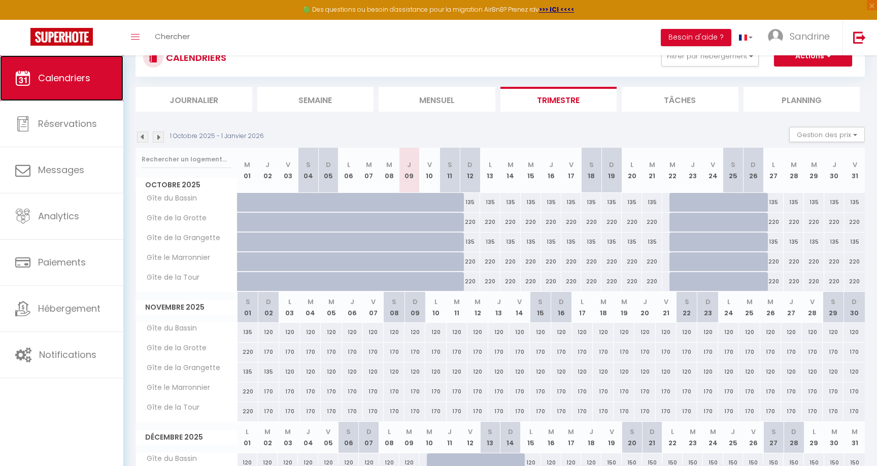
click at [81, 79] on span "Calendriers" at bounding box center [64, 78] width 52 height 13
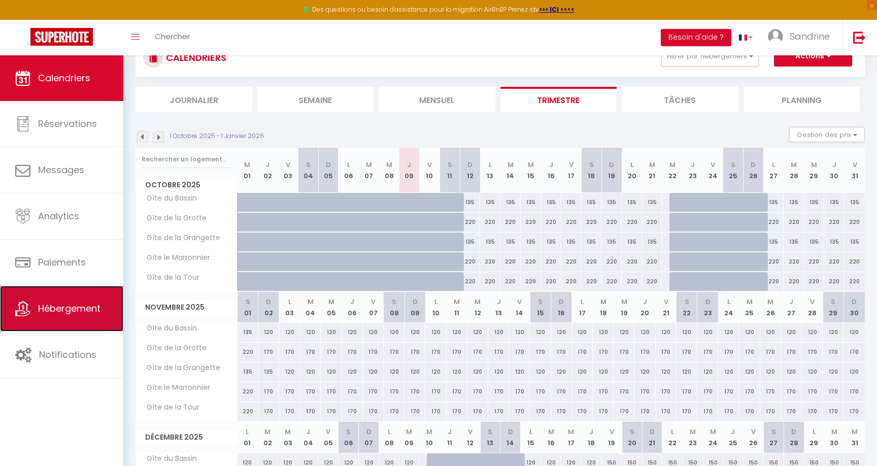
click at [86, 308] on span "Hébergement" at bounding box center [69, 308] width 62 height 13
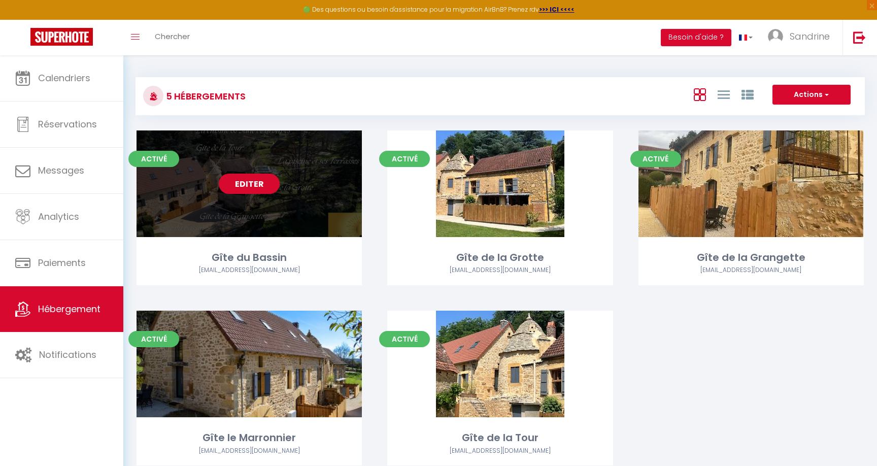
click at [249, 181] on link "Editer" at bounding box center [249, 183] width 61 height 20
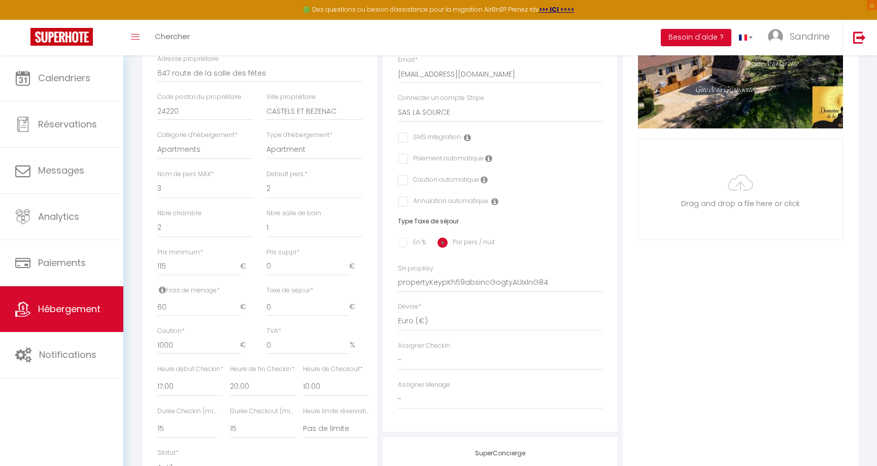
scroll to position [254, 0]
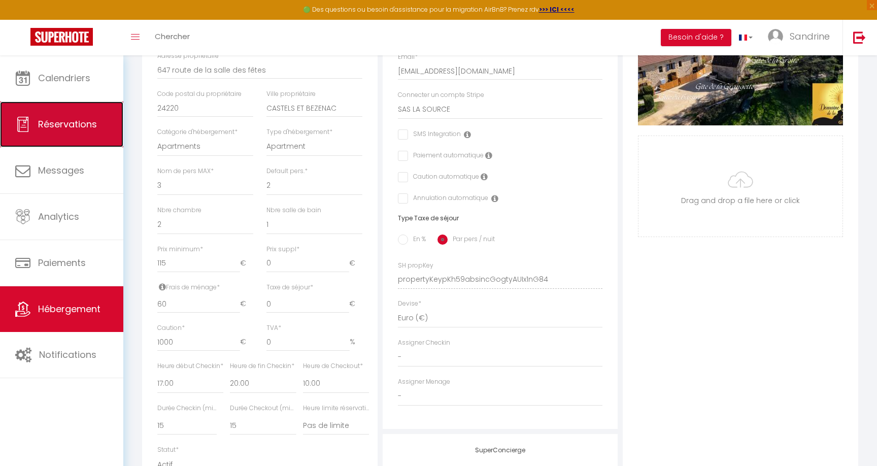
click at [73, 111] on link "Réservations" at bounding box center [61, 124] width 123 height 46
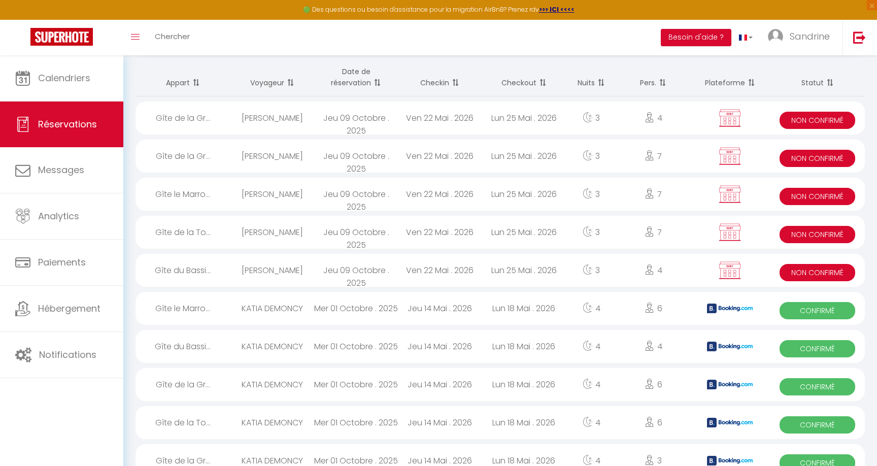
scroll to position [95, 0]
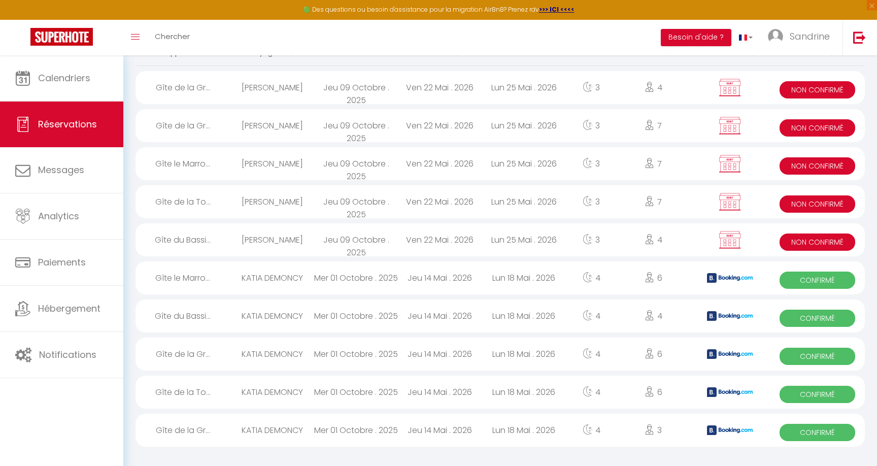
click at [276, 271] on div "KATIA DEMONCY" at bounding box center [272, 277] width 84 height 33
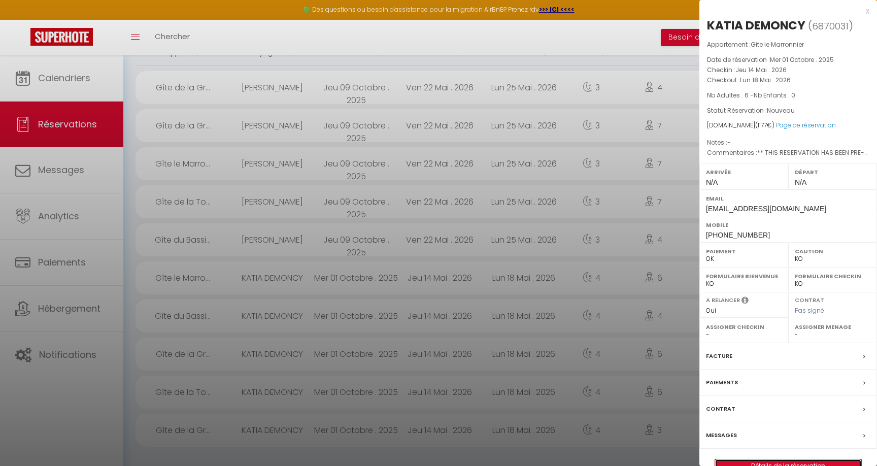
click at [793, 460] on link "Détails de la réservation" at bounding box center [788, 465] width 146 height 13
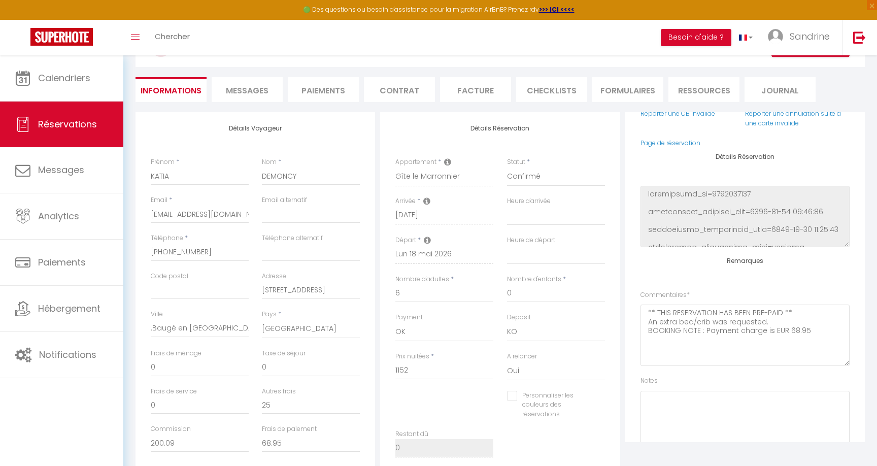
scroll to position [109, 0]
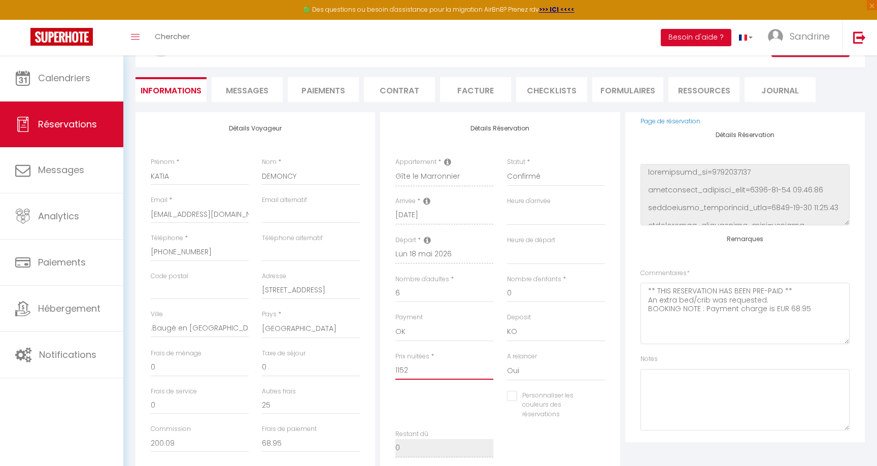
click at [427, 369] on input "1152" at bounding box center [444, 370] width 98 height 18
click at [460, 410] on div "Personnaliser les couleurs des réservations #D7092E" at bounding box center [500, 410] width 223 height 39
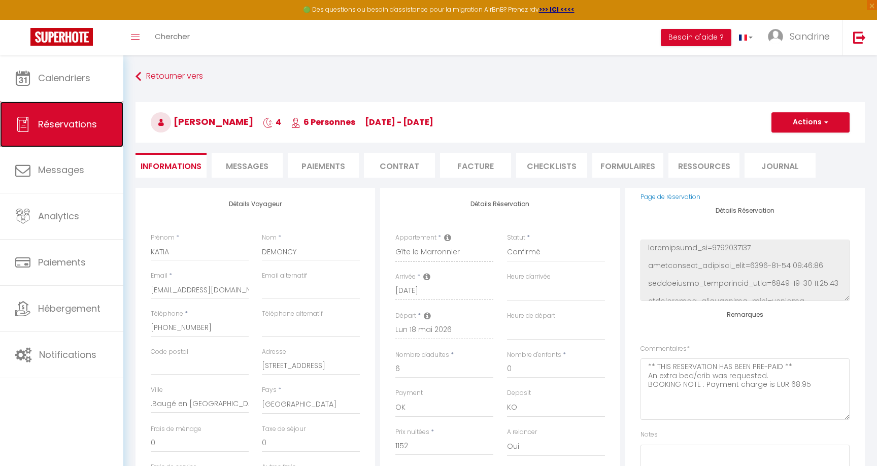
click at [64, 118] on span "Réservations" at bounding box center [67, 124] width 59 height 13
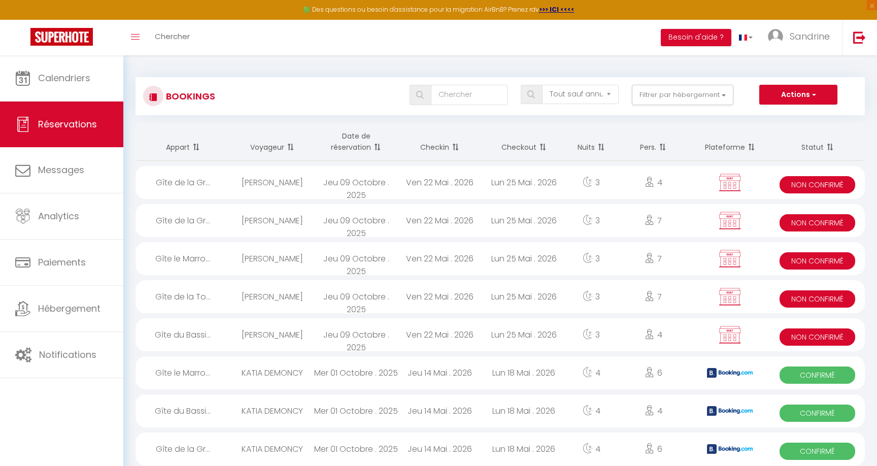
click at [298, 185] on div "[PERSON_NAME]" at bounding box center [272, 182] width 84 height 33
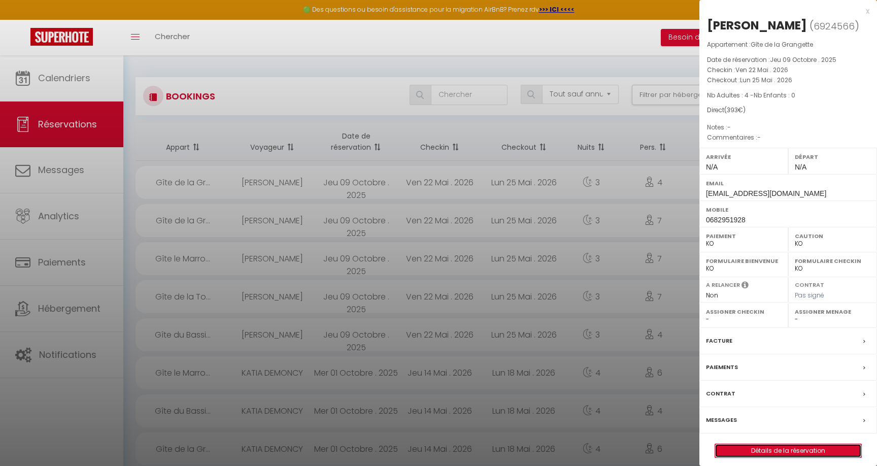
click at [809, 450] on link "Détails de la réservation" at bounding box center [788, 450] width 146 height 13
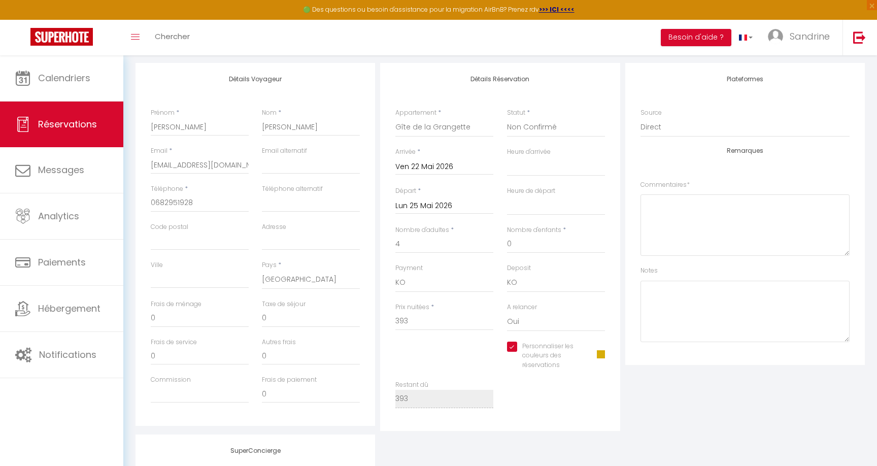
scroll to position [128, 0]
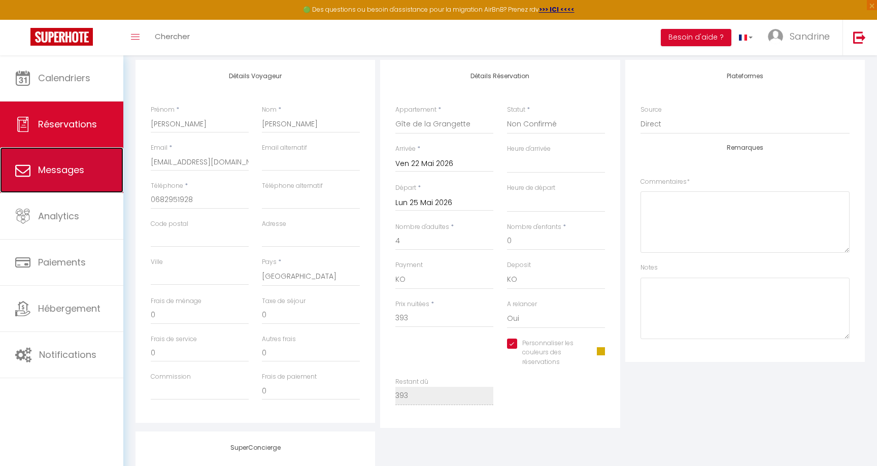
click at [81, 167] on span "Messages" at bounding box center [61, 169] width 46 height 13
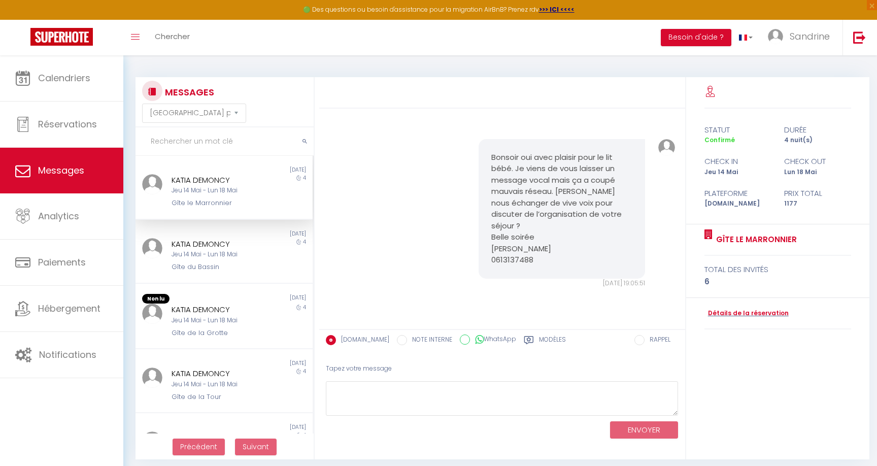
scroll to position [456, 0]
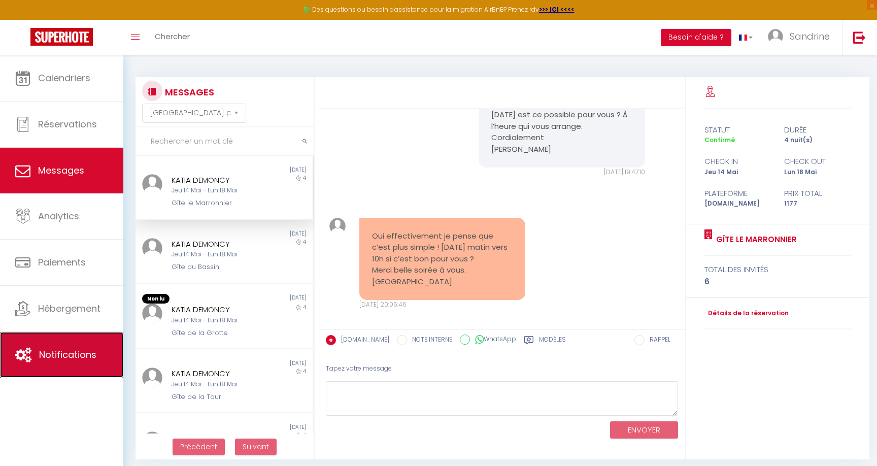
click at [46, 346] on link "Notifications" at bounding box center [61, 355] width 123 height 46
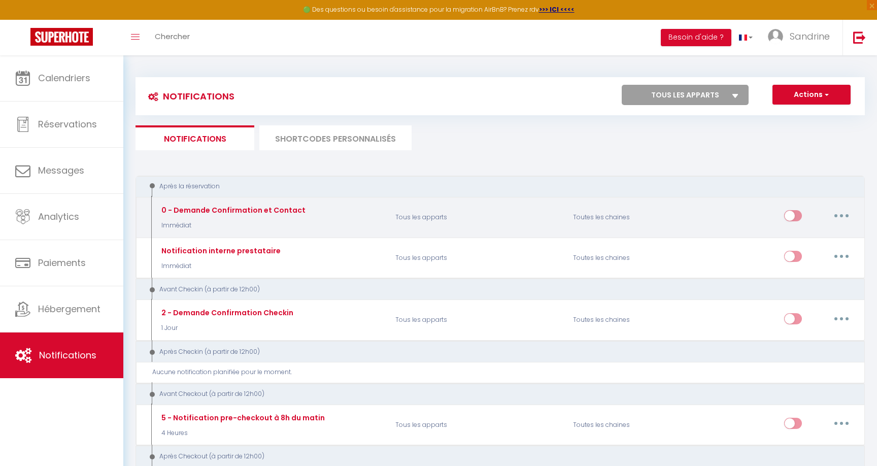
click at [263, 210] on div "0 - Demande Confirmation et Contact" at bounding box center [232, 209] width 147 height 11
click at [841, 218] on button "button" at bounding box center [841, 215] width 28 height 16
click at [232, 208] on div "0 - Demande Confirmation et Contact" at bounding box center [232, 209] width 147 height 11
click at [844, 219] on button "button" at bounding box center [841, 215] width 28 height 16
click at [790, 240] on link "Editer" at bounding box center [814, 238] width 75 height 17
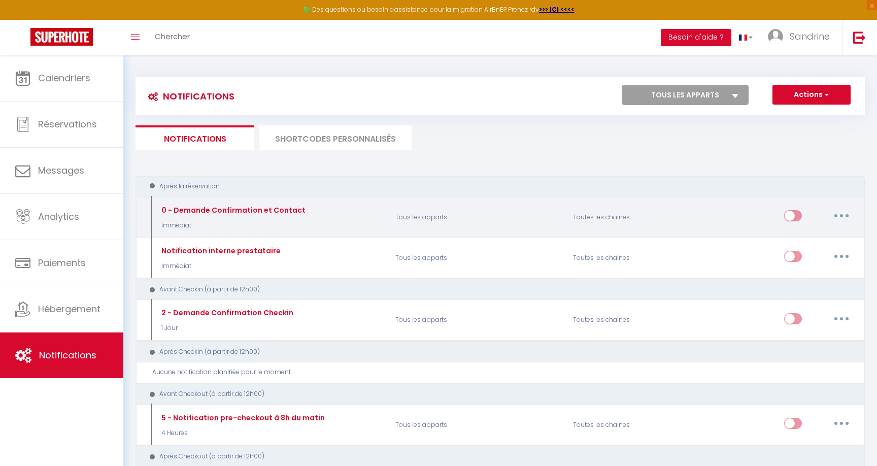
click at [834, 213] on button "button" at bounding box center [841, 215] width 28 height 16
click at [812, 233] on link "Editer" at bounding box center [814, 238] width 75 height 17
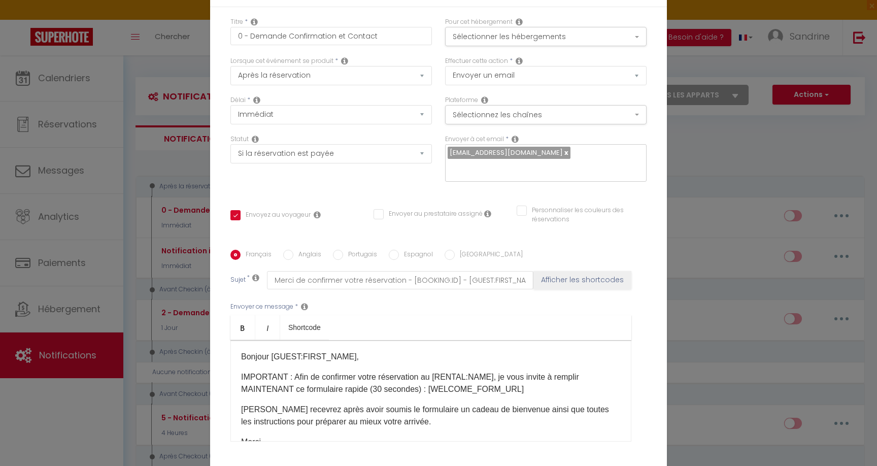
click at [748, 179] on div "Modifier la notification × Titre * 0 - Demande Confirmation et Contact Pour cet…" at bounding box center [438, 233] width 877 height 466
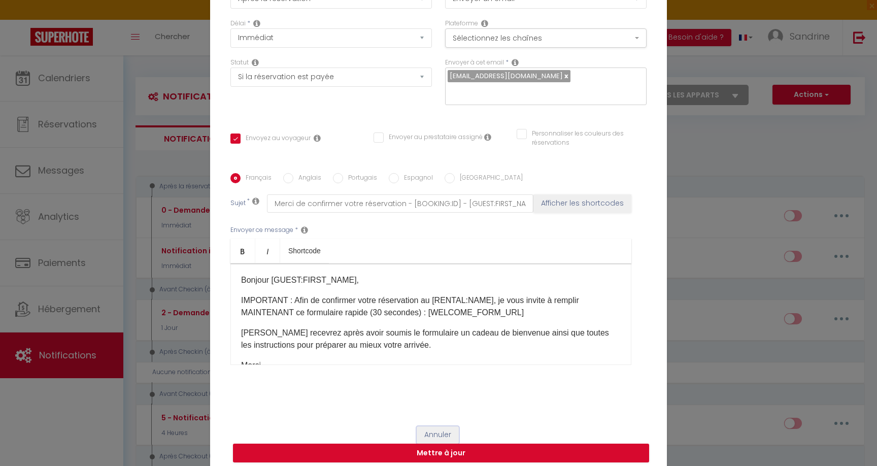
click at [442, 429] on button "Annuler" at bounding box center [437, 434] width 42 height 17
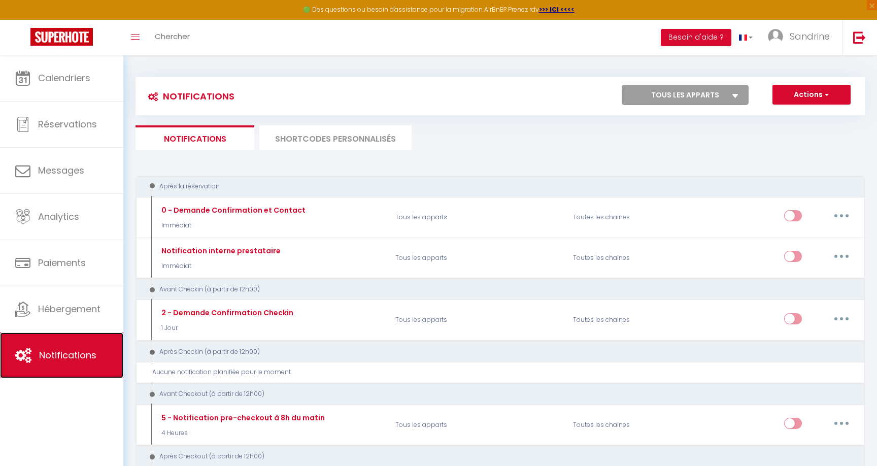
click at [92, 363] on link "Notifications" at bounding box center [61, 355] width 123 height 46
click at [793, 37] on span "Sandrine" at bounding box center [809, 36] width 40 height 13
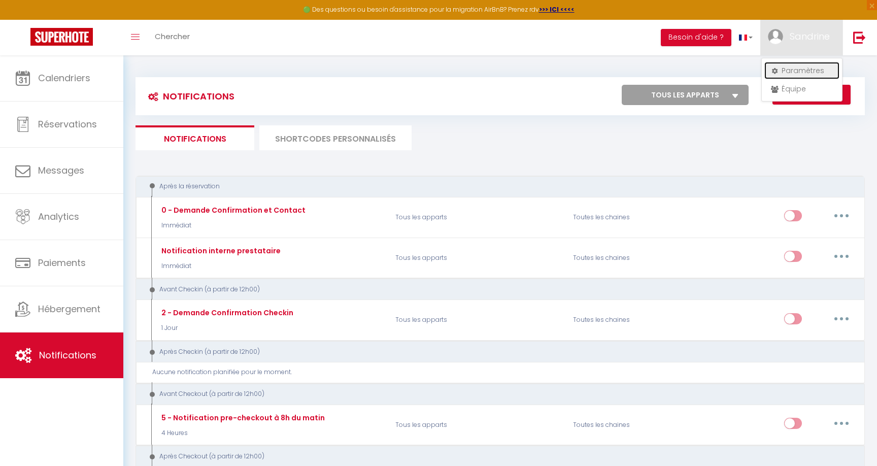
click at [786, 68] on link "Paramètres" at bounding box center [801, 70] width 75 height 17
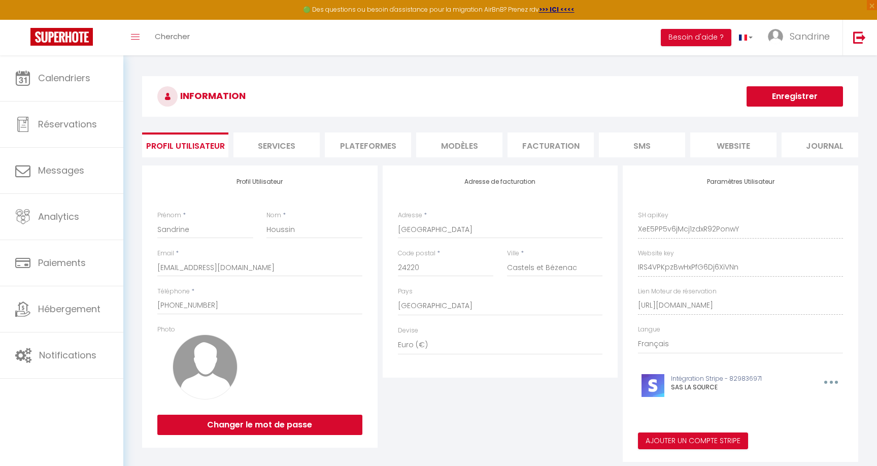
click at [280, 146] on li "Services" at bounding box center [276, 144] width 86 height 25
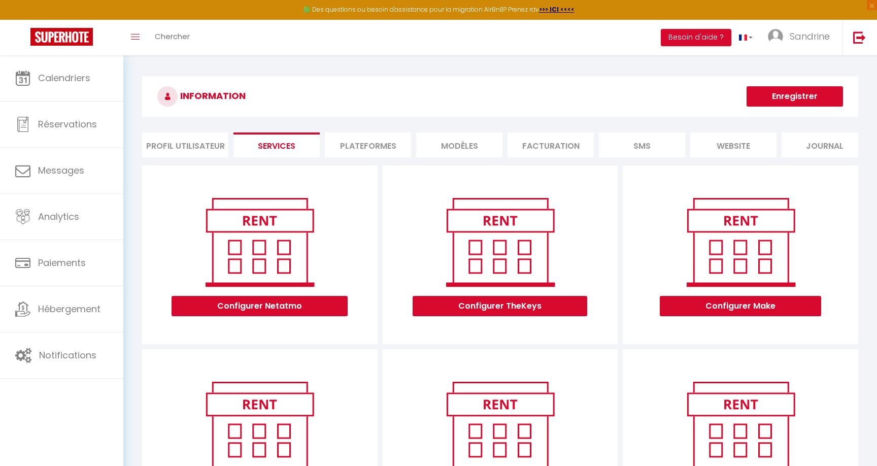
click at [177, 144] on li "Profil Utilisateur" at bounding box center [185, 144] width 86 height 25
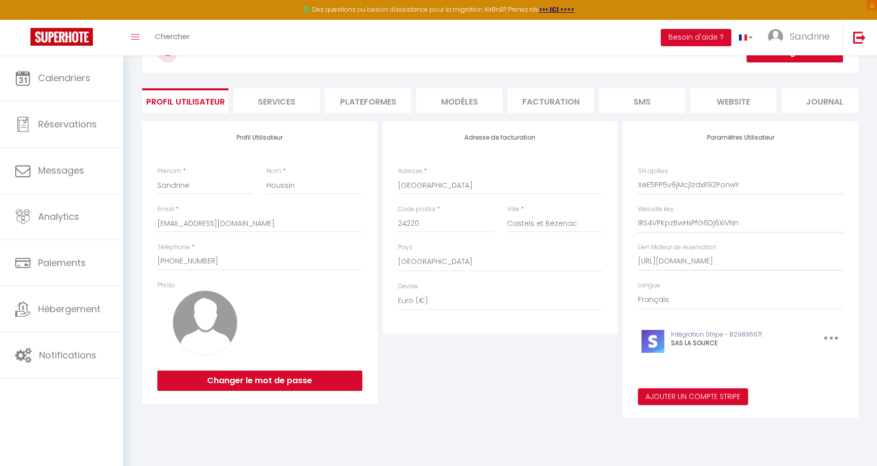
scroll to position [55, 0]
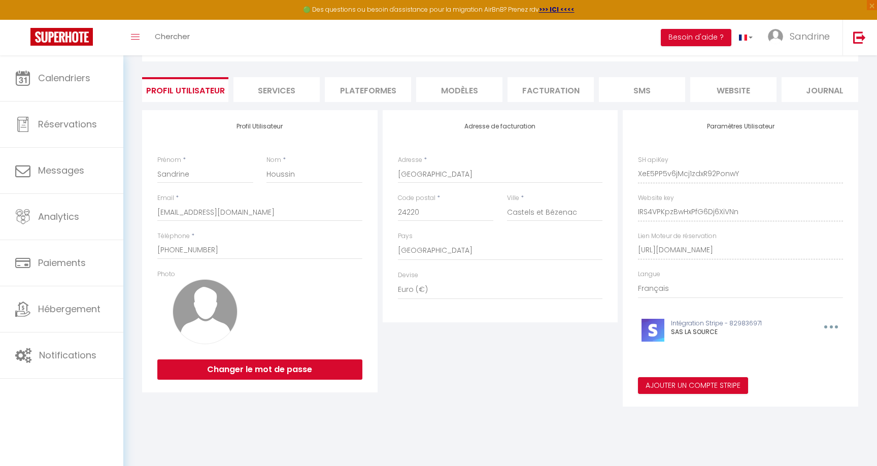
click at [287, 95] on li "Services" at bounding box center [276, 89] width 86 height 25
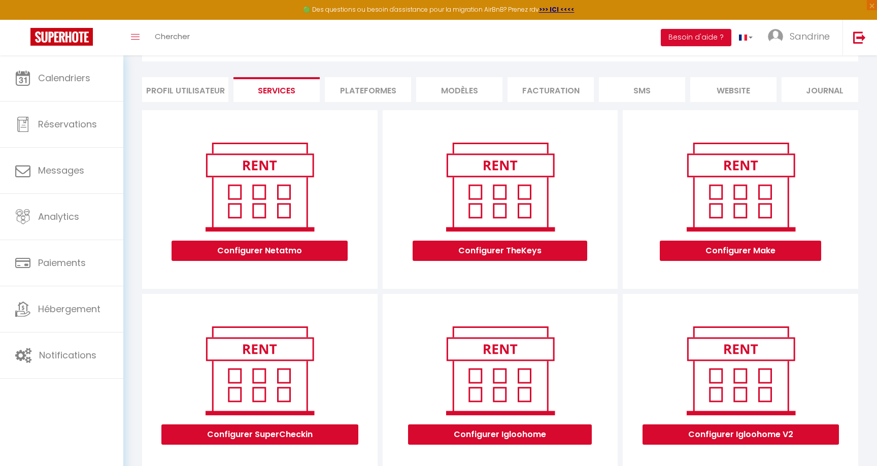
click at [380, 95] on li "Plateformes" at bounding box center [368, 89] width 86 height 25
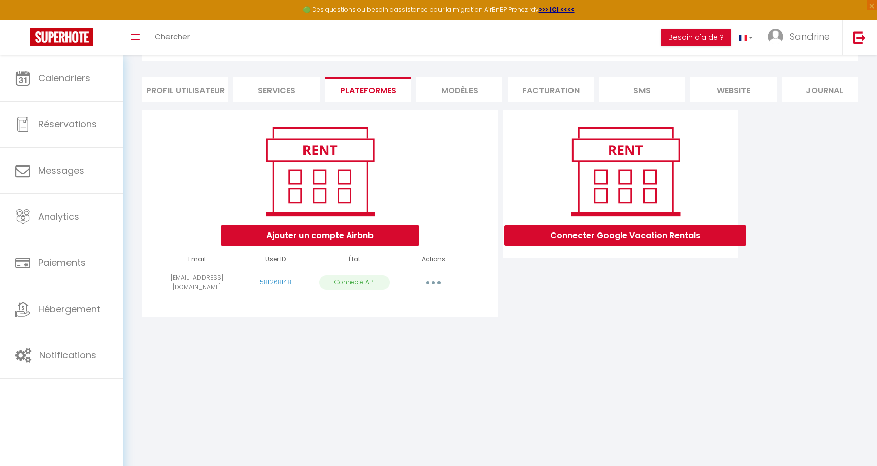
click at [450, 88] on li "MODÈLES" at bounding box center [459, 89] width 86 height 25
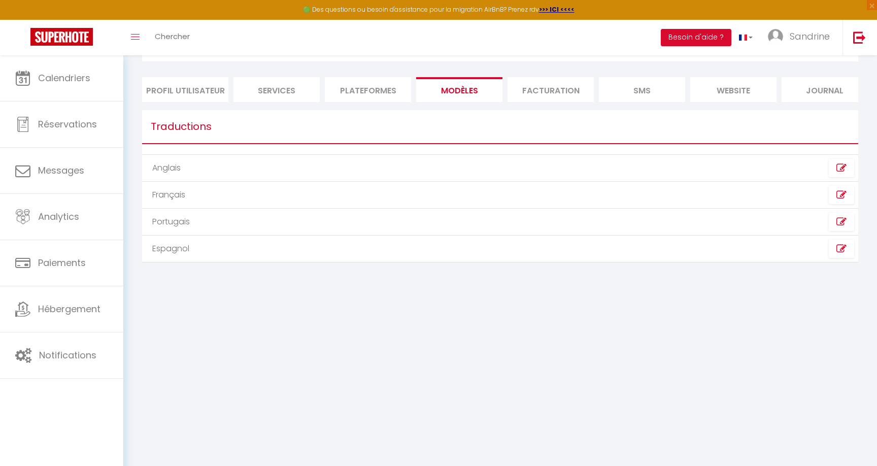
click at [537, 88] on li "Facturation" at bounding box center [550, 89] width 86 height 25
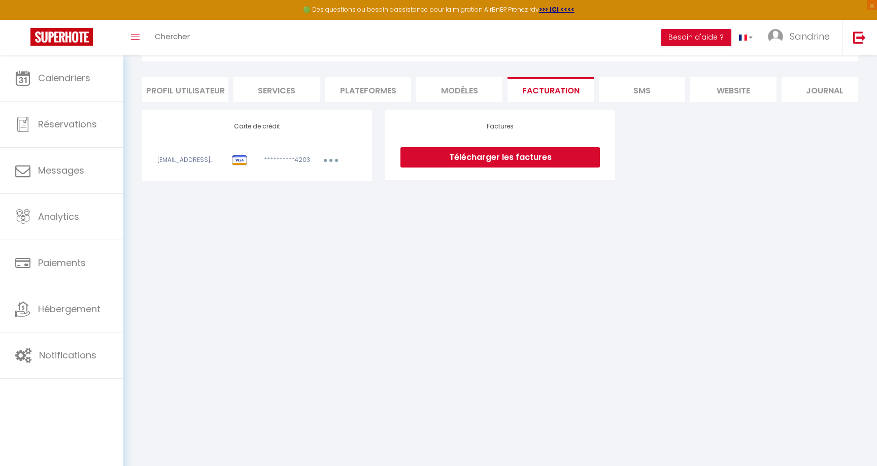
click at [635, 93] on li "SMS" at bounding box center [642, 89] width 86 height 25
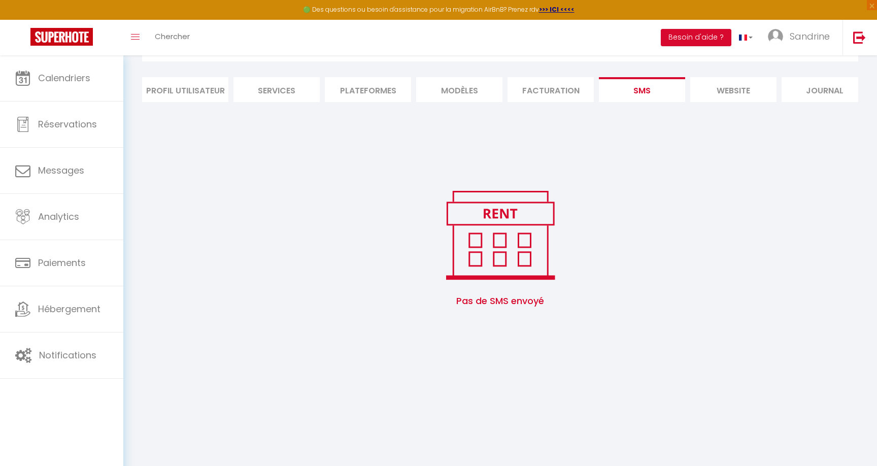
click at [725, 97] on li "website" at bounding box center [733, 89] width 86 height 25
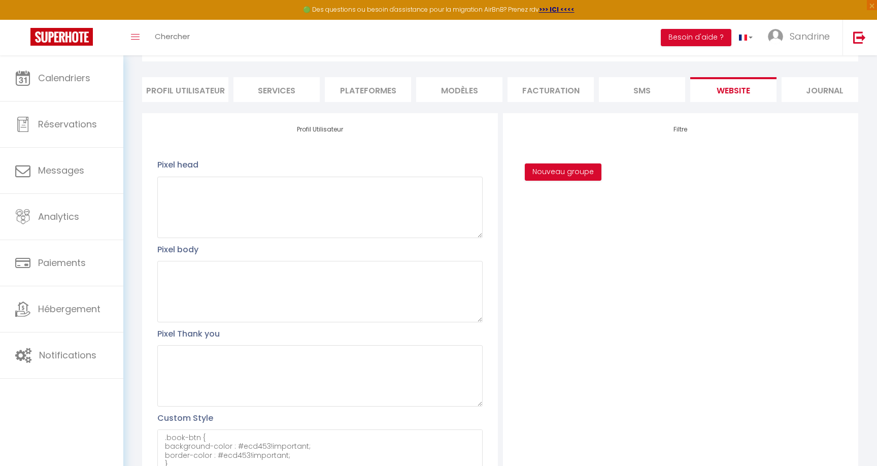
click at [821, 100] on li "Journal" at bounding box center [824, 89] width 86 height 25
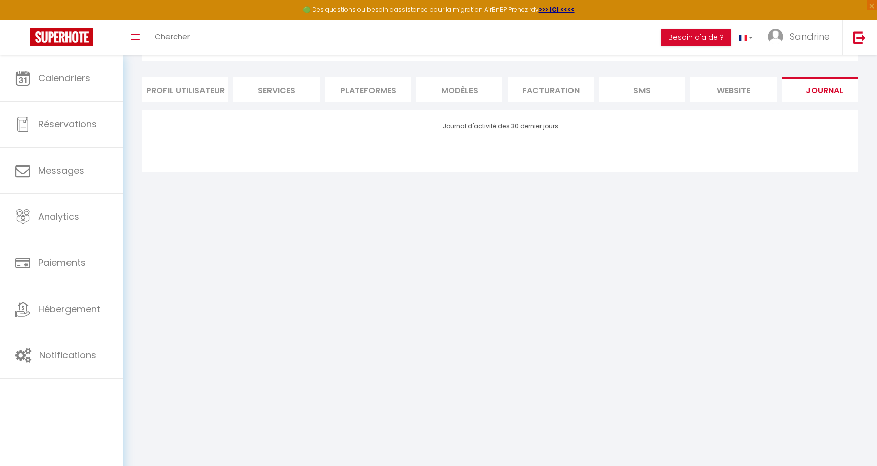
scroll to position [0, 15]
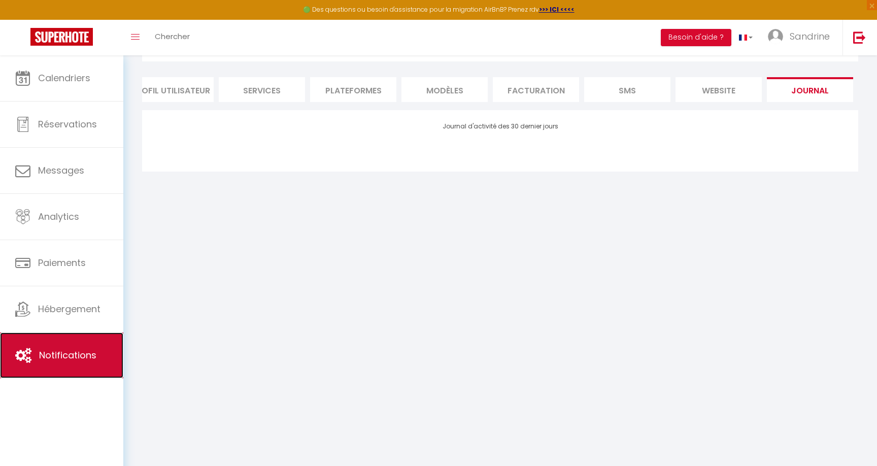
click at [67, 353] on span "Notifications" at bounding box center [67, 354] width 57 height 13
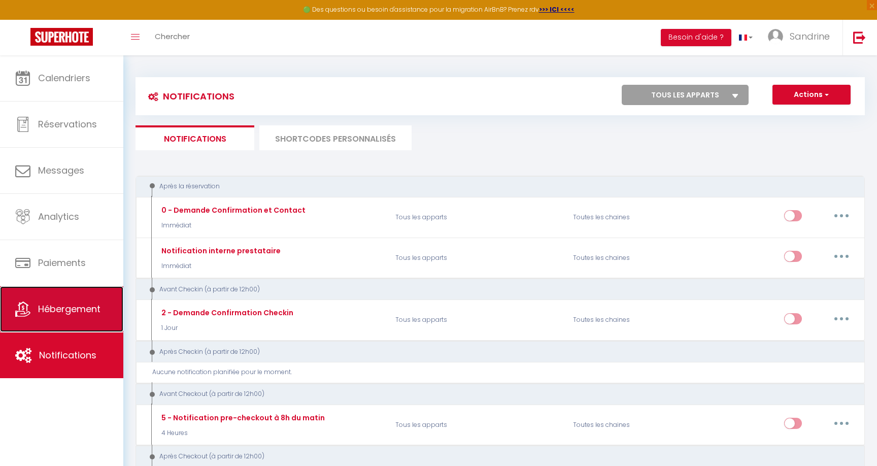
click at [64, 317] on link "Hébergement" at bounding box center [61, 309] width 123 height 46
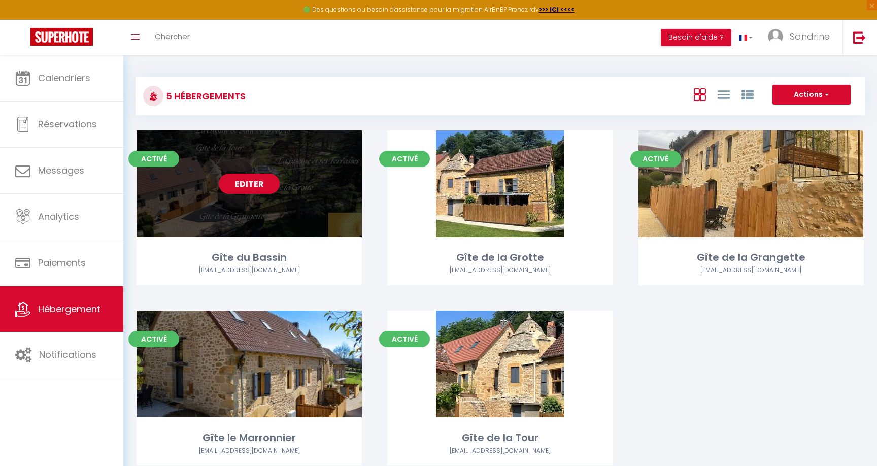
click at [246, 186] on link "Editer" at bounding box center [249, 183] width 61 height 20
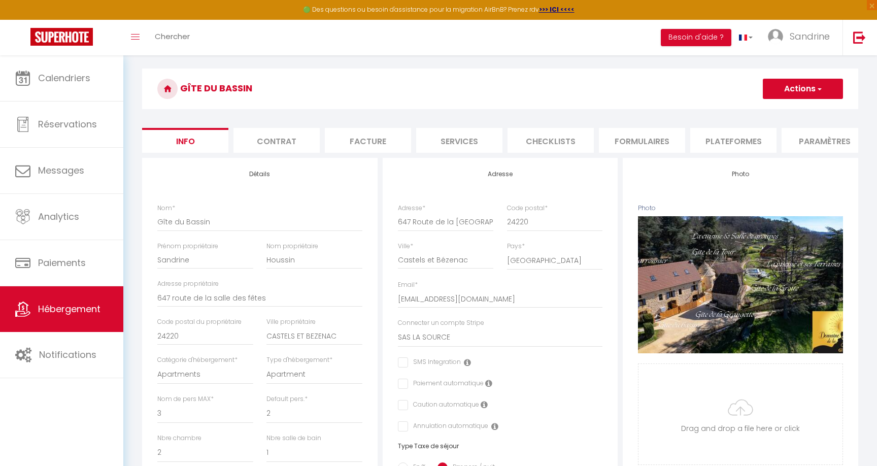
scroll to position [24, 0]
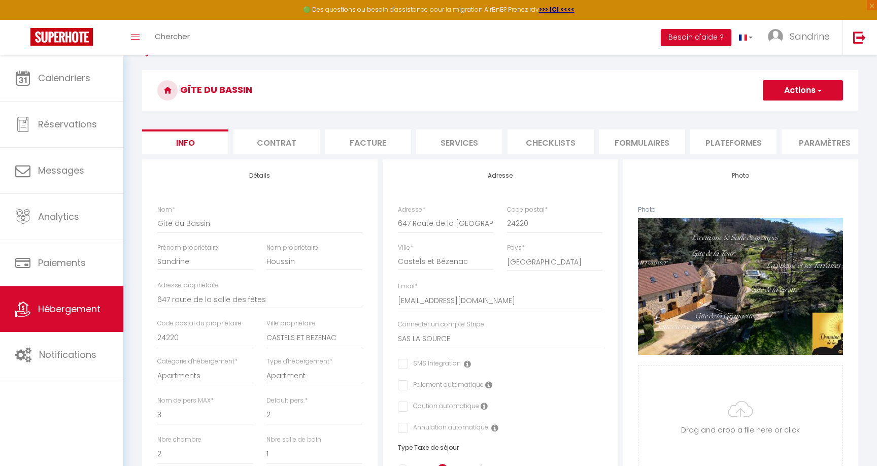
click at [276, 139] on li "Contrat" at bounding box center [276, 141] width 86 height 25
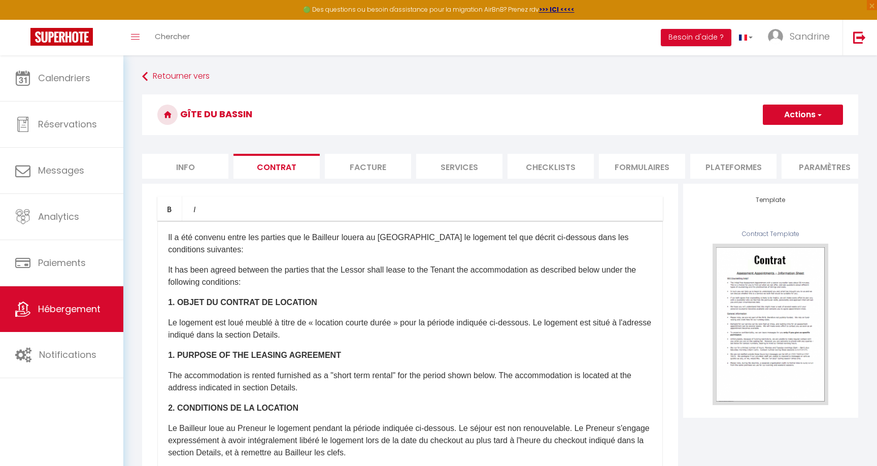
scroll to position [199, 0]
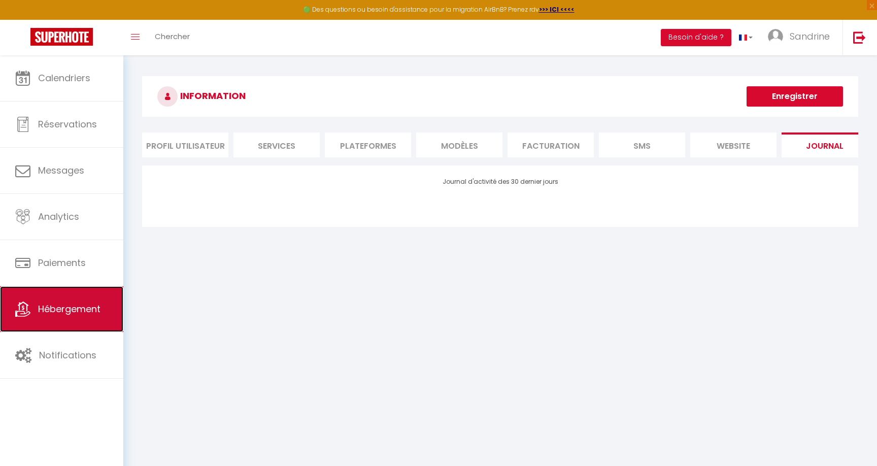
click at [65, 310] on span "Hébergement" at bounding box center [69, 308] width 62 height 13
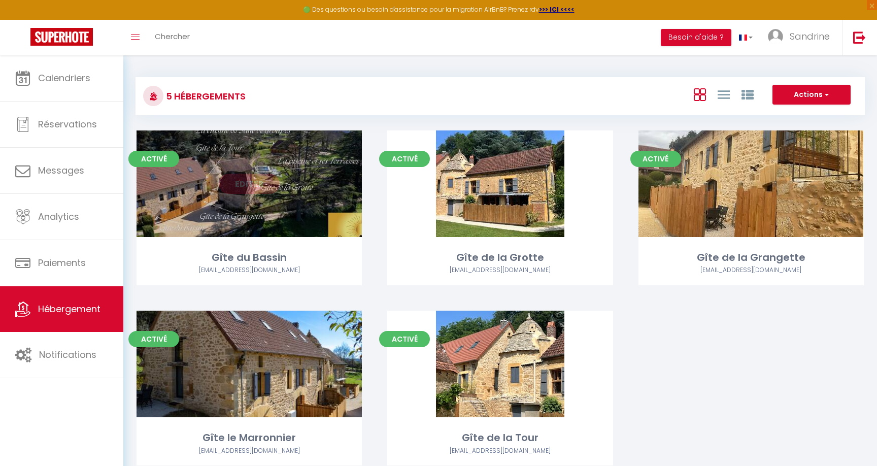
click at [251, 189] on link "Editer" at bounding box center [249, 183] width 61 height 20
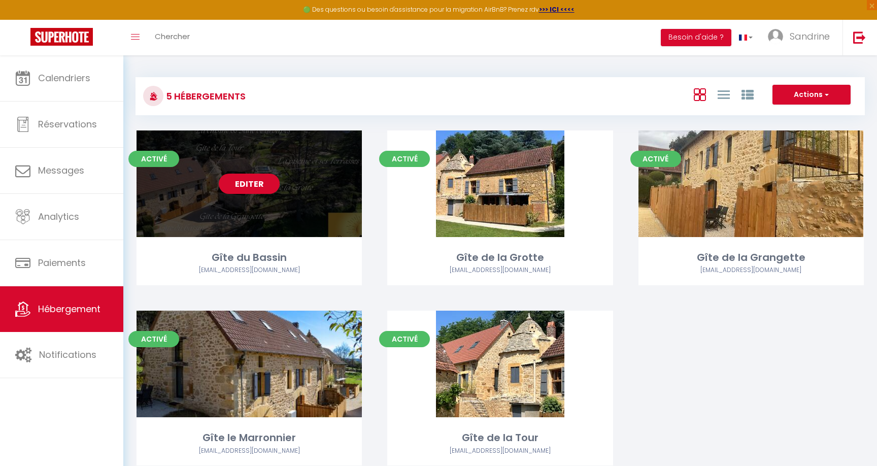
click at [251, 189] on link "Editer" at bounding box center [249, 183] width 61 height 20
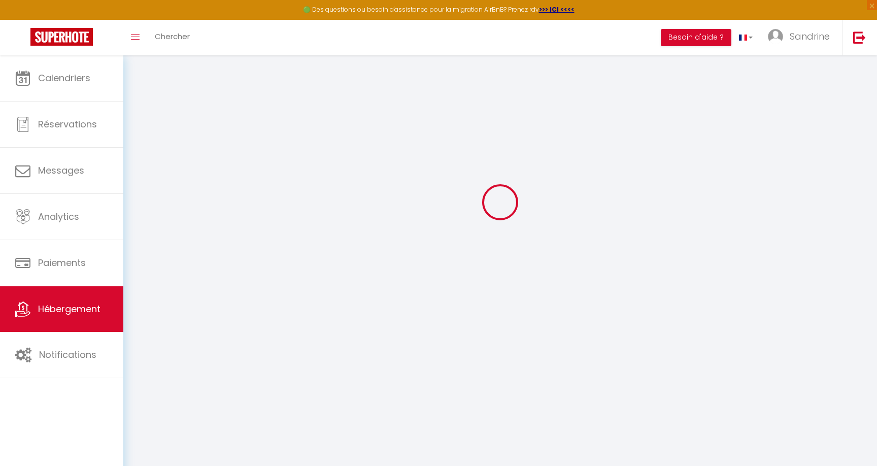
scroll to position [54, 0]
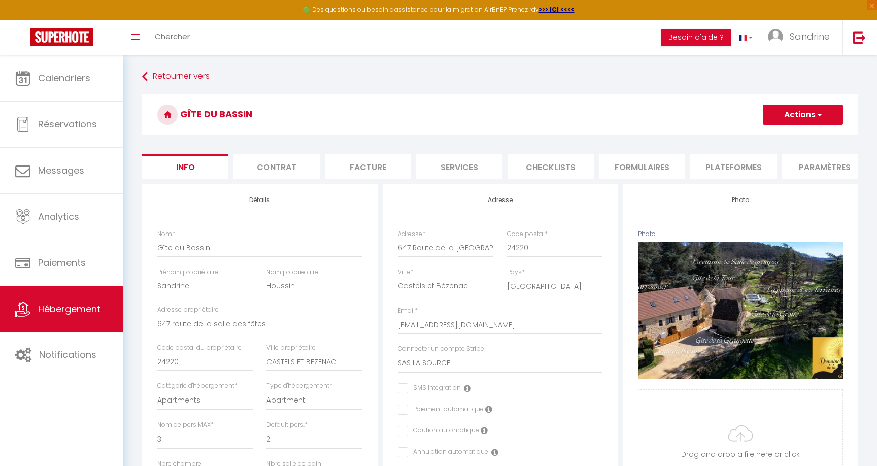
click at [276, 158] on li "Contrat" at bounding box center [276, 166] width 86 height 25
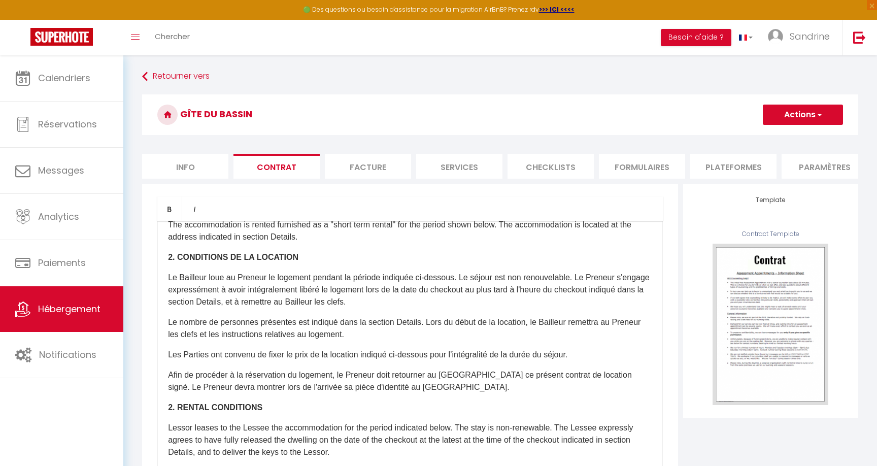
scroll to position [151, 0]
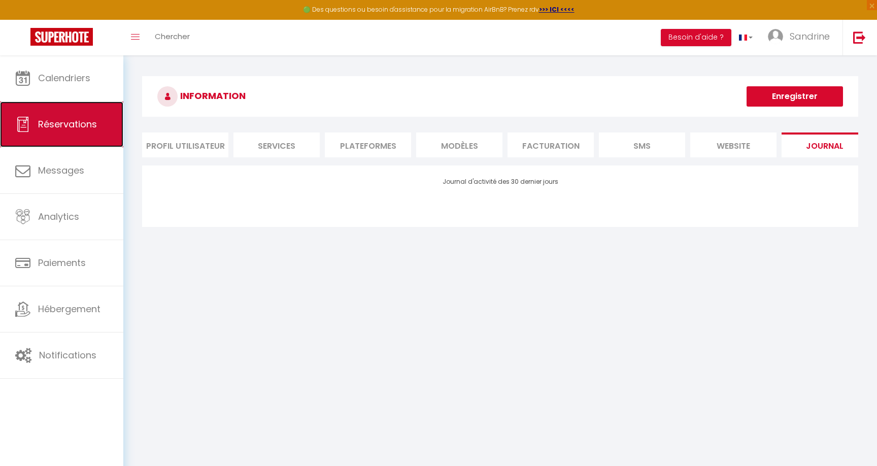
click at [46, 137] on link "Réservations" at bounding box center [61, 124] width 123 height 46
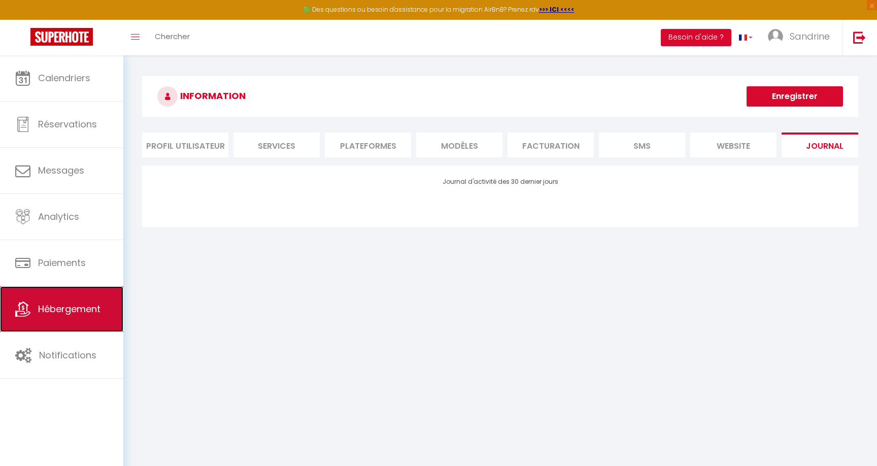
click at [97, 311] on span "Hébergement" at bounding box center [69, 308] width 62 height 13
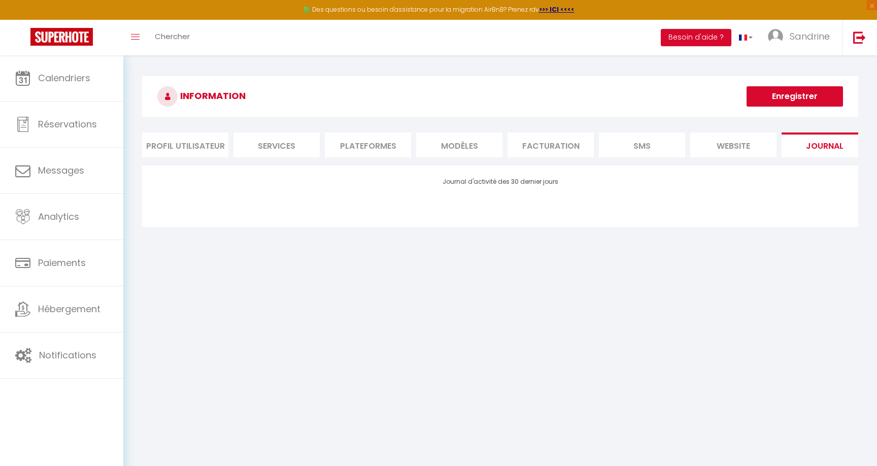
scroll to position [30, 0]
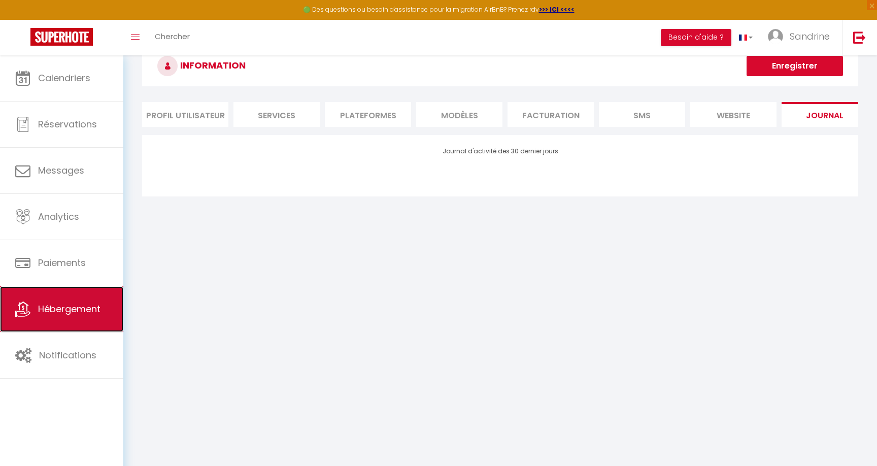
click at [88, 306] on span "Hébergement" at bounding box center [69, 308] width 62 height 13
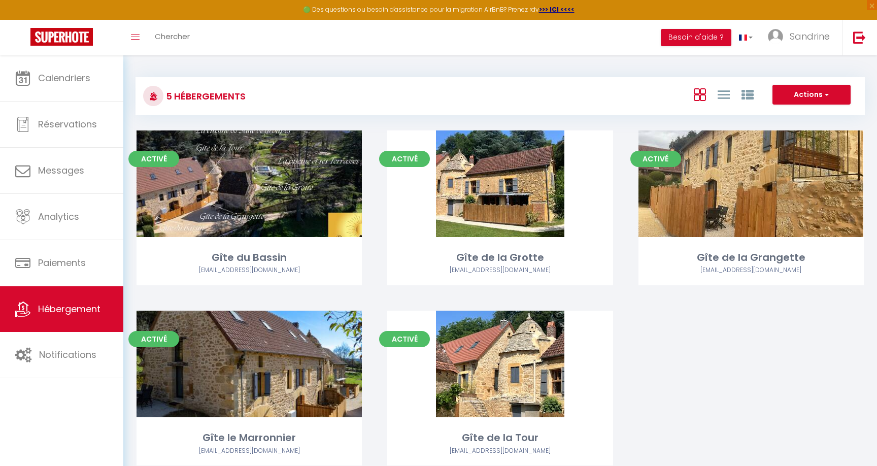
click at [744, 396] on div "Activé Editer Gîte du Bassin contact@domainedelasourceperigordnoir.com Activé E…" at bounding box center [500, 310] width 752 height 361
